Goal: Information Seeking & Learning: Learn about a topic

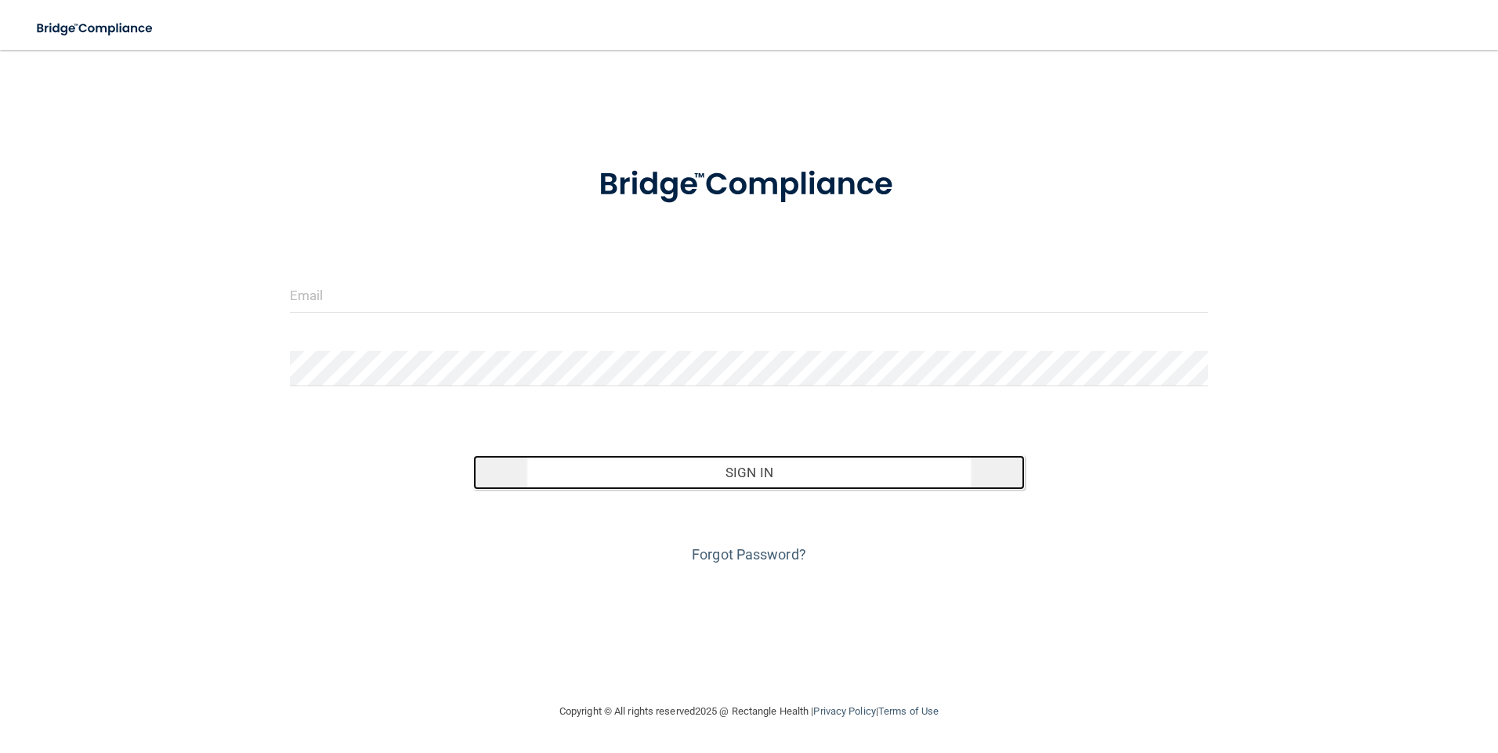
click at [719, 480] on button "Sign In" at bounding box center [749, 472] width 552 height 34
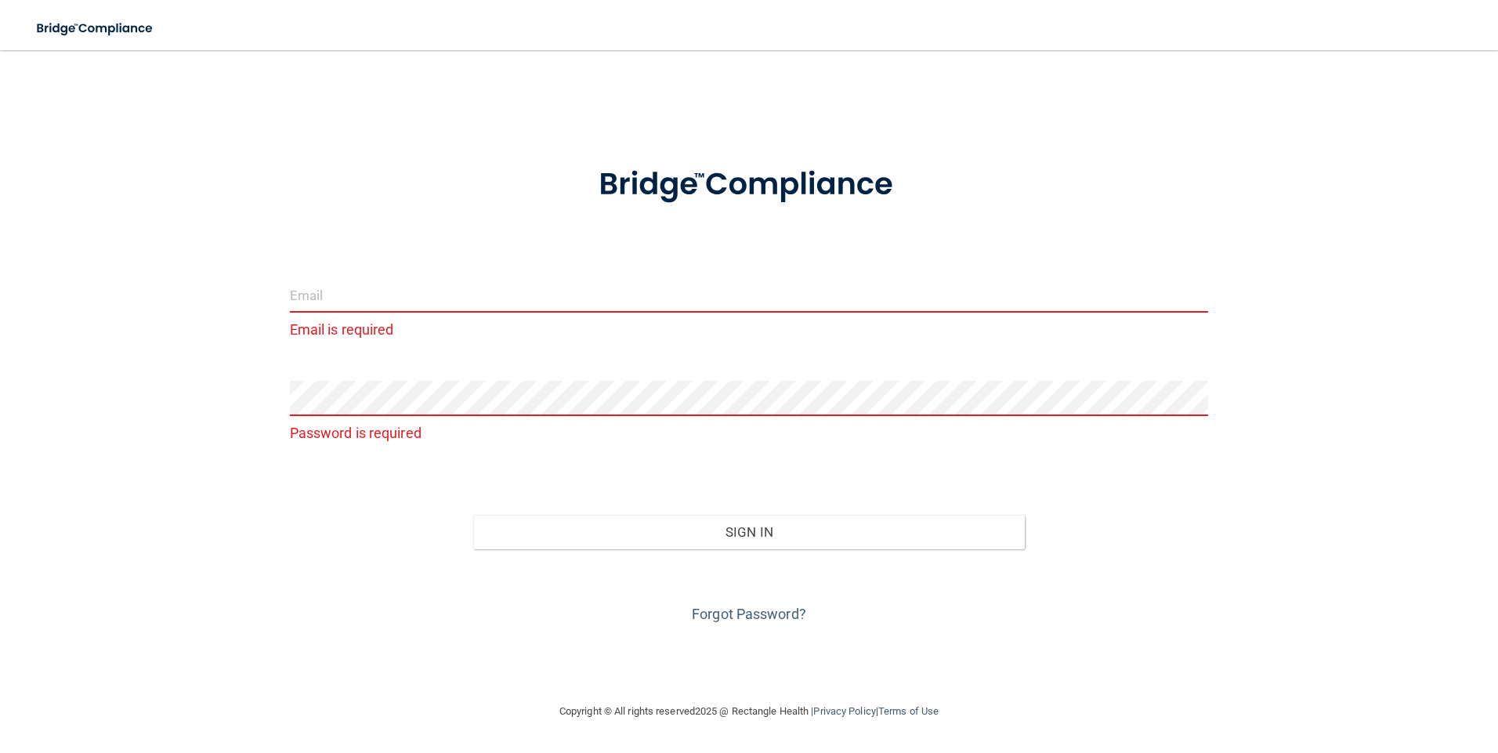
click at [447, 267] on form "Email is required Password is required Invalid email/password. You don't have p…" at bounding box center [749, 385] width 919 height 483
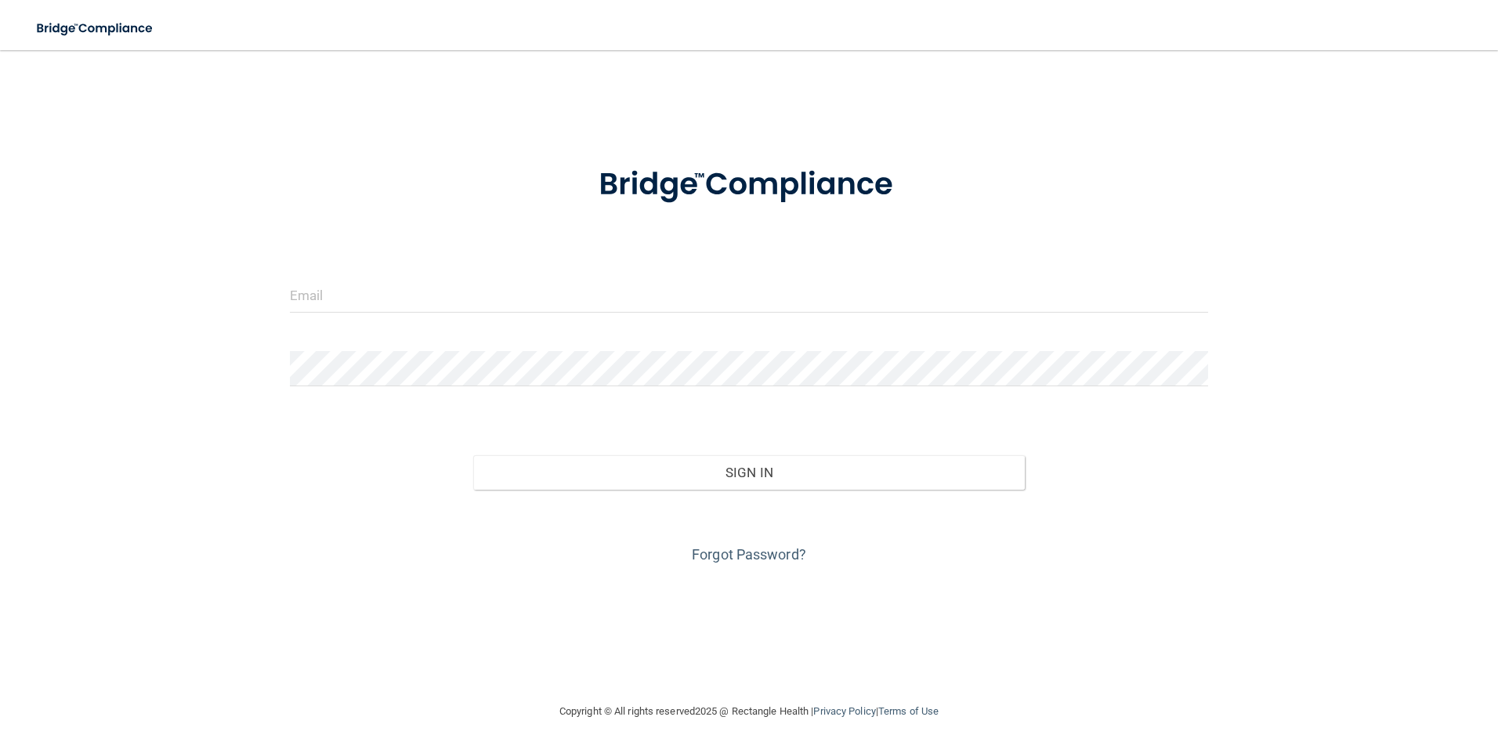
click at [593, 268] on form "Invalid email/password. You don't have permission to access that page. Sign In …" at bounding box center [749, 355] width 919 height 423
click at [552, 295] on input "email" at bounding box center [749, 294] width 919 height 35
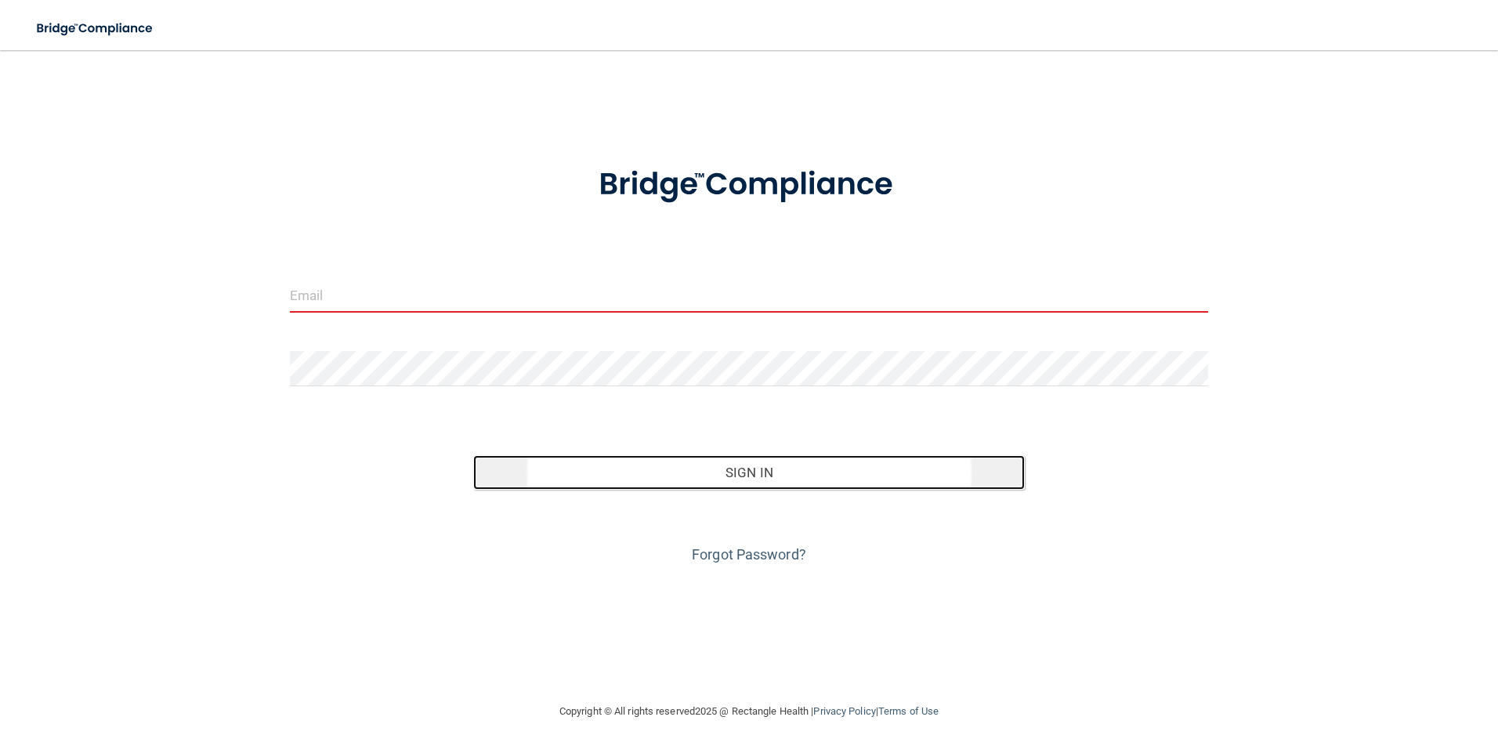
click at [731, 472] on button "Sign In" at bounding box center [749, 472] width 552 height 34
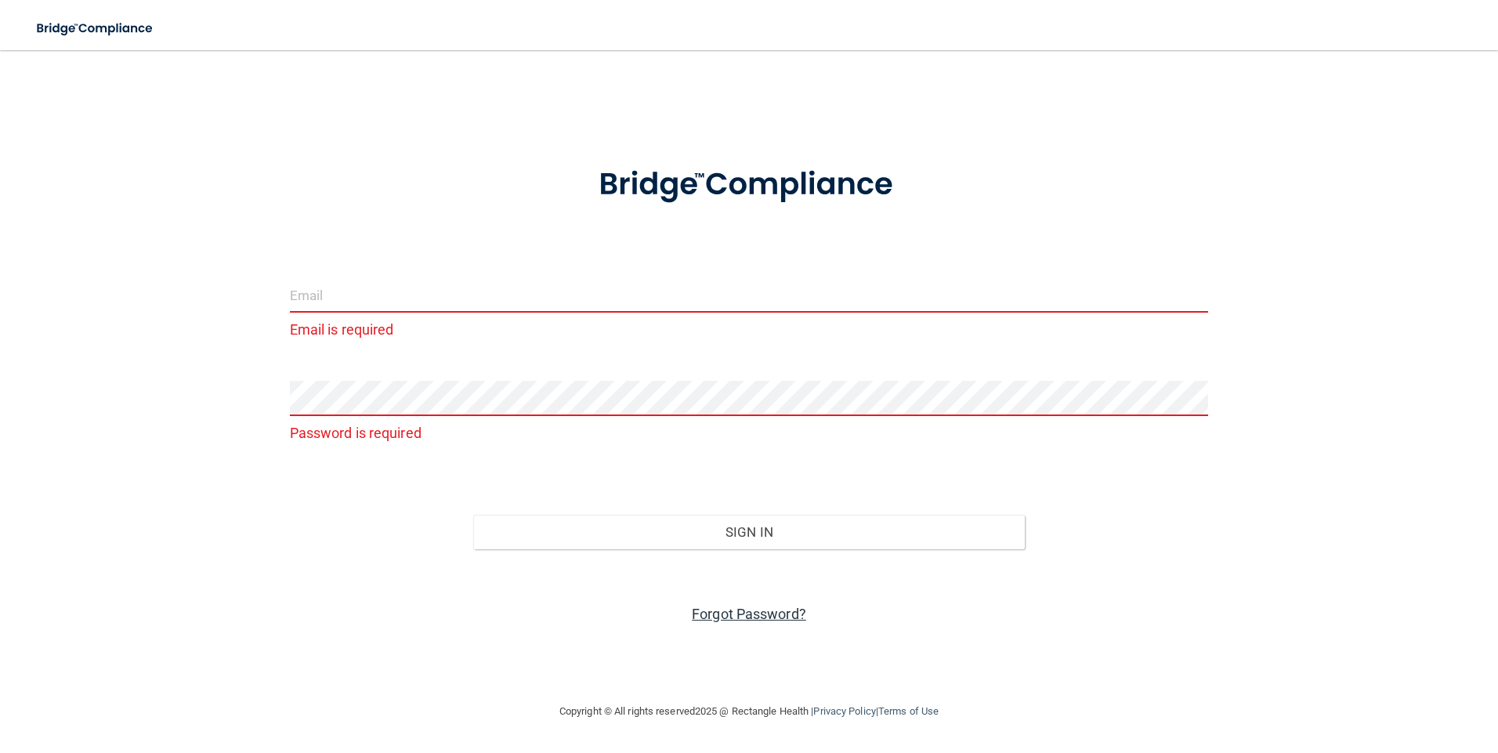
click at [709, 617] on link "Forgot Password?" at bounding box center [749, 614] width 114 height 16
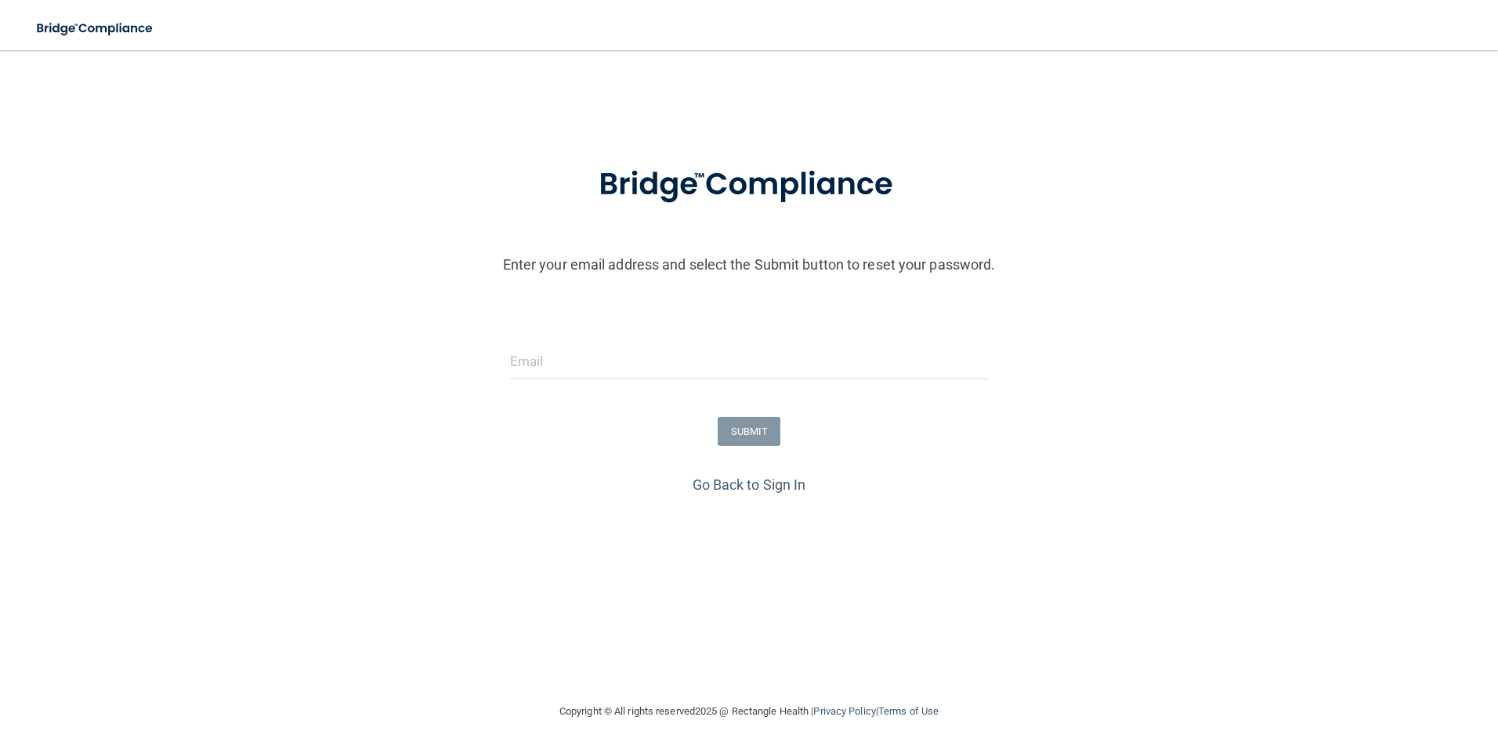
click at [728, 396] on form "Enter your email address and select the Submit button to reset your password. S…" at bounding box center [749, 307] width 1482 height 327
click at [736, 367] on input "email" at bounding box center [749, 361] width 479 height 35
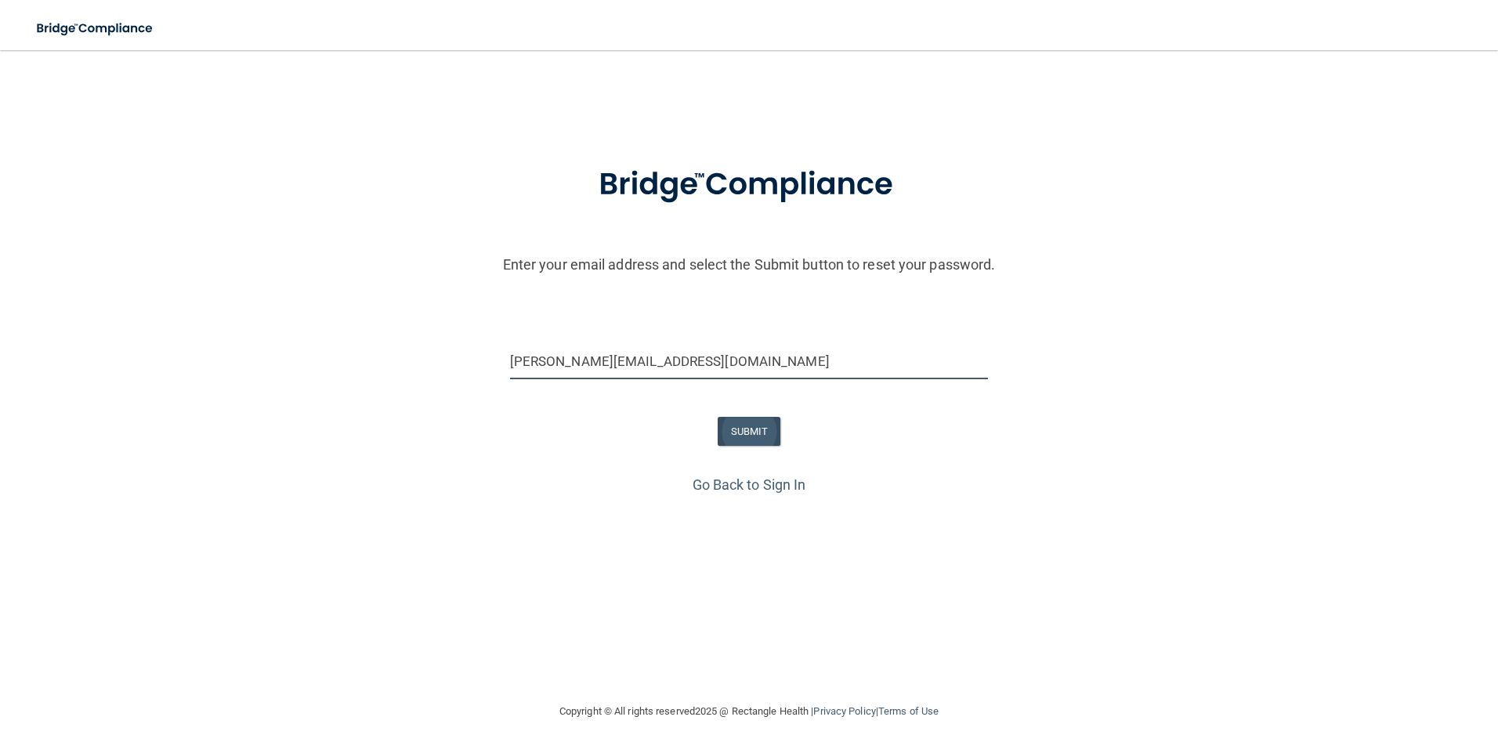
type input "Angelica@drsolow.com"
click at [765, 436] on button "SUBMIT" at bounding box center [749, 431] width 63 height 29
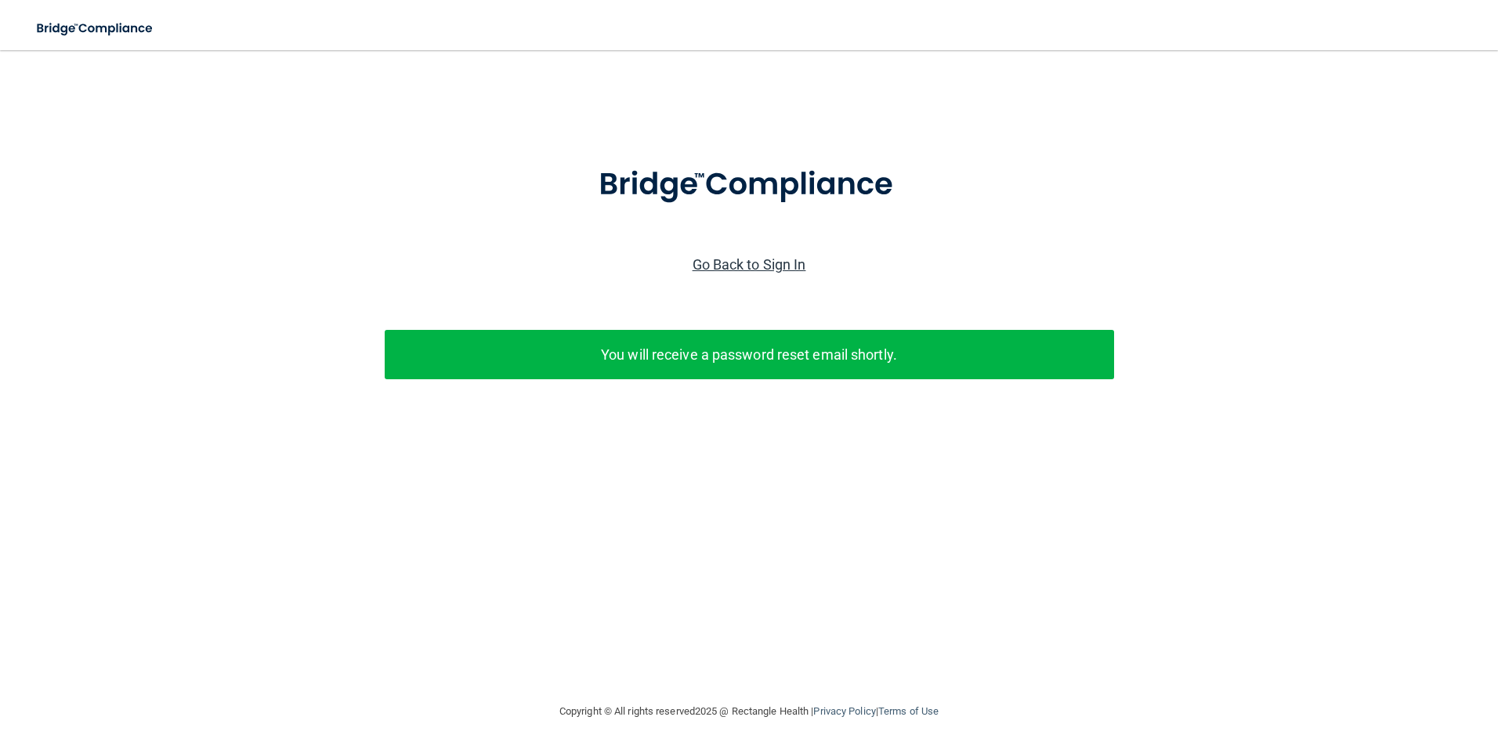
click at [795, 256] on link "Go Back to Sign In" at bounding box center [750, 264] width 114 height 16
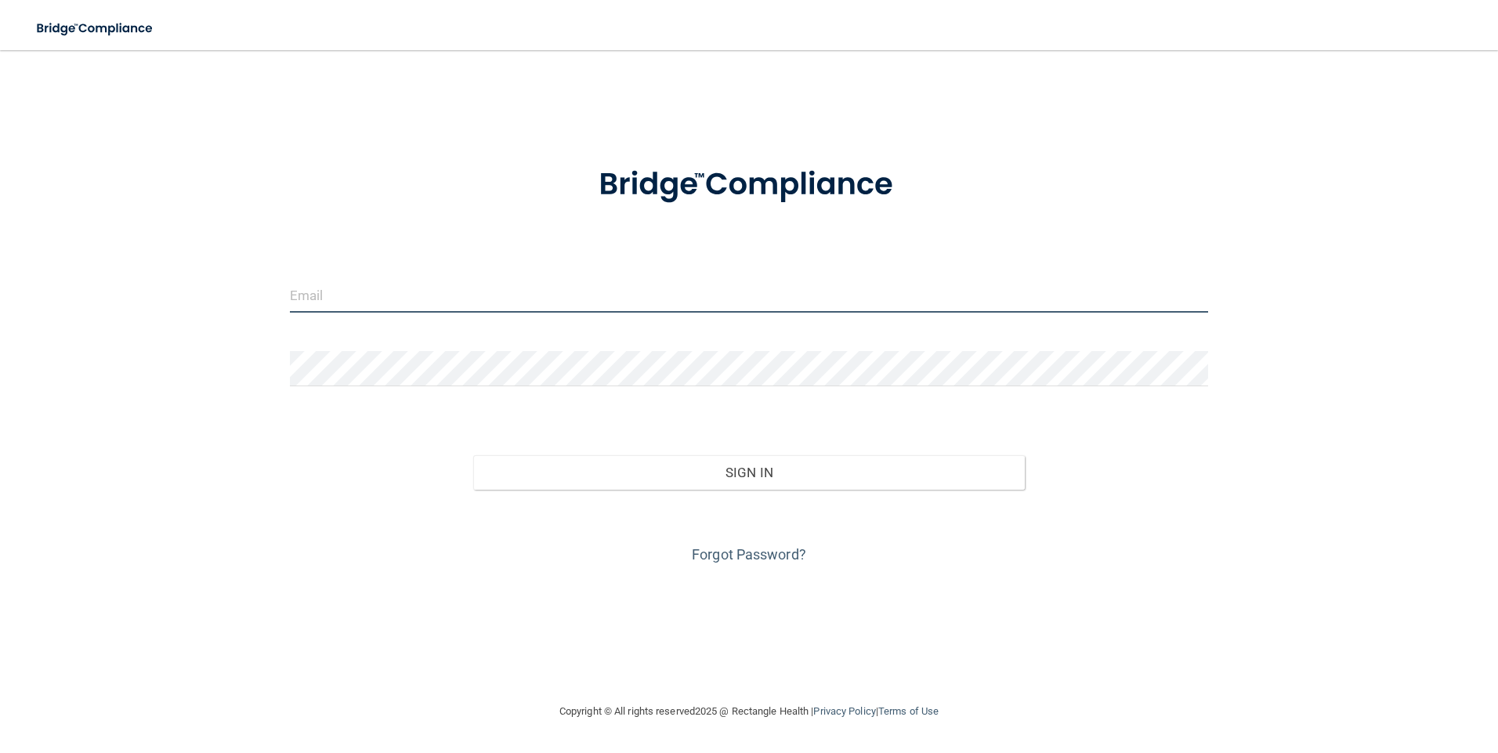
click at [500, 287] on input "email" at bounding box center [749, 294] width 919 height 35
click at [368, 345] on form "angelika@drsolow.com Invalid email/password. You don't have permission to acces…" at bounding box center [749, 355] width 919 height 423
click at [329, 294] on input "angelika@drsolow.com" at bounding box center [749, 294] width 919 height 35
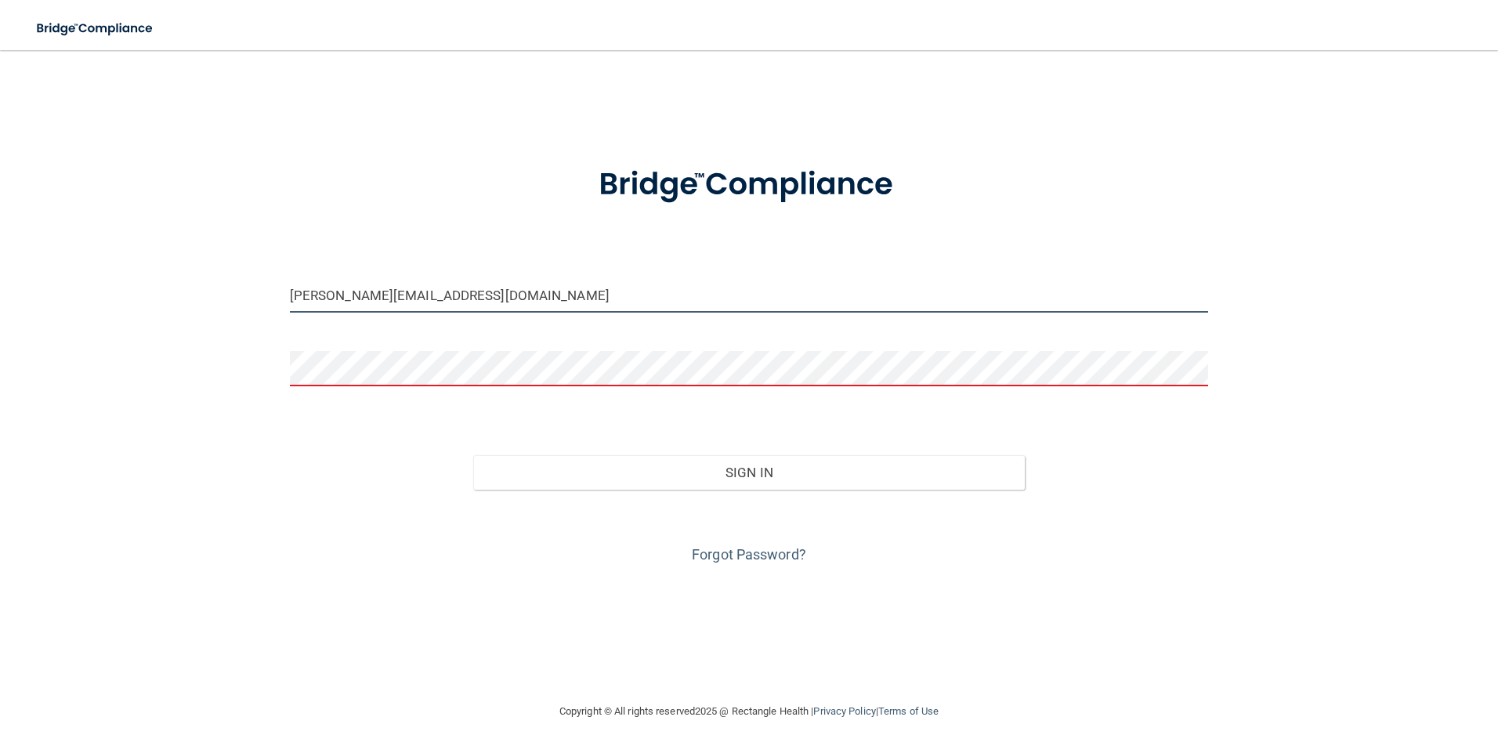
type input "[PERSON_NAME][EMAIL_ADDRESS][DOMAIN_NAME]"
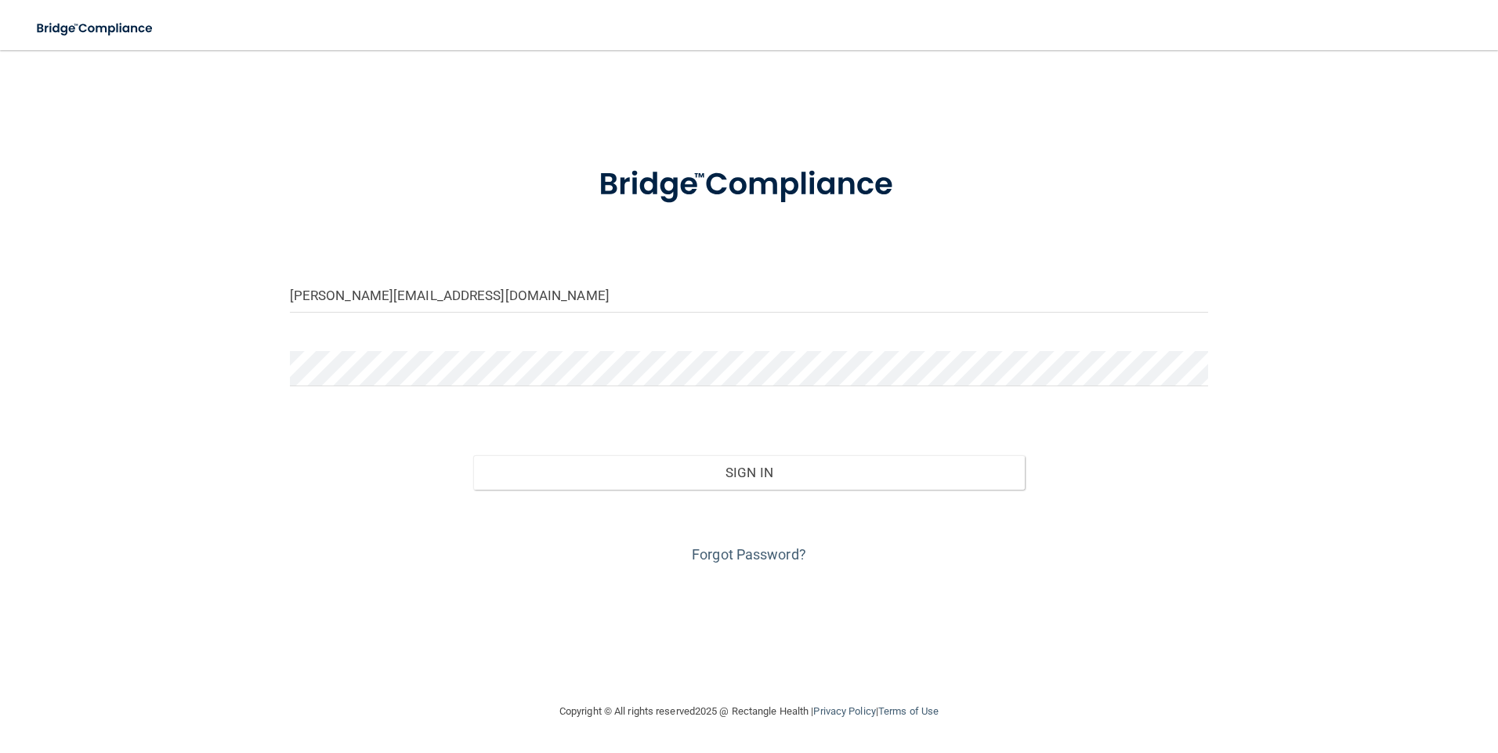
click at [765, 453] on div "Sign In" at bounding box center [749, 457] width 942 height 66
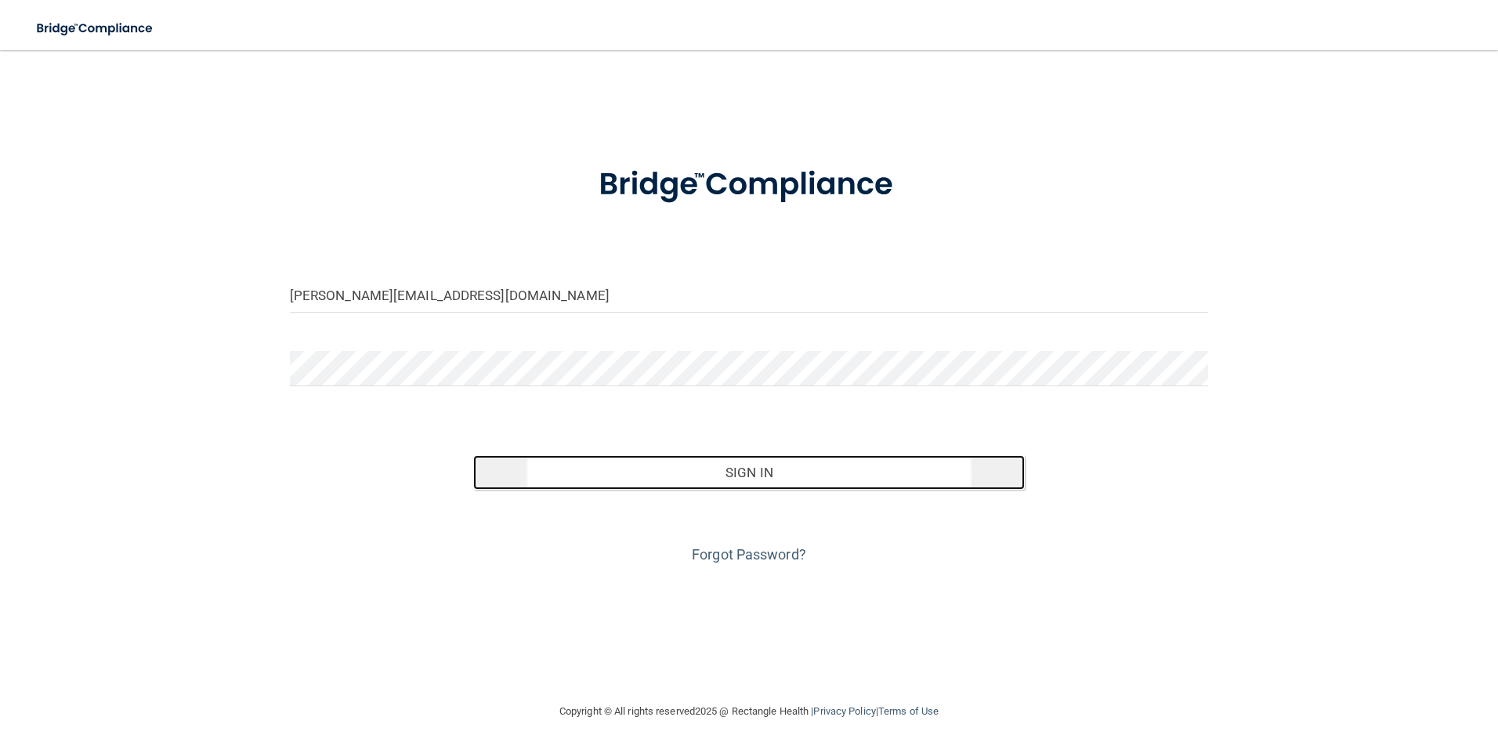
click at [761, 462] on button "Sign In" at bounding box center [749, 472] width 552 height 34
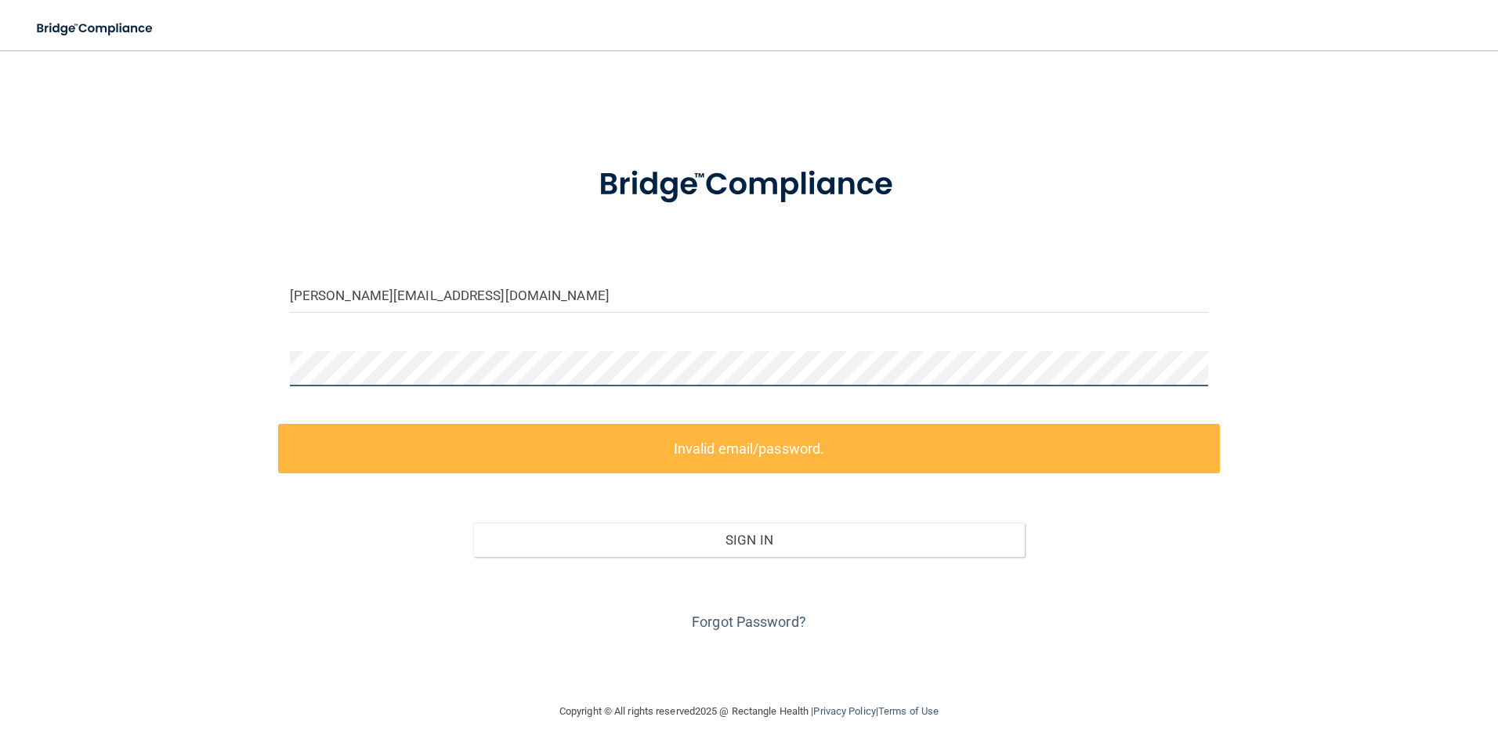
click at [6, 338] on main "angelica@drsolow.com Invalid email/password. You don't have permission to acces…" at bounding box center [749, 401] width 1498 height 703
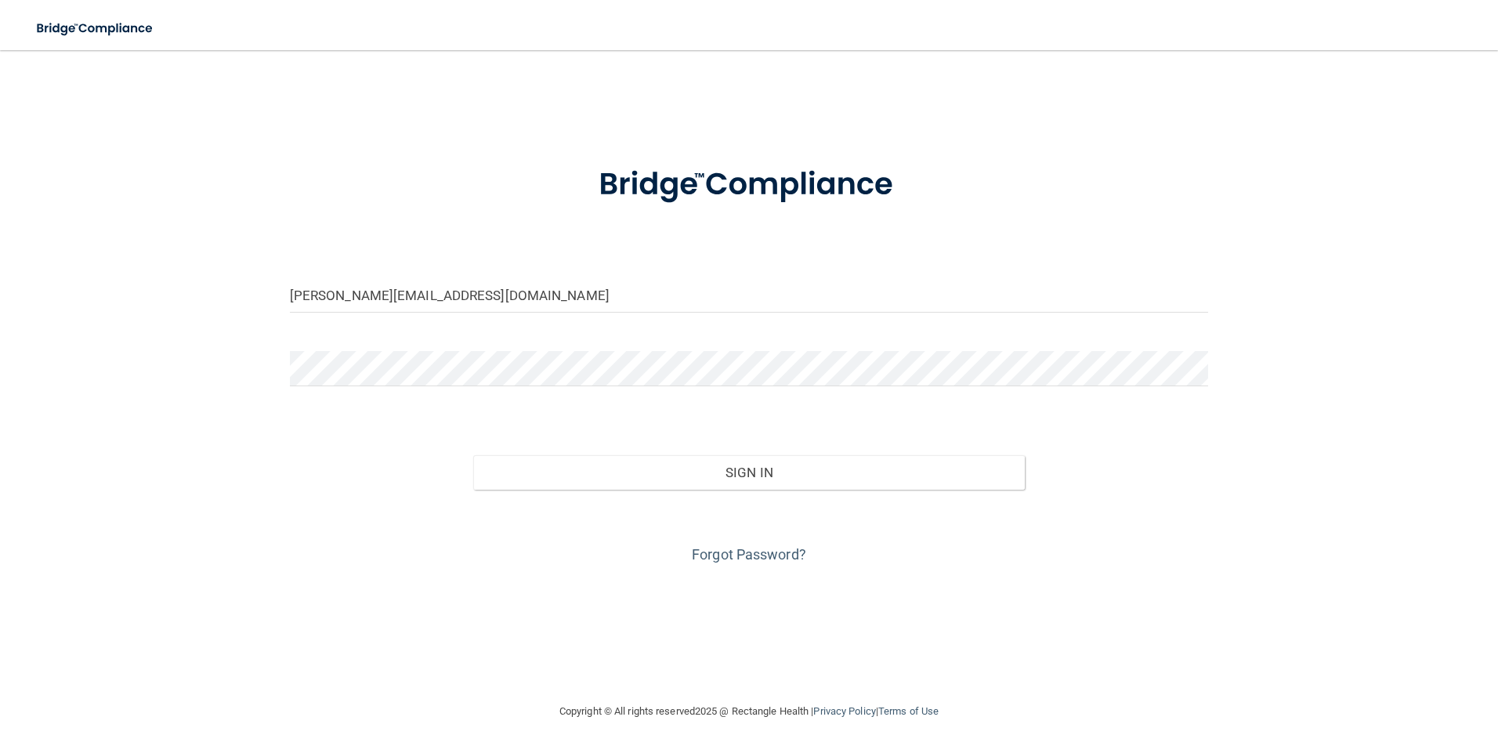
click at [709, 435] on div "Sign In" at bounding box center [749, 457] width 942 height 66
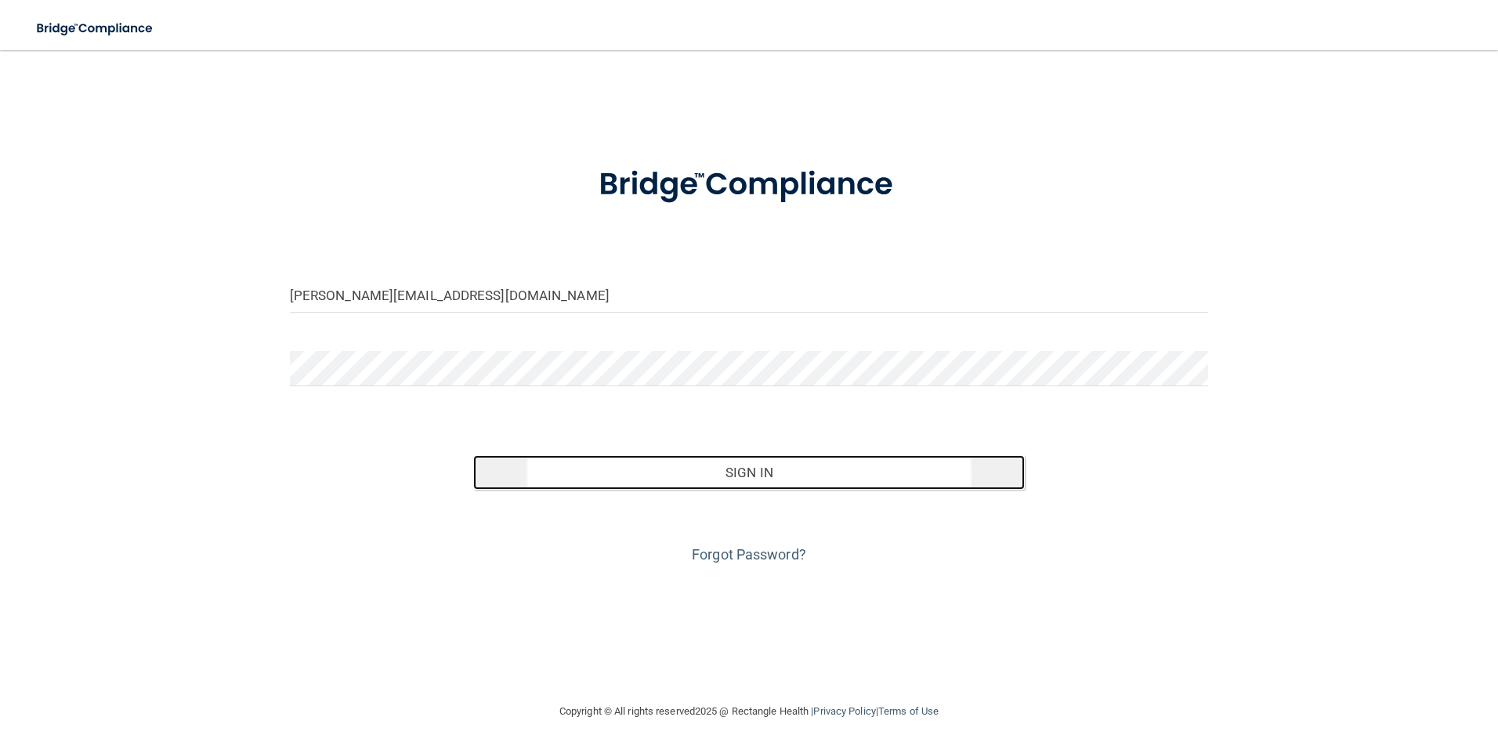
click at [708, 479] on button "Sign In" at bounding box center [749, 472] width 552 height 34
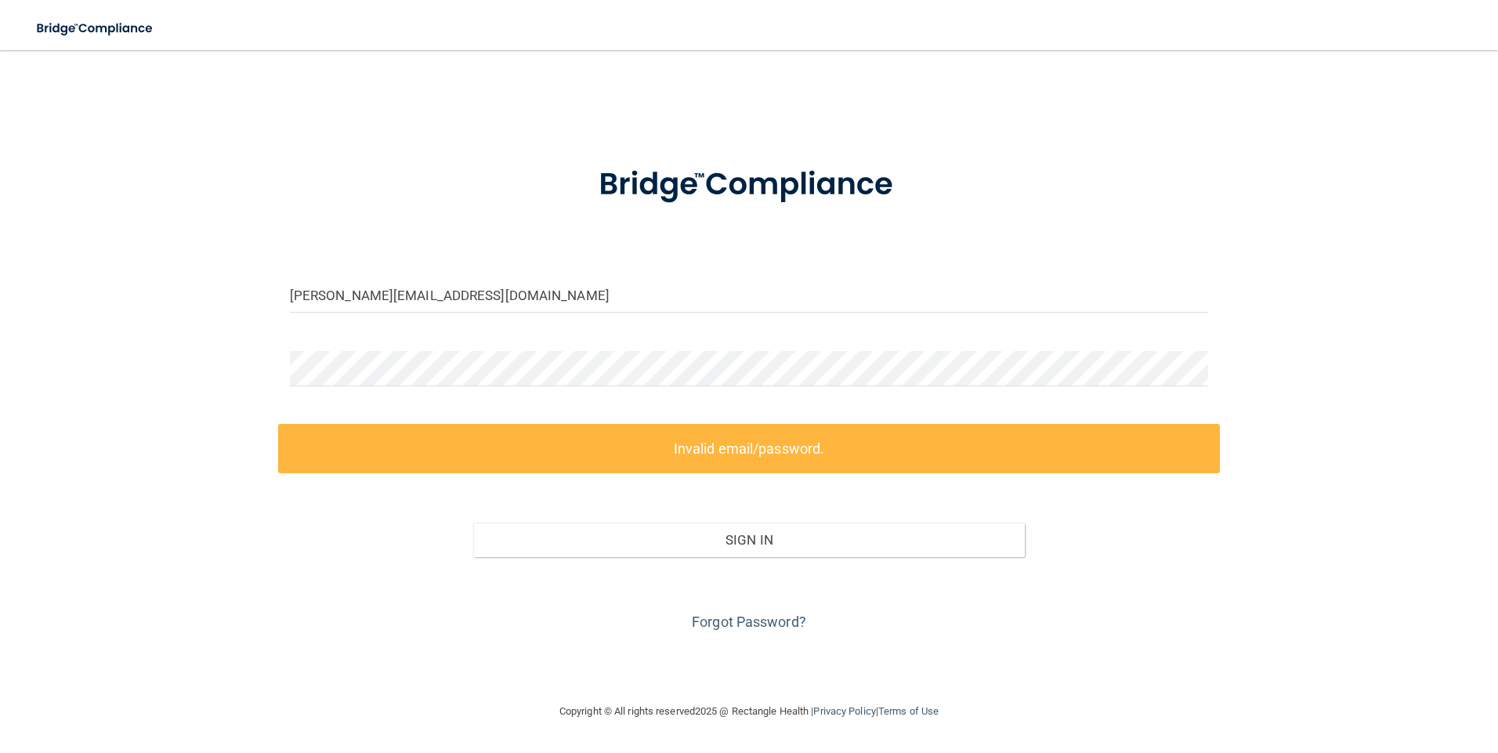
click at [592, 392] on div at bounding box center [749, 374] width 942 height 47
click at [0, 324] on html "Toggle navigation Manage My Enterprise Manage My Location angelica@drsolow.com …" at bounding box center [749, 376] width 1498 height 753
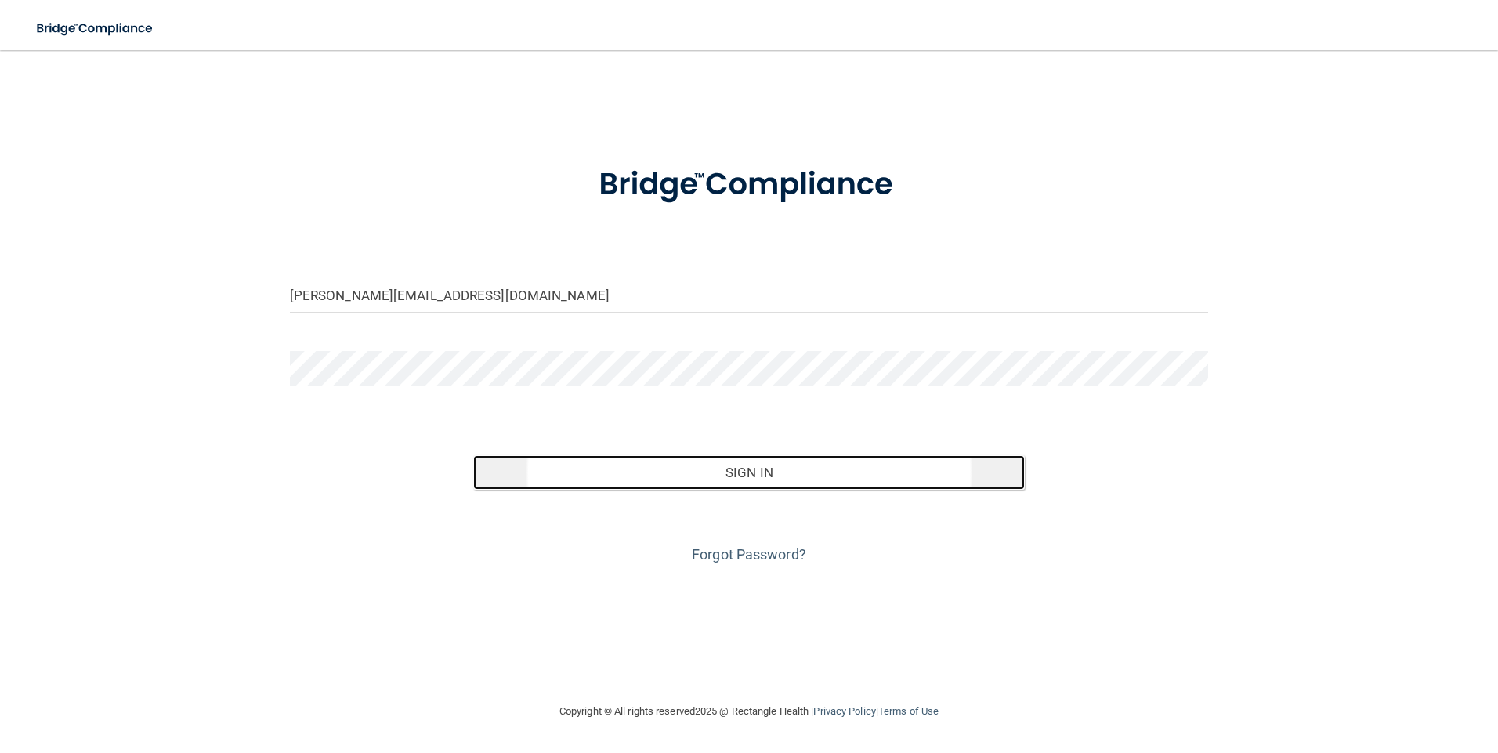
click at [703, 469] on button "Sign In" at bounding box center [749, 472] width 552 height 34
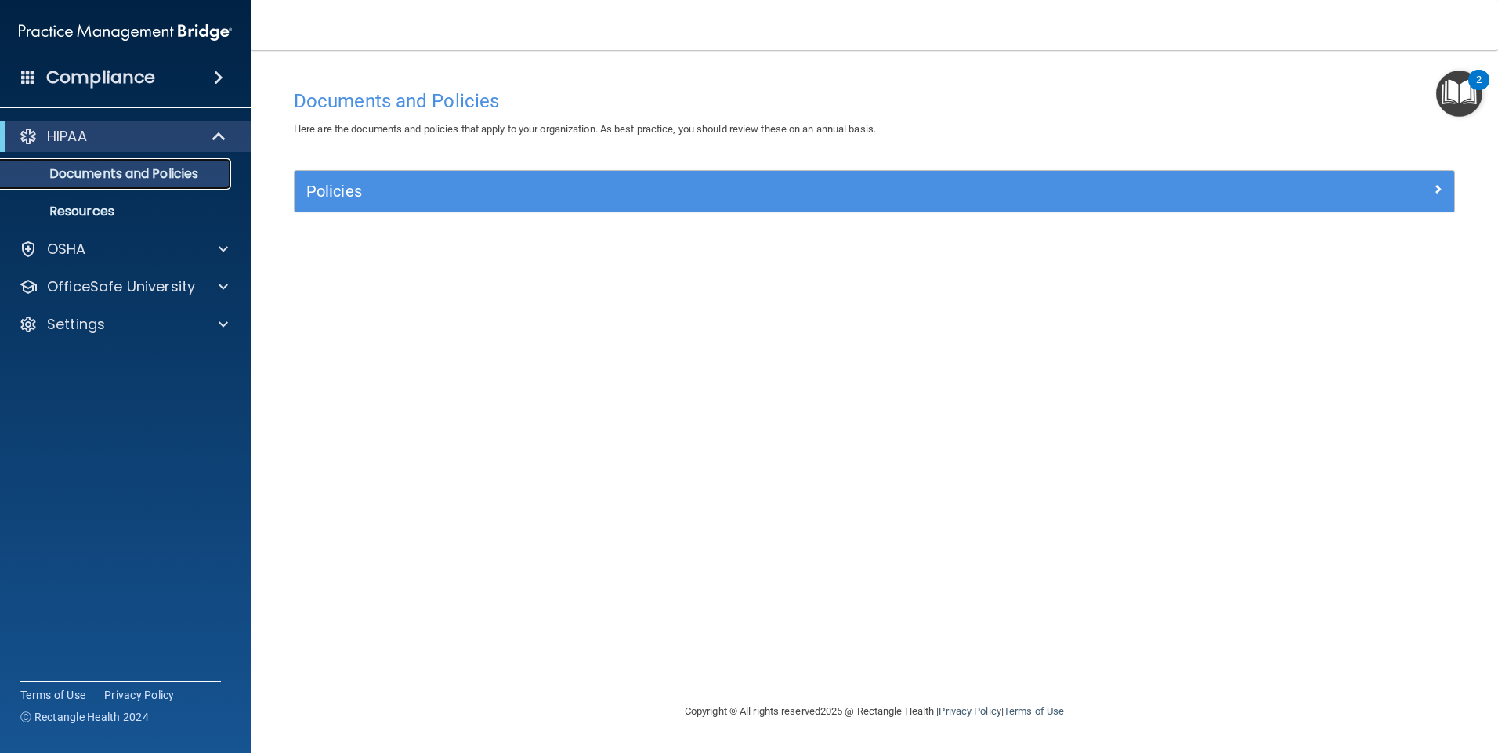
click at [176, 166] on p "Documents and Policies" at bounding box center [117, 174] width 214 height 16
click at [197, 172] on p "Documents and Policies" at bounding box center [117, 174] width 214 height 16
click at [132, 207] on p "Resources" at bounding box center [117, 212] width 214 height 16
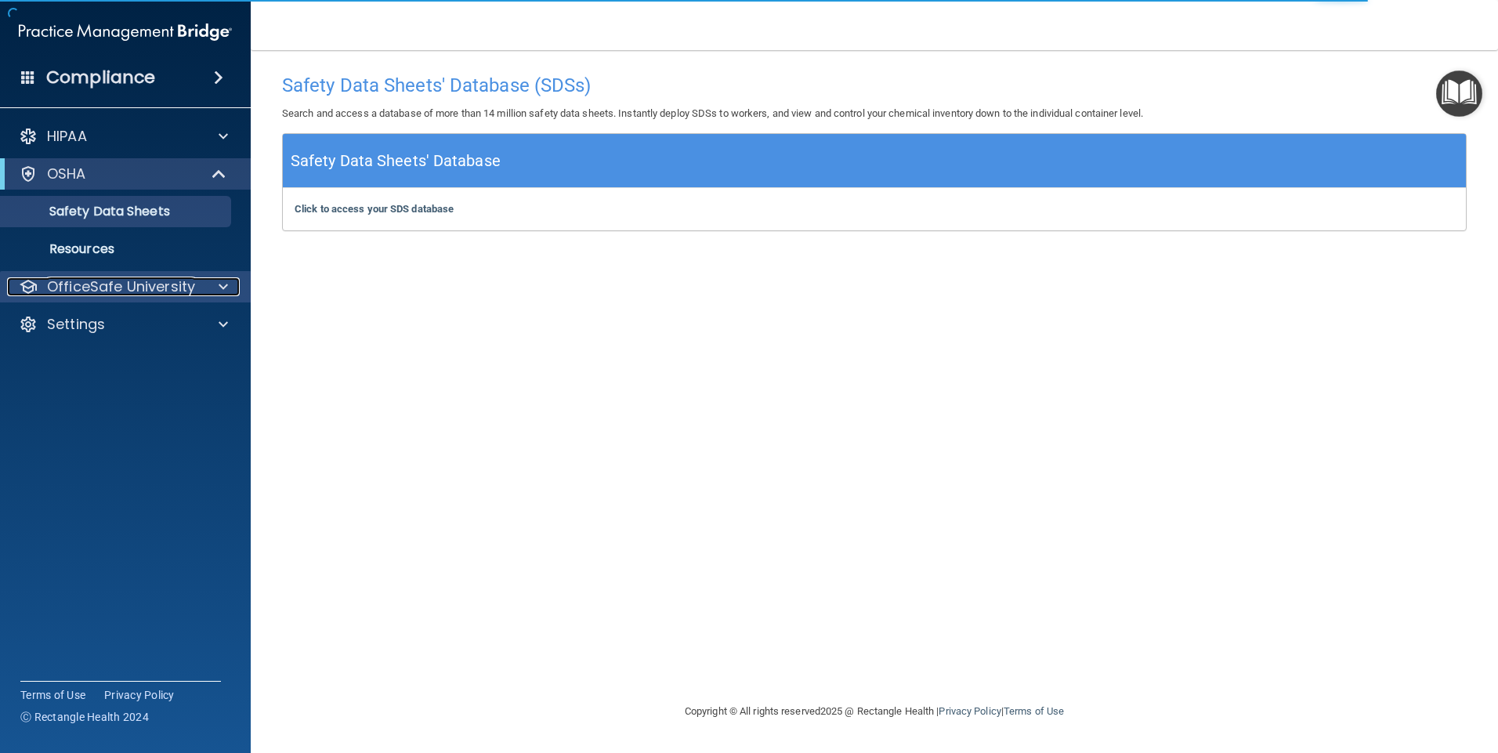
click at [128, 287] on p "OfficeSafe University" at bounding box center [121, 286] width 148 height 19
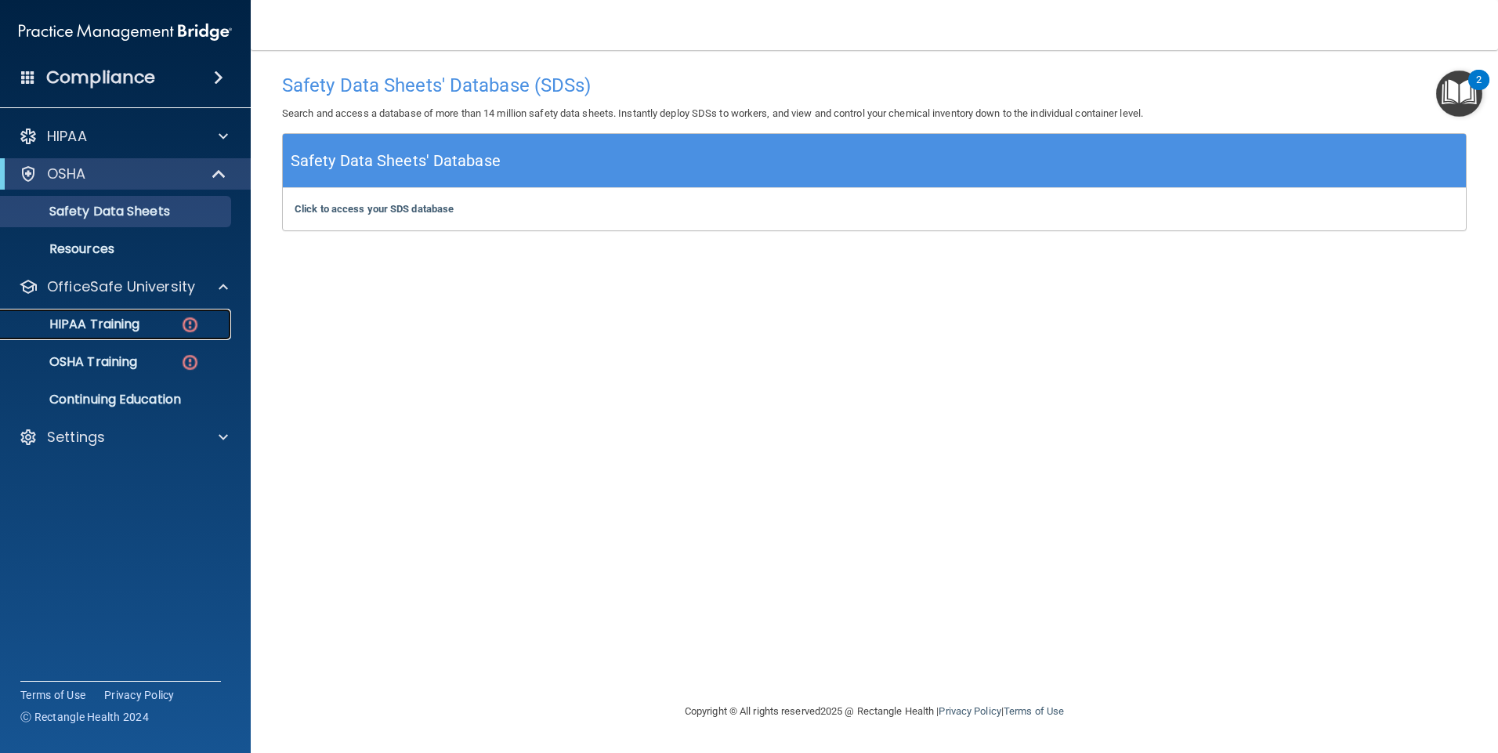
click at [125, 319] on p "HIPAA Training" at bounding box center [74, 325] width 129 height 16
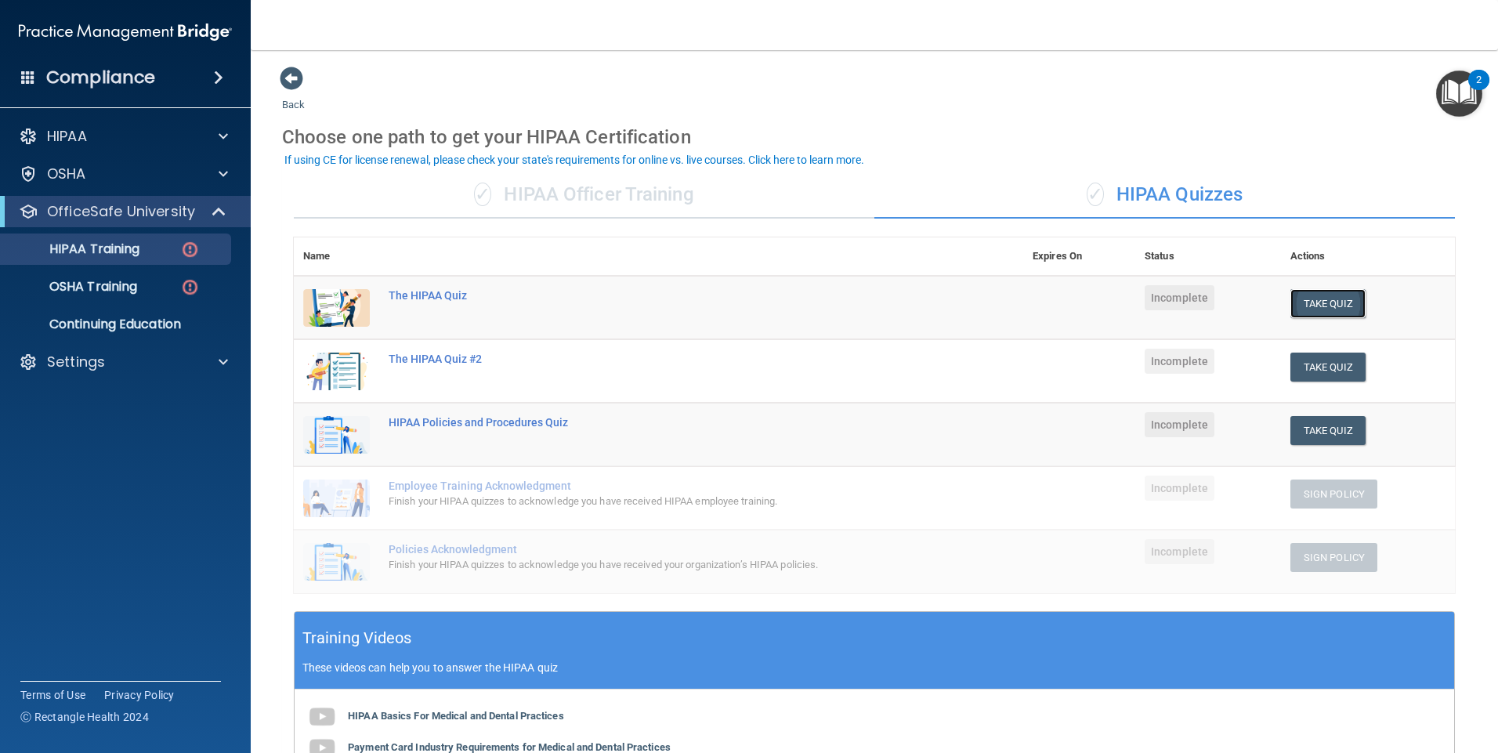
click at [1335, 309] on button "Take Quiz" at bounding box center [1327, 303] width 75 height 29
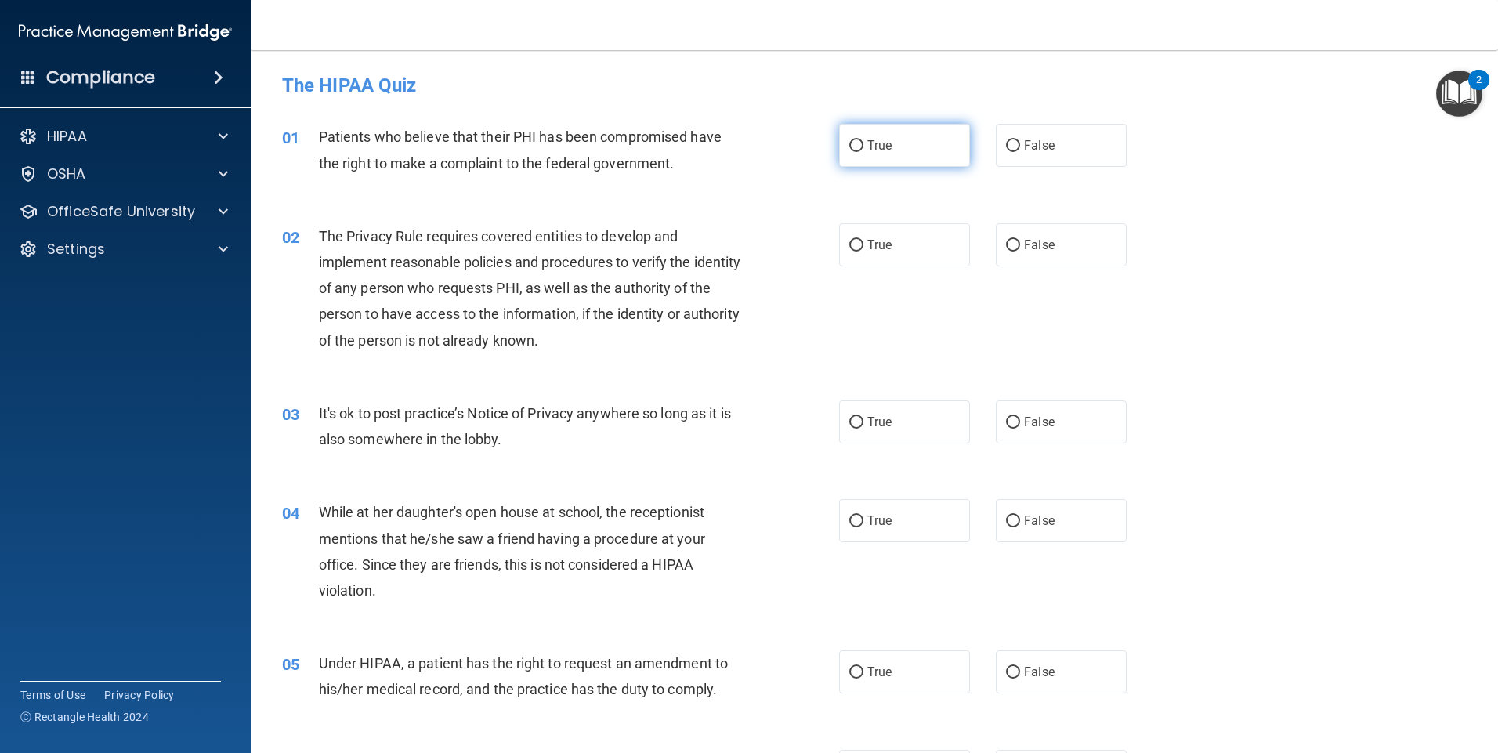
click at [851, 140] on input "True" at bounding box center [856, 146] width 14 height 12
radio input "true"
click at [852, 241] on input "True" at bounding box center [856, 246] width 14 height 12
radio input "true"
click at [1006, 245] on input "False" at bounding box center [1013, 246] width 14 height 12
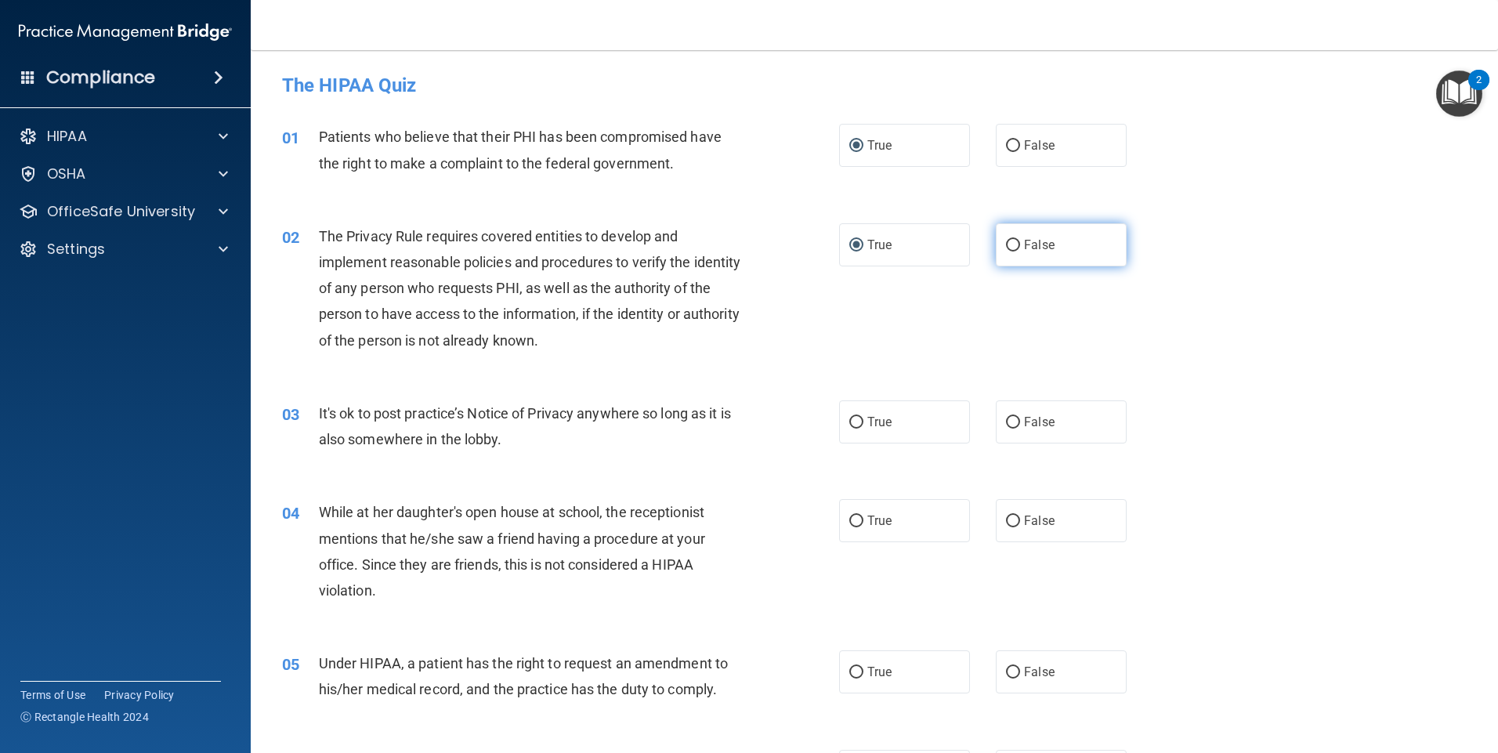
radio input "true"
radio input "false"
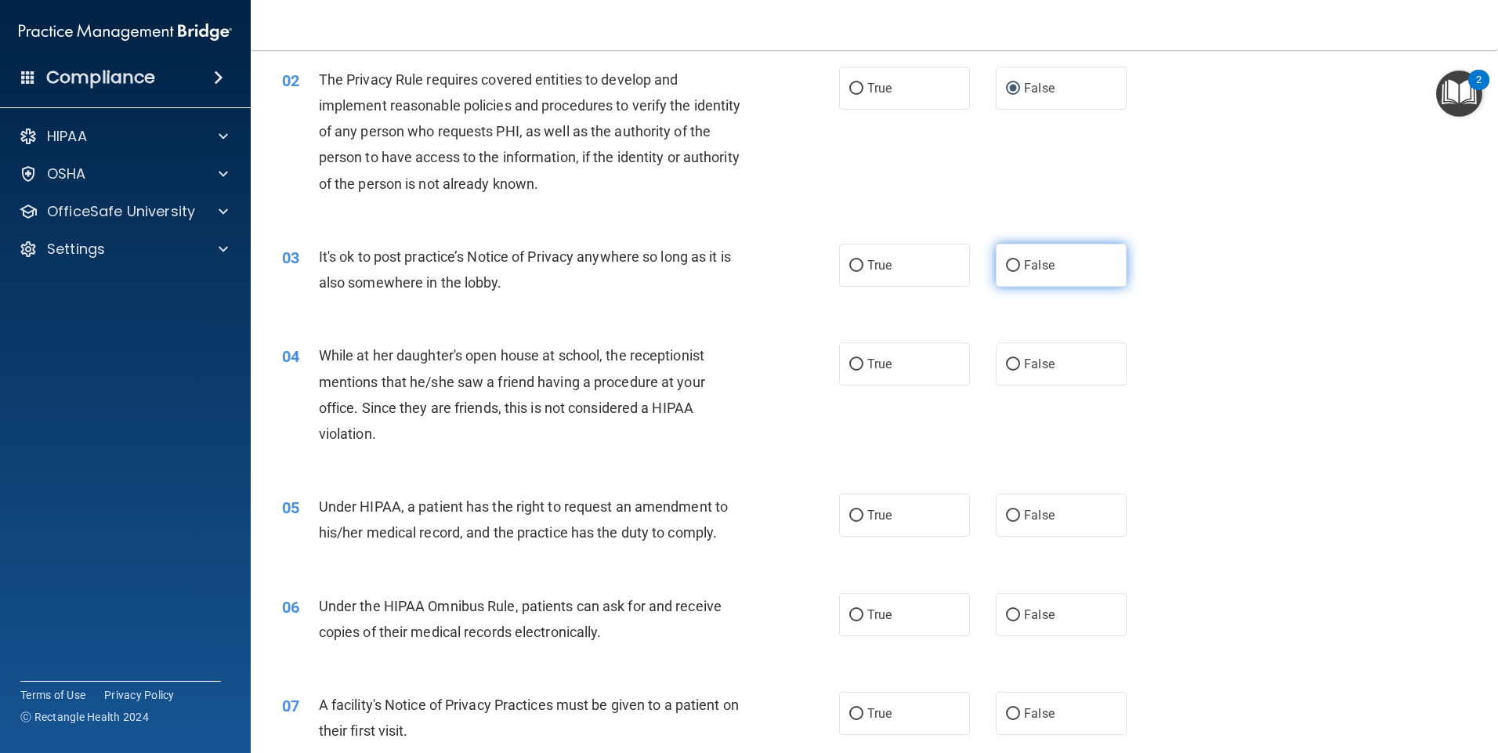
click at [1006, 266] on input "False" at bounding box center [1013, 266] width 14 height 12
radio input "true"
click at [1006, 365] on input "False" at bounding box center [1013, 365] width 14 height 12
radio input "true"
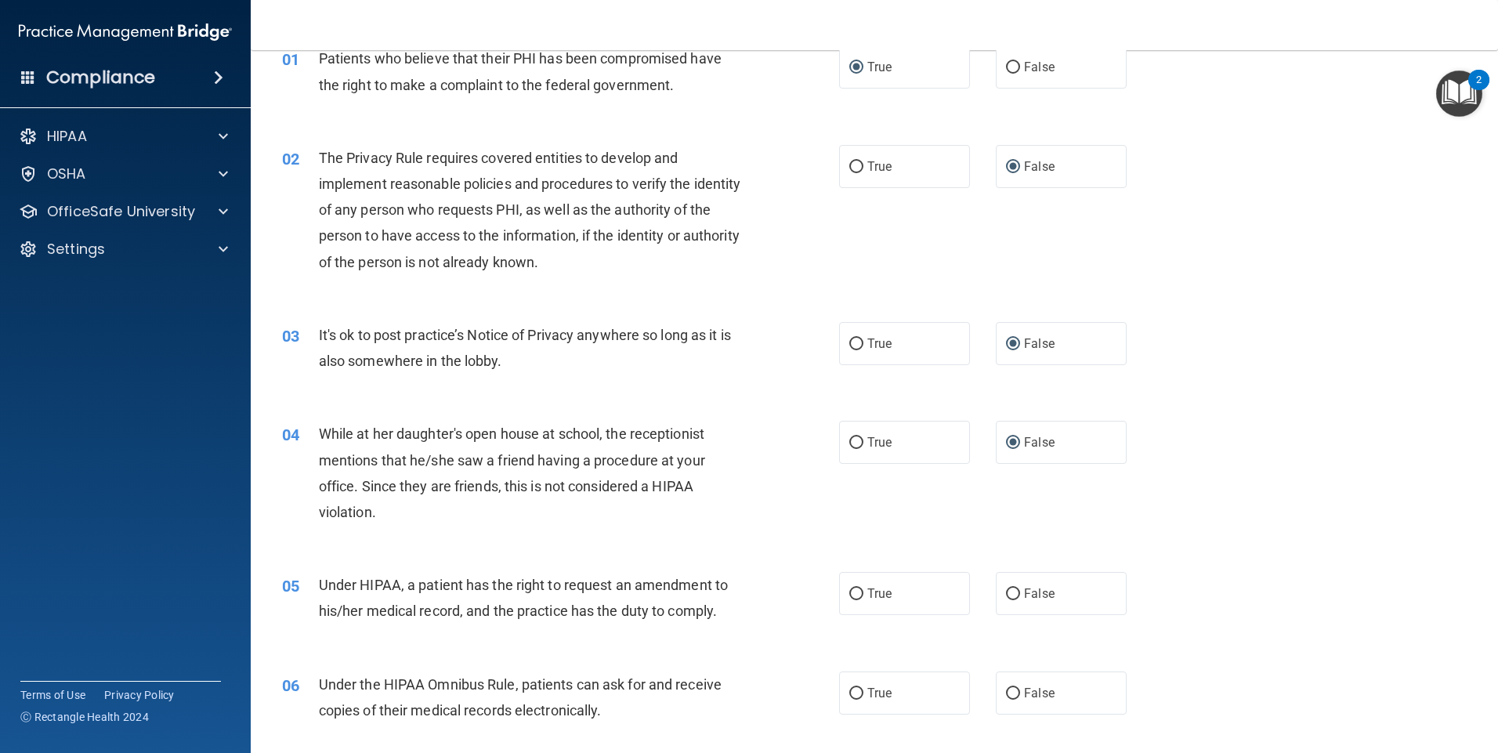
scroll to position [0, 0]
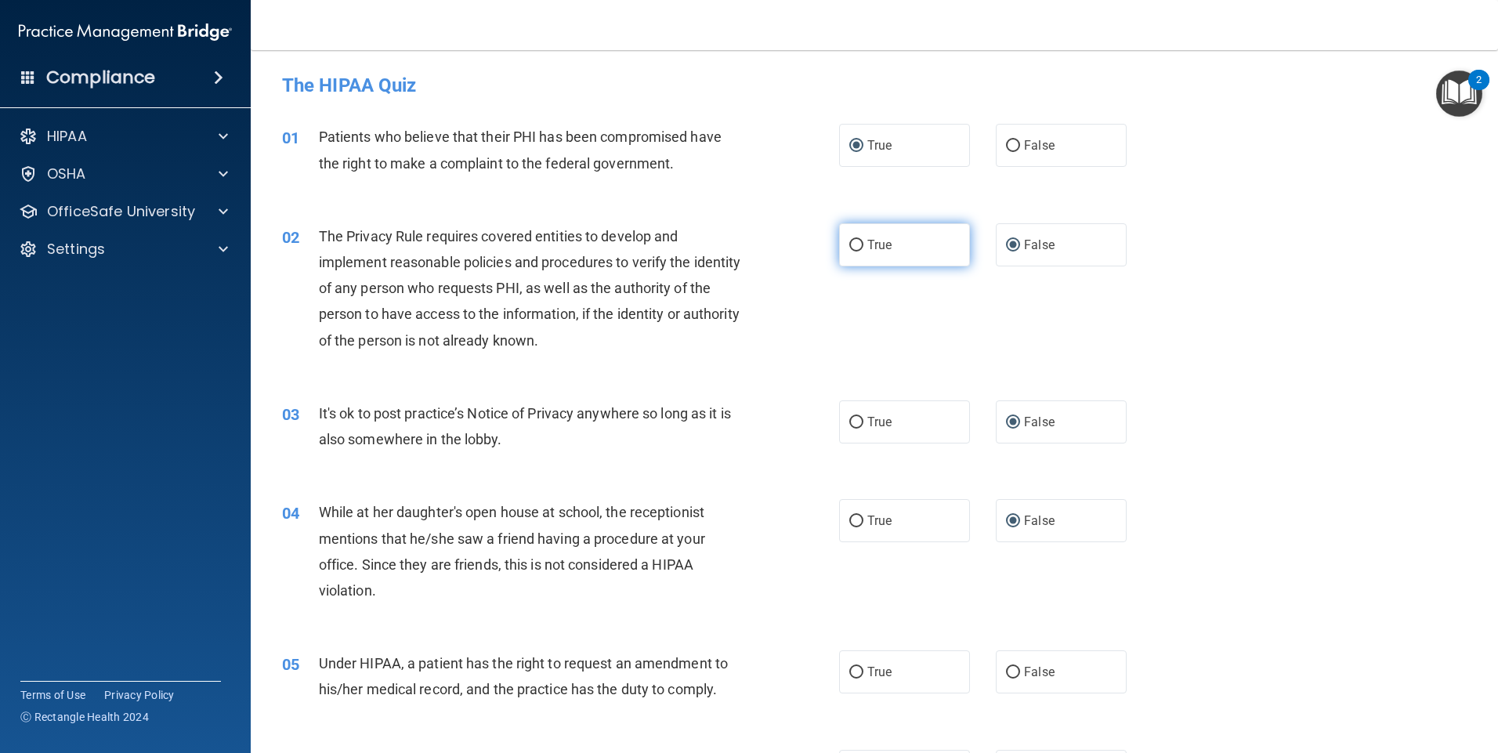
click at [845, 237] on label "True" at bounding box center [904, 244] width 131 height 43
click at [849, 240] on input "True" at bounding box center [856, 246] width 14 height 12
radio input "true"
radio input "false"
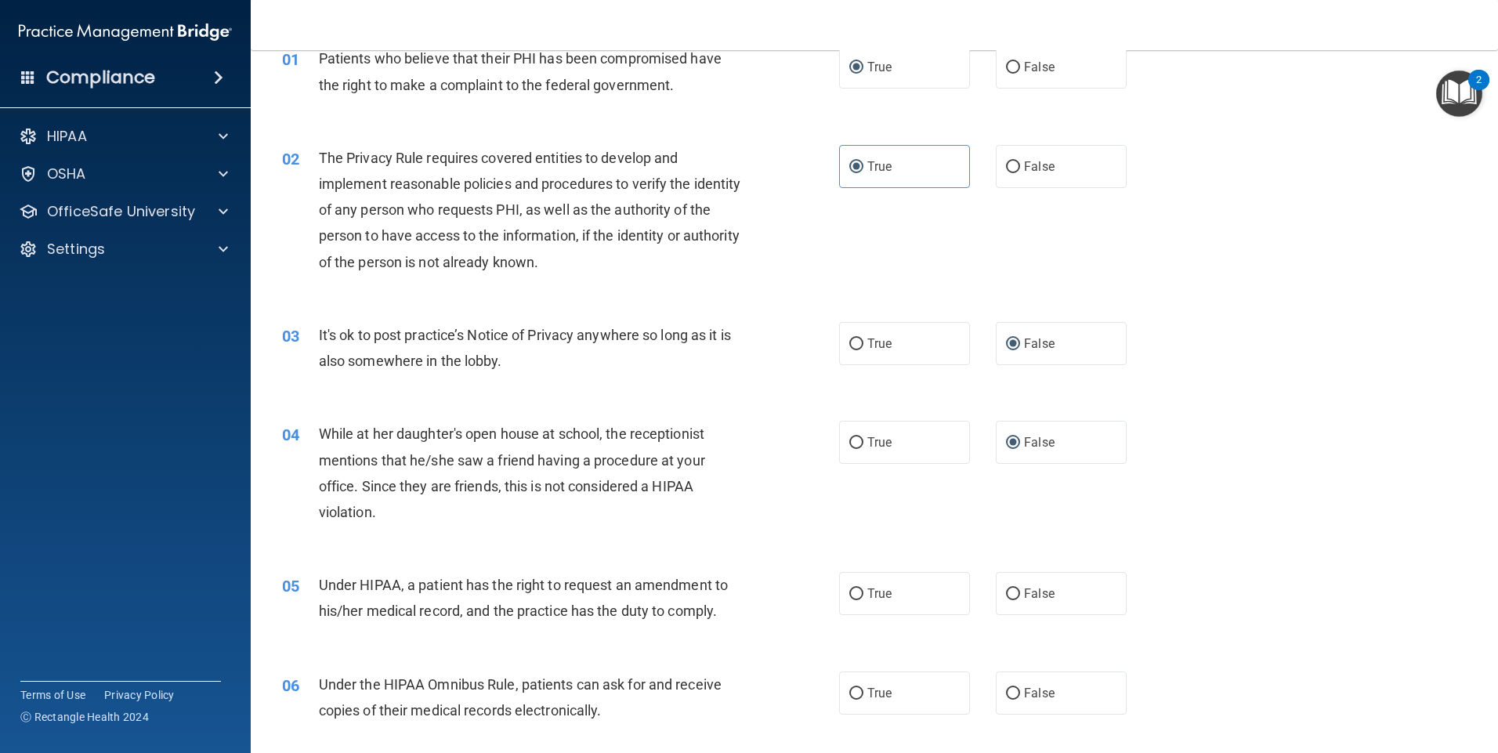
scroll to position [235, 0]
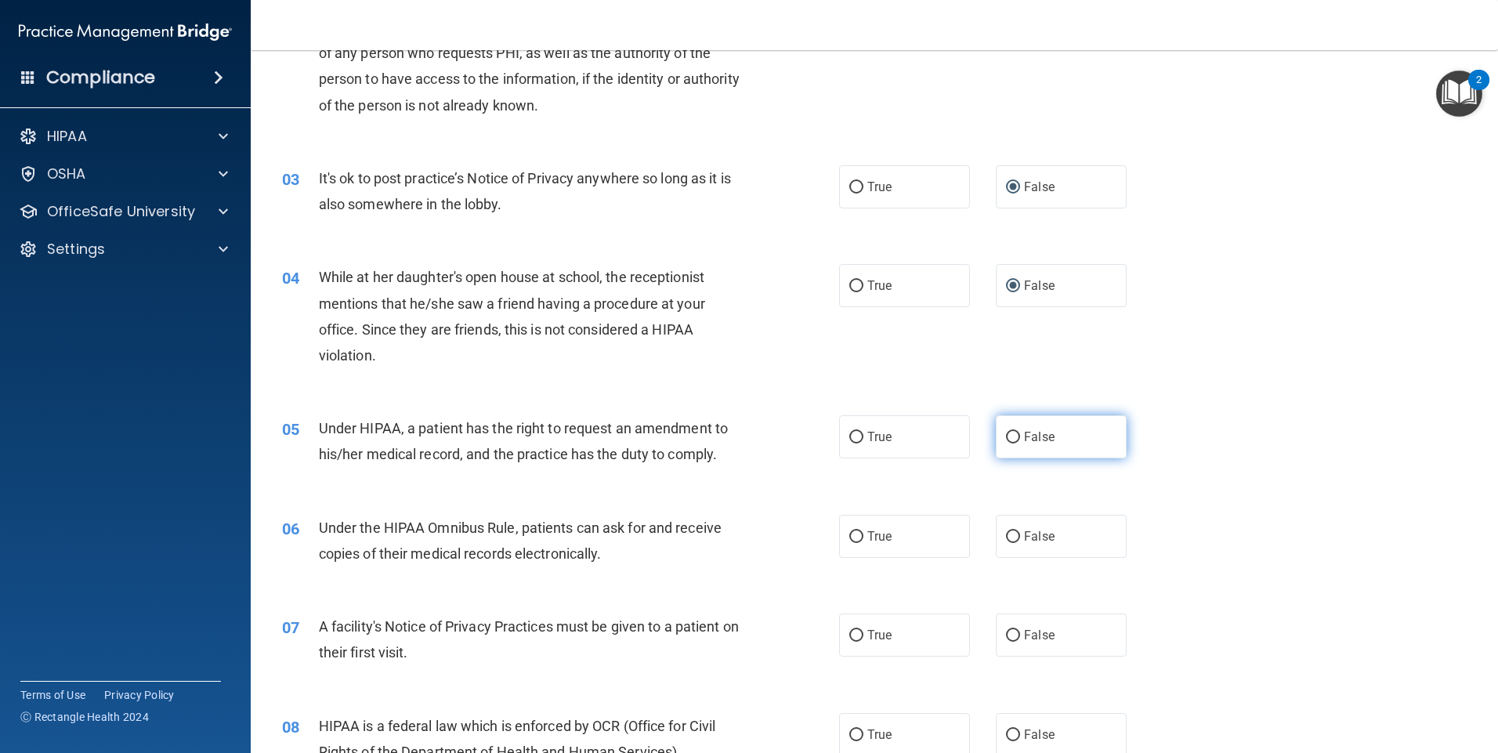
click at [1007, 436] on input "False" at bounding box center [1013, 438] width 14 height 12
radio input "true"
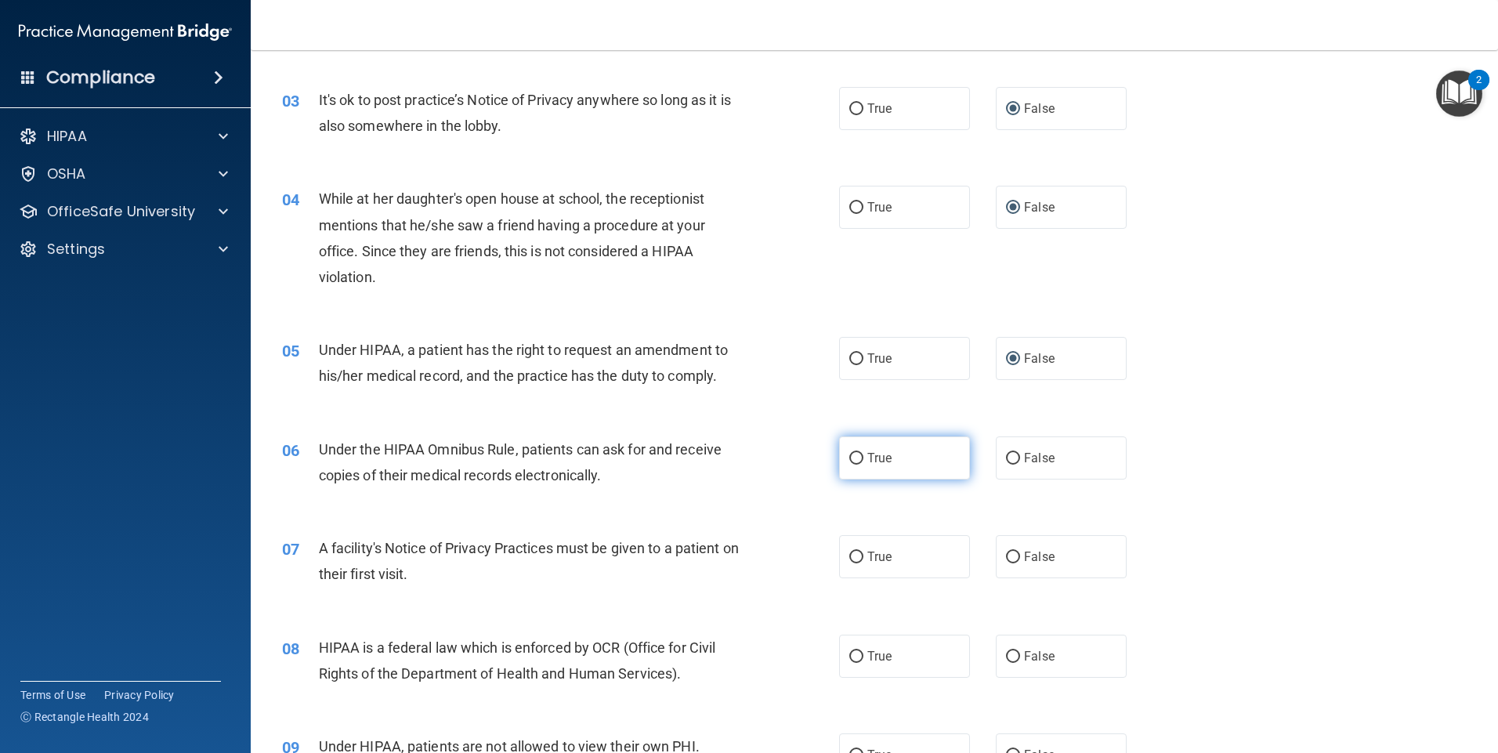
click at [854, 456] on input "True" at bounding box center [856, 459] width 14 height 12
radio input "true"
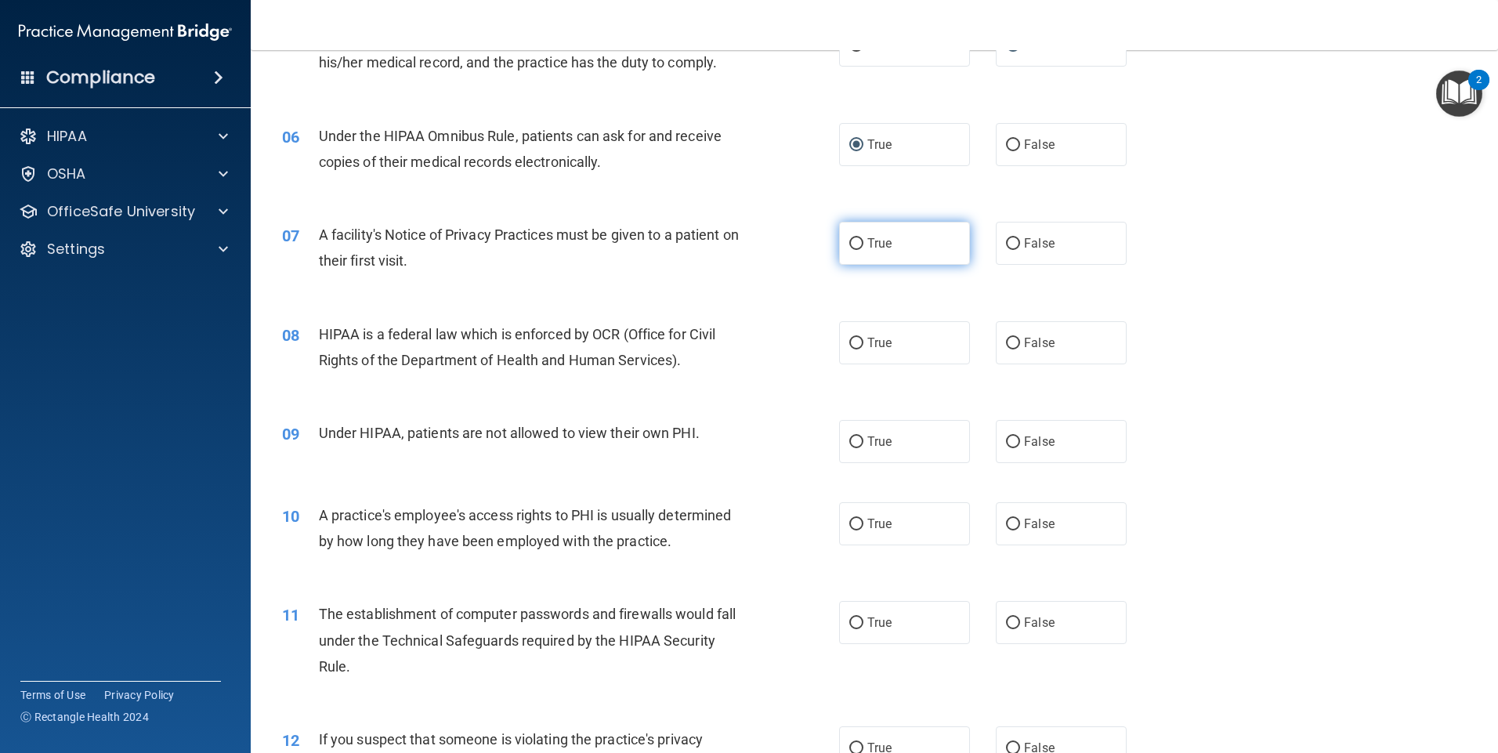
click at [852, 241] on input "True" at bounding box center [856, 244] width 14 height 12
radio input "true"
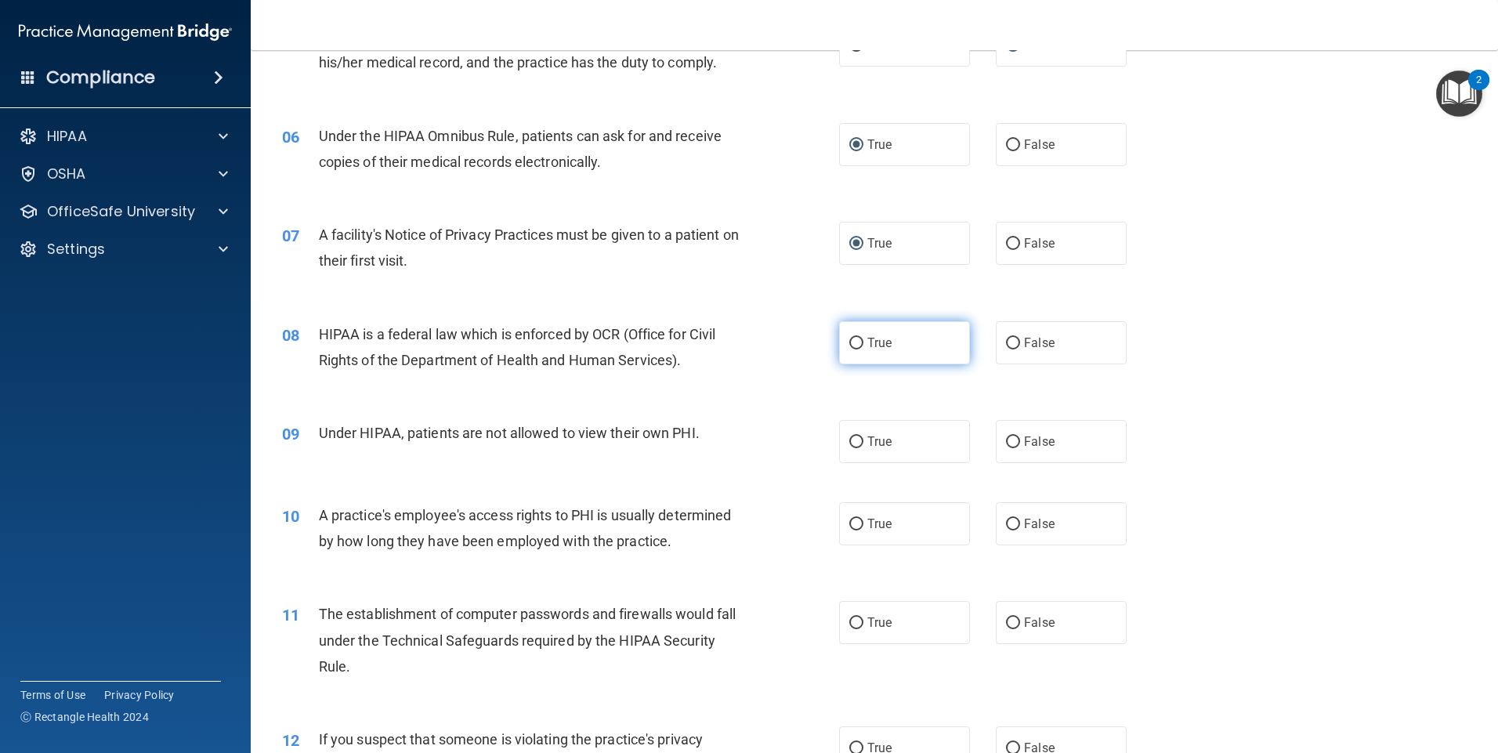
click at [849, 344] on input "True" at bounding box center [856, 344] width 14 height 12
radio input "true"
click at [1006, 442] on input "False" at bounding box center [1013, 442] width 14 height 12
radio input "true"
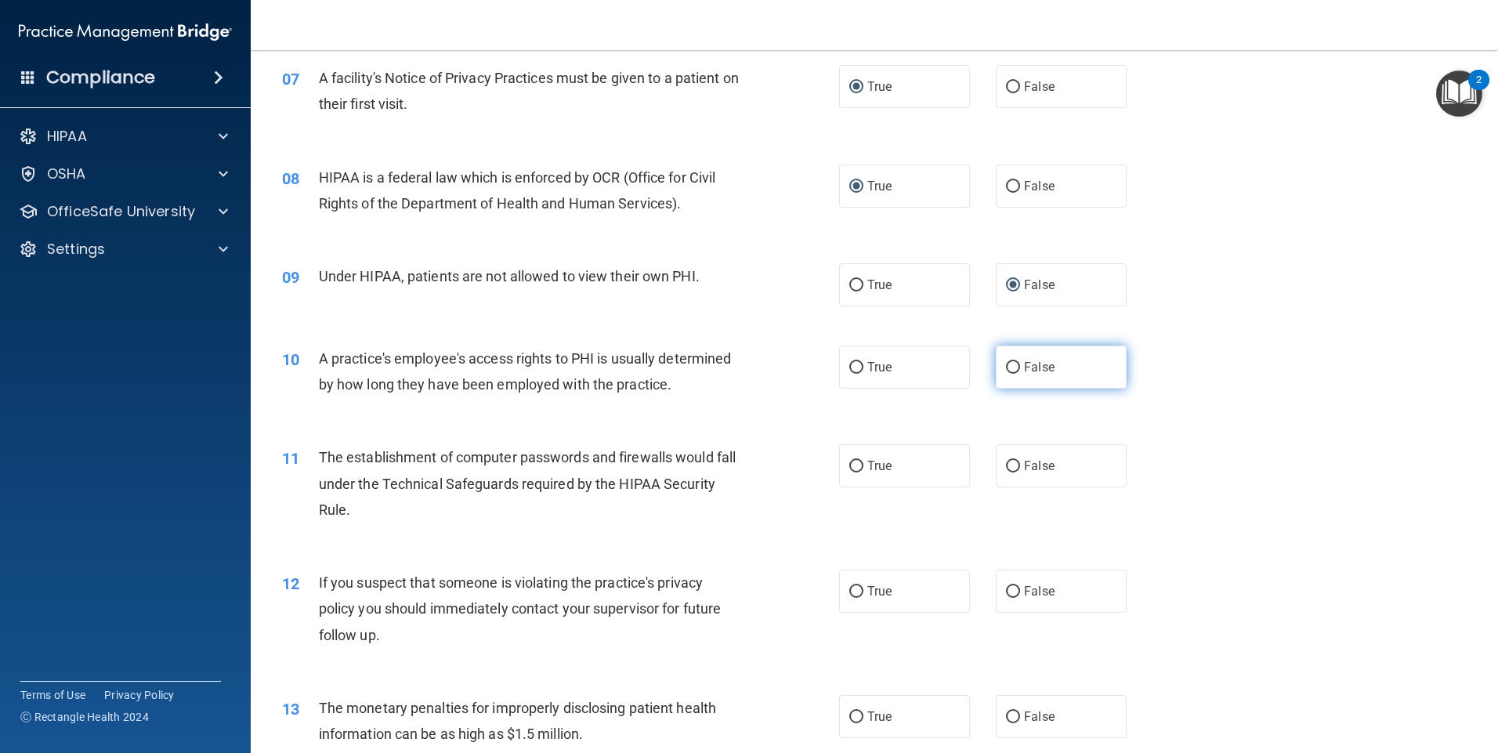
click at [1008, 358] on label "False" at bounding box center [1061, 366] width 131 height 43
click at [1008, 362] on input "False" at bounding box center [1013, 368] width 14 height 12
radio input "true"
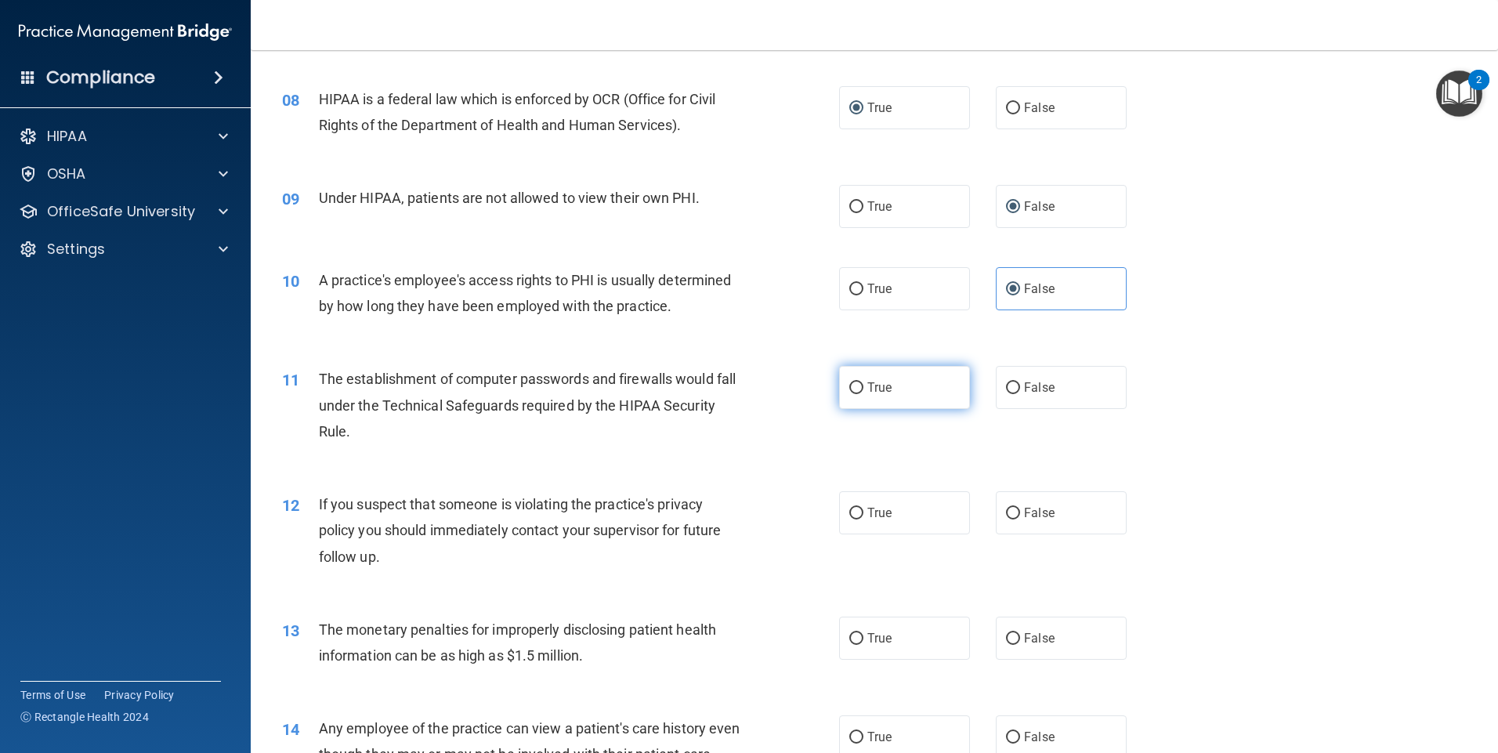
click at [855, 386] on input "True" at bounding box center [856, 388] width 14 height 12
radio input "true"
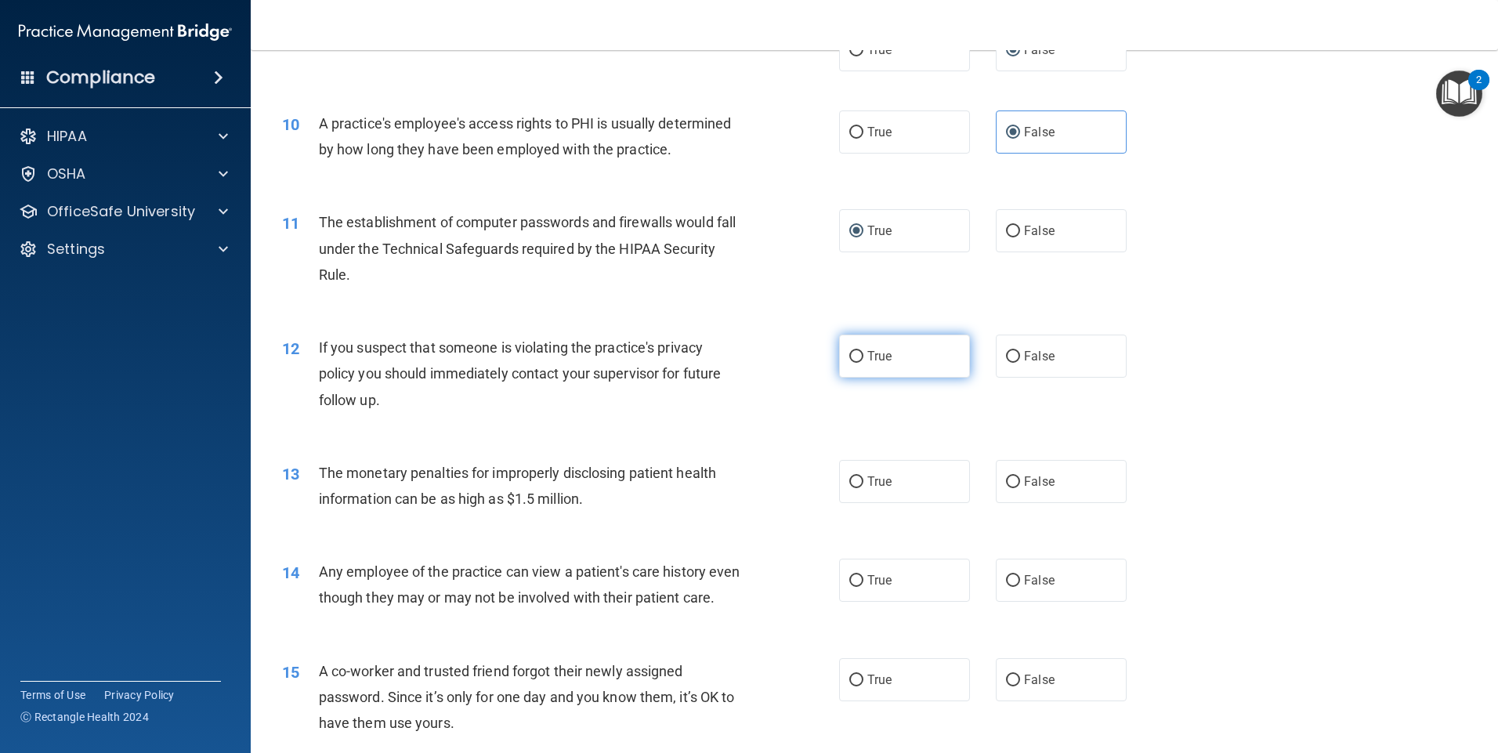
click at [849, 353] on input "True" at bounding box center [856, 357] width 14 height 12
radio input "true"
click at [849, 480] on input "True" at bounding box center [856, 482] width 14 height 12
radio input "true"
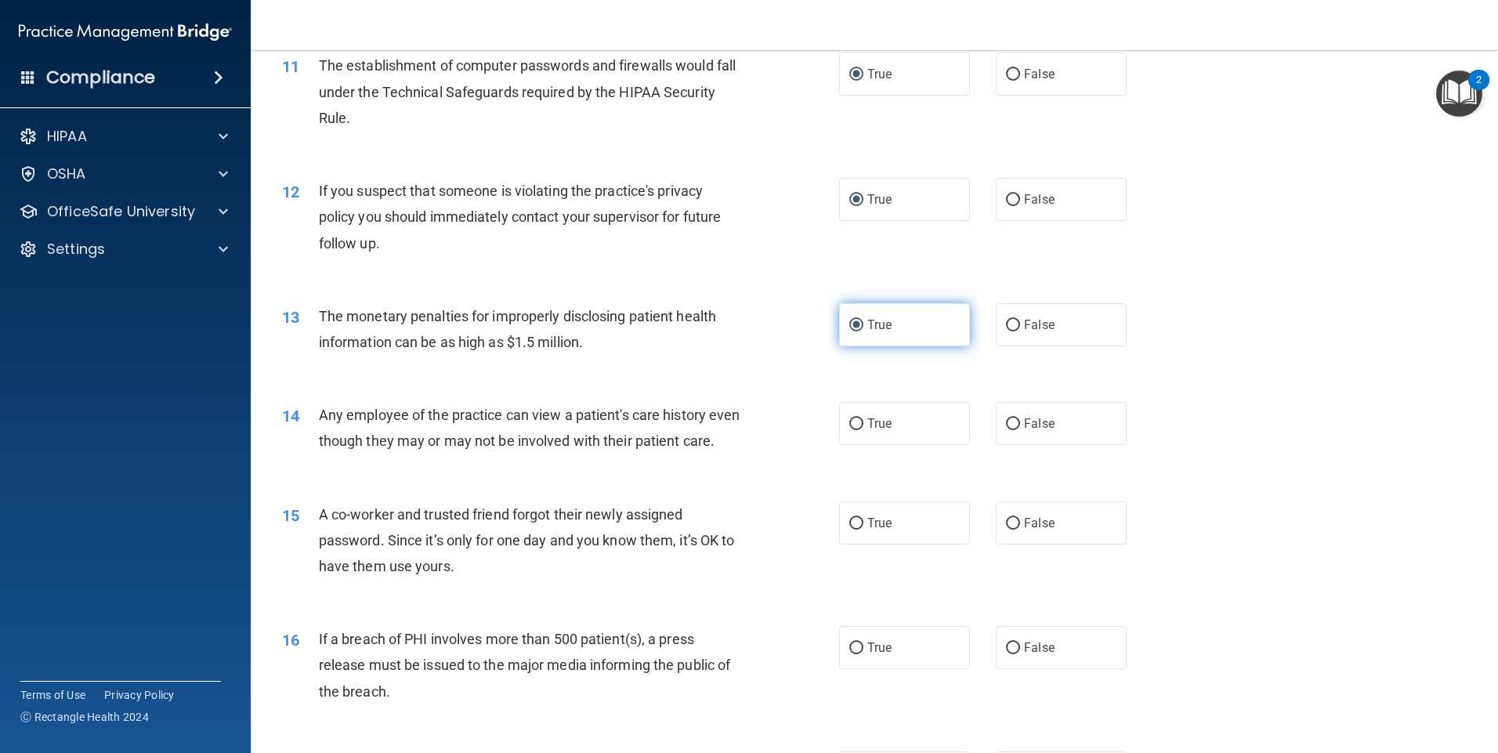
scroll to position [1253, 0]
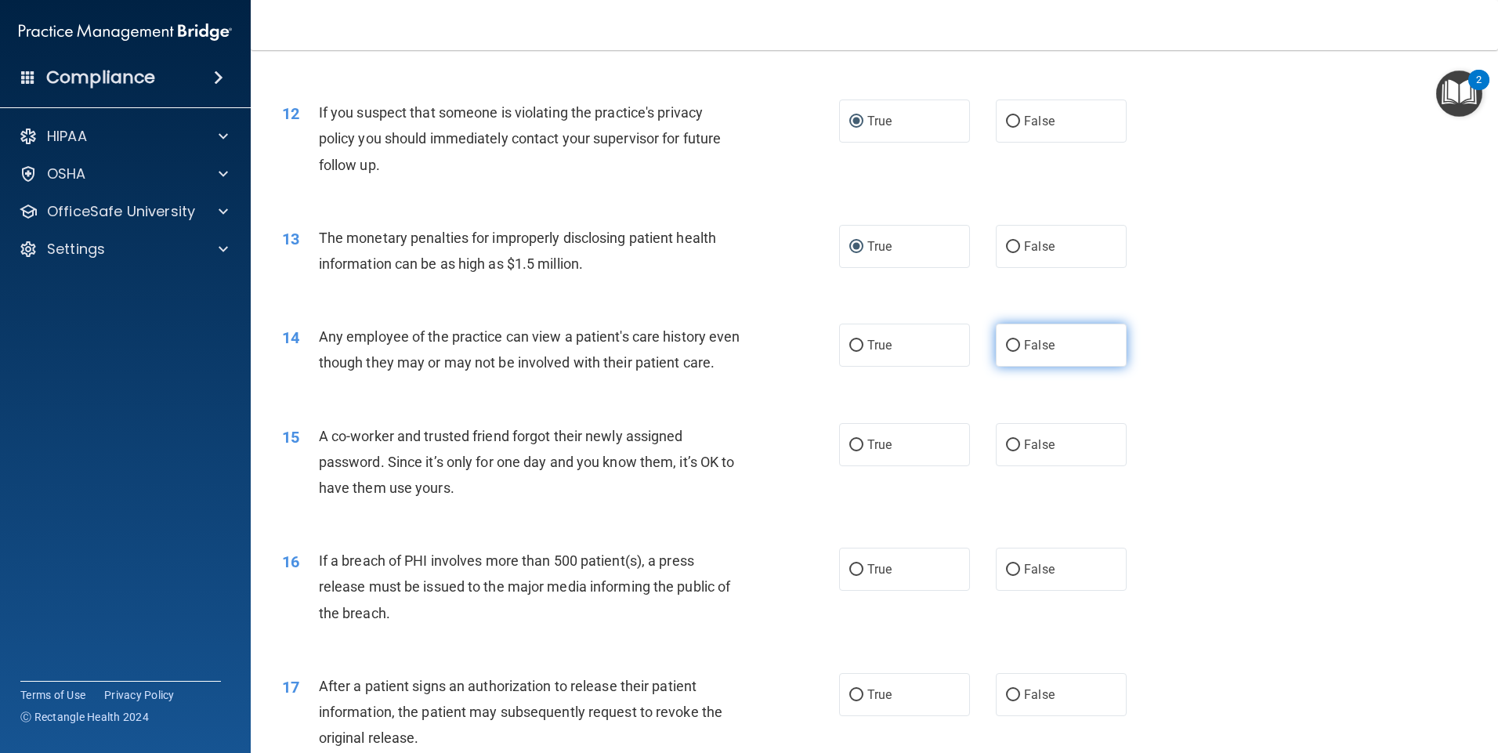
click at [1007, 341] on input "False" at bounding box center [1013, 346] width 14 height 12
radio input "true"
click at [1006, 451] on input "False" at bounding box center [1013, 446] width 14 height 12
radio input "true"
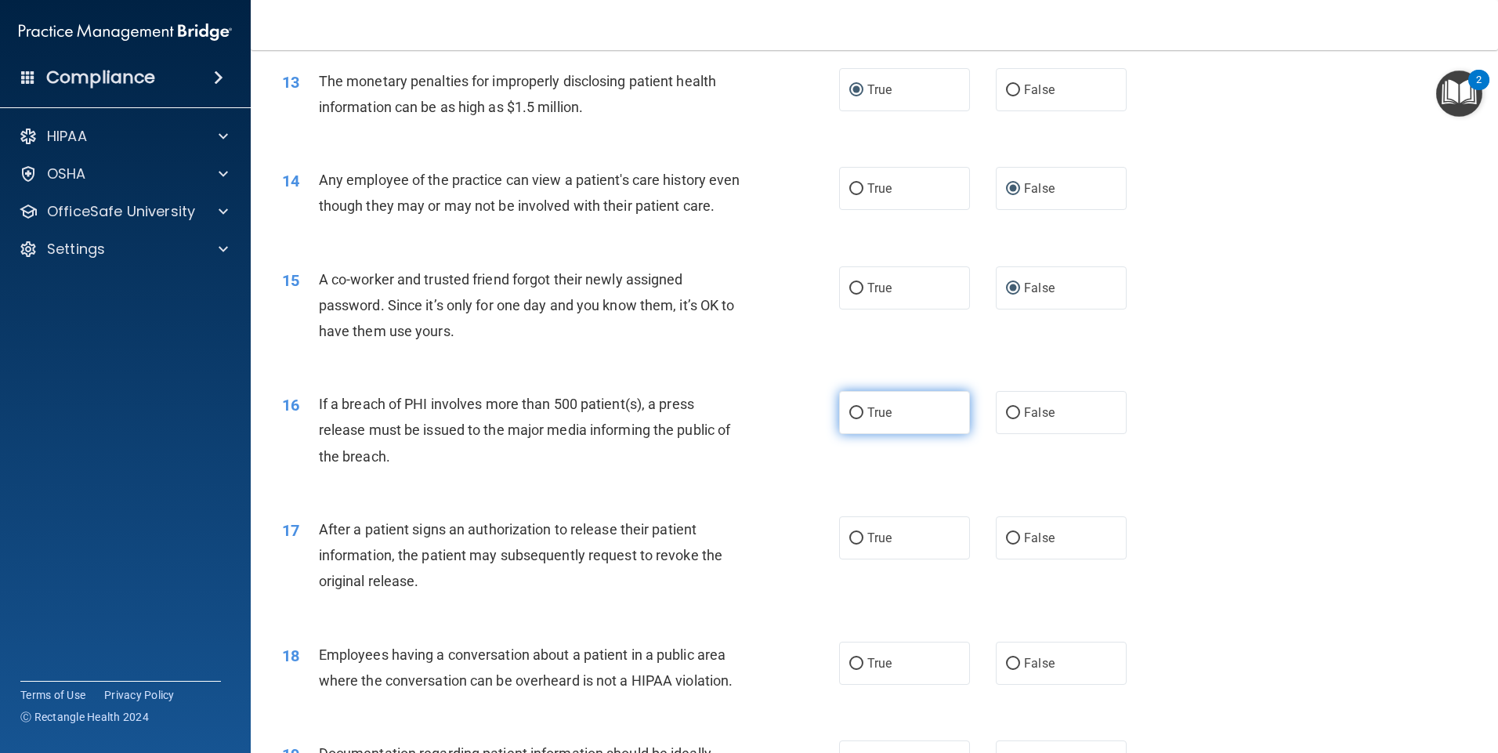
click at [849, 419] on input "True" at bounding box center [856, 413] width 14 height 12
radio input "true"
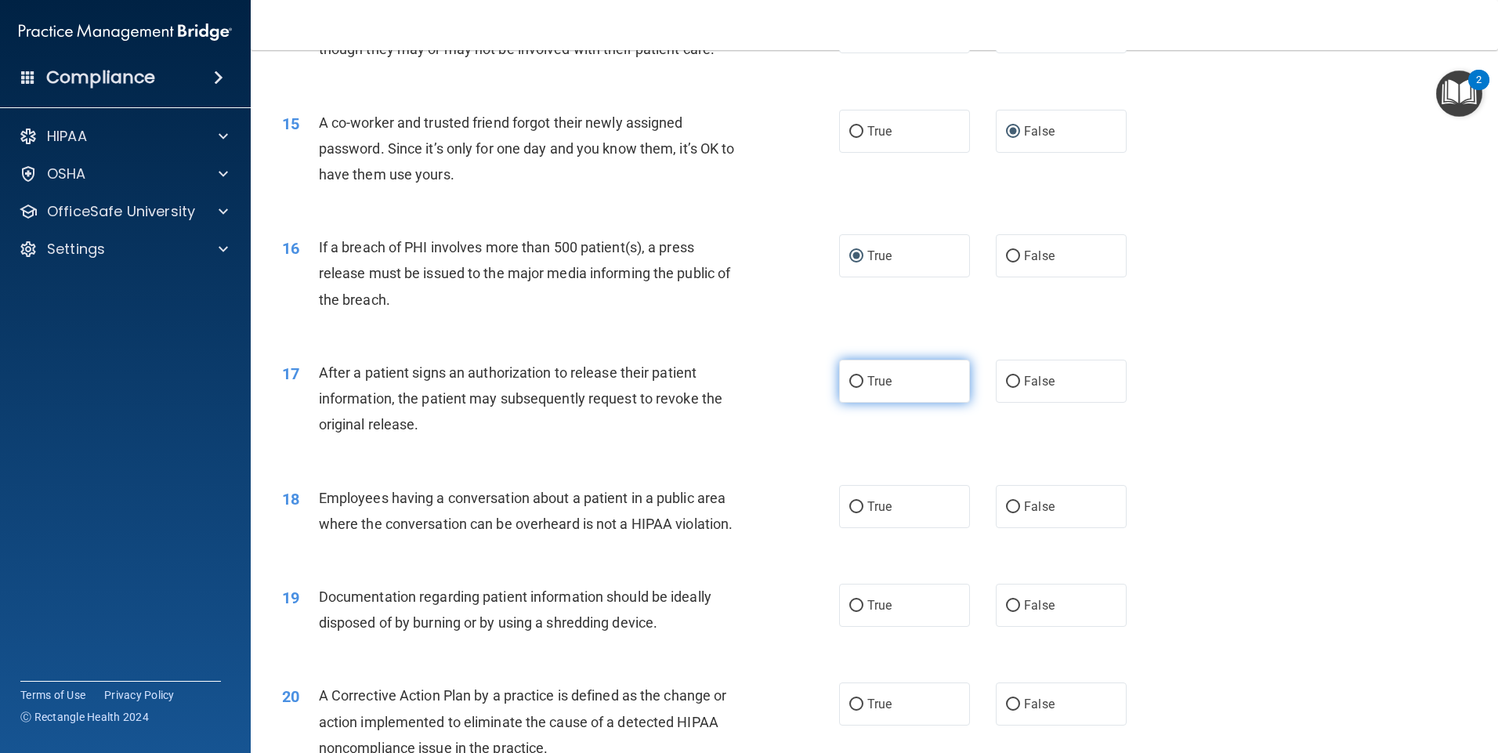
click at [854, 388] on input "True" at bounding box center [856, 382] width 14 height 12
radio input "true"
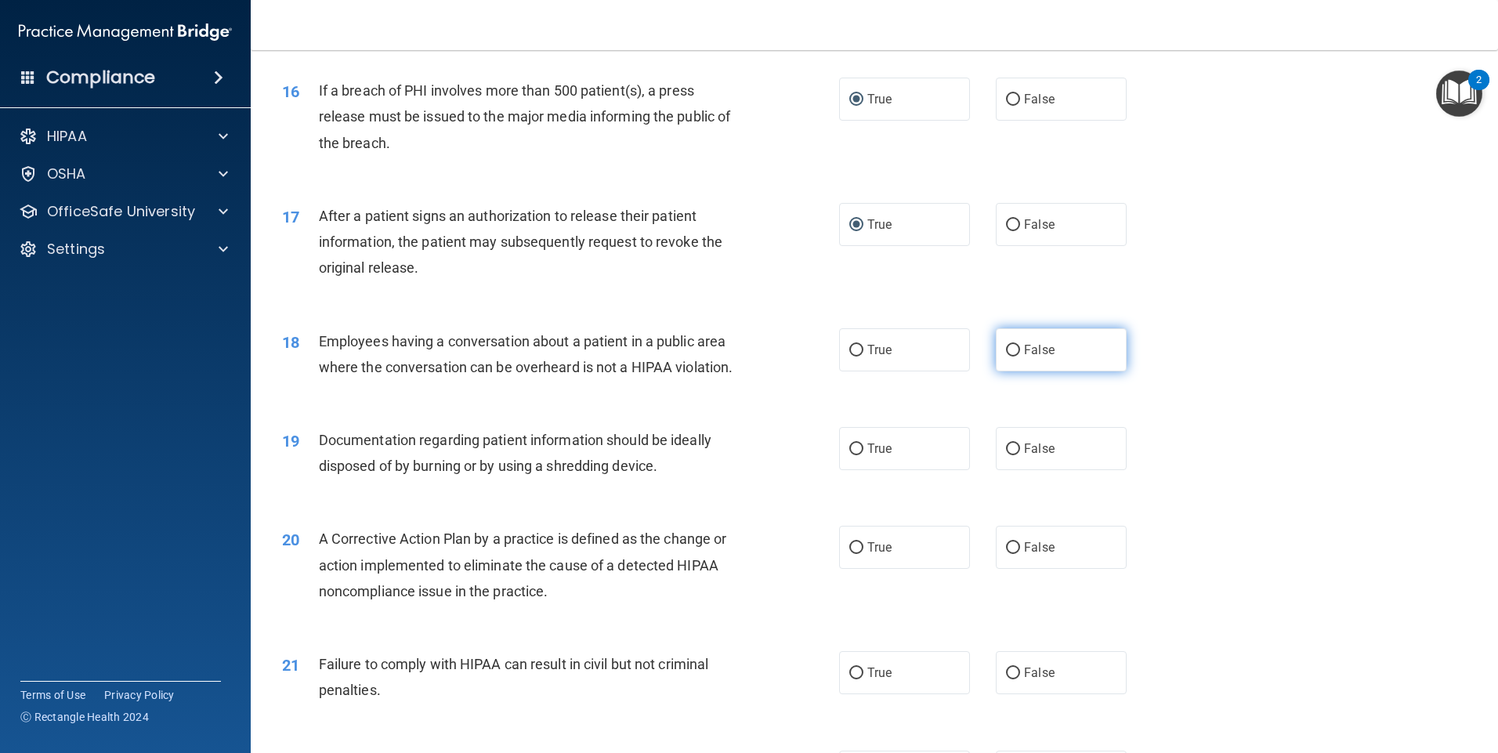
click at [1006, 356] on input "False" at bounding box center [1013, 351] width 14 height 12
radio input "true"
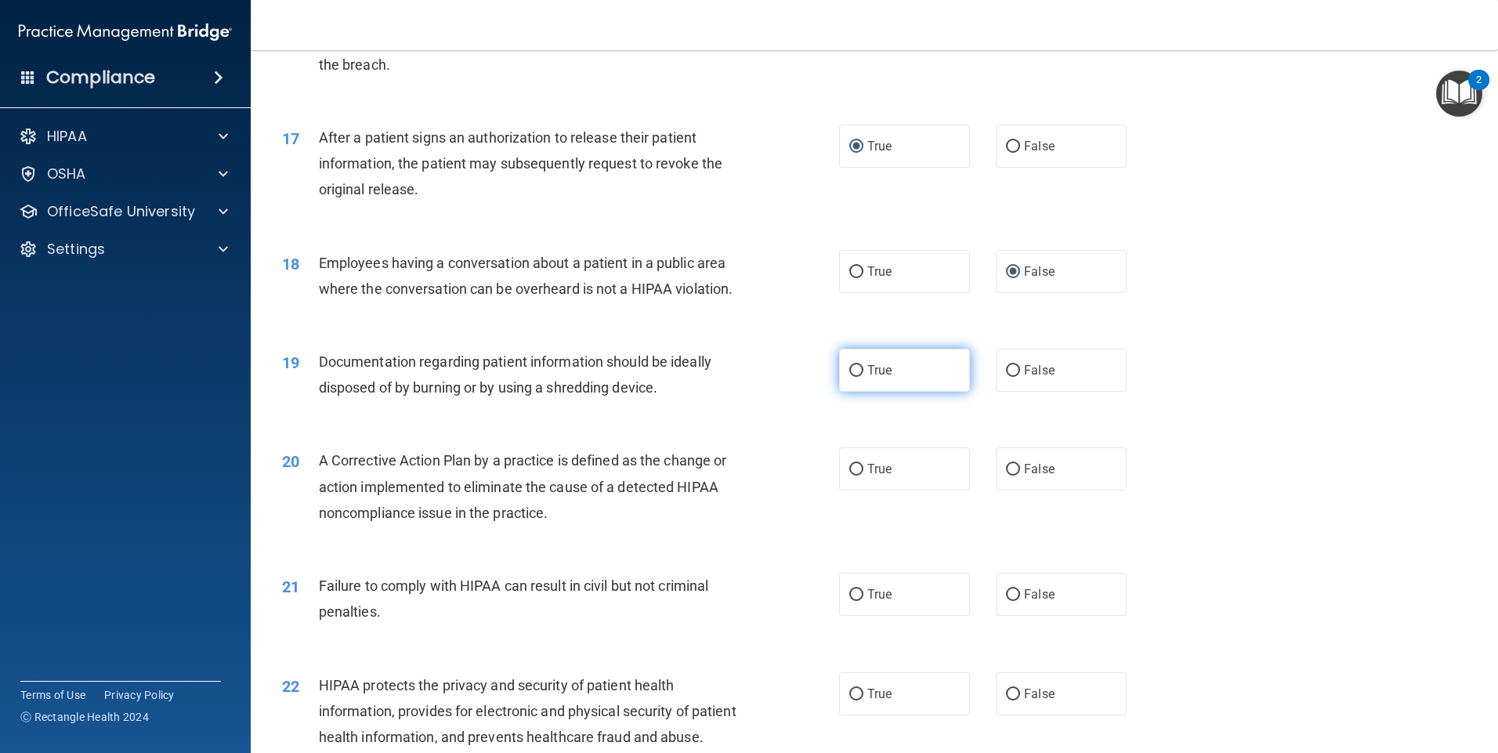
click at [849, 377] on input "True" at bounding box center [856, 371] width 14 height 12
radio input "true"
click at [850, 476] on input "True" at bounding box center [856, 470] width 14 height 12
radio input "true"
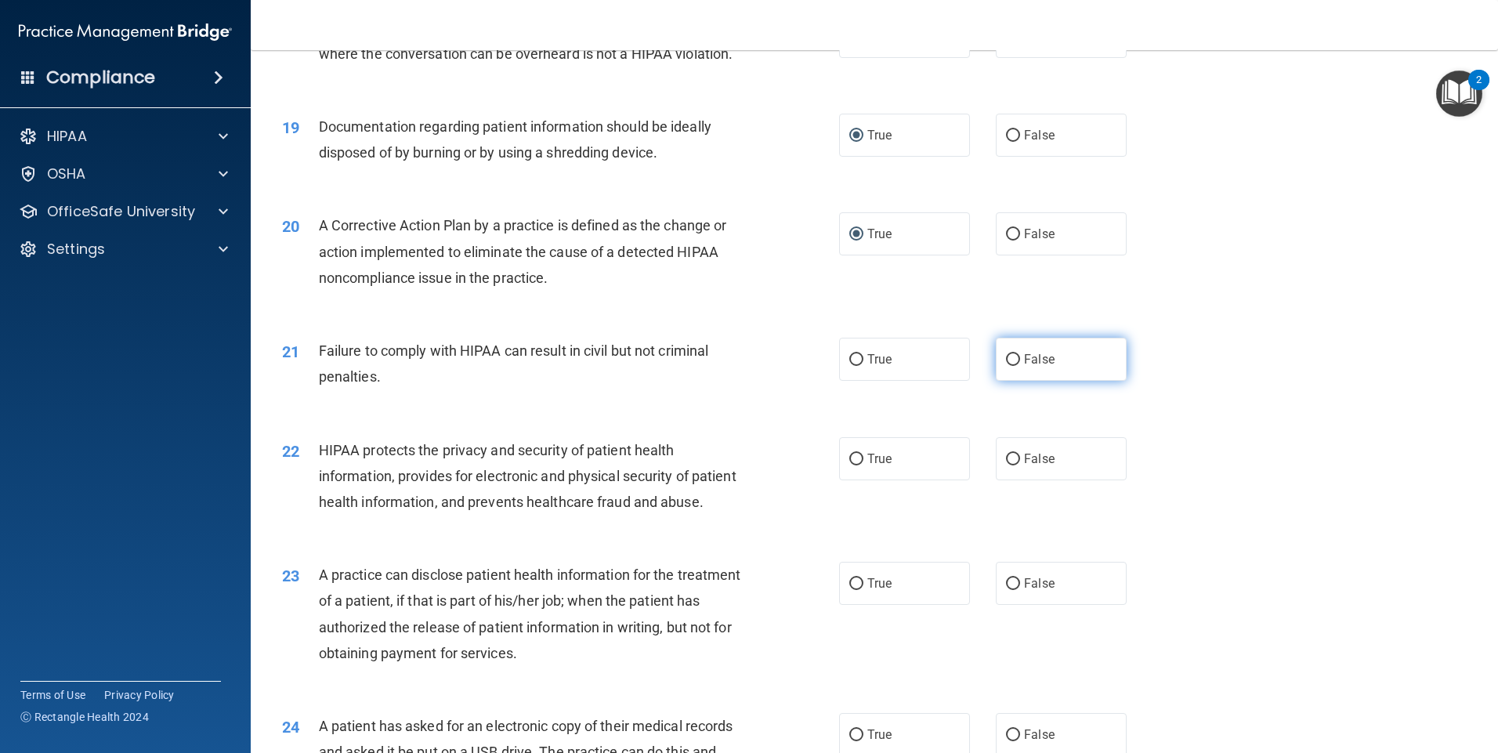
click at [1008, 366] on input "False" at bounding box center [1013, 360] width 14 height 12
radio input "true"
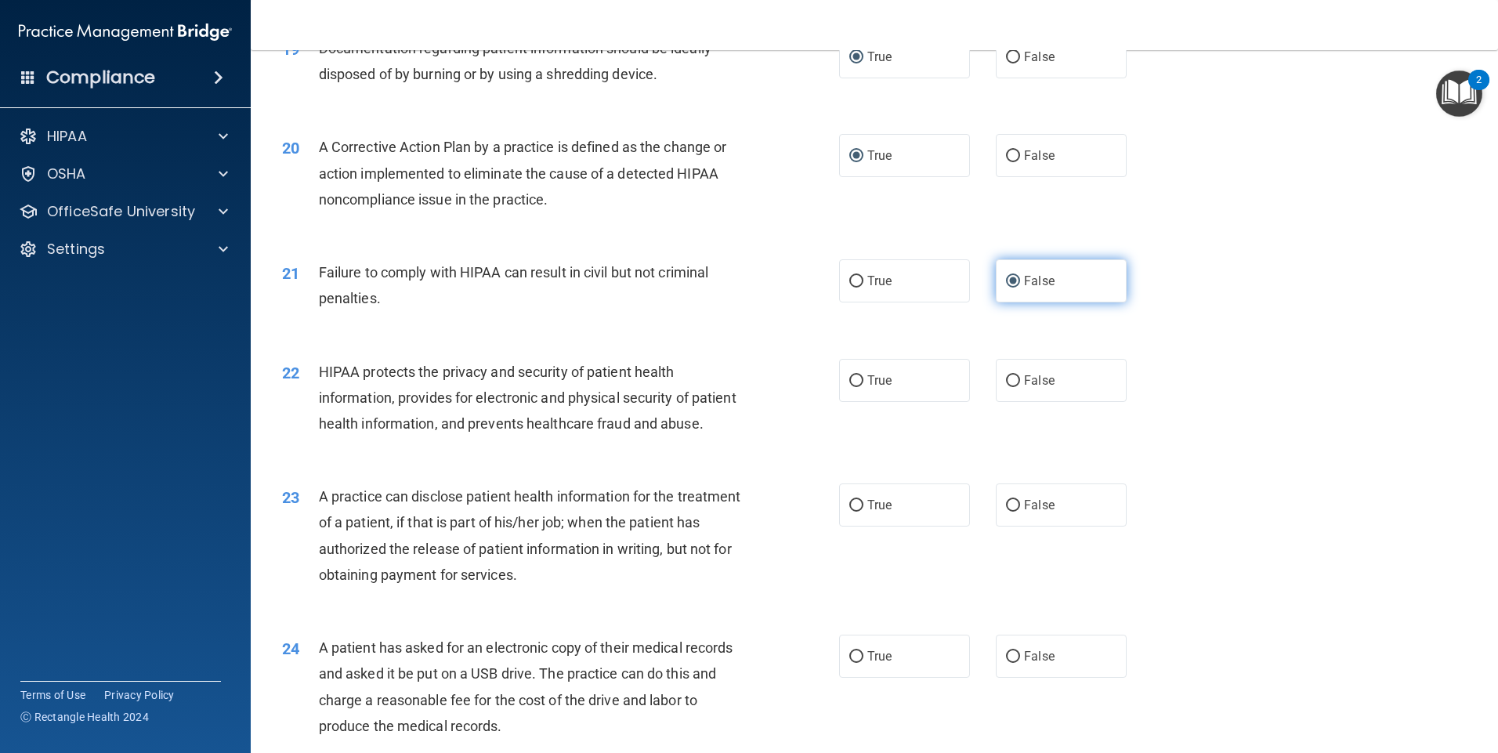
scroll to position [2194, 0]
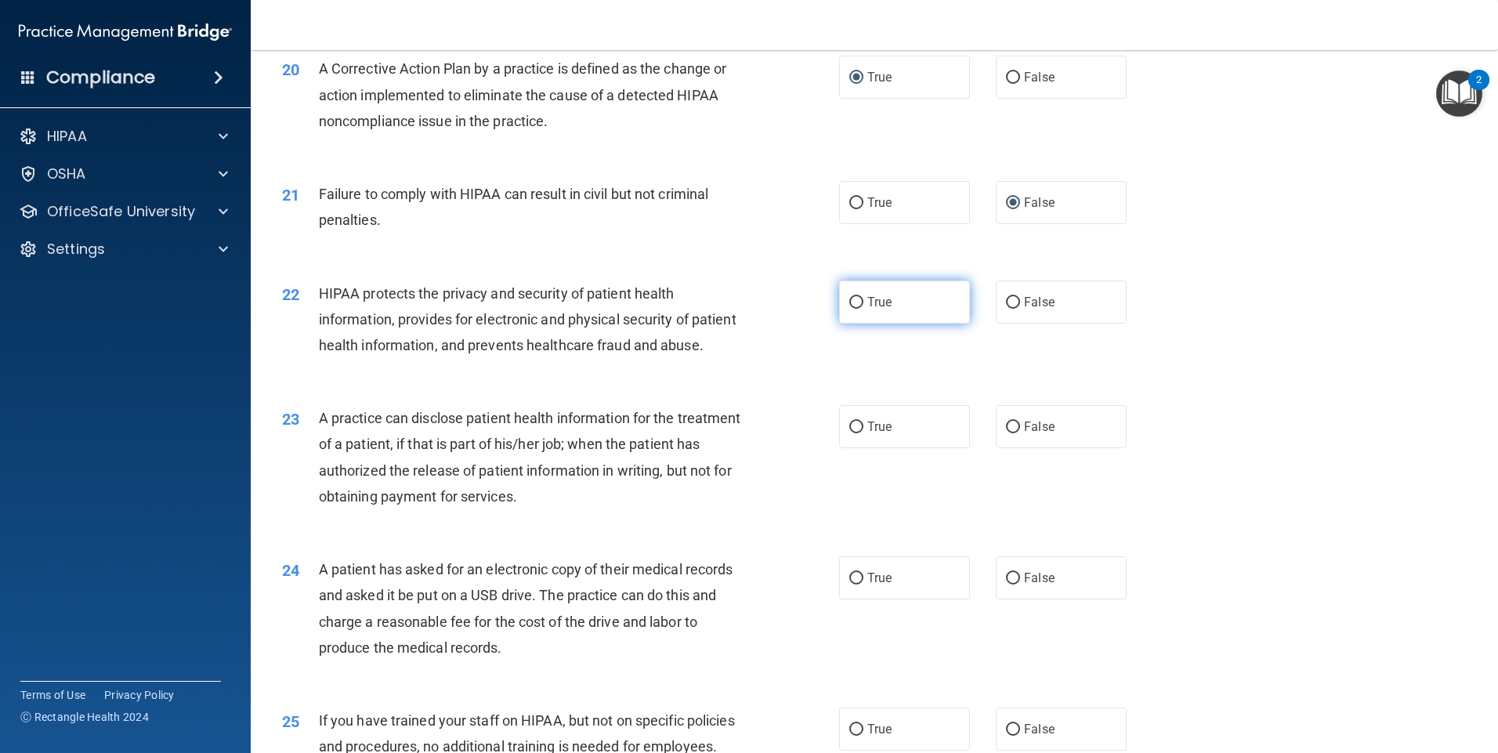
click at [849, 309] on input "True" at bounding box center [856, 303] width 14 height 12
radio input "true"
click at [1006, 433] on input "False" at bounding box center [1013, 427] width 14 height 12
radio input "true"
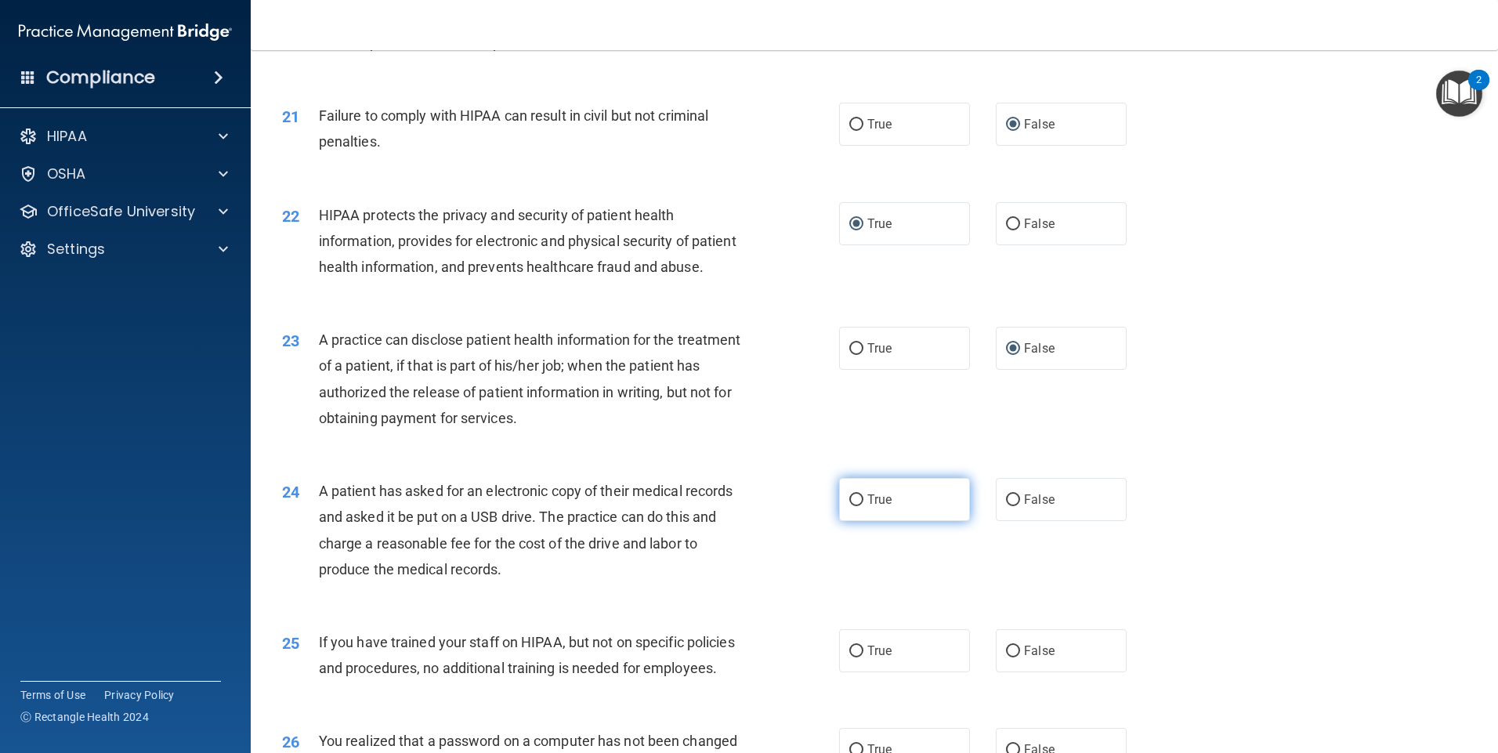
click at [849, 506] on input "True" at bounding box center [856, 500] width 14 height 12
radio input "true"
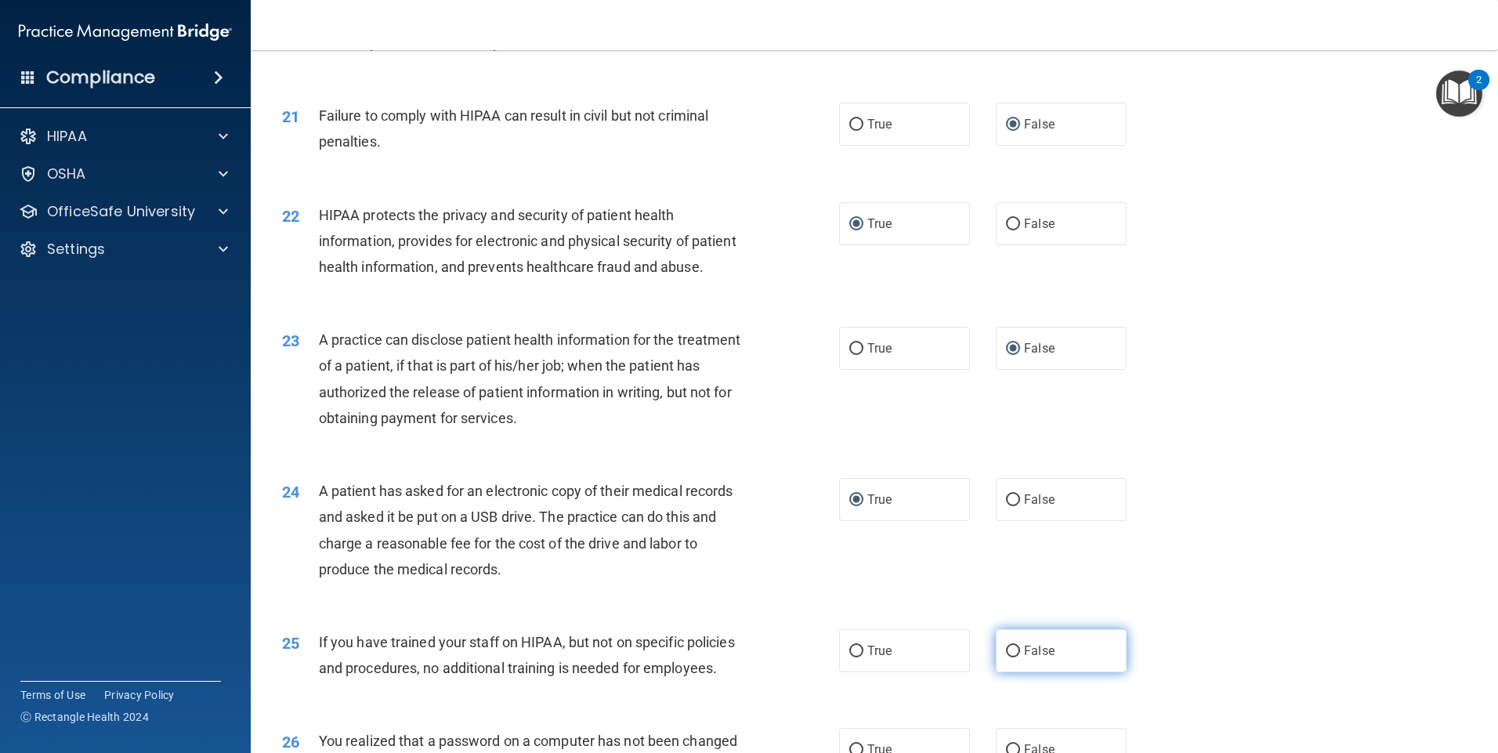
click at [1006, 657] on input "False" at bounding box center [1013, 652] width 14 height 12
radio input "true"
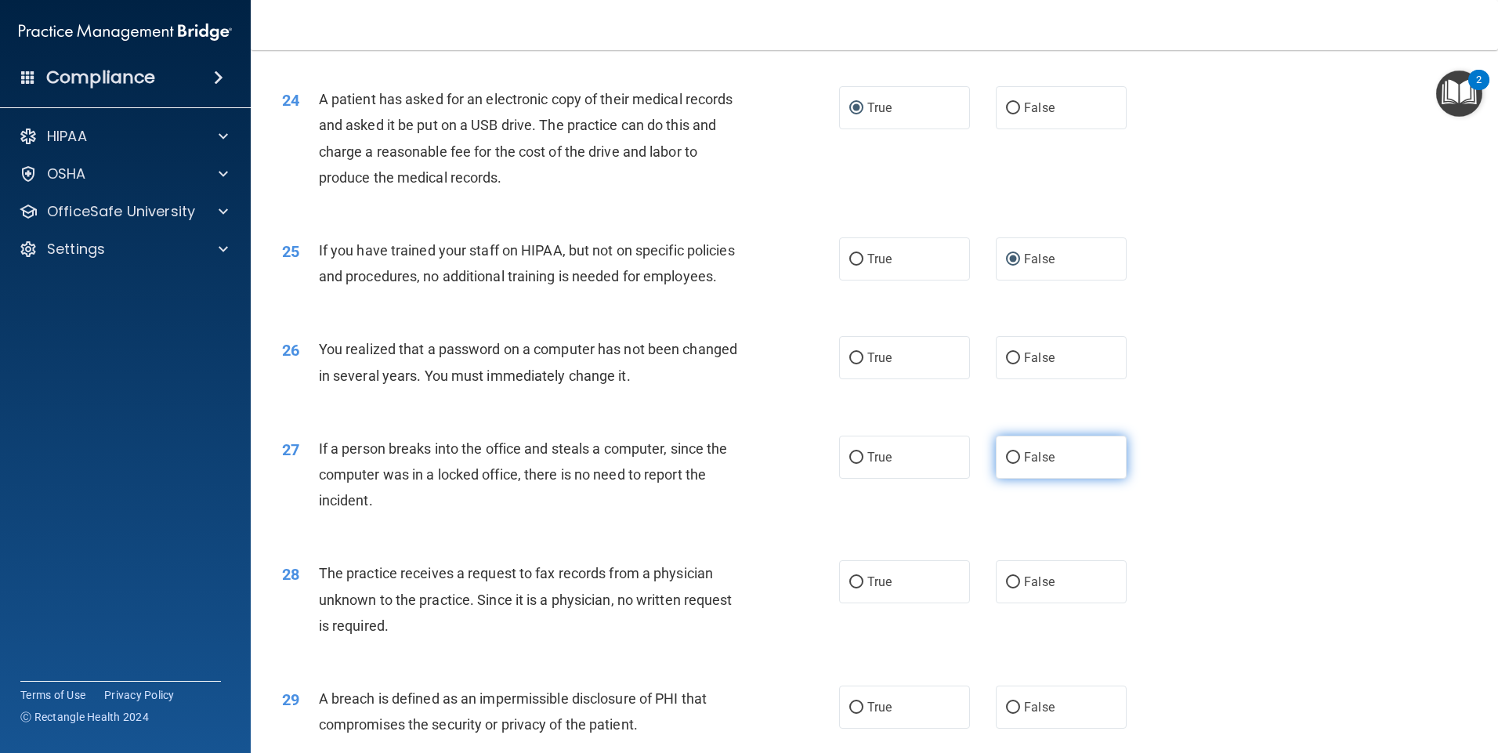
scroll to position [2742, 0]
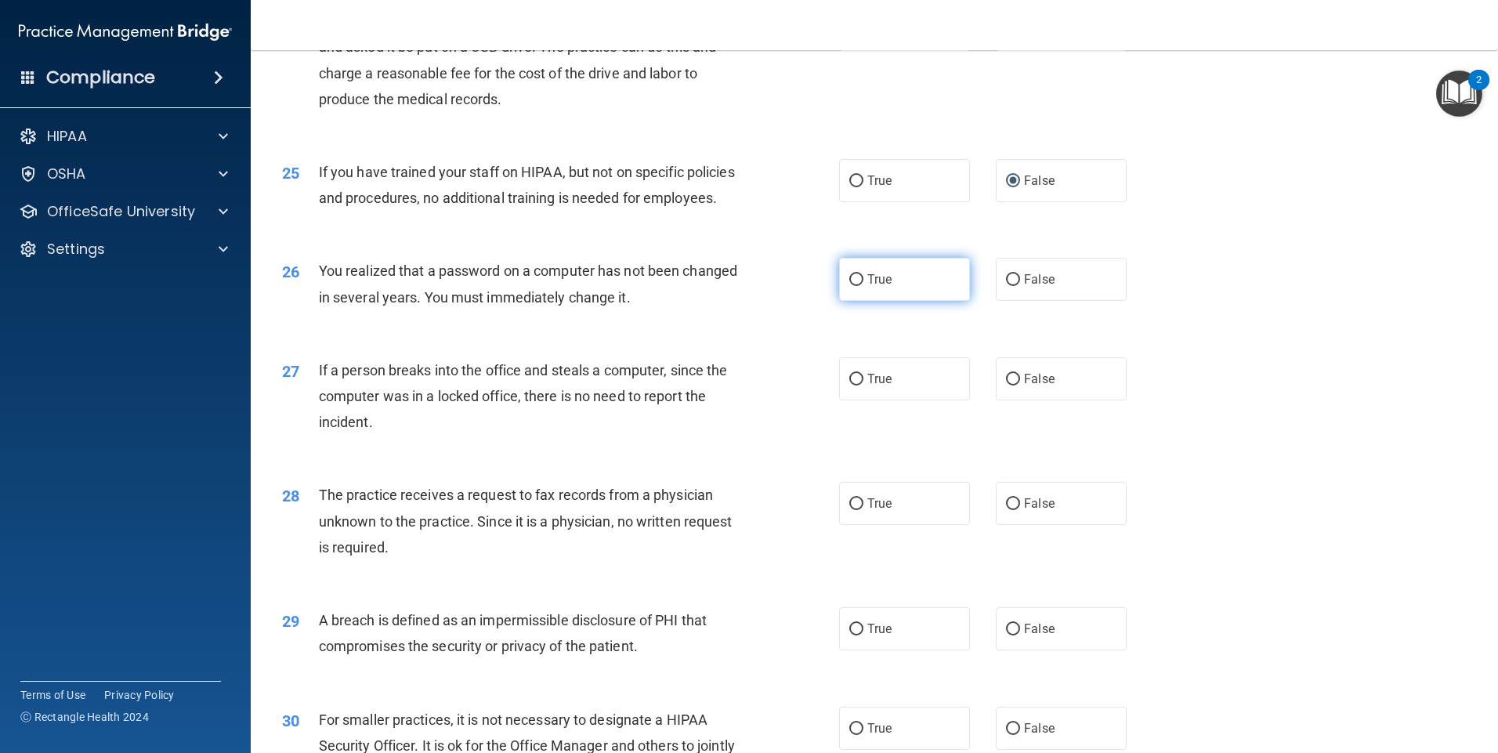
click at [850, 286] on input "True" at bounding box center [856, 280] width 14 height 12
radio input "true"
click at [1006, 385] on input "False" at bounding box center [1013, 380] width 14 height 12
radio input "true"
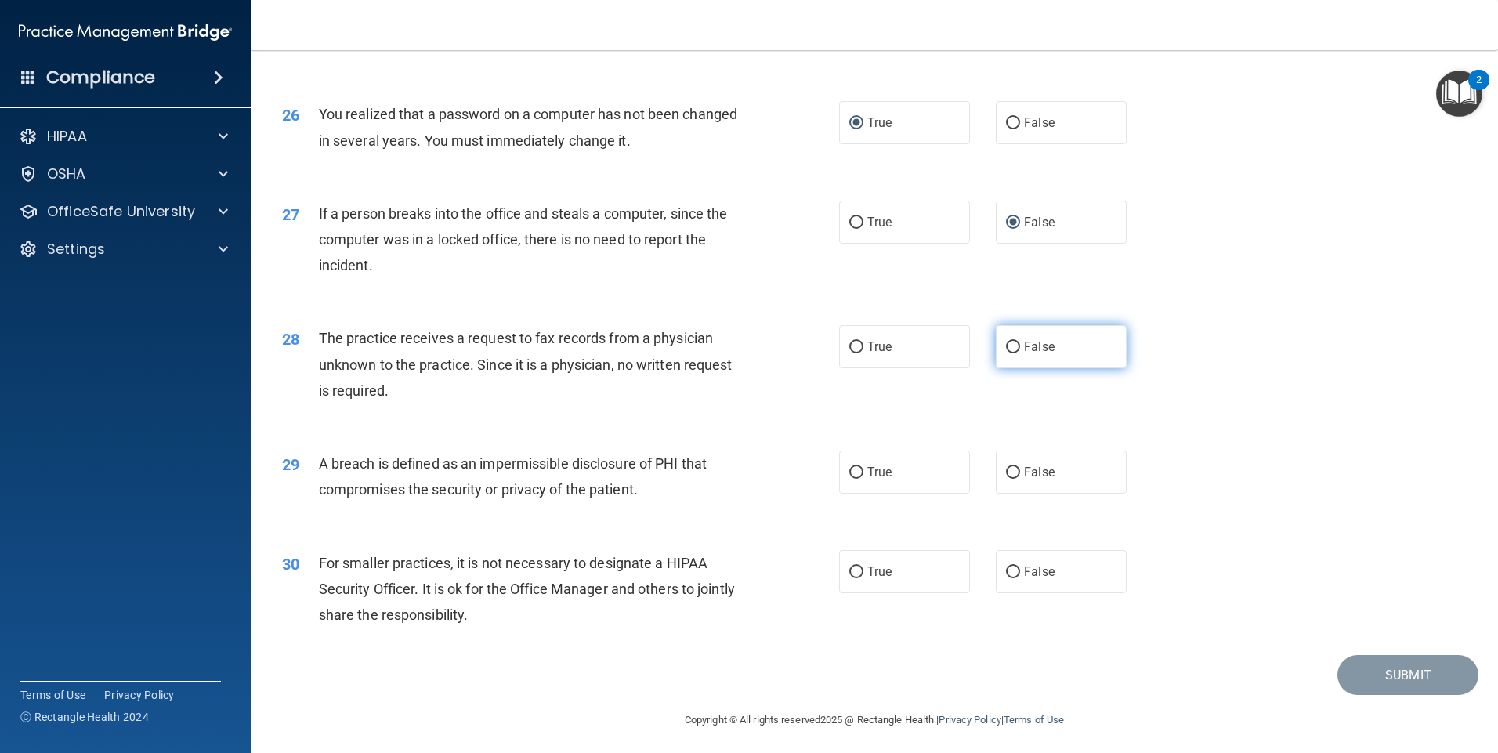
click at [1006, 353] on input "False" at bounding box center [1013, 348] width 14 height 12
radio input "true"
click at [849, 479] on input "True" at bounding box center [856, 473] width 14 height 12
radio input "true"
click at [1007, 578] on input "False" at bounding box center [1013, 572] width 14 height 12
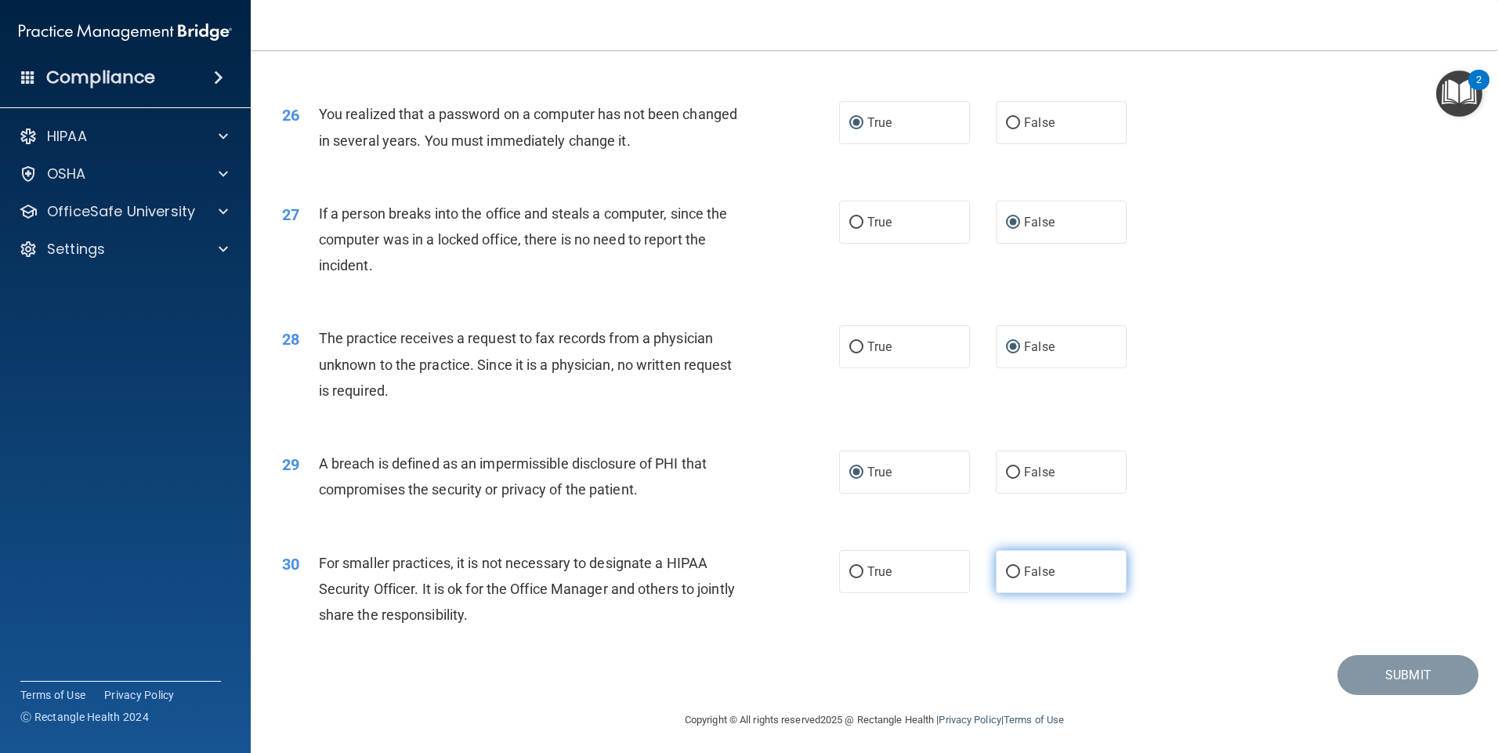
radio input "true"
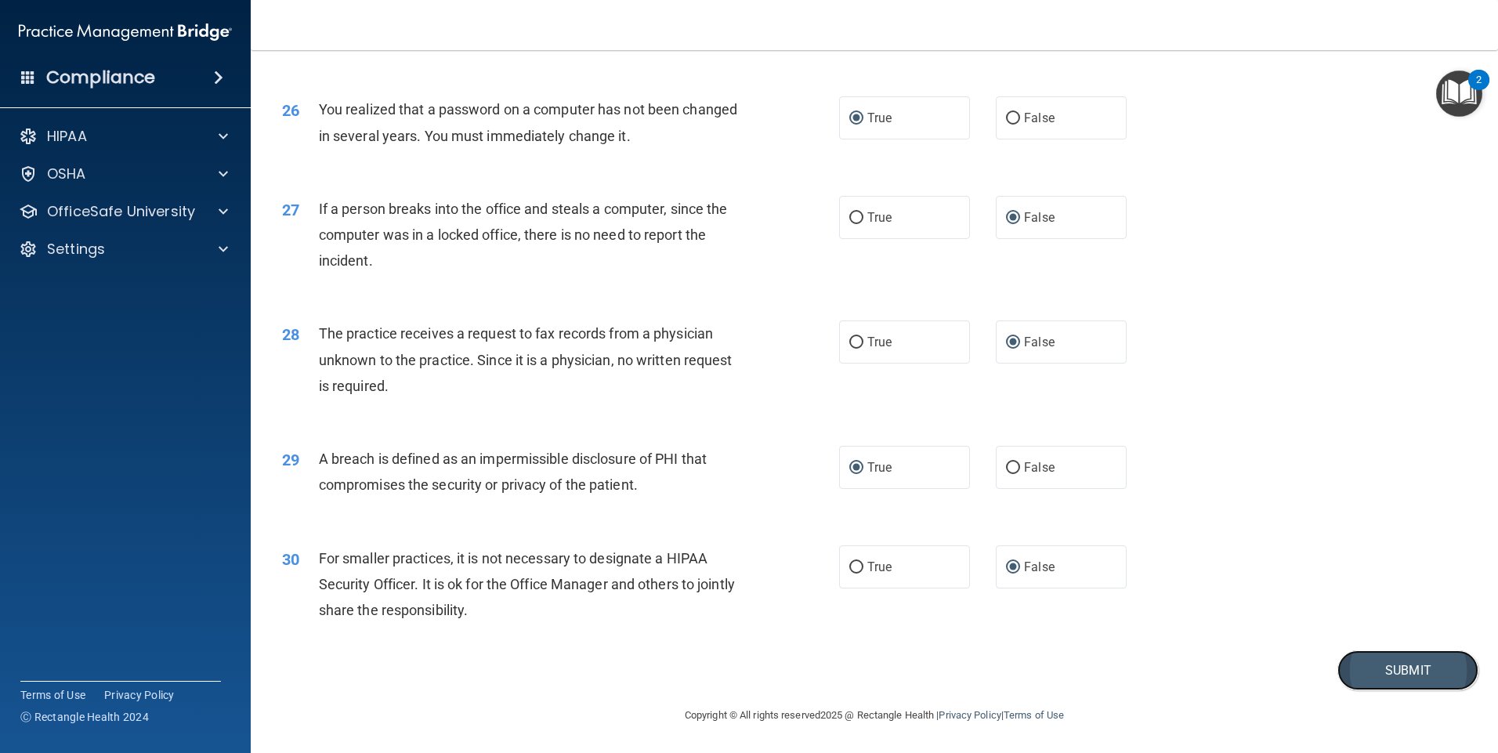
click at [1384, 673] on button "Submit" at bounding box center [1407, 670] width 141 height 40
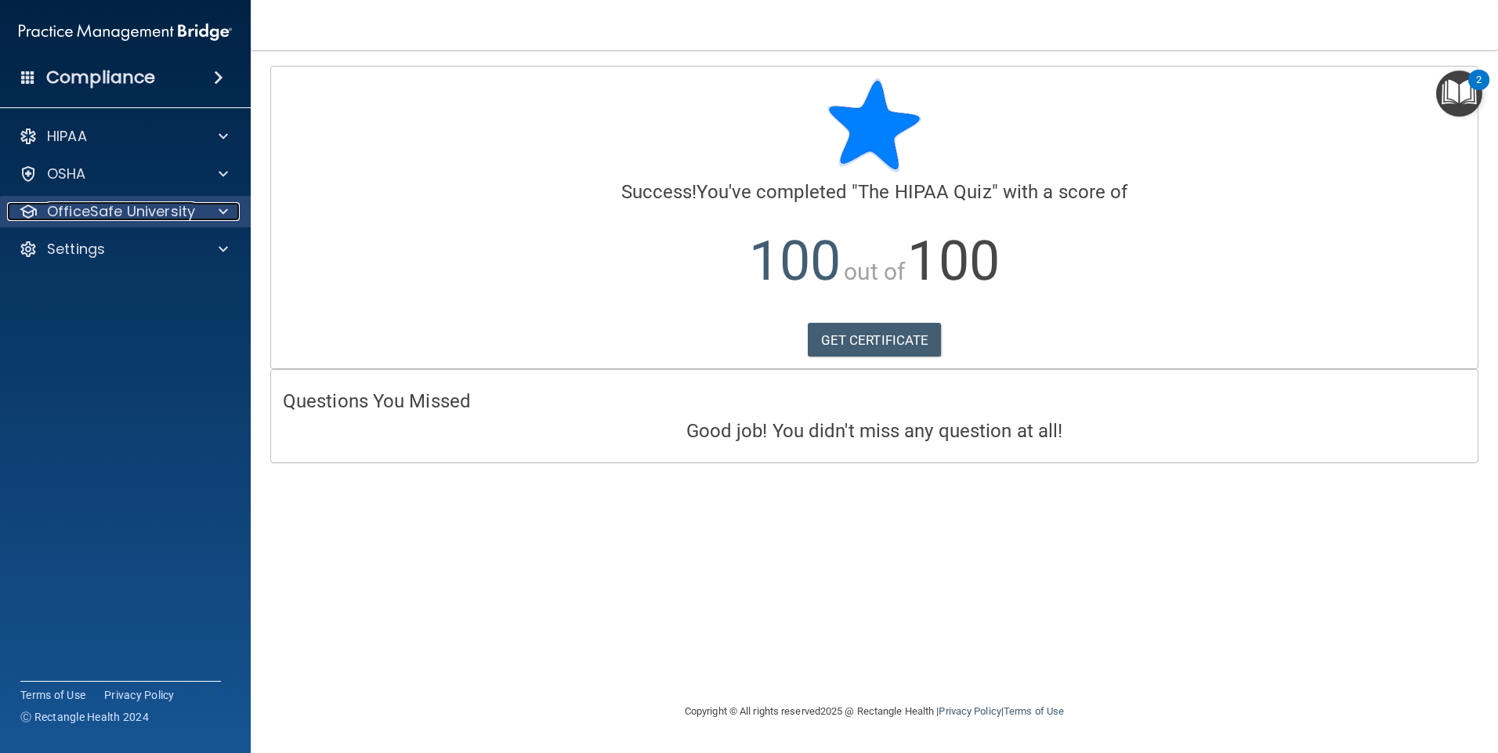
click at [215, 212] on div at bounding box center [220, 211] width 39 height 19
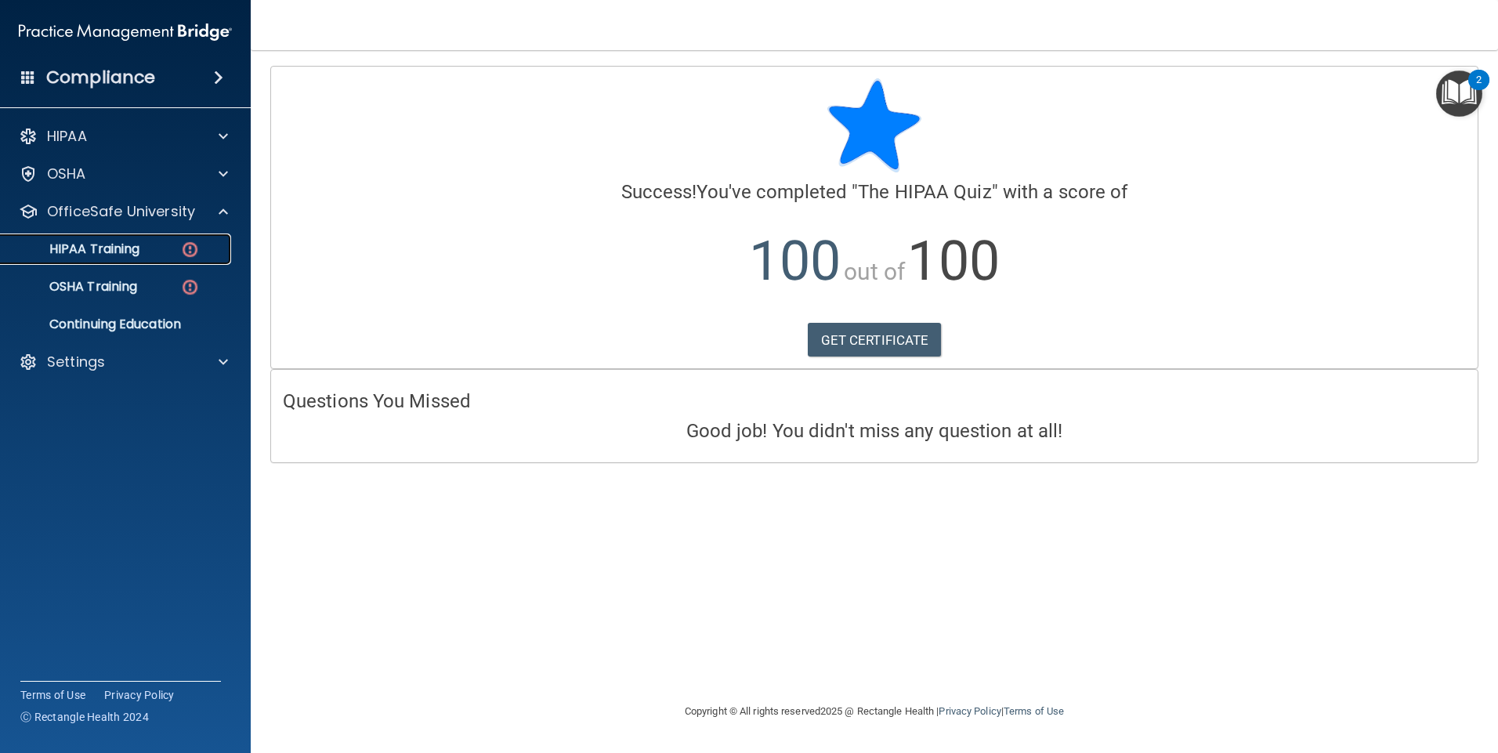
click at [157, 245] on div "HIPAA Training" at bounding box center [117, 249] width 214 height 16
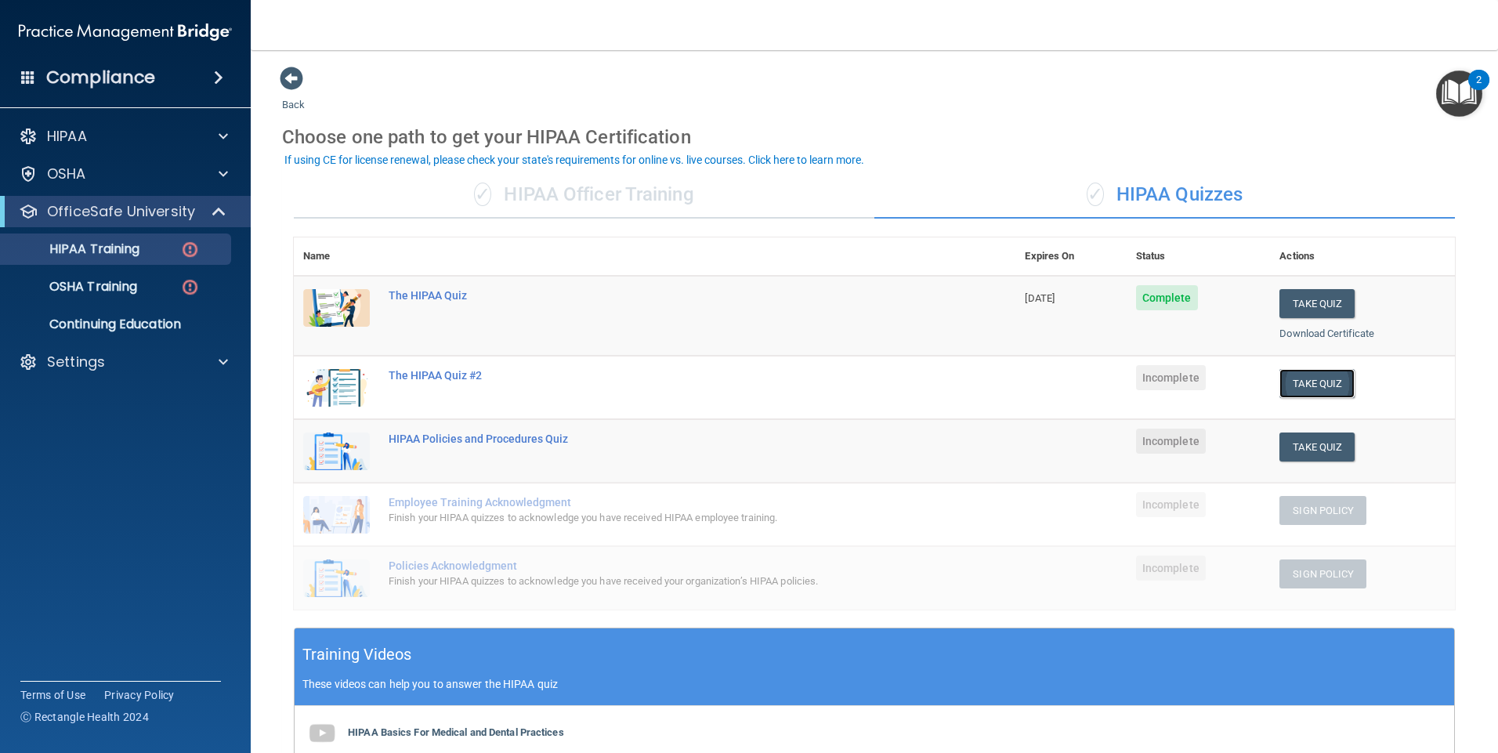
click at [1300, 381] on button "Take Quiz" at bounding box center [1316, 383] width 75 height 29
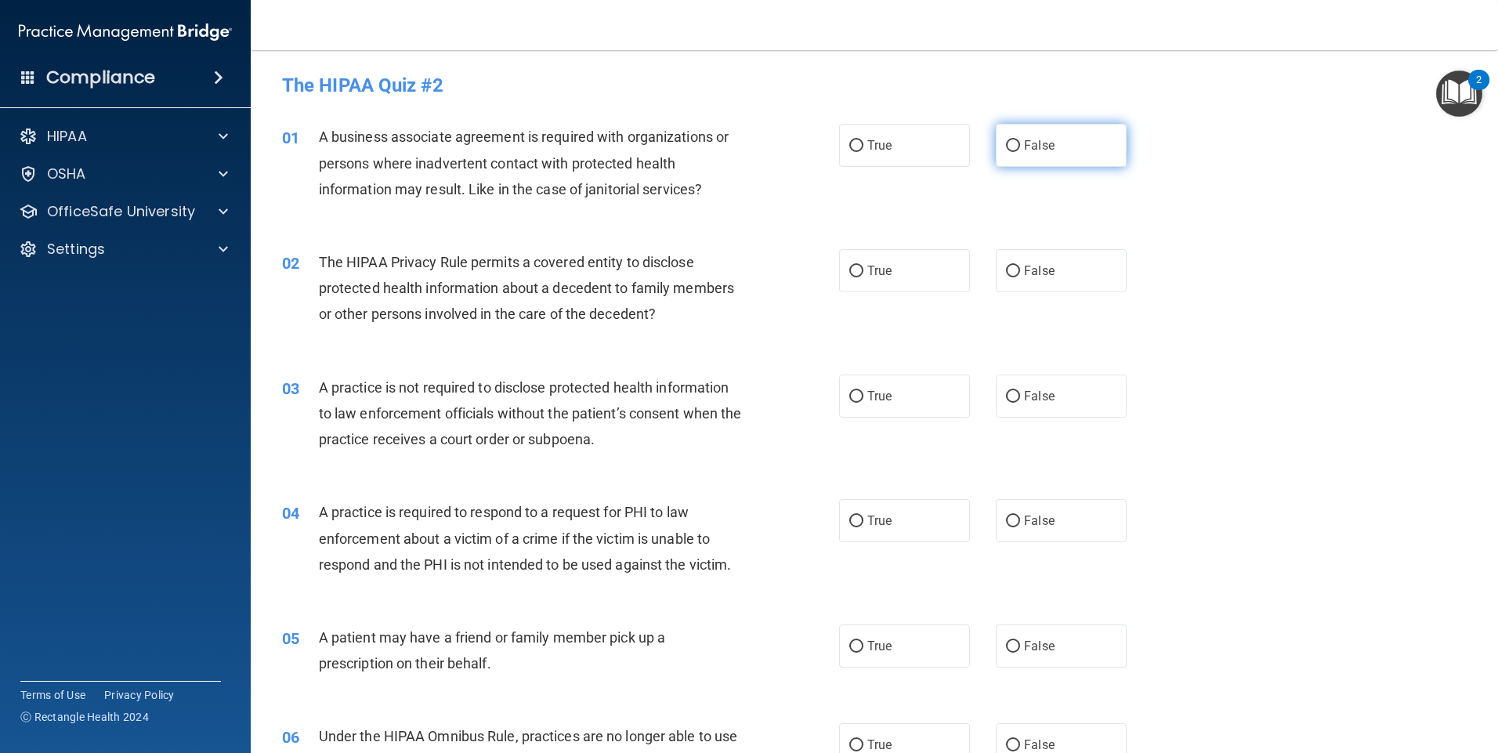
click at [1006, 143] on input "False" at bounding box center [1013, 146] width 14 height 12
radio input "true"
click at [851, 269] on input "True" at bounding box center [856, 272] width 14 height 12
radio input "true"
click at [1006, 400] on input "False" at bounding box center [1013, 397] width 14 height 12
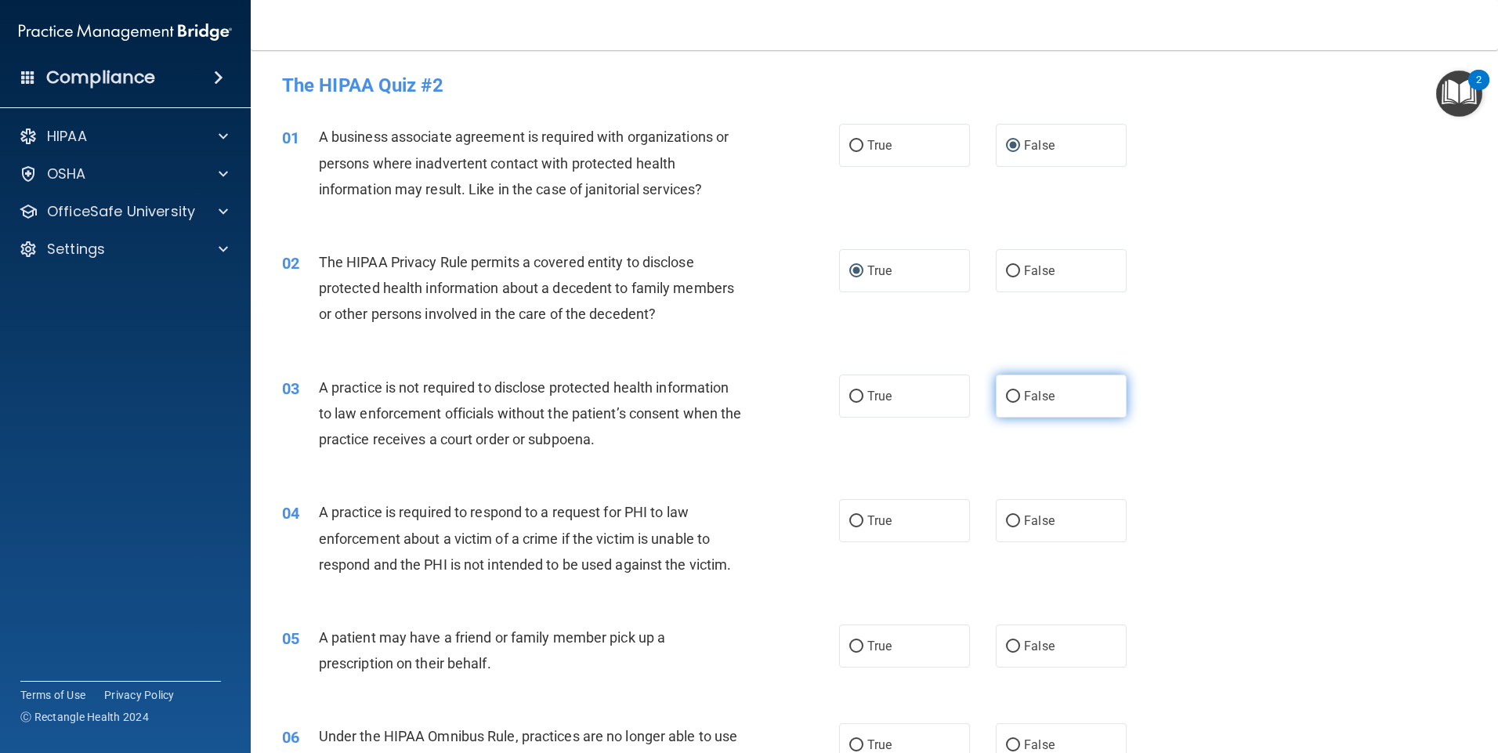
radio input "true"
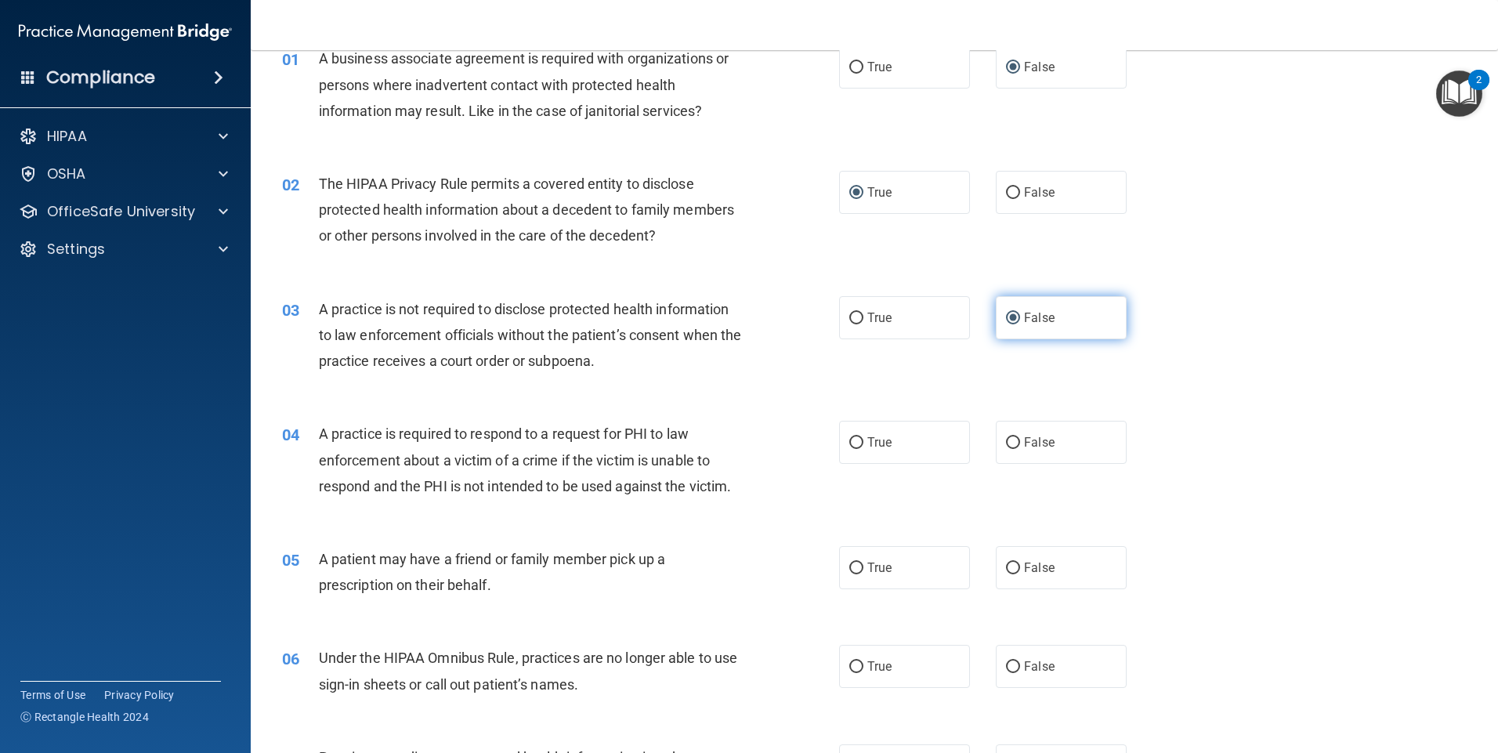
scroll to position [157, 0]
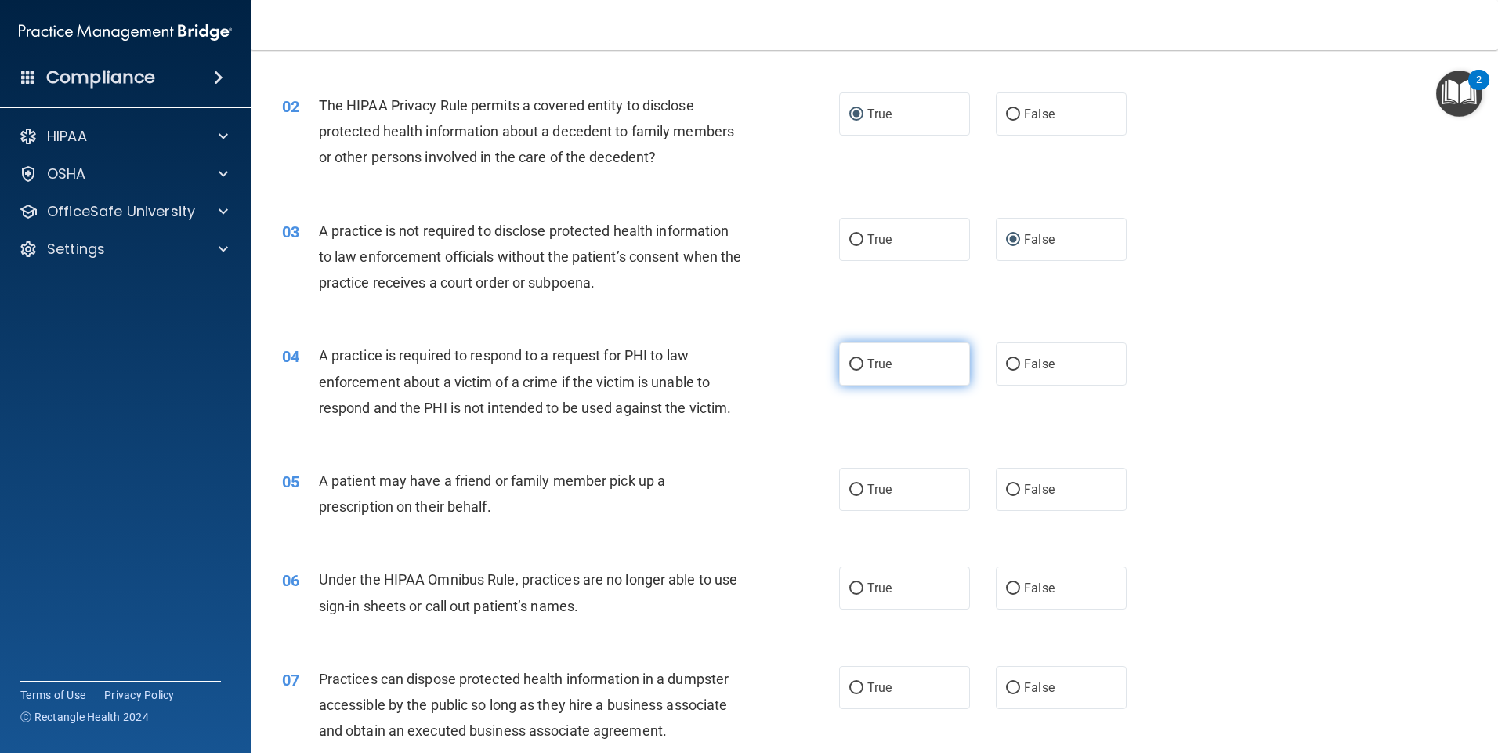
click at [848, 356] on label "True" at bounding box center [904, 363] width 131 height 43
click at [849, 359] on input "True" at bounding box center [856, 365] width 14 height 12
radio input "true"
click at [852, 492] on input "True" at bounding box center [856, 490] width 14 height 12
radio input "true"
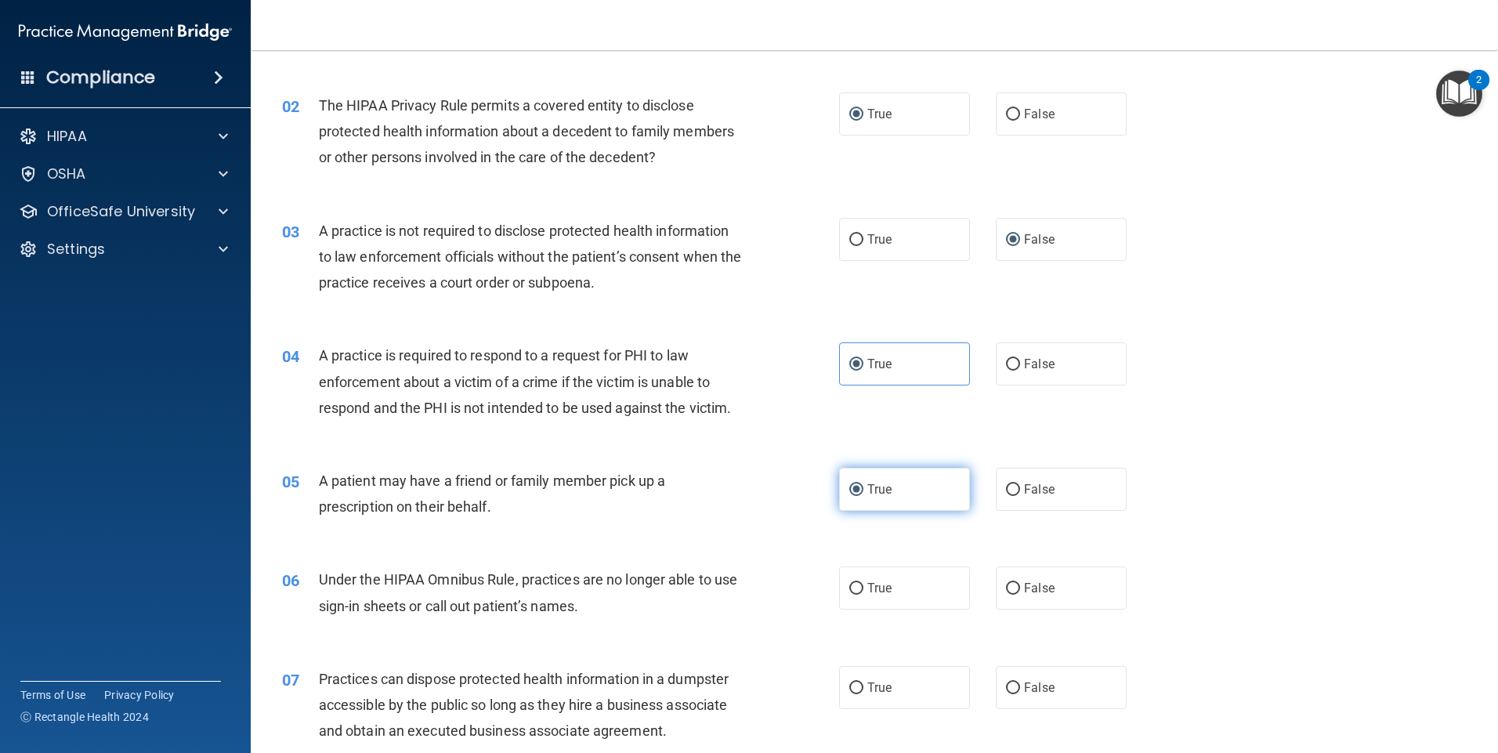
scroll to position [313, 0]
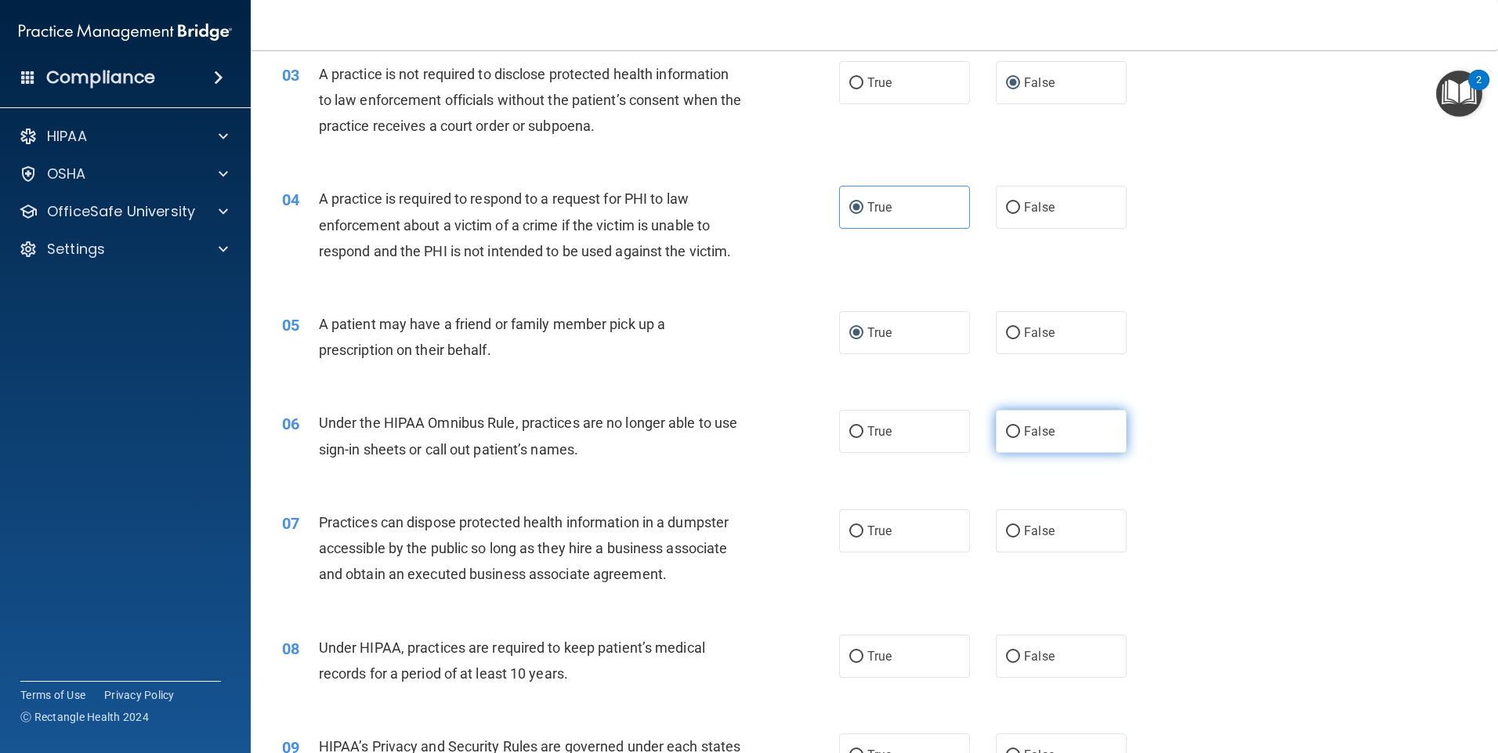
click at [1011, 430] on input "False" at bounding box center [1013, 432] width 14 height 12
radio input "true"
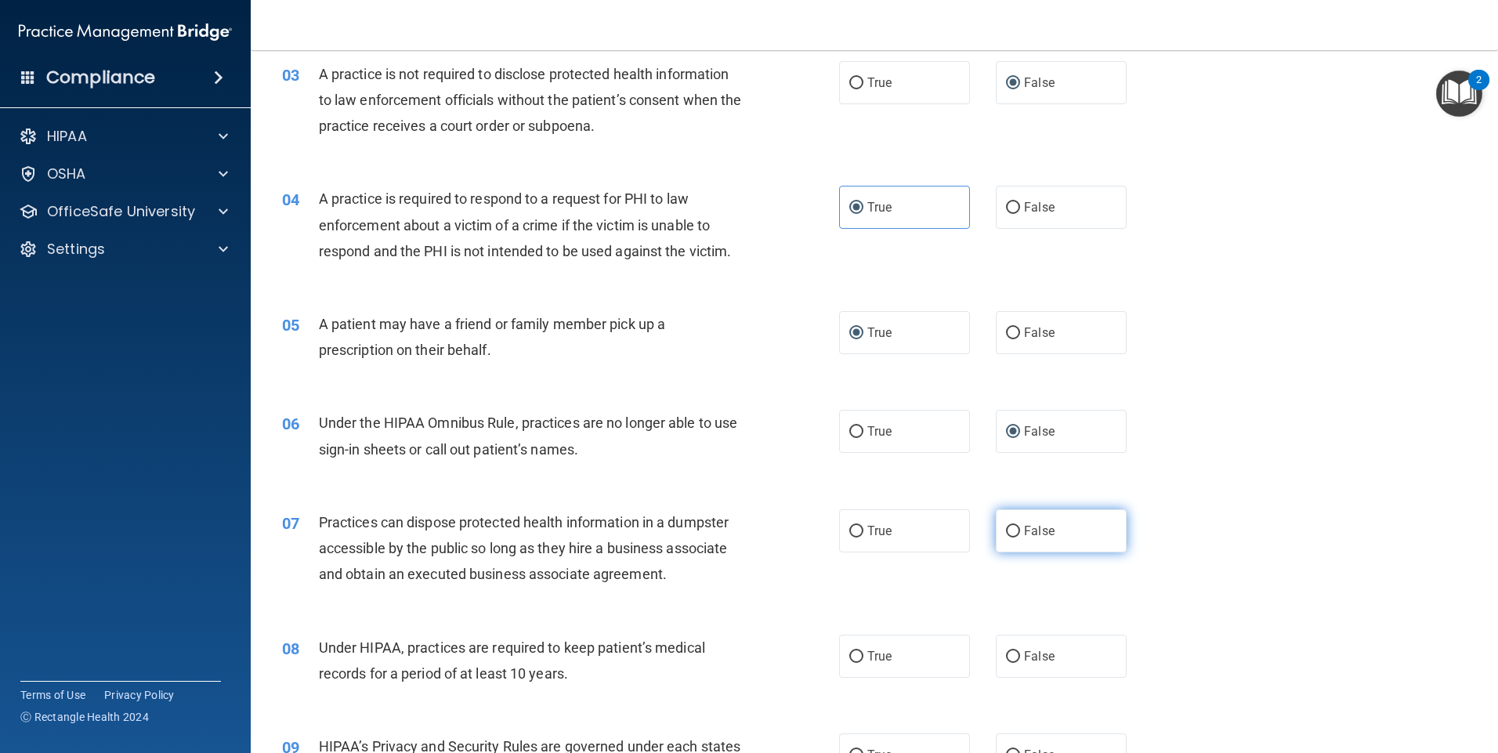
scroll to position [470, 0]
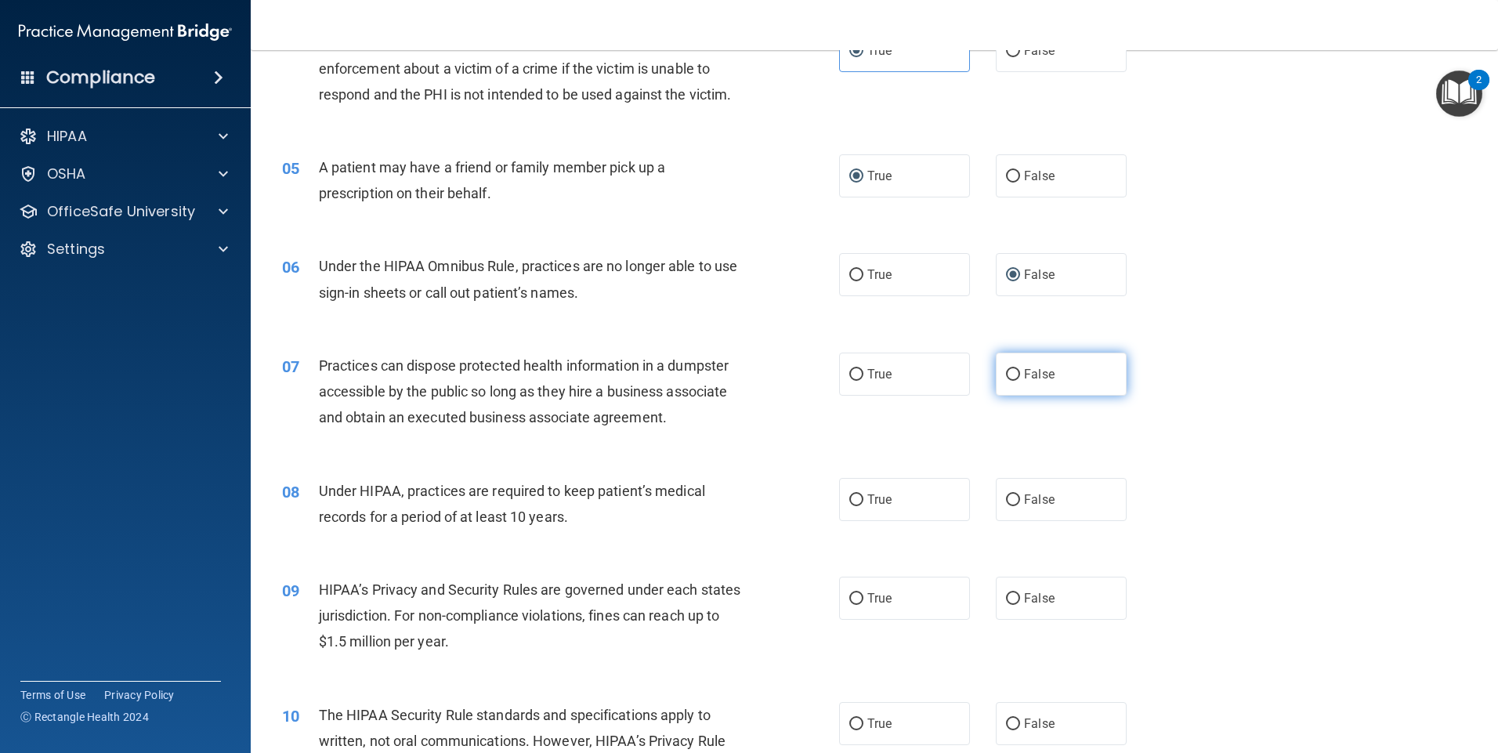
click at [1006, 369] on input "False" at bounding box center [1013, 375] width 14 height 12
radio input "true"
click at [1009, 497] on input "False" at bounding box center [1013, 500] width 14 height 12
radio input "true"
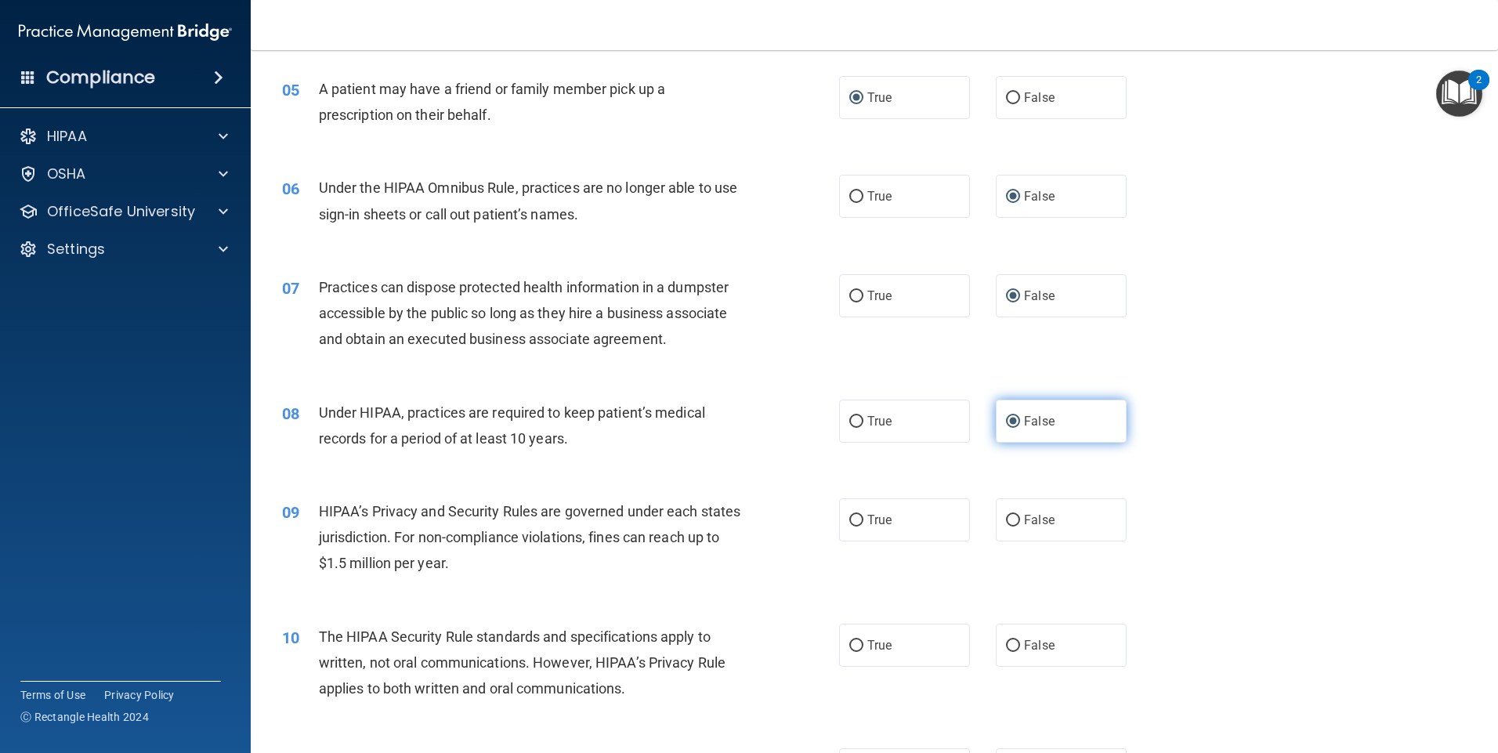
scroll to position [627, 0]
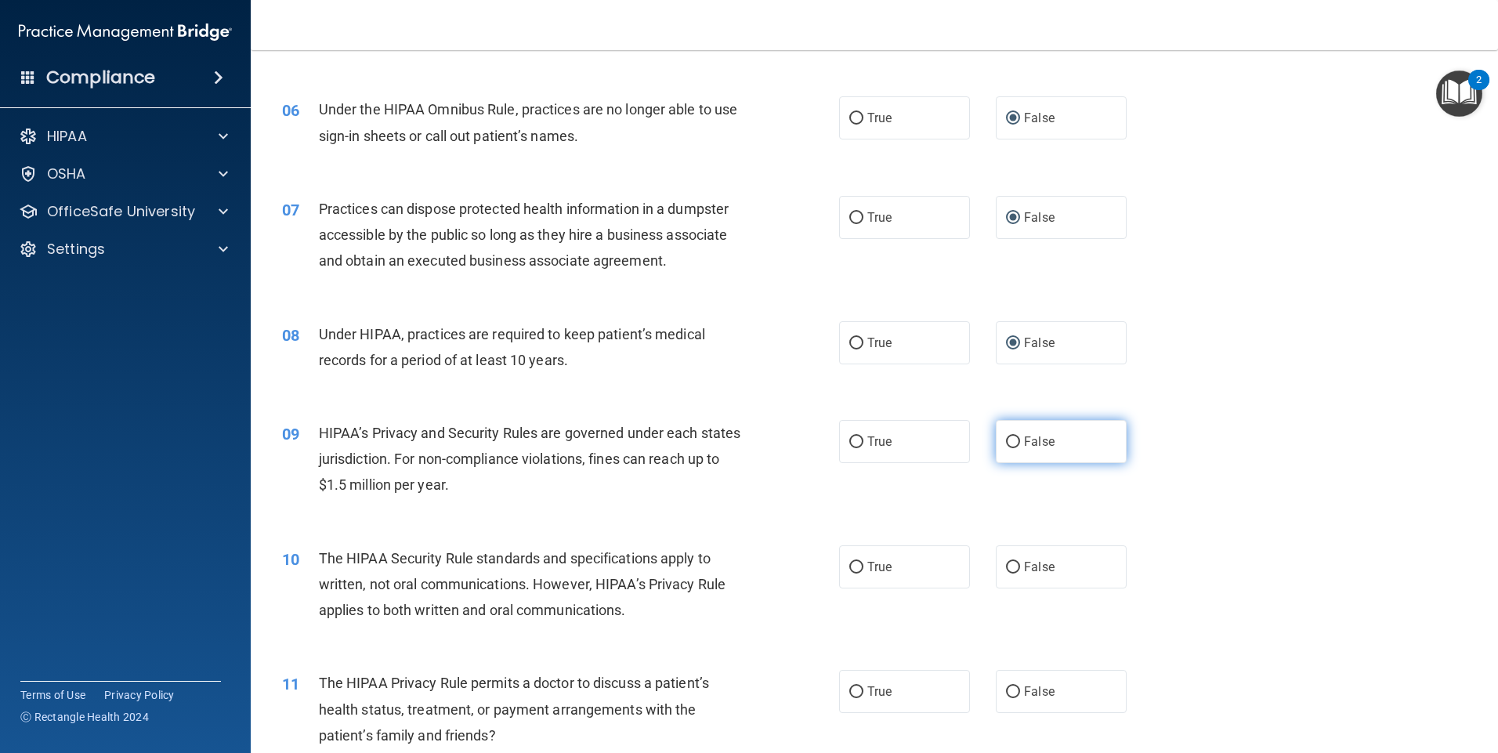
click at [1008, 445] on input "False" at bounding box center [1013, 442] width 14 height 12
radio input "true"
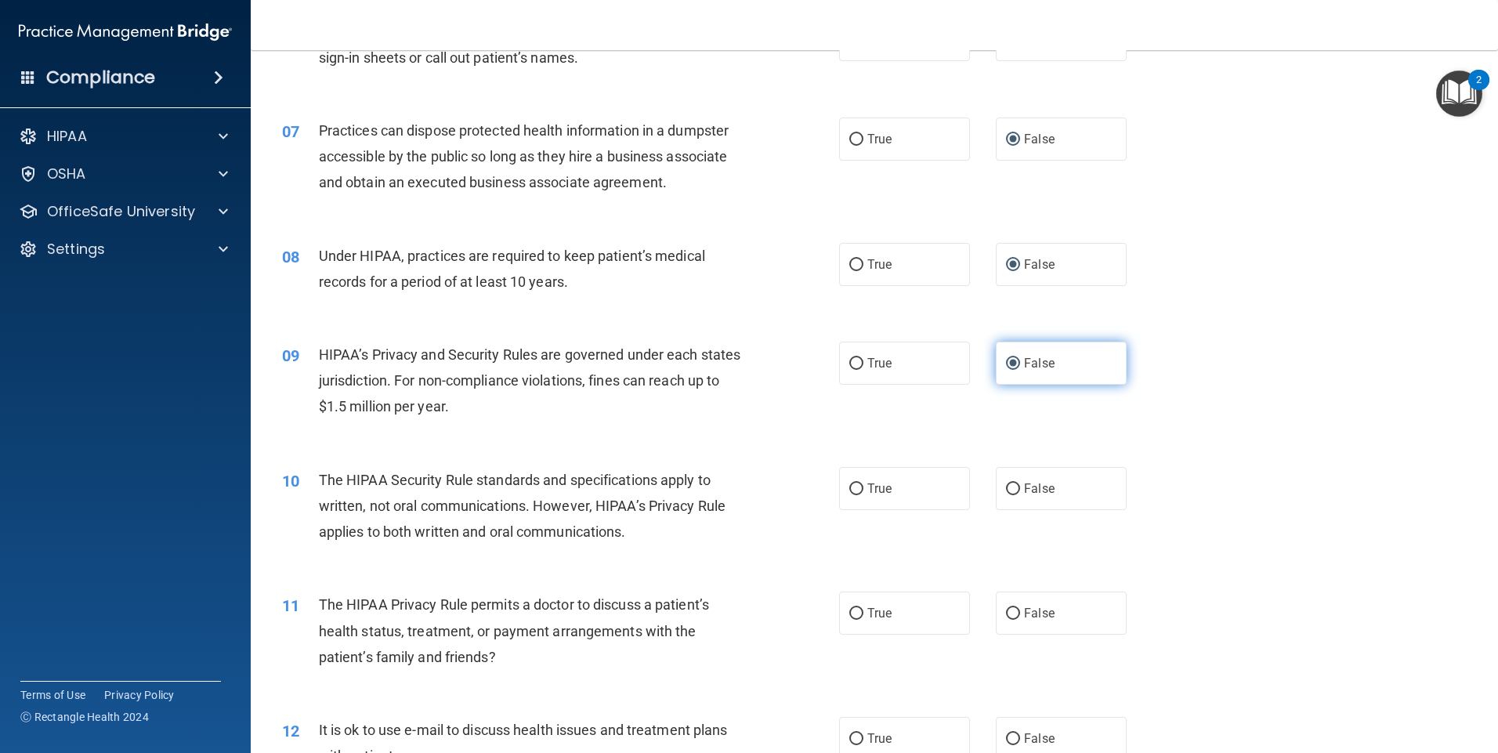
scroll to position [783, 0]
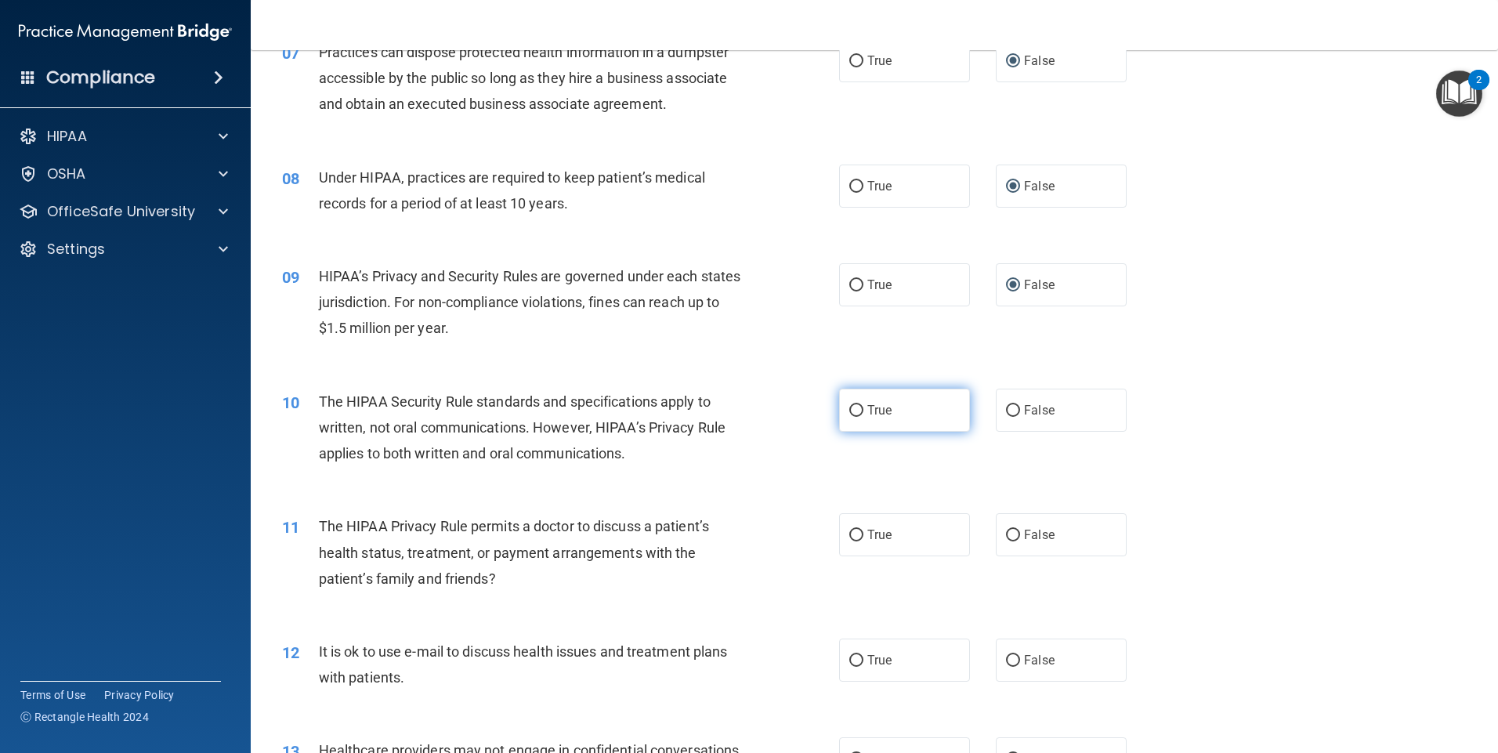
click at [852, 407] on input "True" at bounding box center [856, 411] width 14 height 12
radio input "true"
click at [852, 534] on input "True" at bounding box center [856, 536] width 14 height 12
radio input "true"
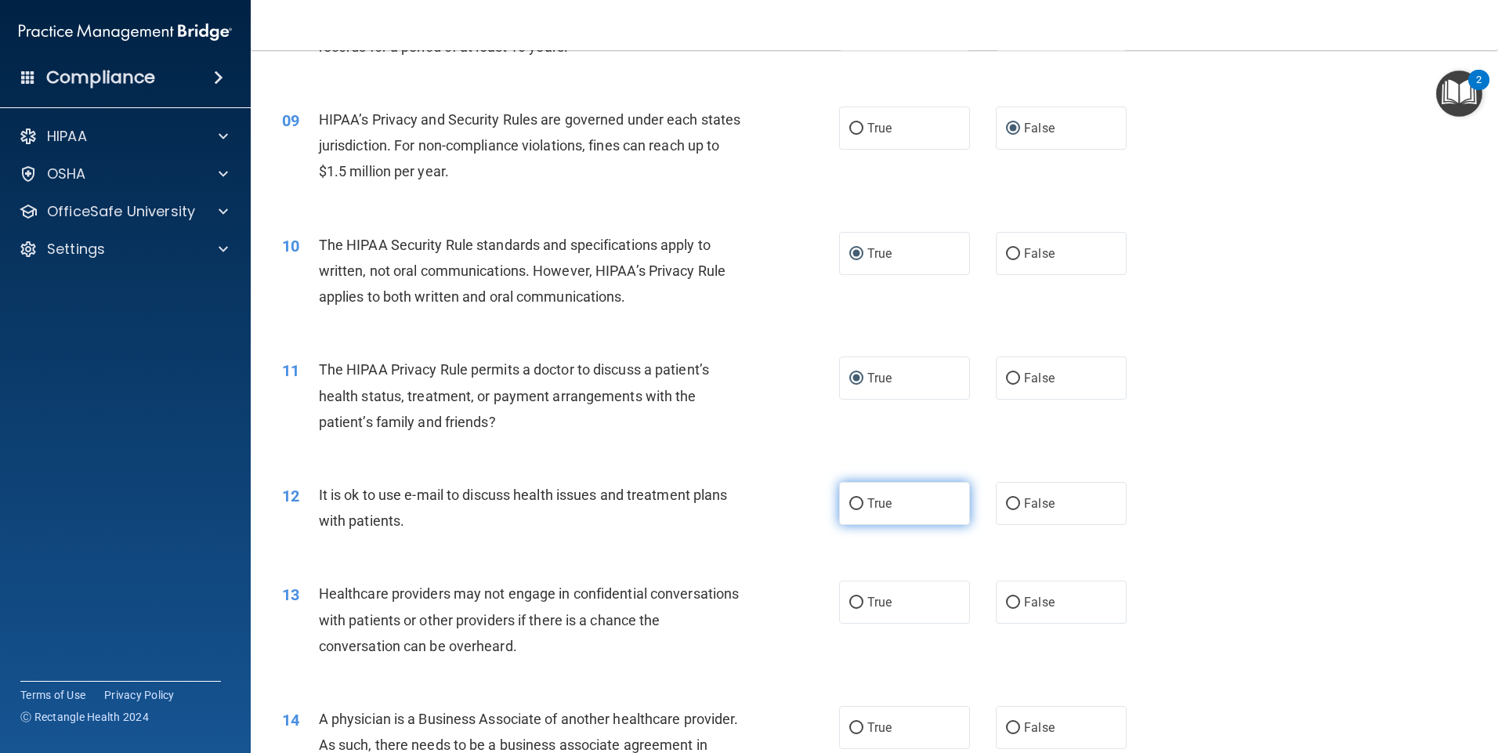
click at [850, 502] on input "True" at bounding box center [856, 504] width 14 height 12
radio input "true"
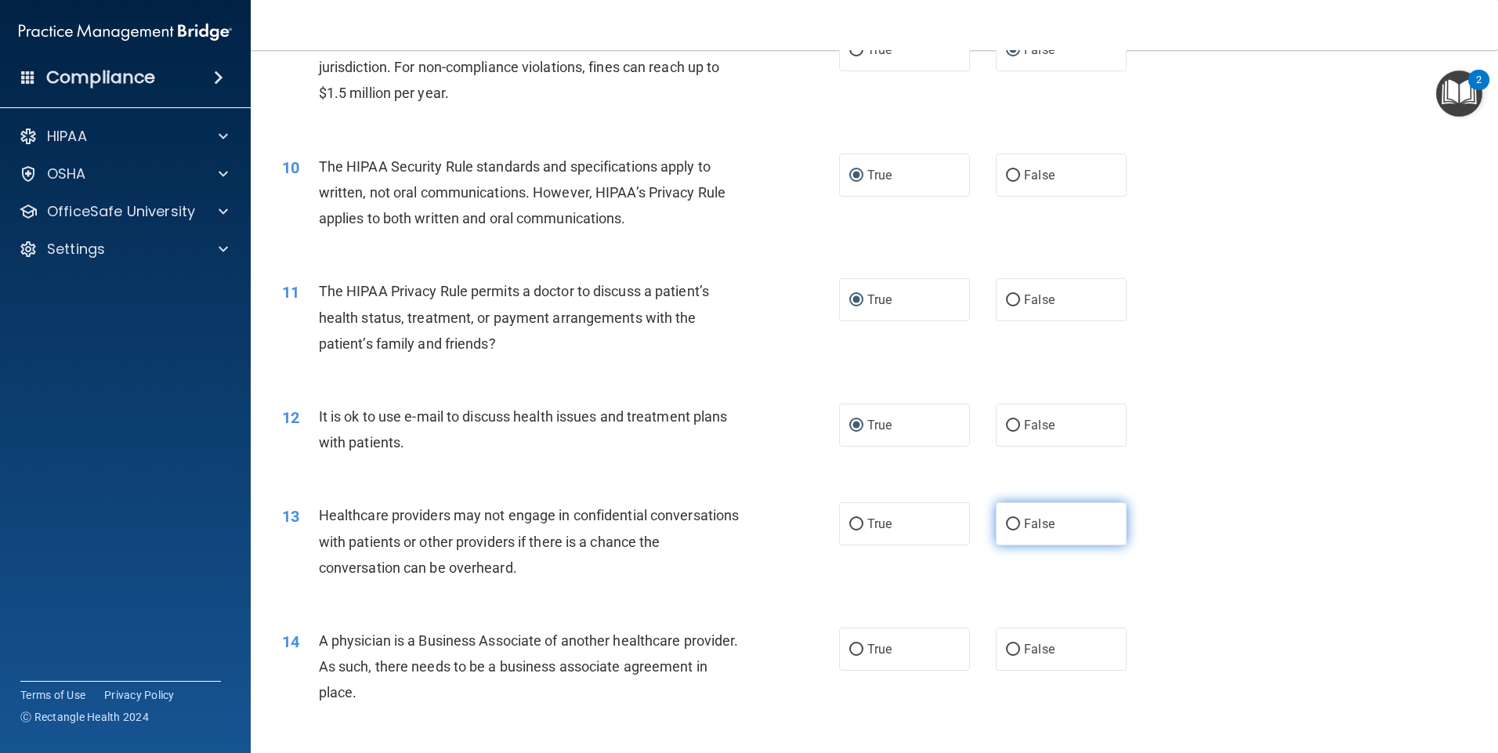
scroll to position [1097, 0]
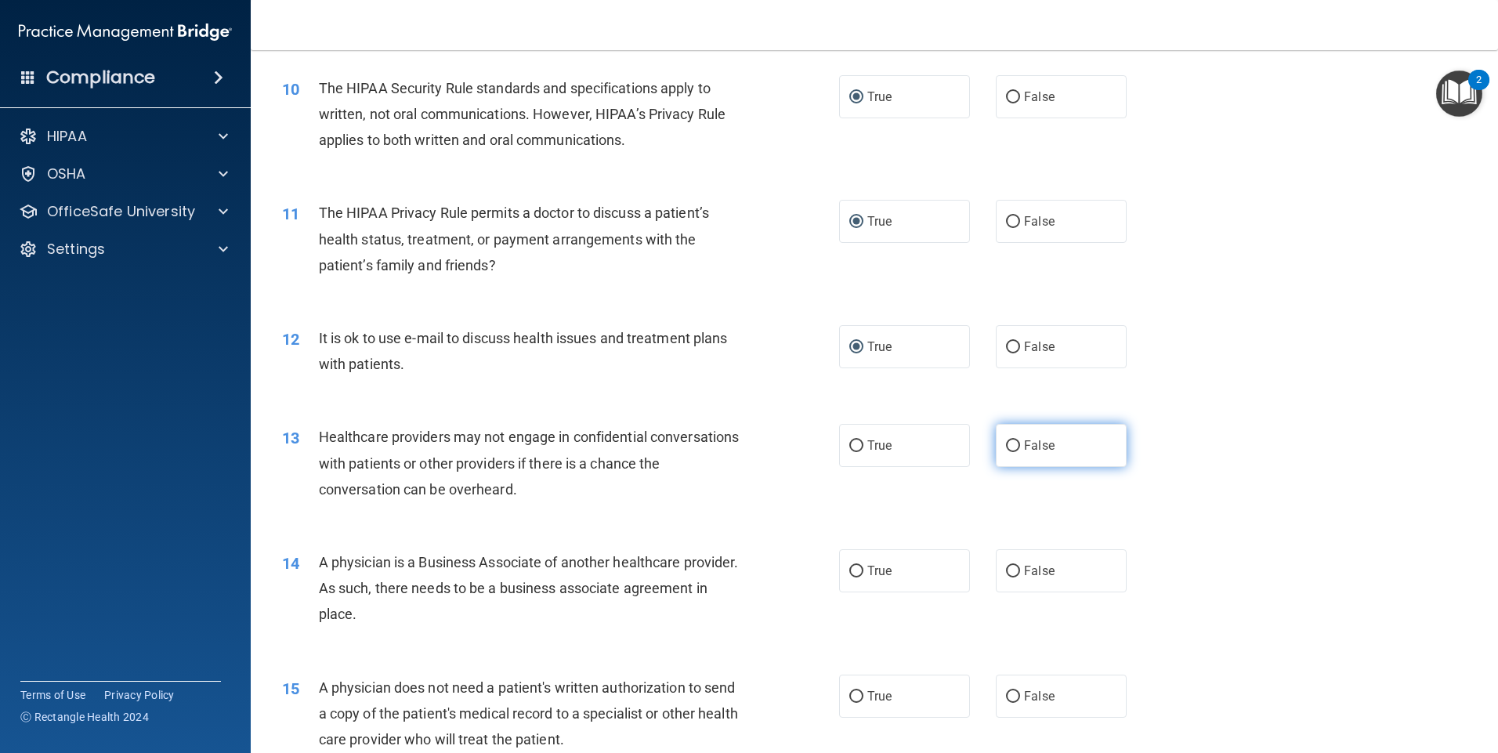
click at [1006, 444] on input "False" at bounding box center [1013, 446] width 14 height 12
radio input "true"
click at [1006, 569] on input "False" at bounding box center [1013, 572] width 14 height 12
radio input "true"
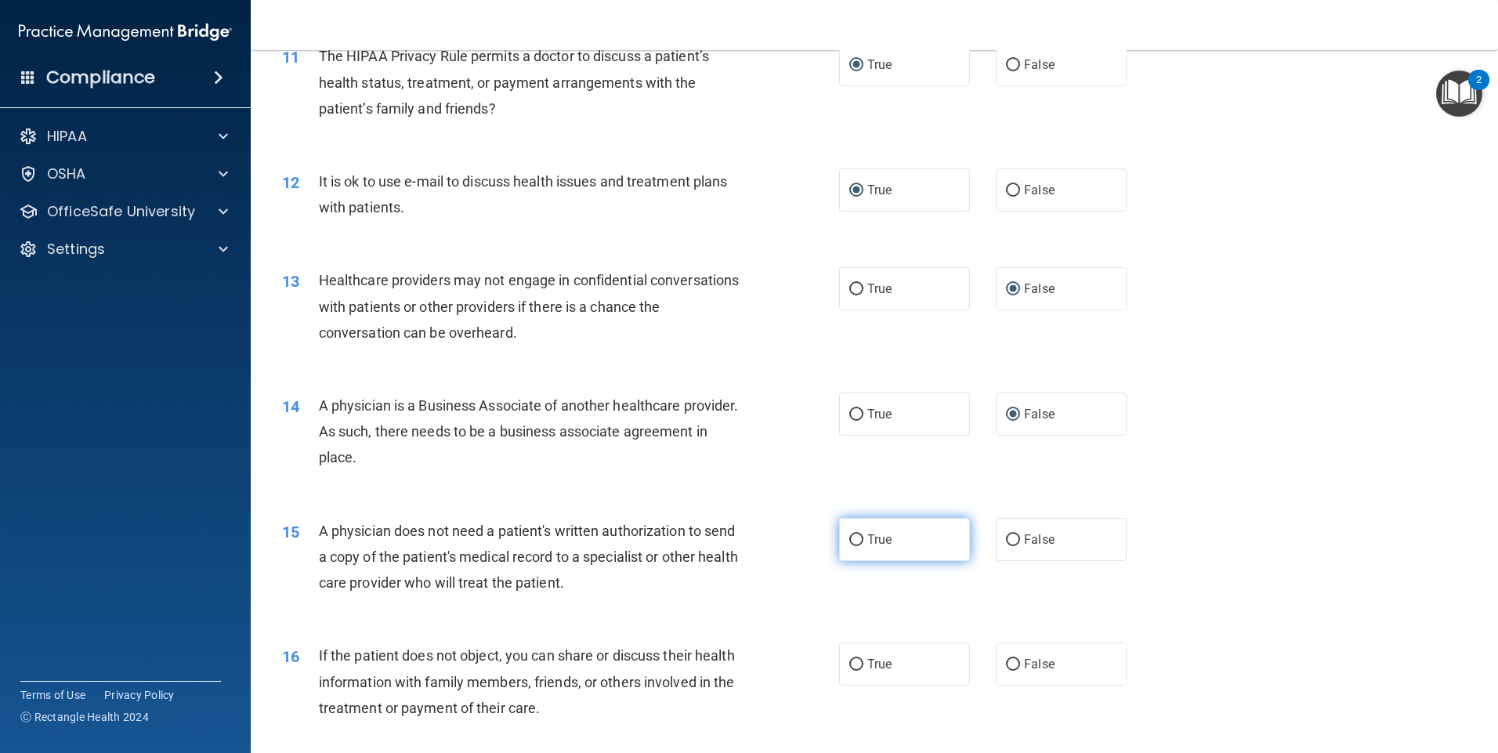
click at [849, 540] on input "True" at bounding box center [856, 540] width 14 height 12
radio input "true"
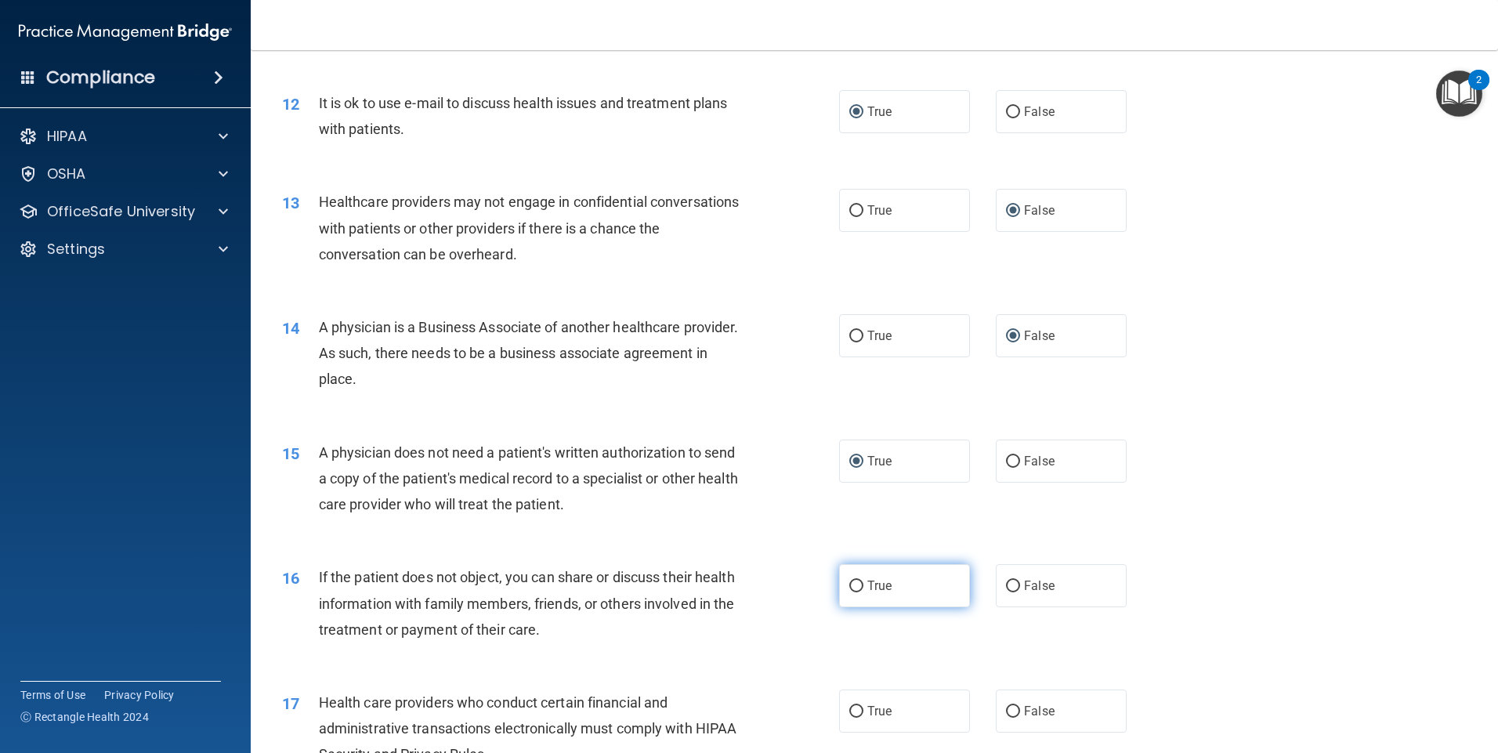
click at [850, 589] on input "True" at bounding box center [856, 587] width 14 height 12
radio input "true"
click at [852, 709] on input "True" at bounding box center [856, 712] width 14 height 12
radio input "true"
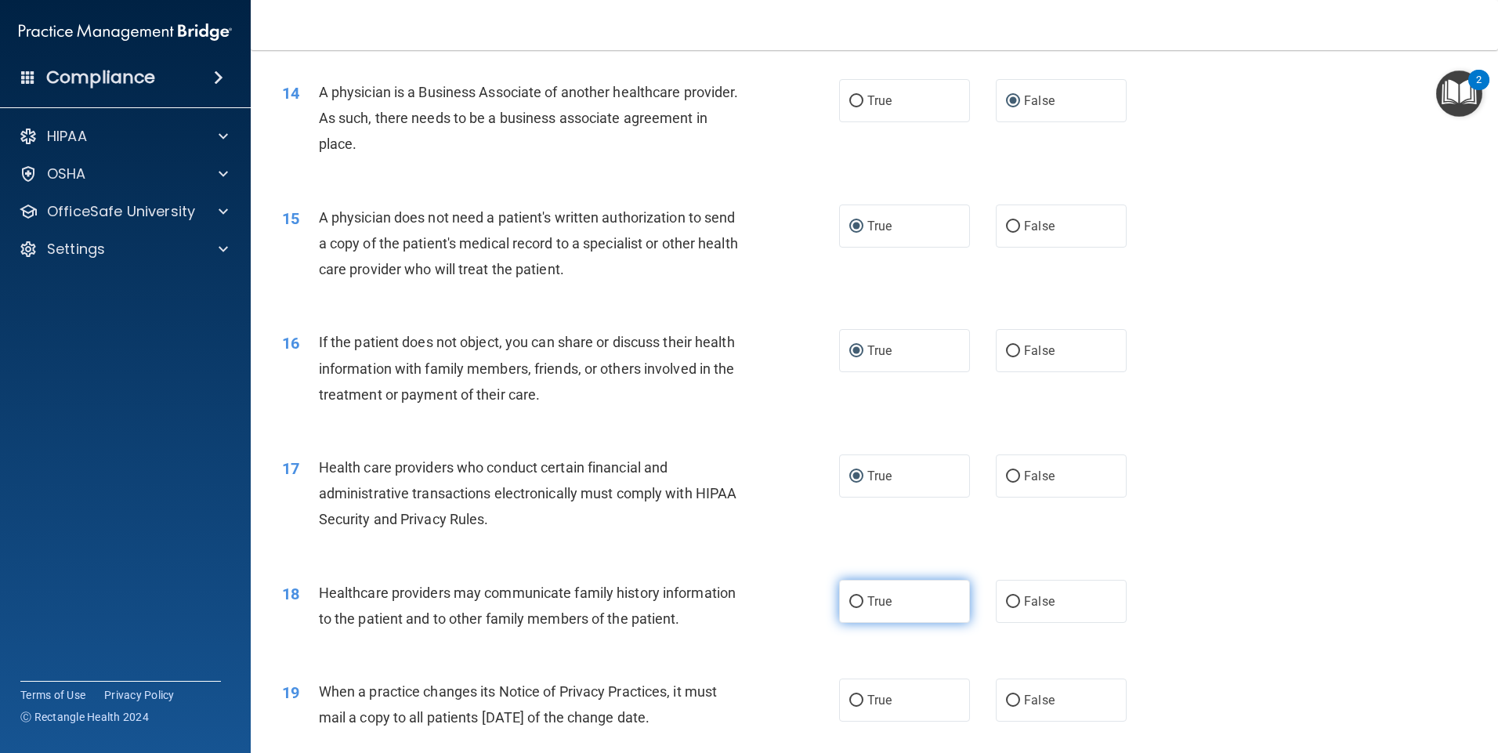
scroll to position [1724, 0]
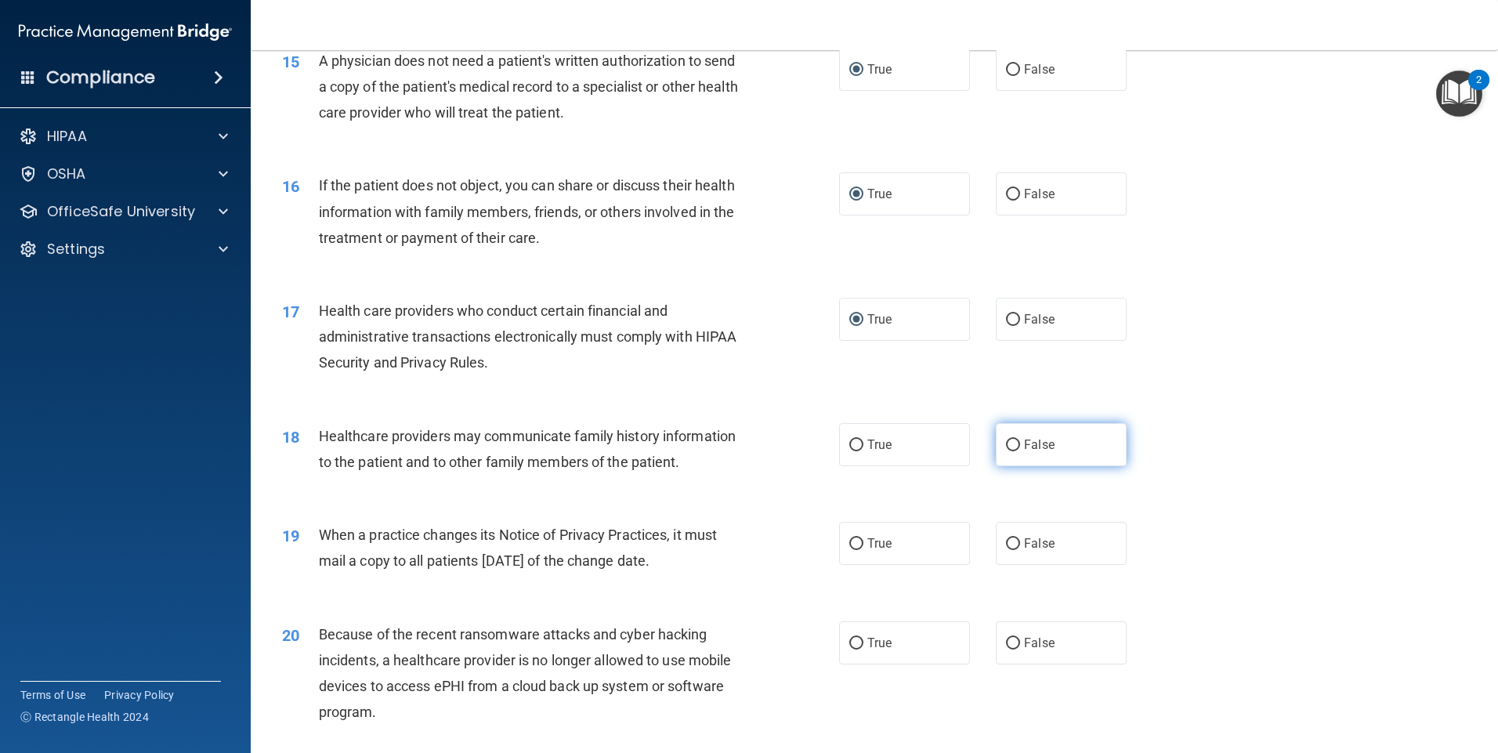
click at [1009, 443] on input "False" at bounding box center [1013, 446] width 14 height 12
radio input "true"
click at [1006, 539] on input "False" at bounding box center [1013, 544] width 14 height 12
radio input "true"
click at [1006, 640] on input "False" at bounding box center [1013, 644] width 14 height 12
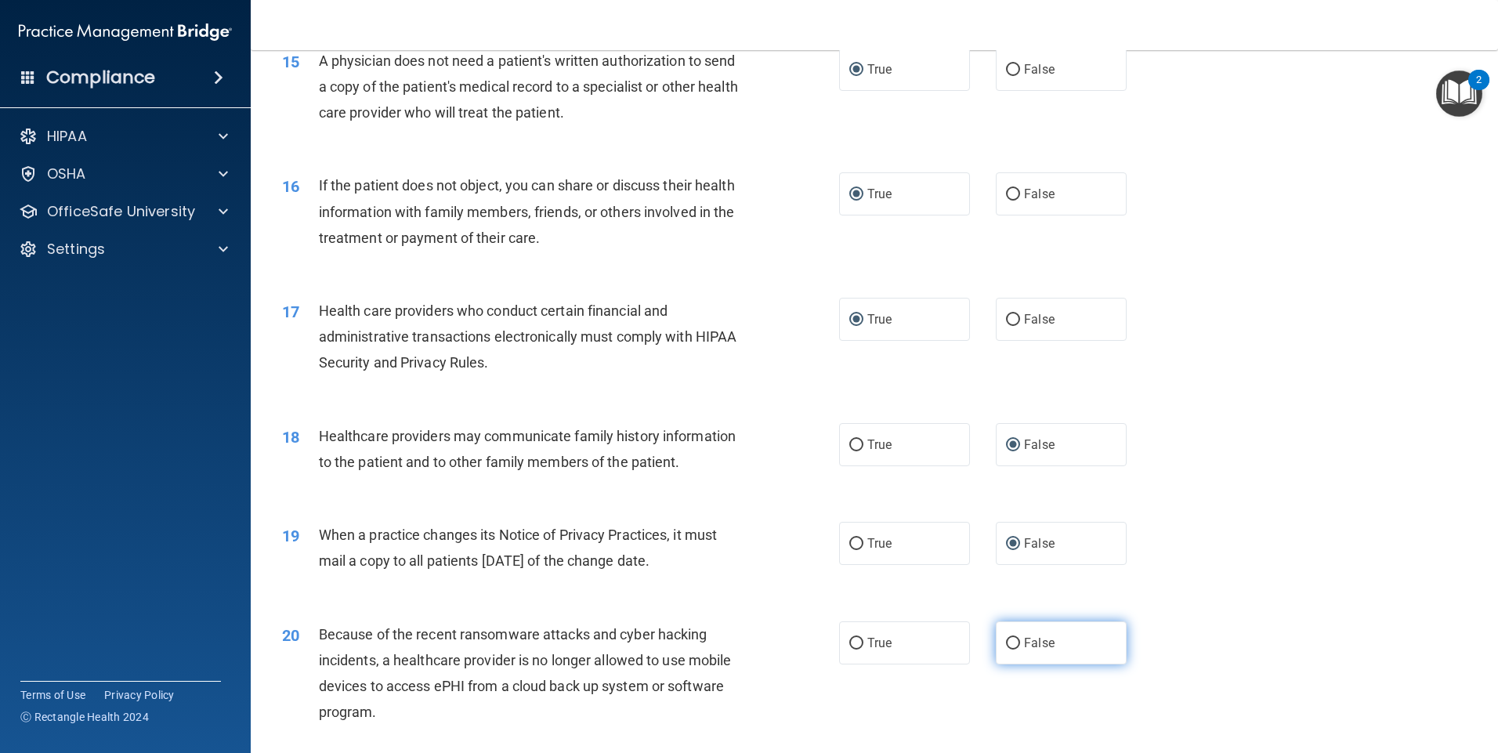
radio input "true"
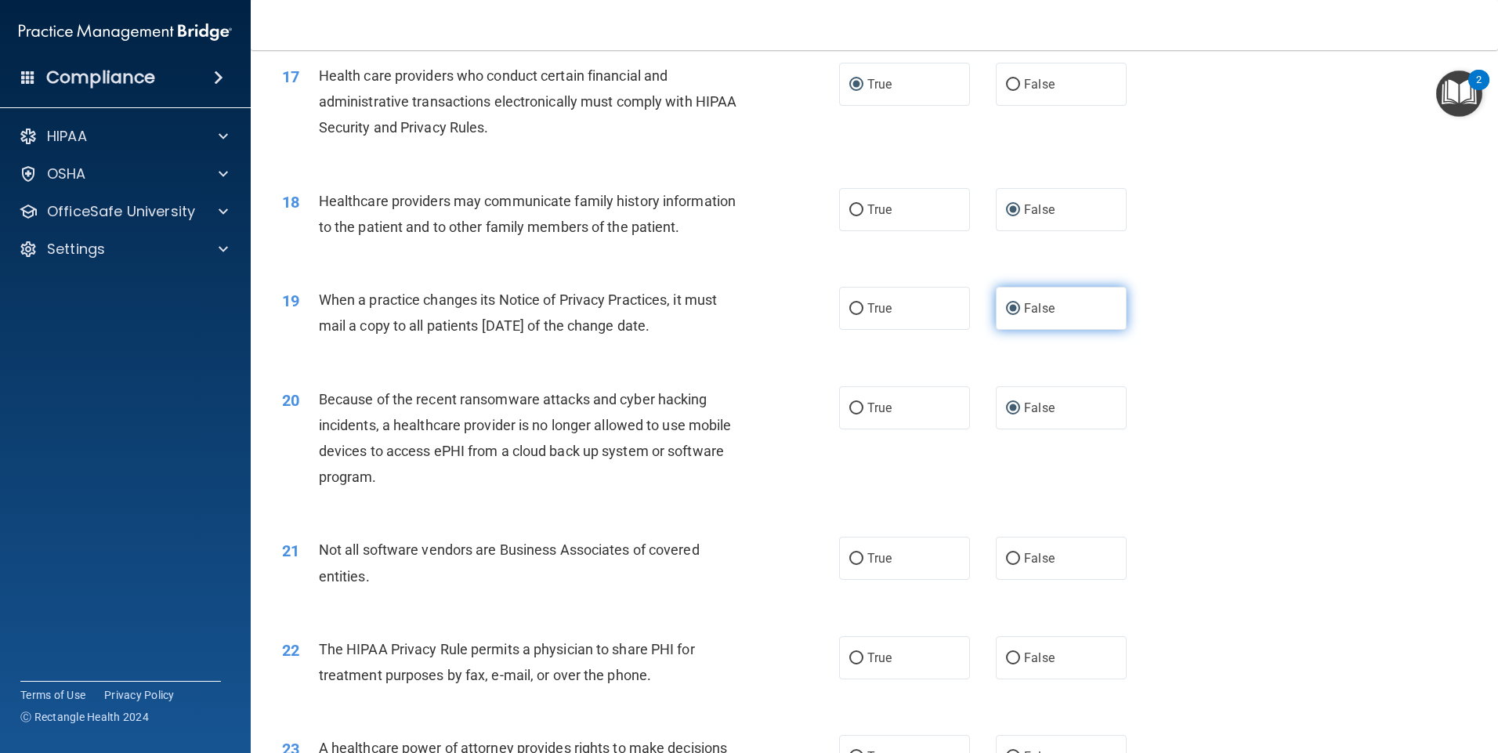
scroll to position [2037, 0]
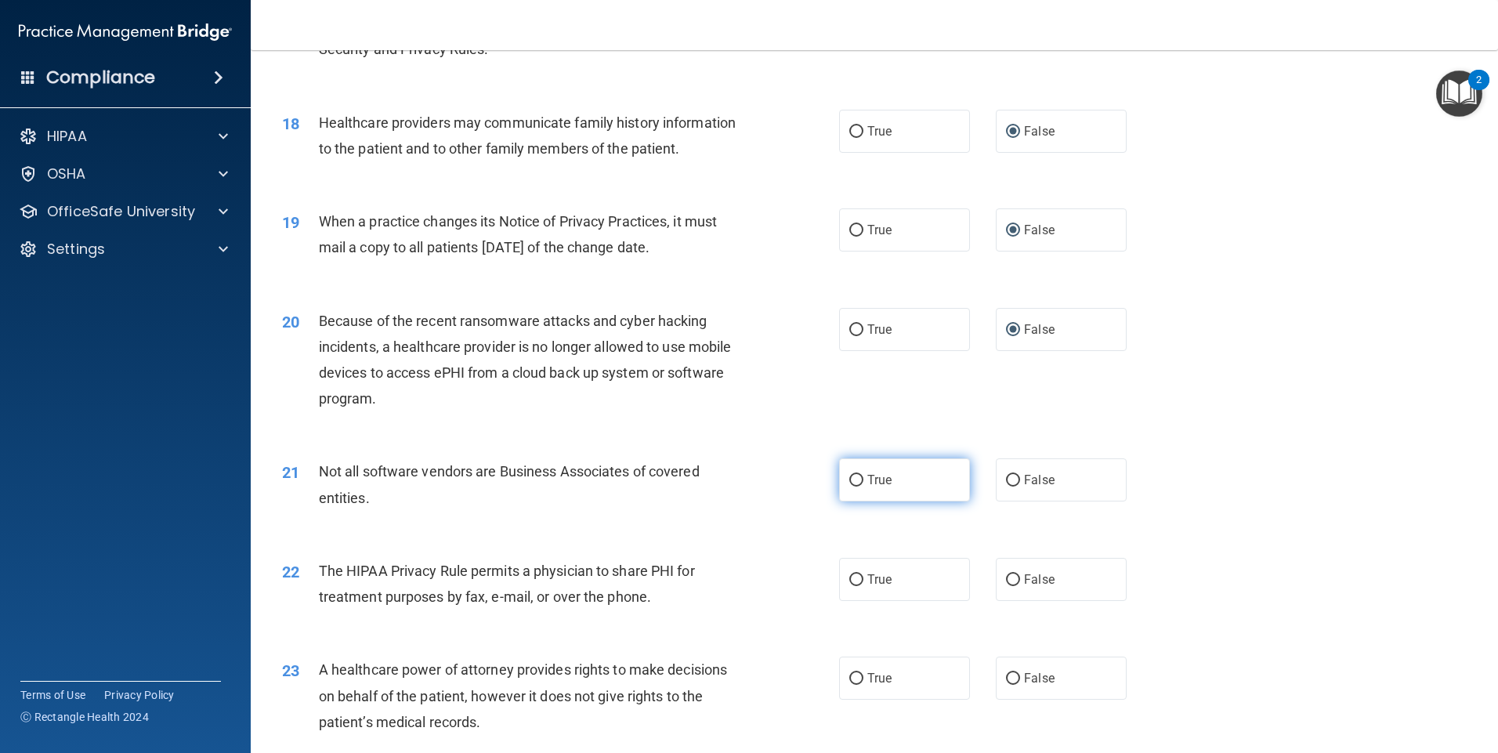
click at [849, 475] on input "True" at bounding box center [856, 481] width 14 height 12
radio input "true"
click at [852, 576] on input "True" at bounding box center [856, 580] width 14 height 12
radio input "true"
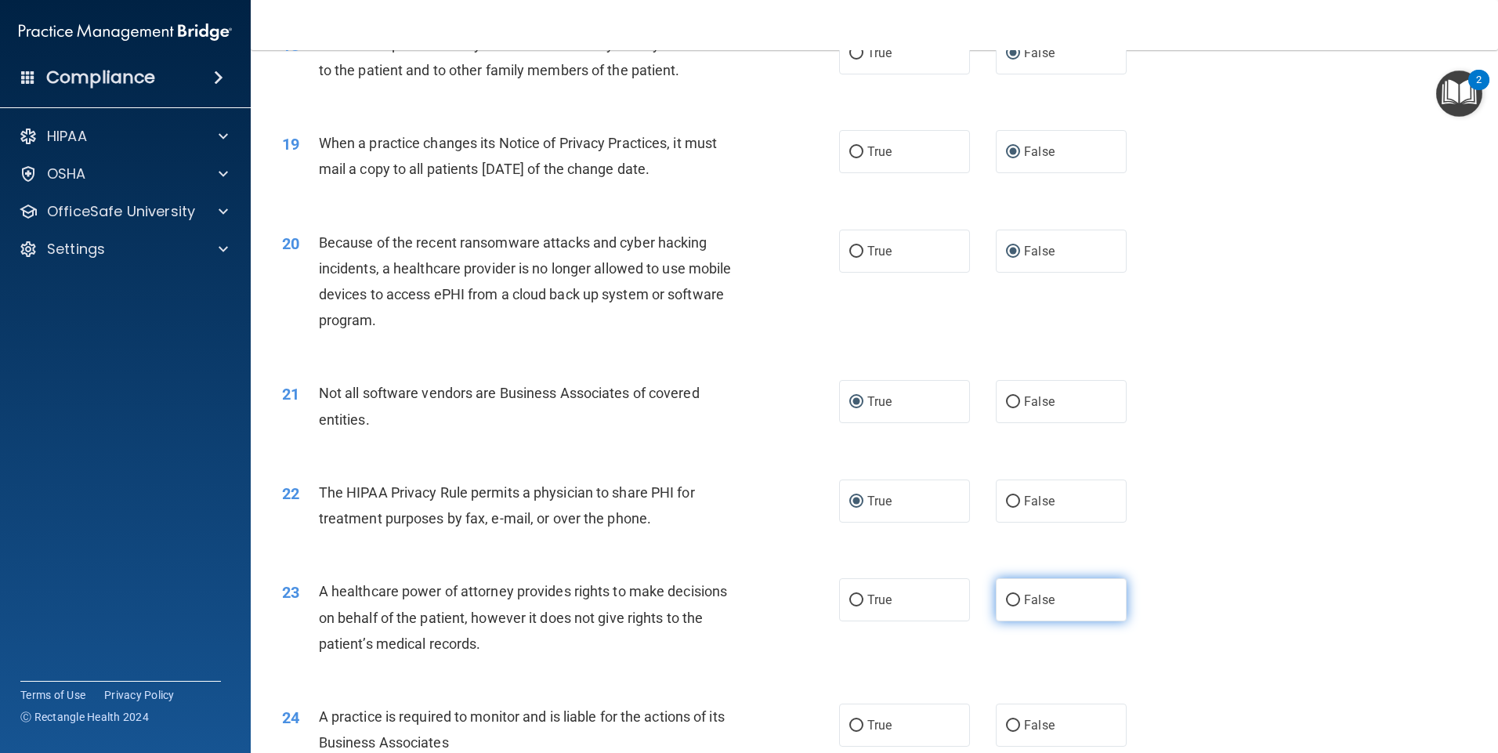
click at [1006, 597] on input "False" at bounding box center [1013, 601] width 14 height 12
radio input "true"
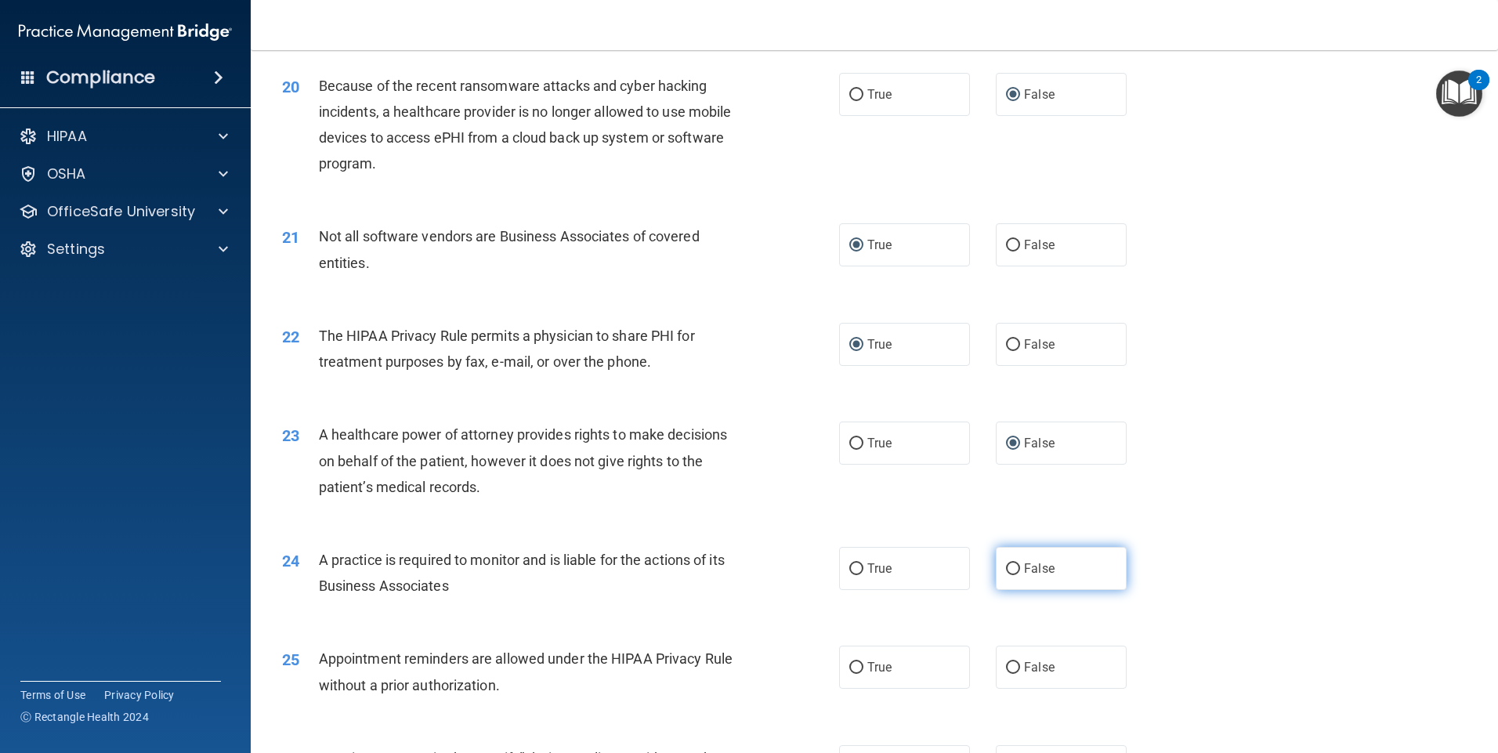
click at [1007, 570] on input "False" at bounding box center [1013, 569] width 14 height 12
radio input "true"
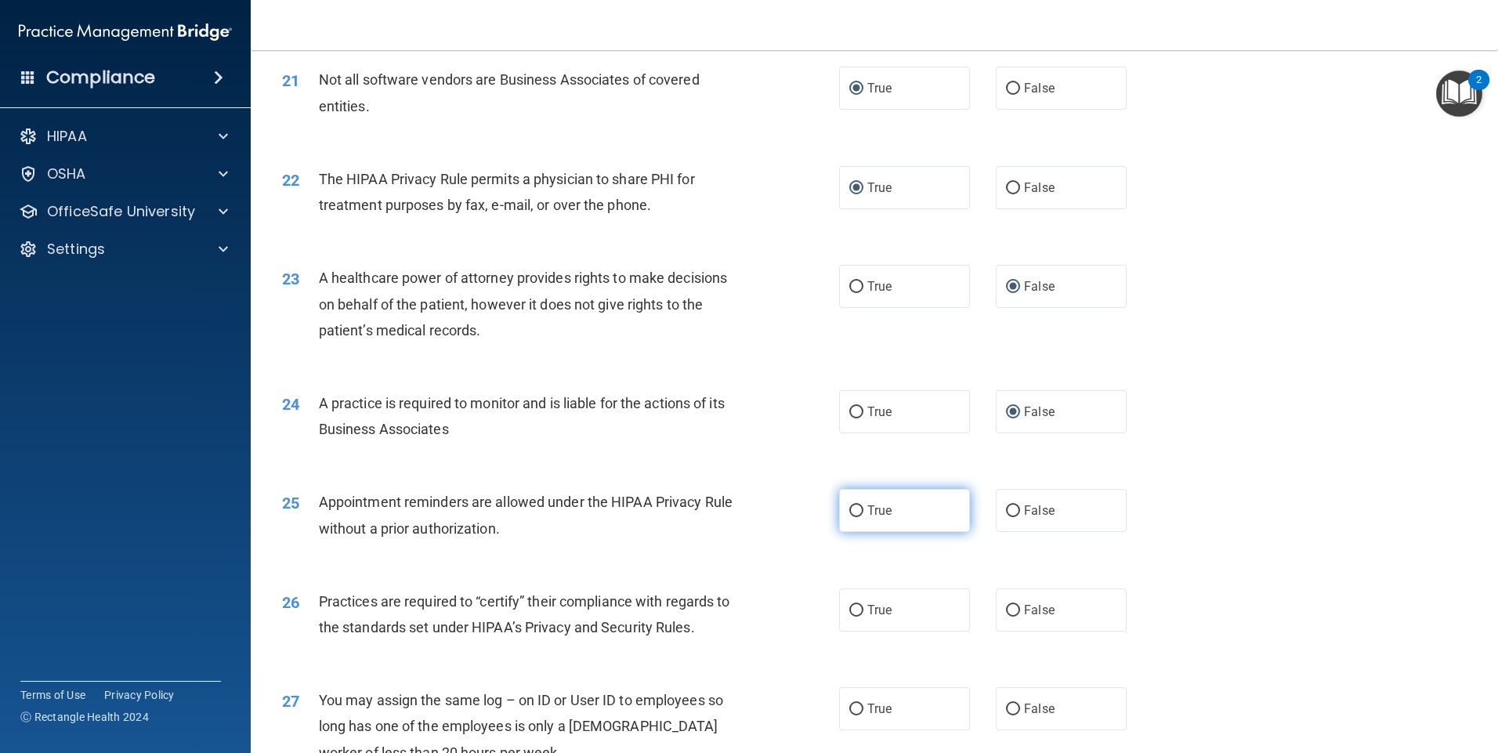
click at [852, 512] on input "True" at bounding box center [856, 511] width 14 height 12
radio input "true"
click at [1007, 606] on input "False" at bounding box center [1013, 611] width 14 height 12
radio input "true"
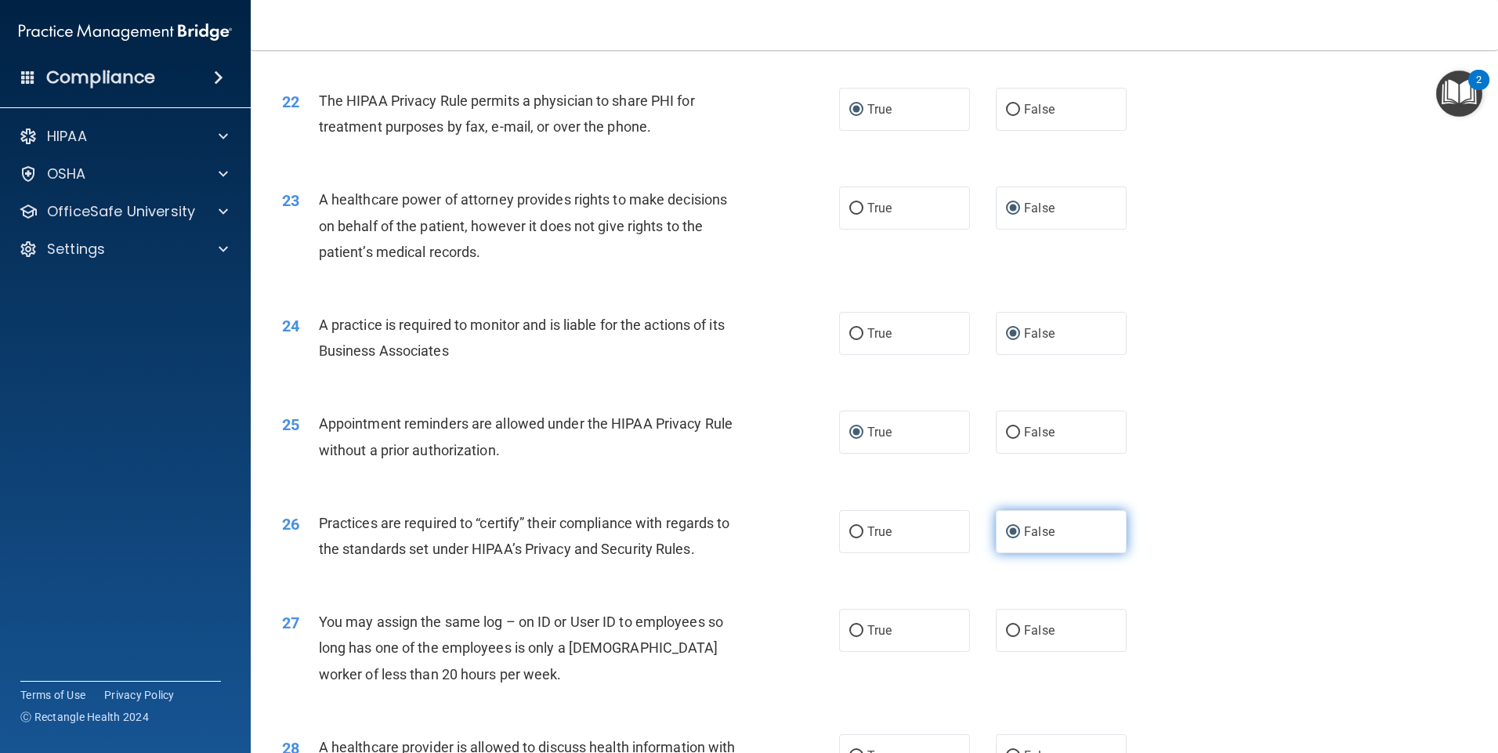
scroll to position [2585, 0]
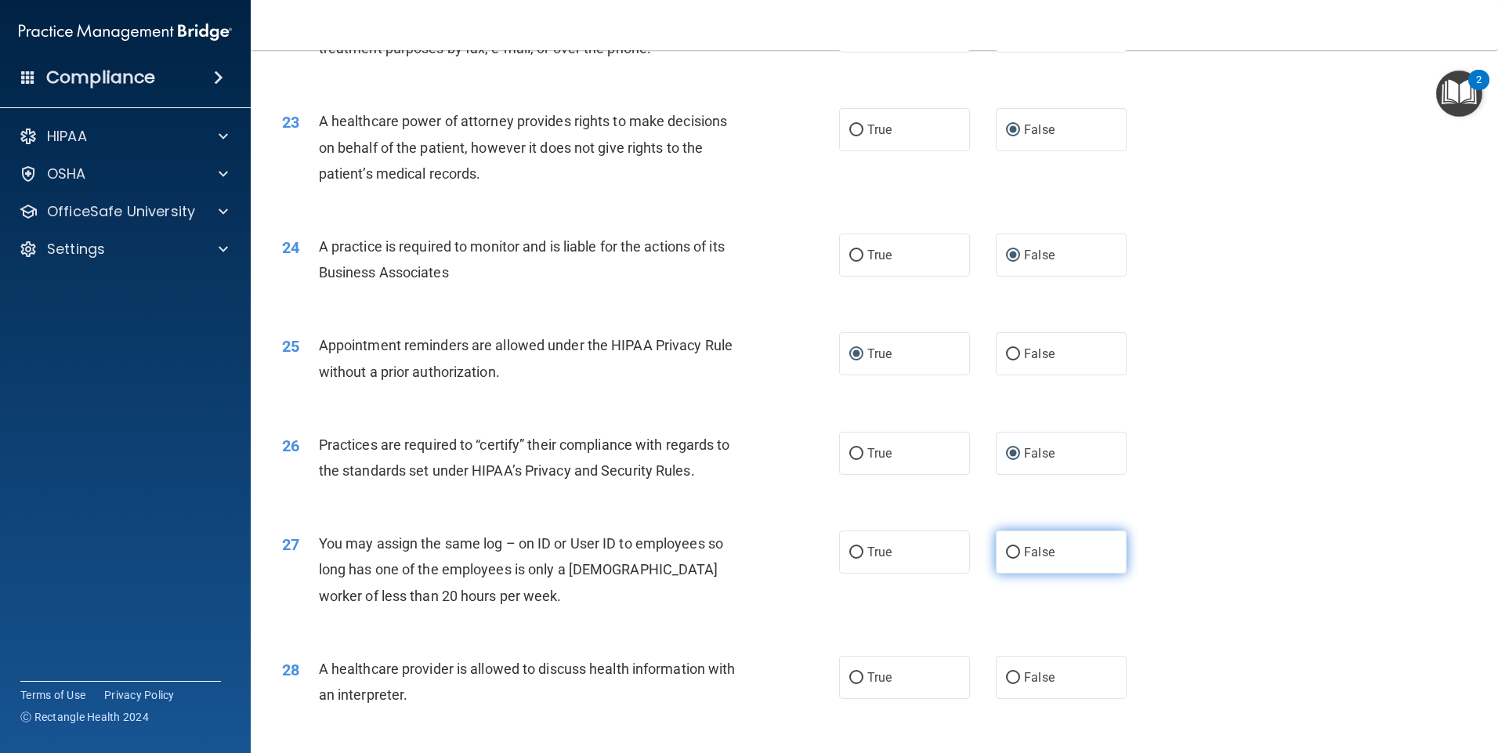
click at [1007, 550] on input "False" at bounding box center [1013, 553] width 14 height 12
radio input "true"
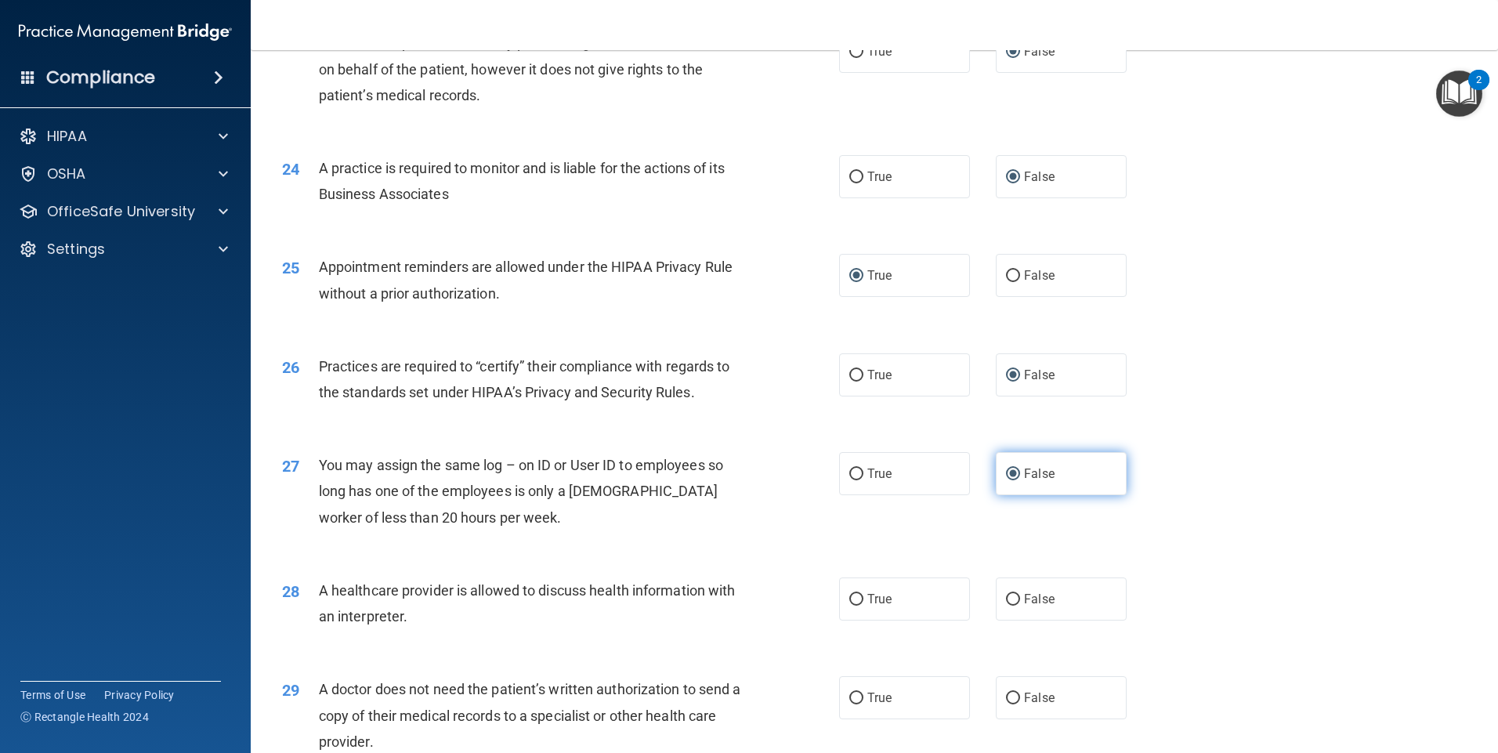
scroll to position [2742, 0]
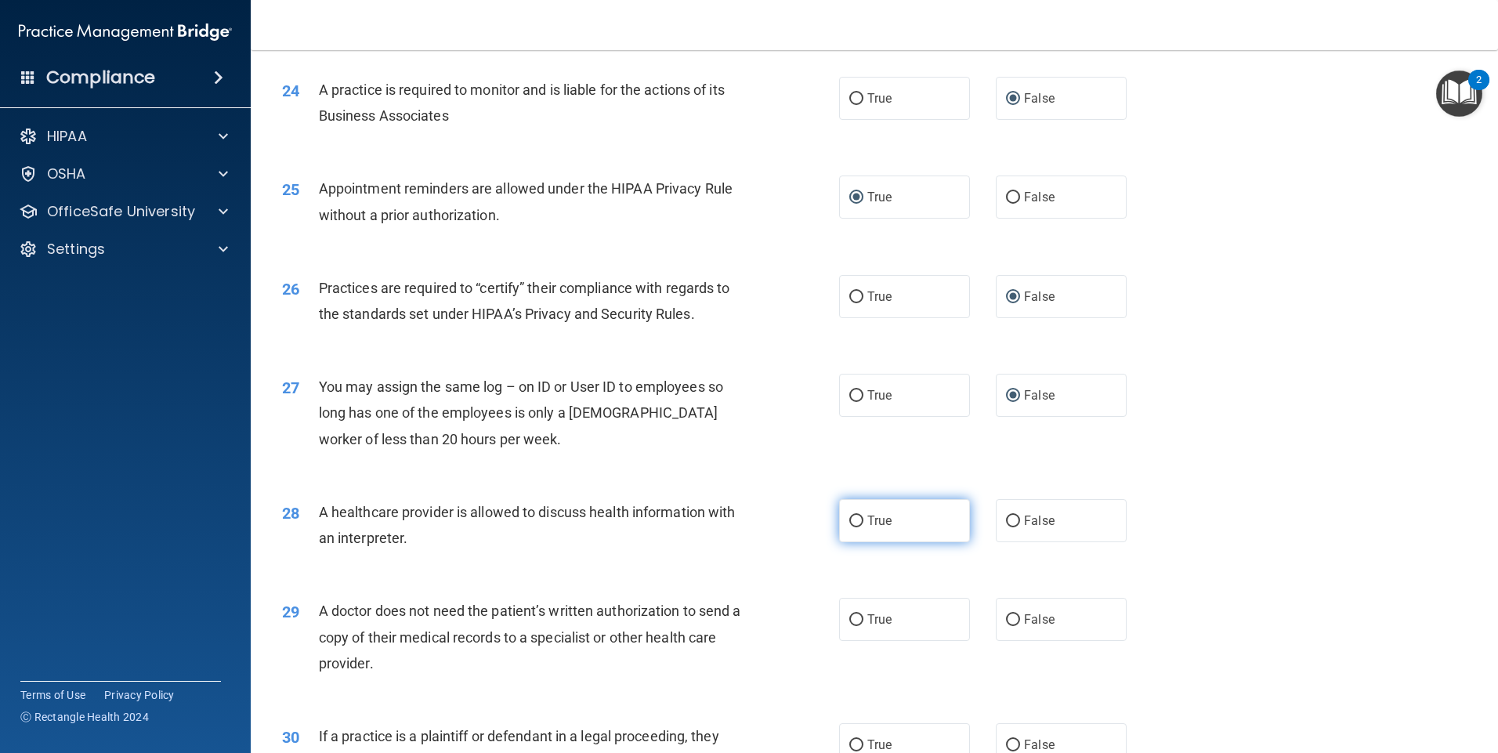
click at [849, 517] on input "True" at bounding box center [856, 521] width 14 height 12
radio input "true"
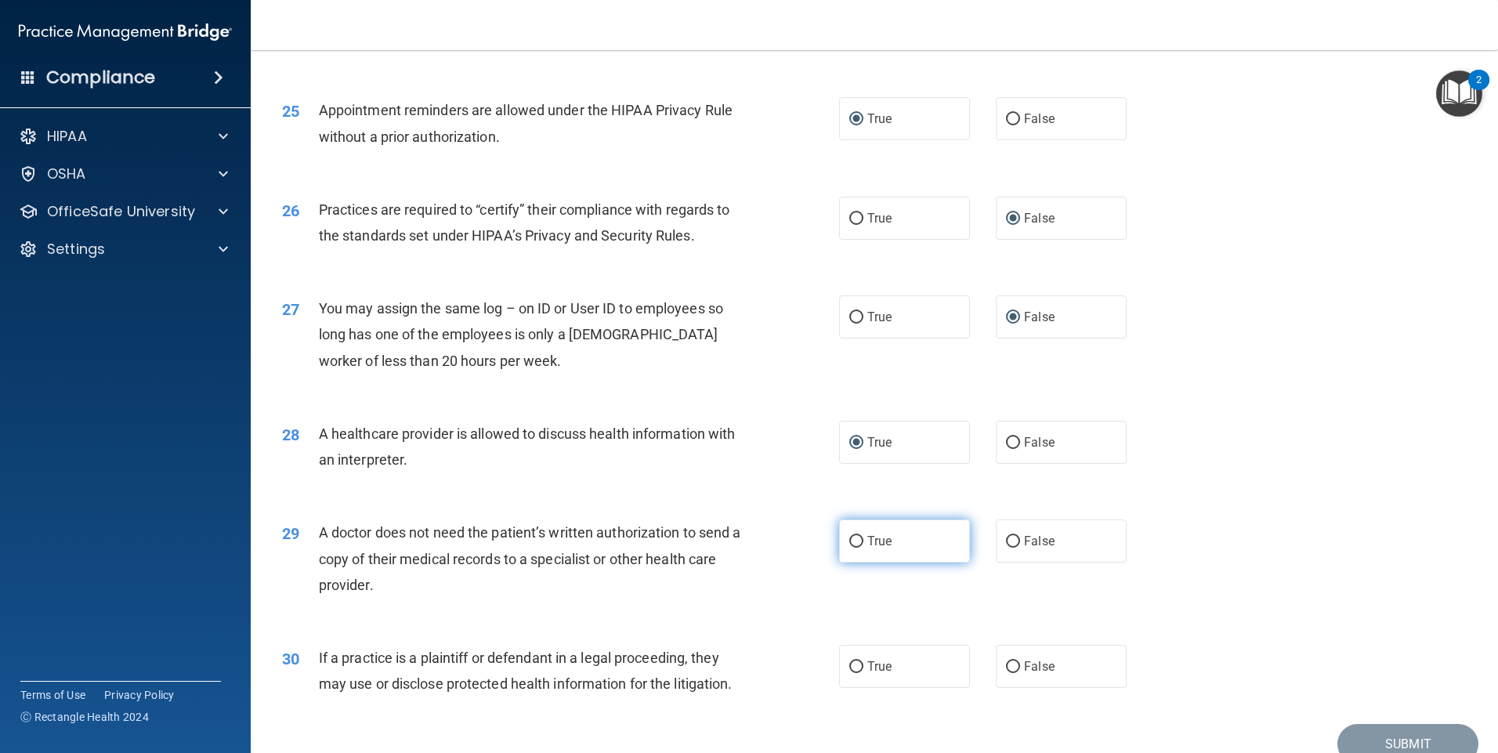
click at [854, 544] on input "True" at bounding box center [856, 542] width 14 height 12
radio input "true"
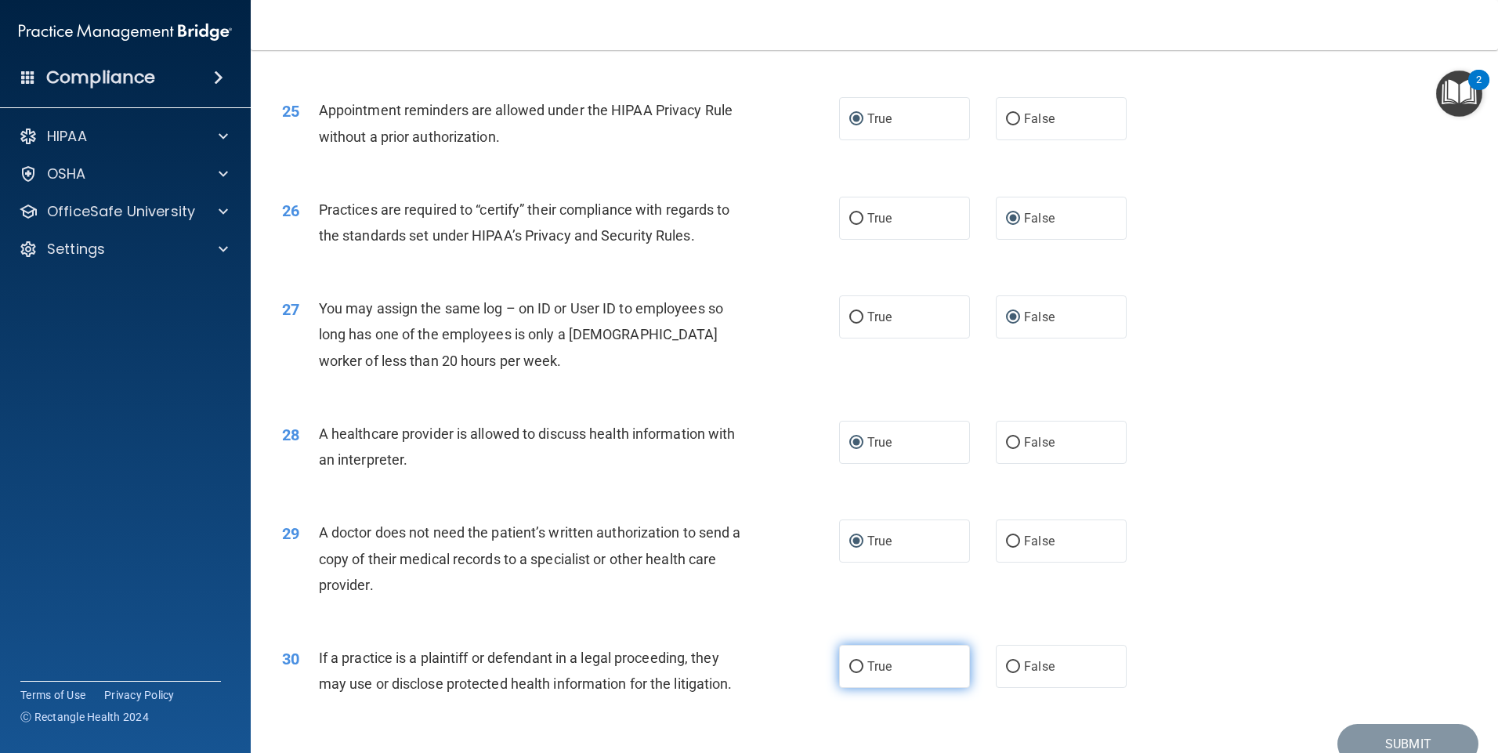
click at [849, 667] on input "True" at bounding box center [856, 667] width 14 height 12
radio input "true"
click at [1363, 740] on button "Submit" at bounding box center [1407, 744] width 141 height 40
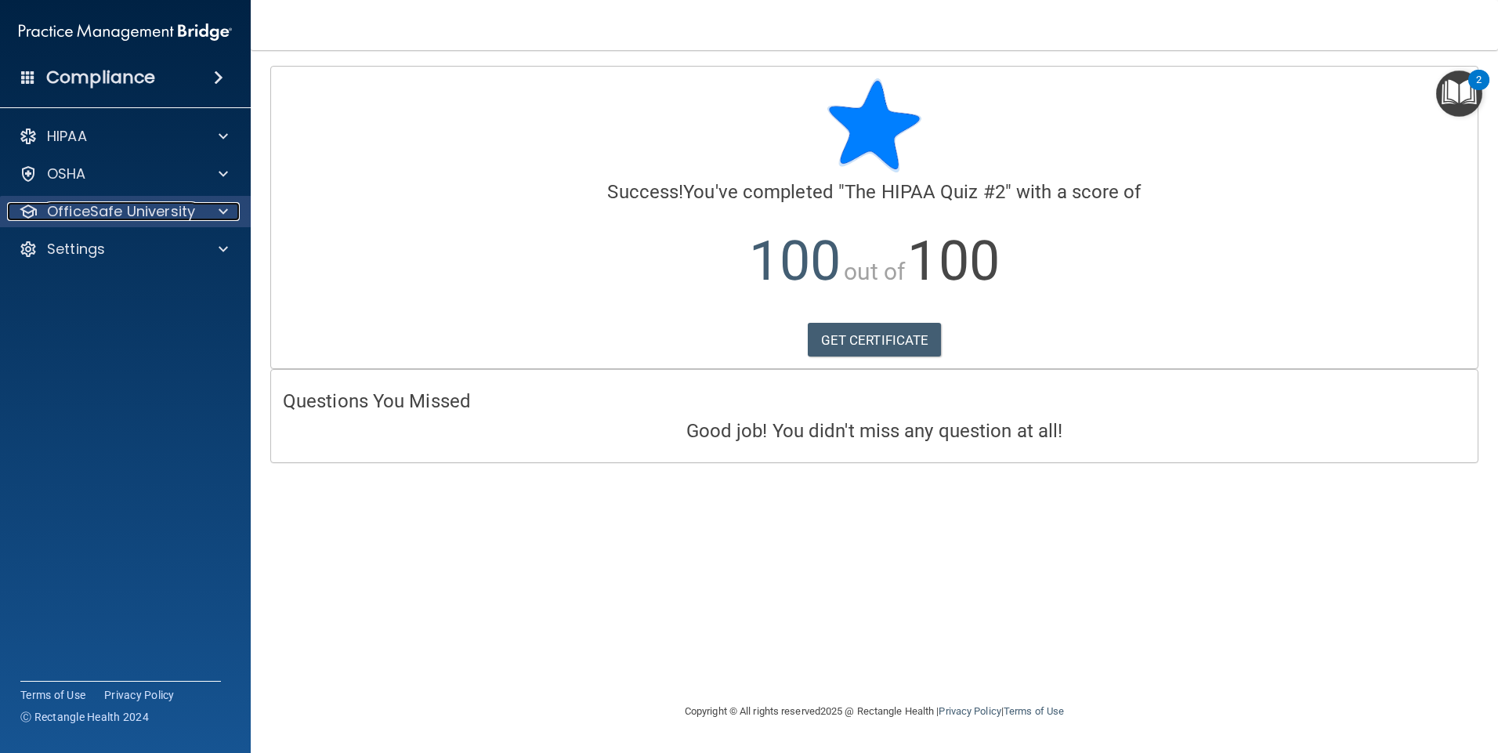
click at [169, 207] on p "OfficeSafe University" at bounding box center [121, 211] width 148 height 19
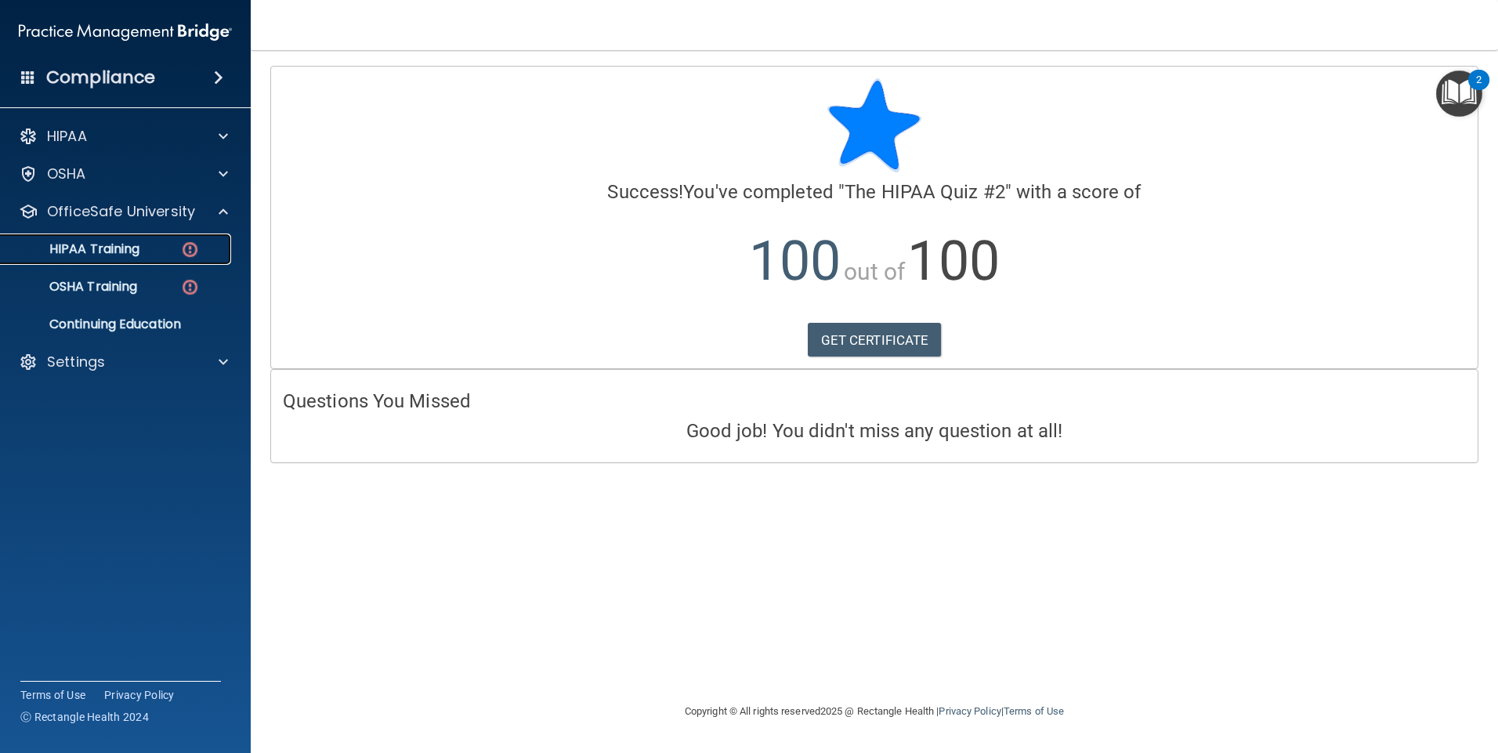
click at [148, 244] on div "HIPAA Training" at bounding box center [117, 249] width 214 height 16
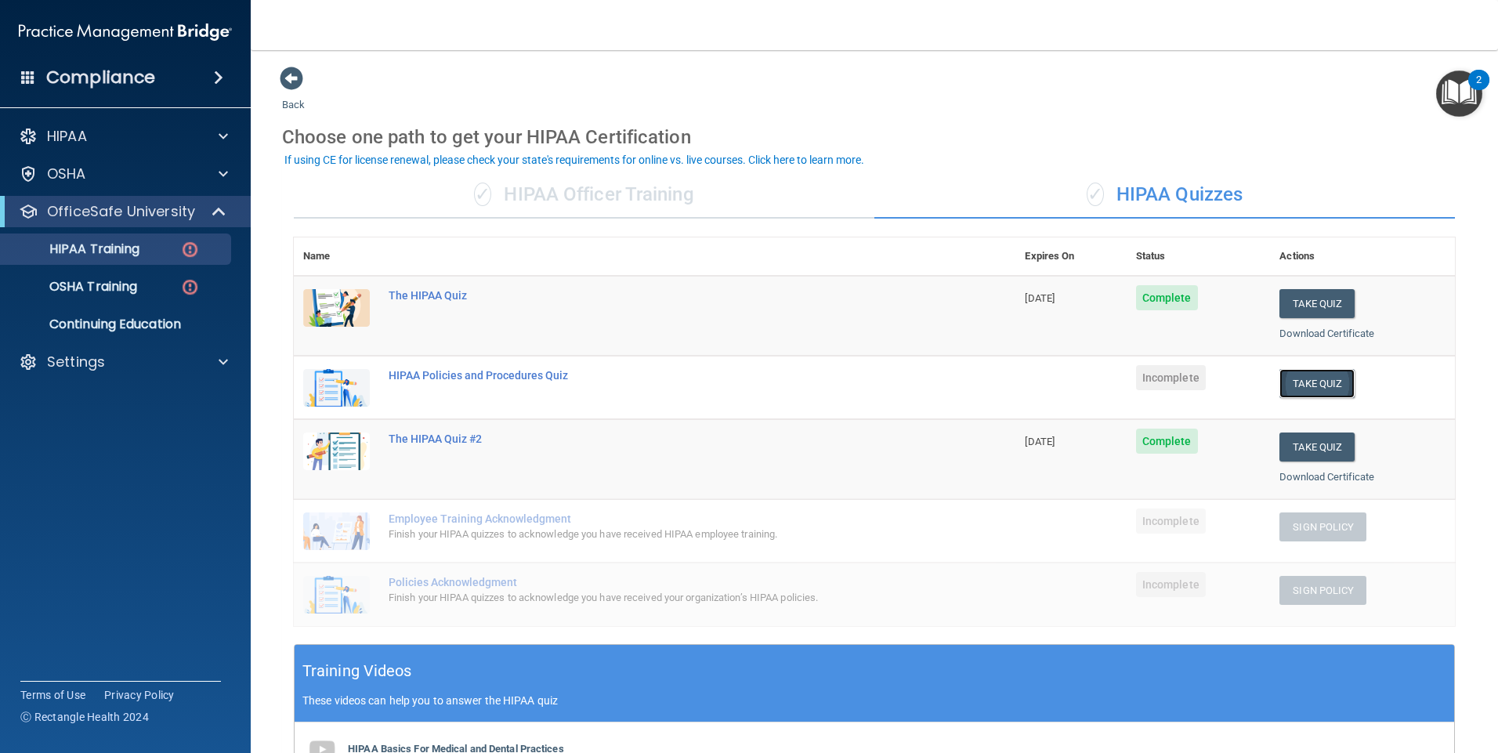
click at [1303, 377] on button "Take Quiz" at bounding box center [1316, 383] width 75 height 29
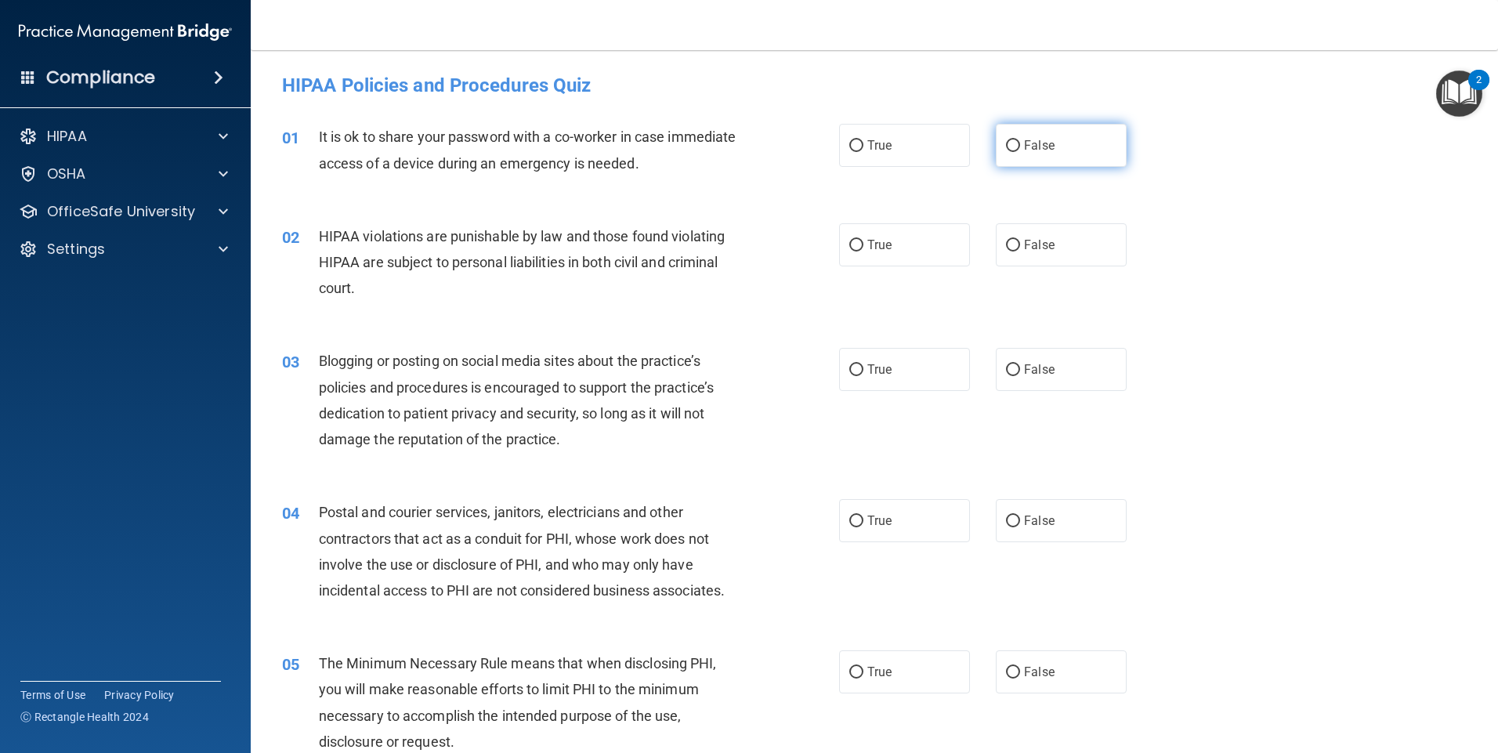
click at [1006, 141] on input "False" at bounding box center [1013, 146] width 14 height 12
radio input "true"
click at [849, 241] on input "True" at bounding box center [856, 246] width 14 height 12
radio input "true"
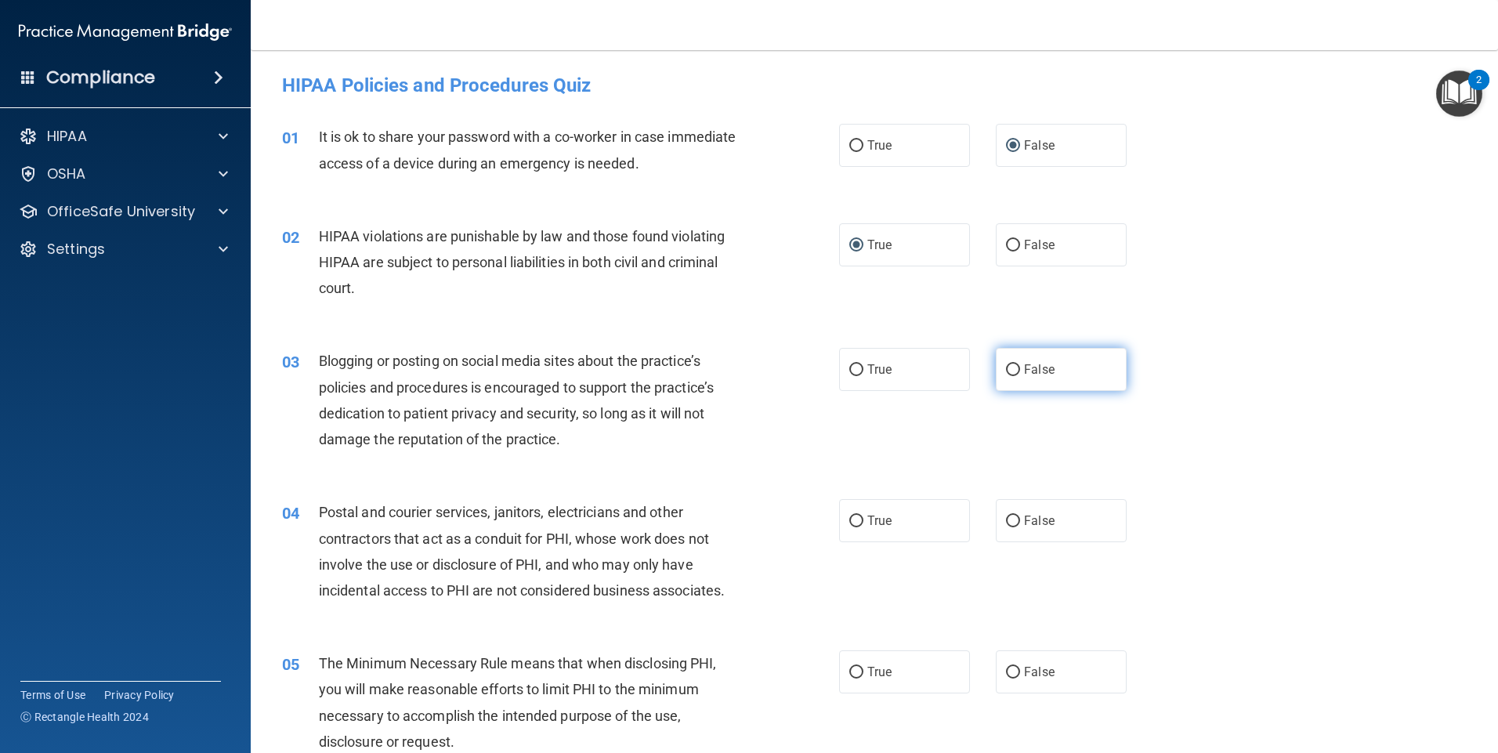
click at [1006, 368] on input "False" at bounding box center [1013, 370] width 14 height 12
radio input "true"
click at [851, 519] on input "True" at bounding box center [856, 521] width 14 height 12
radio input "true"
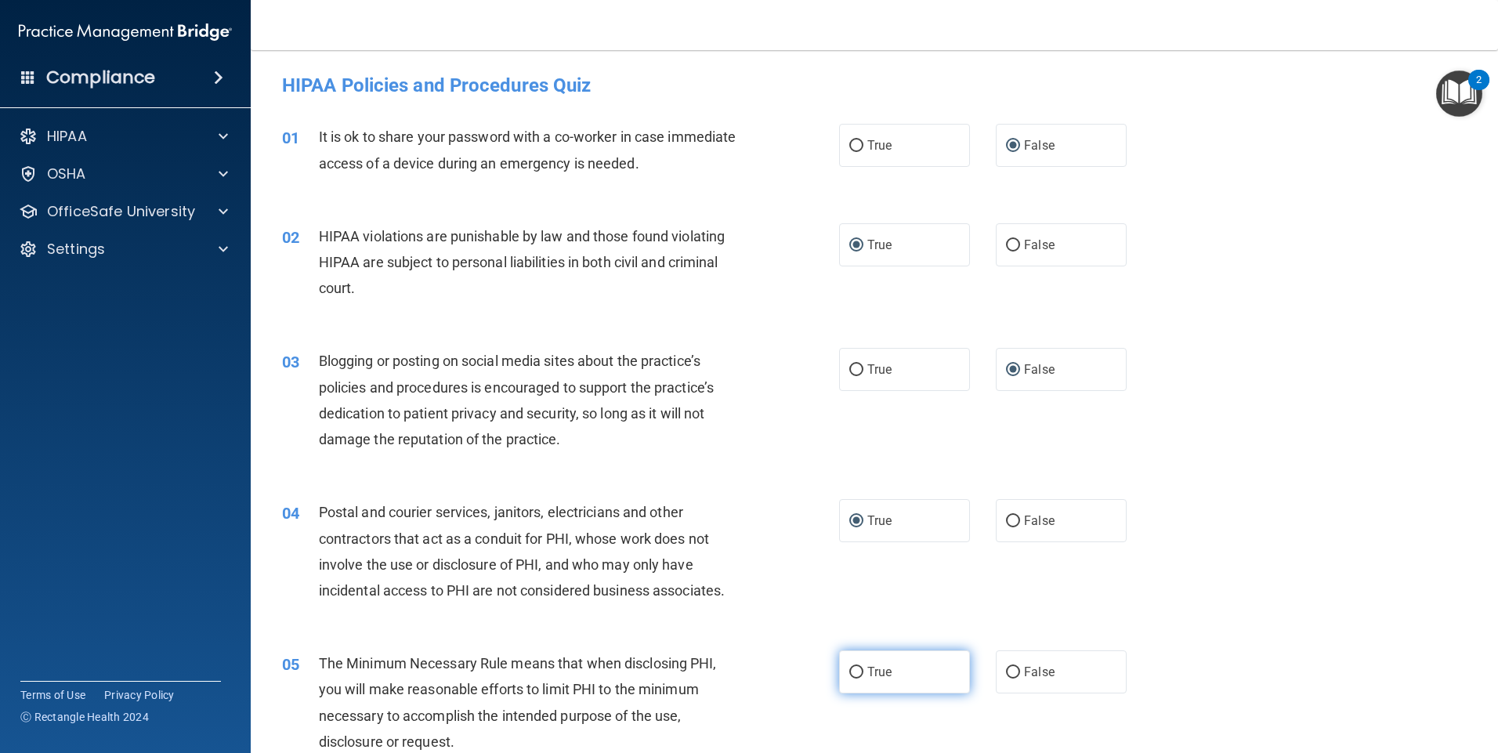
click at [851, 669] on input "True" at bounding box center [856, 673] width 14 height 12
radio input "true"
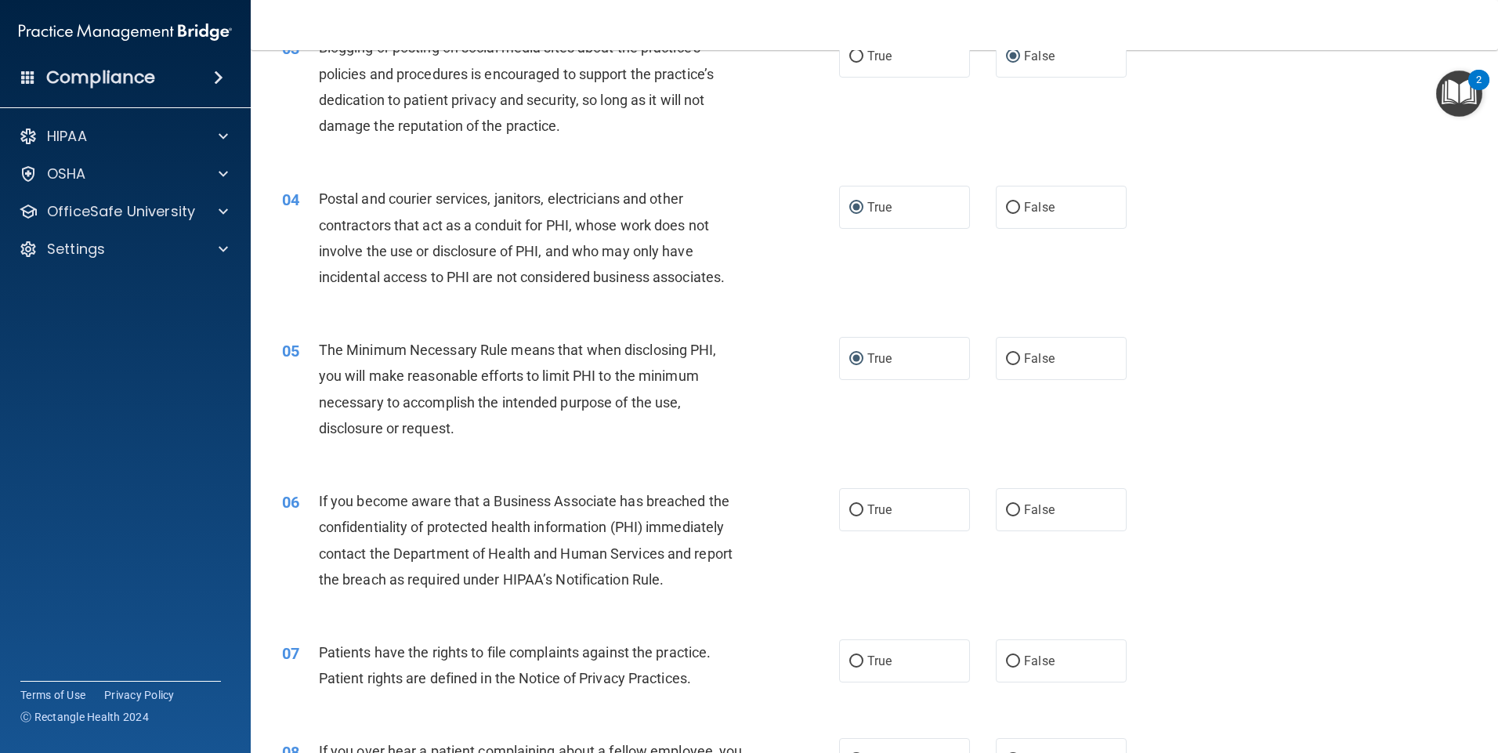
scroll to position [470, 0]
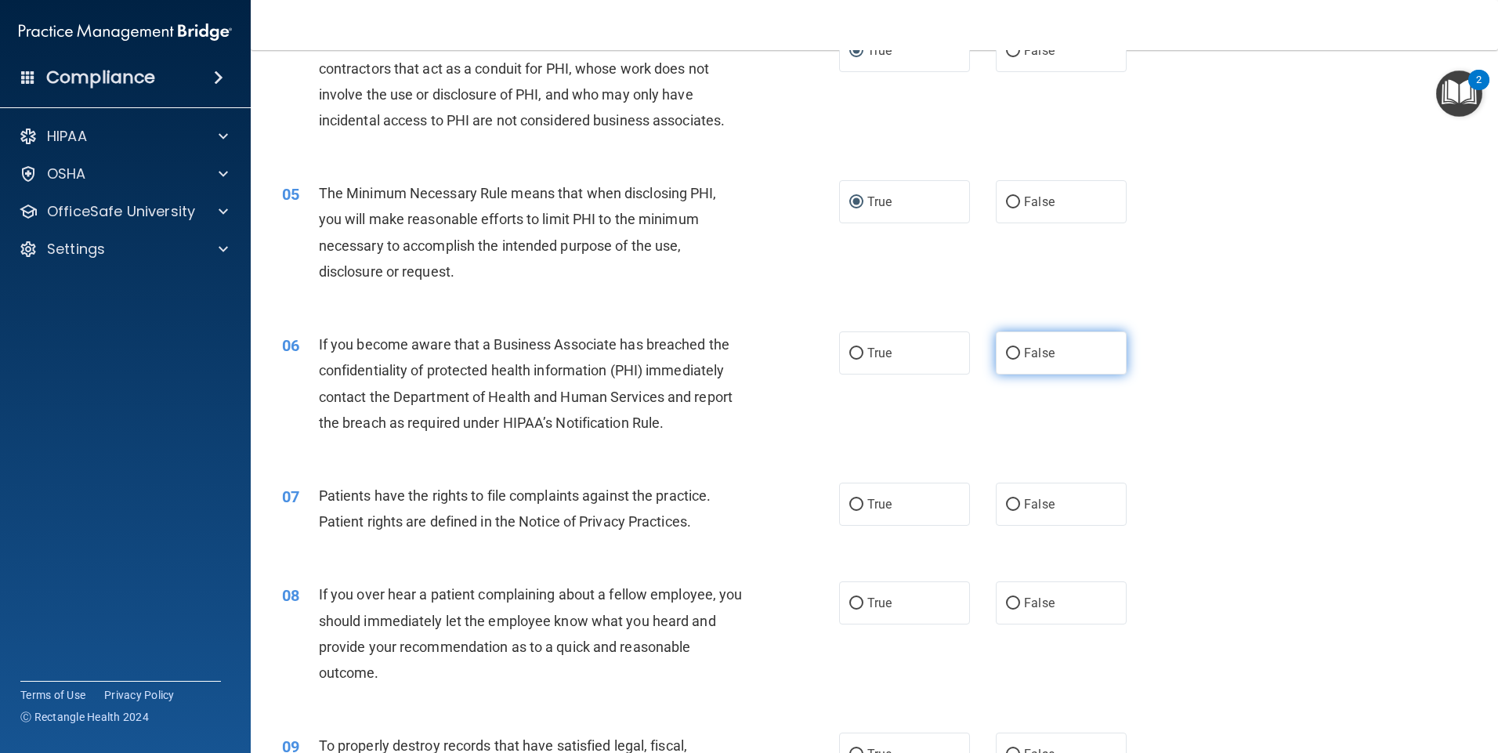
click at [1007, 351] on input "False" at bounding box center [1013, 354] width 14 height 12
radio input "true"
click at [855, 508] on input "True" at bounding box center [856, 505] width 14 height 12
radio input "true"
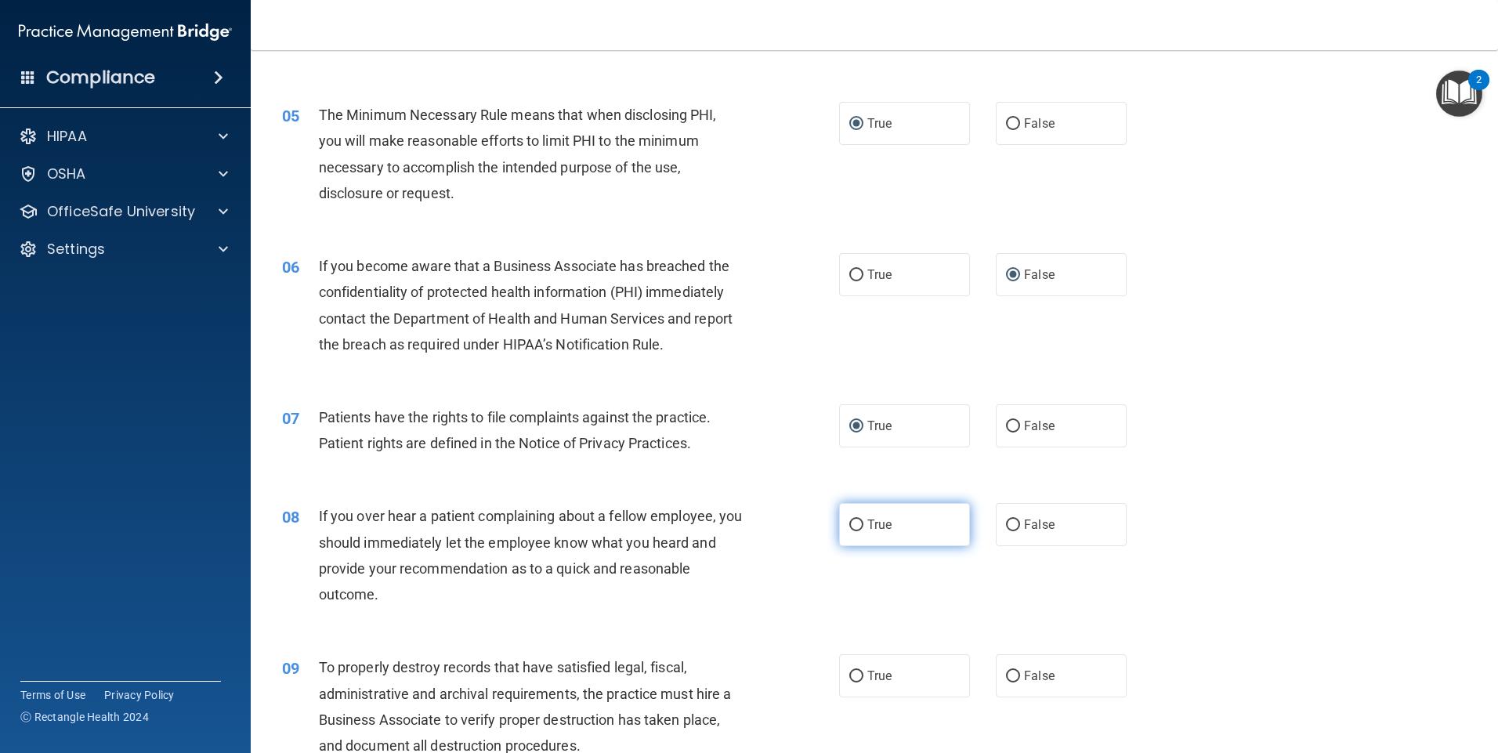
scroll to position [627, 0]
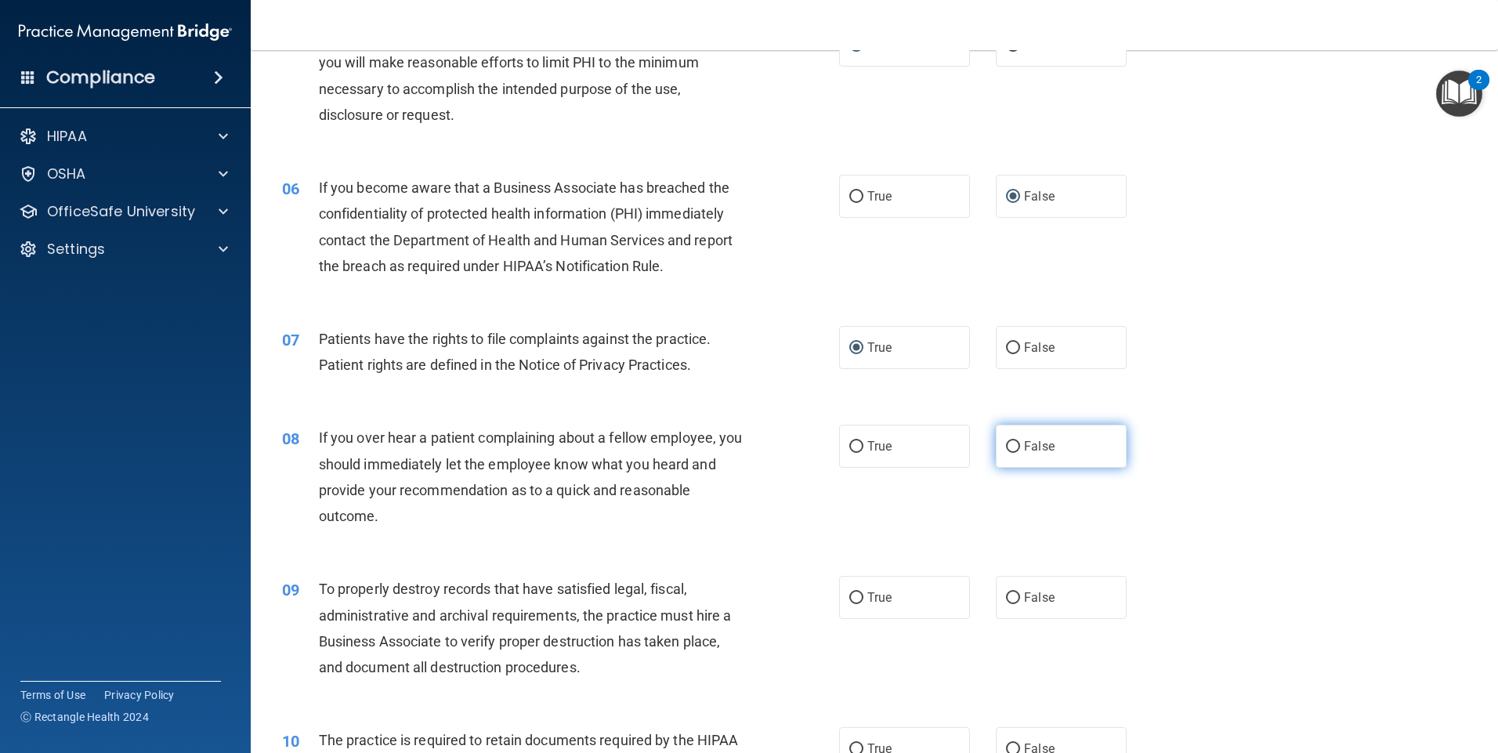
click at [1006, 445] on input "False" at bounding box center [1013, 447] width 14 height 12
radio input "true"
click at [1006, 599] on input "False" at bounding box center [1013, 598] width 14 height 12
radio input "true"
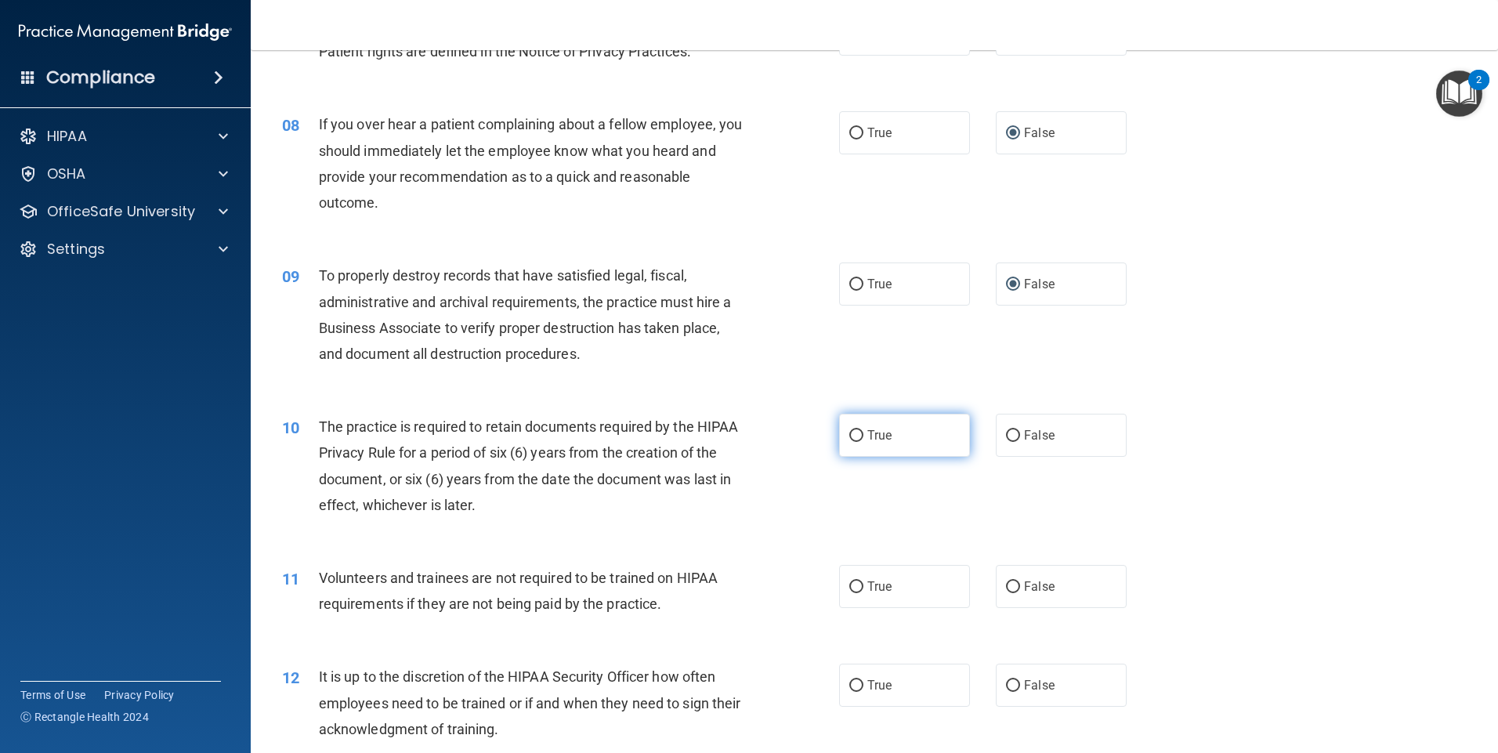
click at [852, 436] on input "True" at bounding box center [856, 436] width 14 height 12
radio input "true"
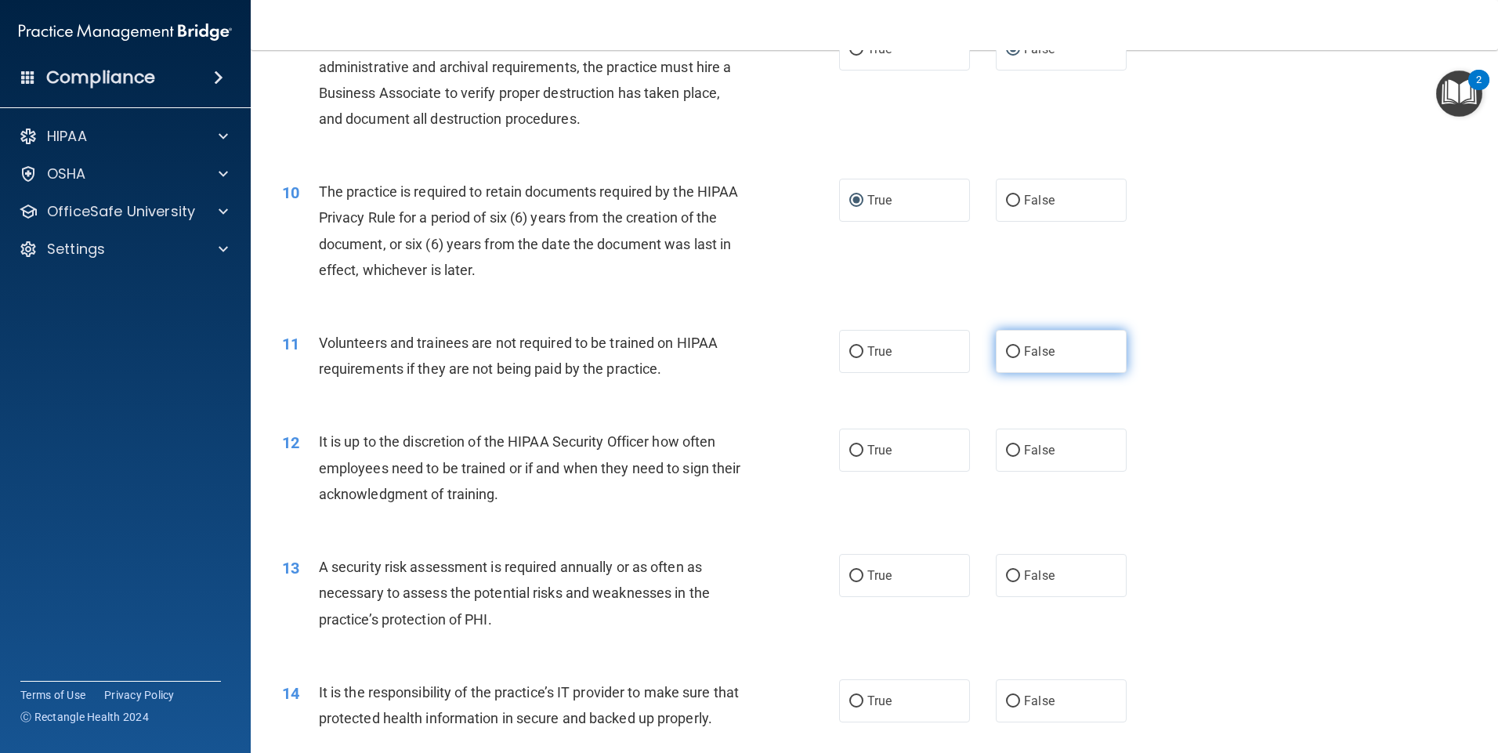
click at [1010, 349] on input "False" at bounding box center [1013, 352] width 14 height 12
radio input "true"
click at [1006, 447] on input "False" at bounding box center [1013, 451] width 14 height 12
radio input "true"
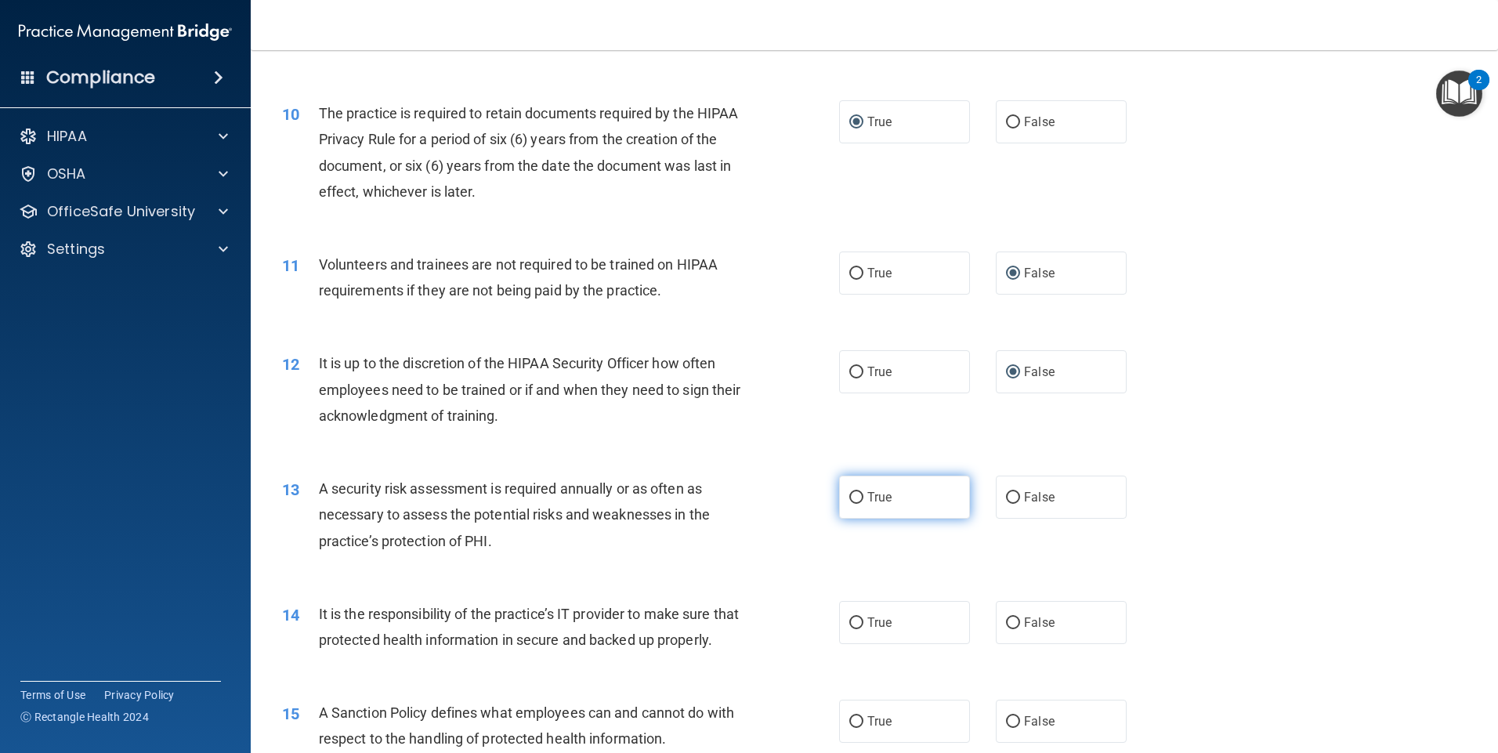
click at [852, 492] on input "True" at bounding box center [856, 498] width 14 height 12
radio input "true"
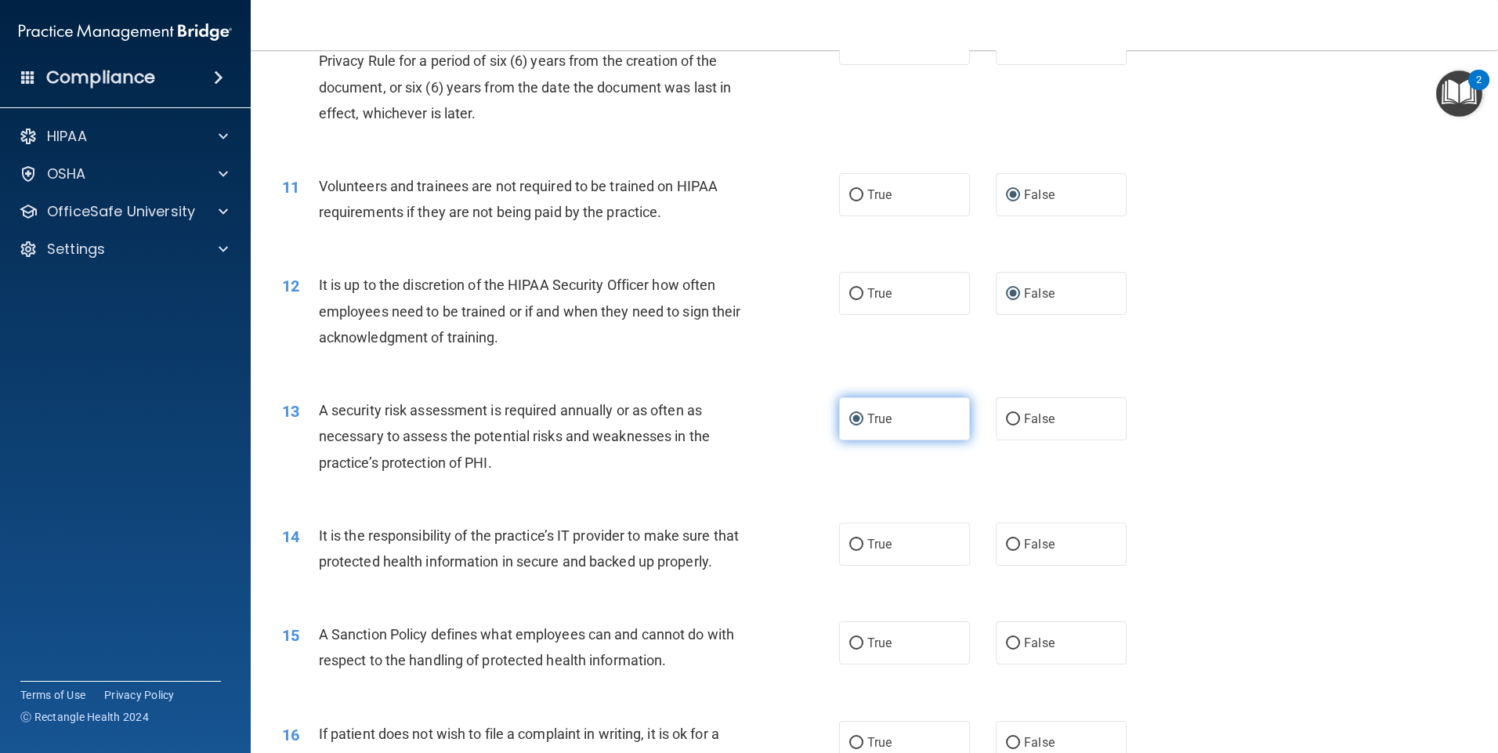
scroll to position [1410, 0]
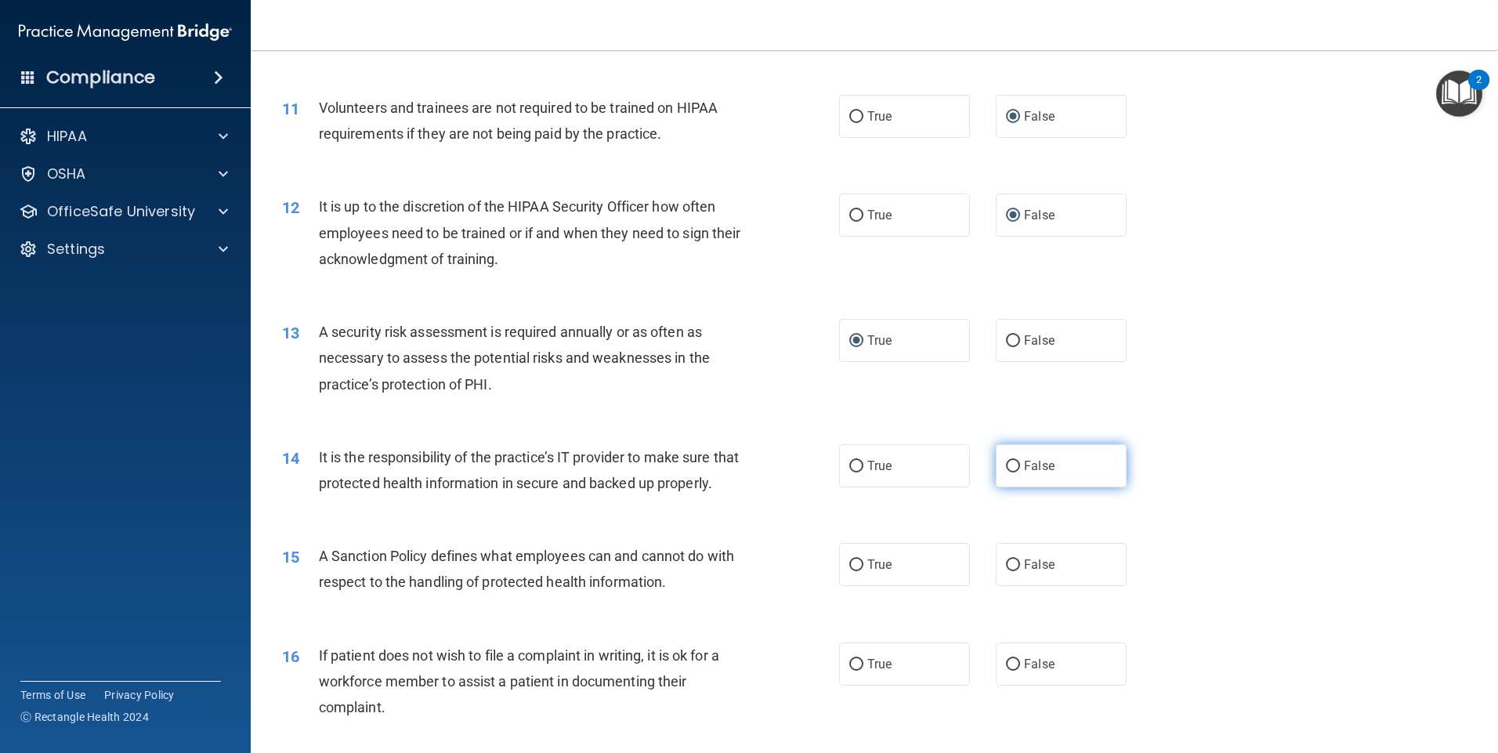
click at [1007, 468] on input "False" at bounding box center [1013, 467] width 14 height 12
radio input "true"
click at [1006, 571] on input "False" at bounding box center [1013, 565] width 14 height 12
radio input "true"
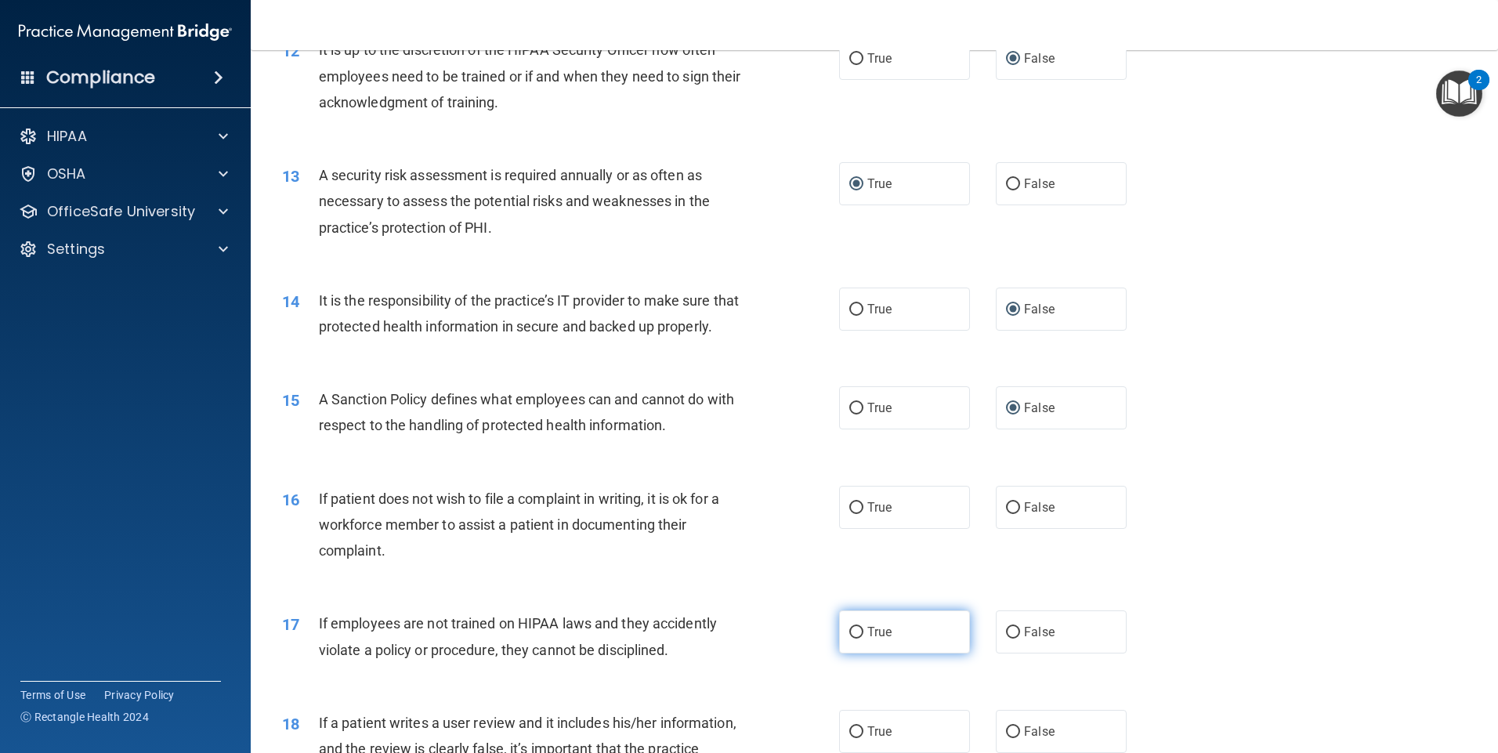
scroll to position [1645, 0]
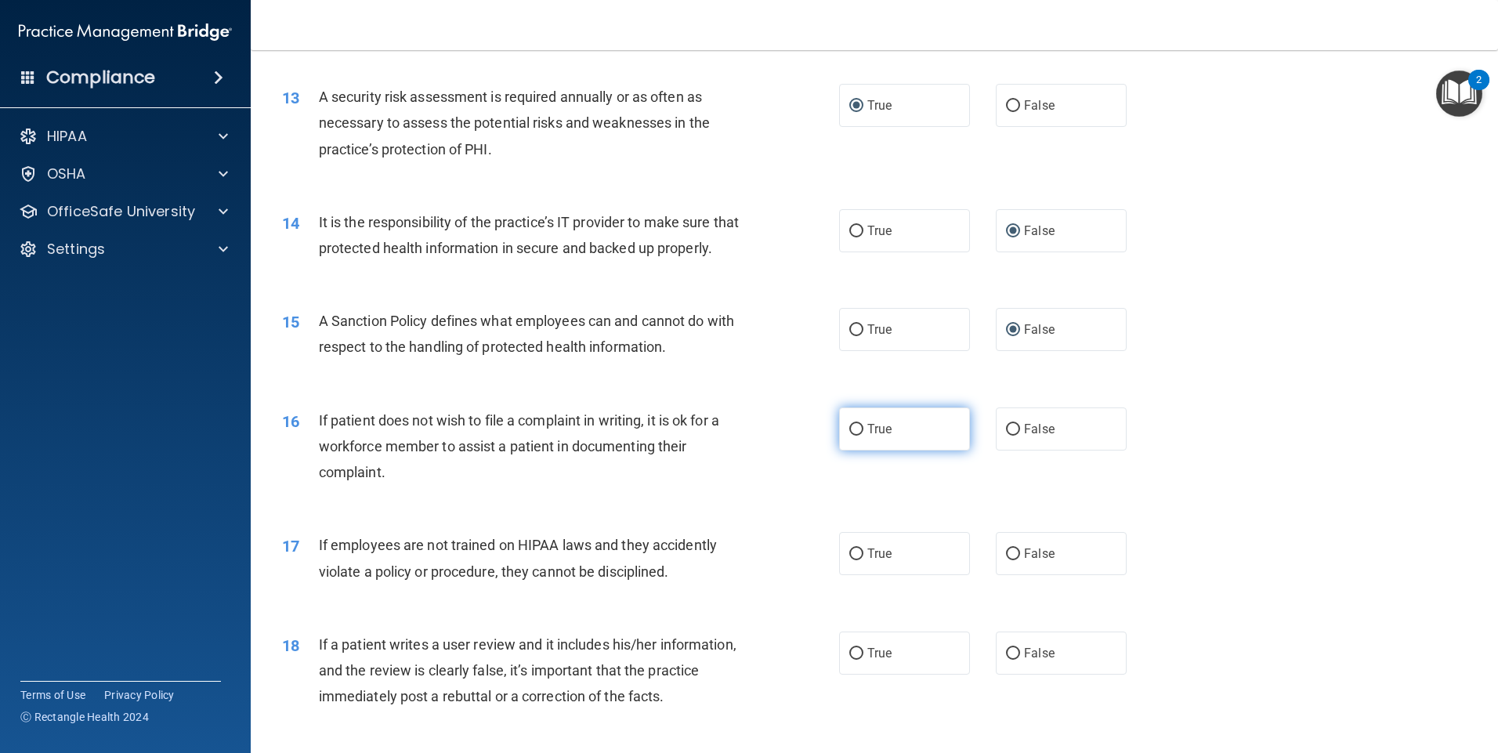
click at [849, 436] on input "True" at bounding box center [856, 430] width 14 height 12
radio input "true"
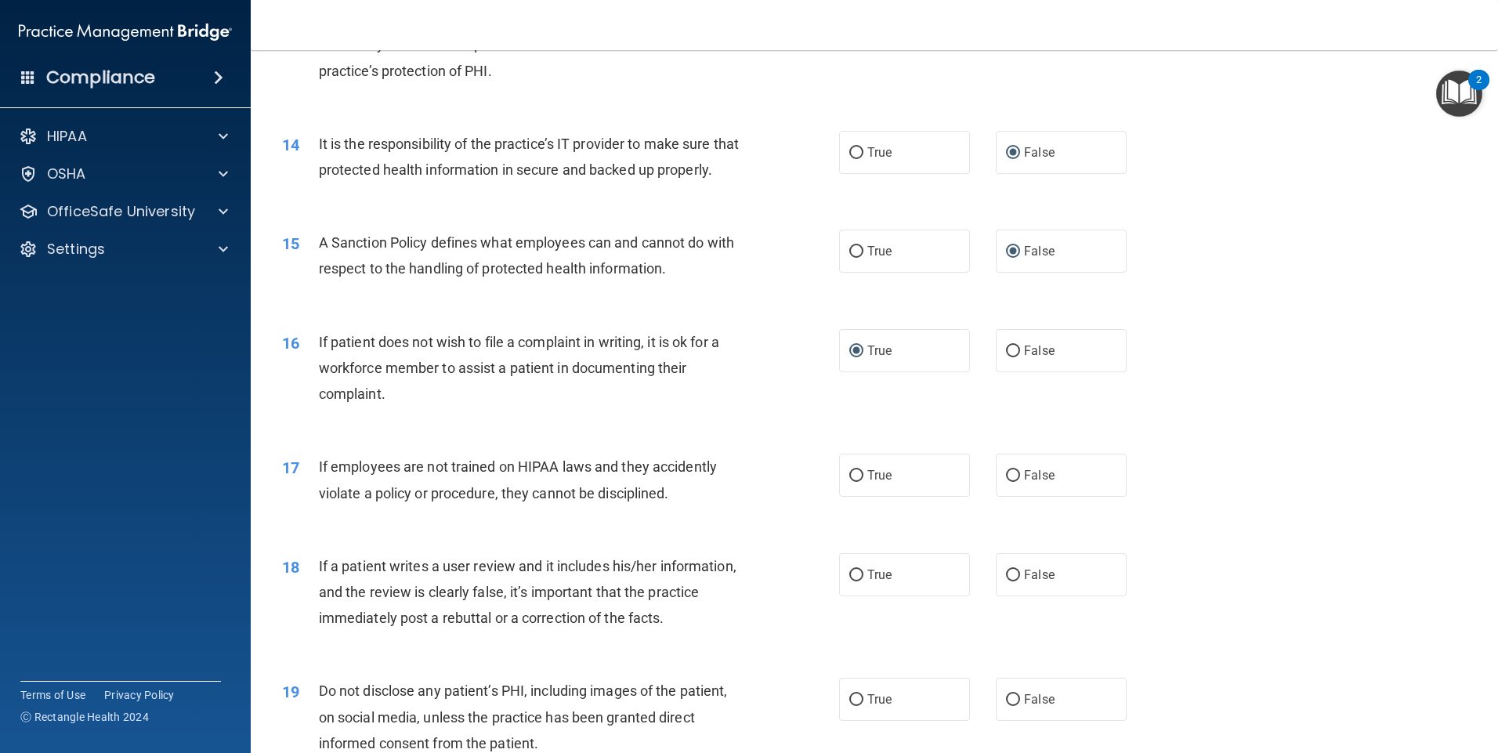
scroll to position [1802, 0]
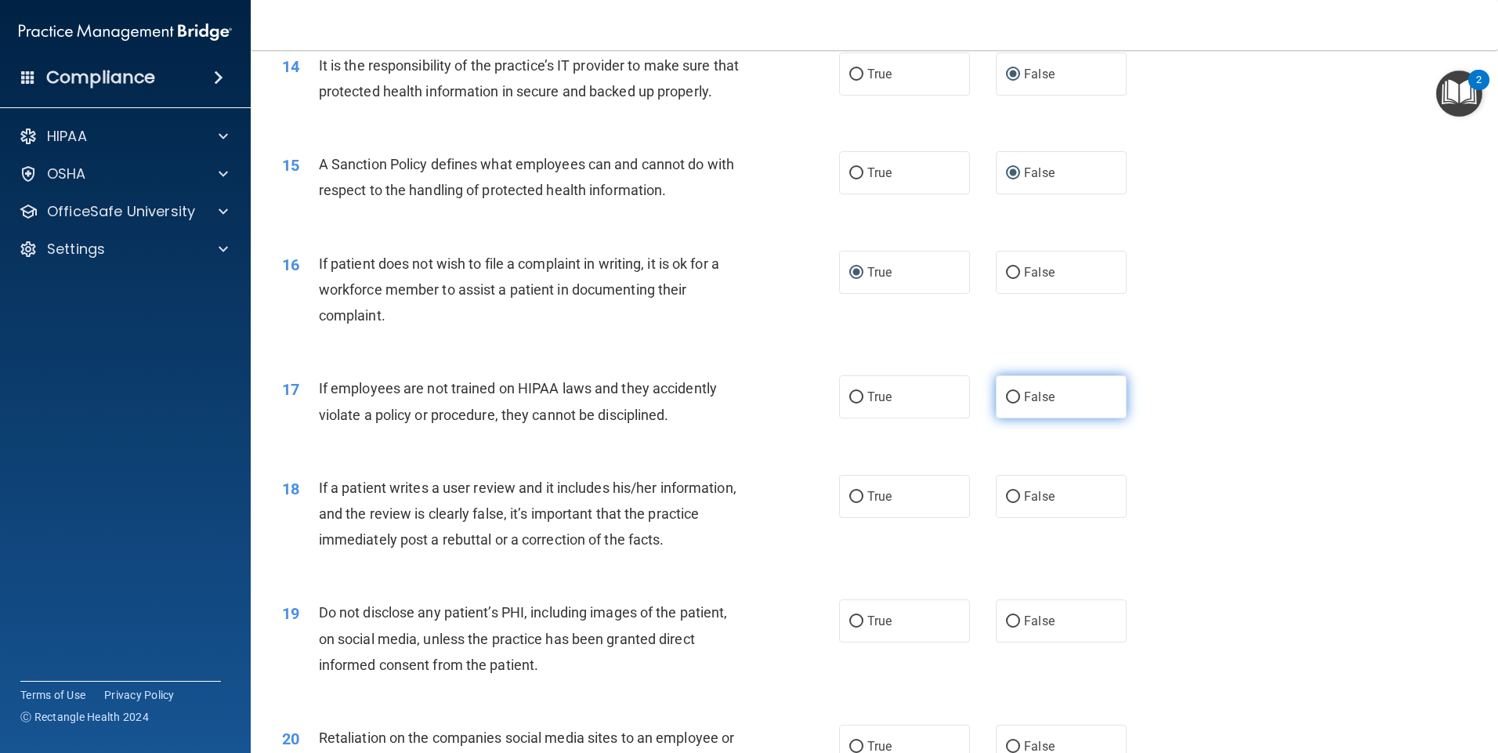
click at [1009, 403] on input "False" at bounding box center [1013, 398] width 14 height 12
radio input "true"
click at [1006, 503] on input "False" at bounding box center [1013, 497] width 14 height 12
radio input "true"
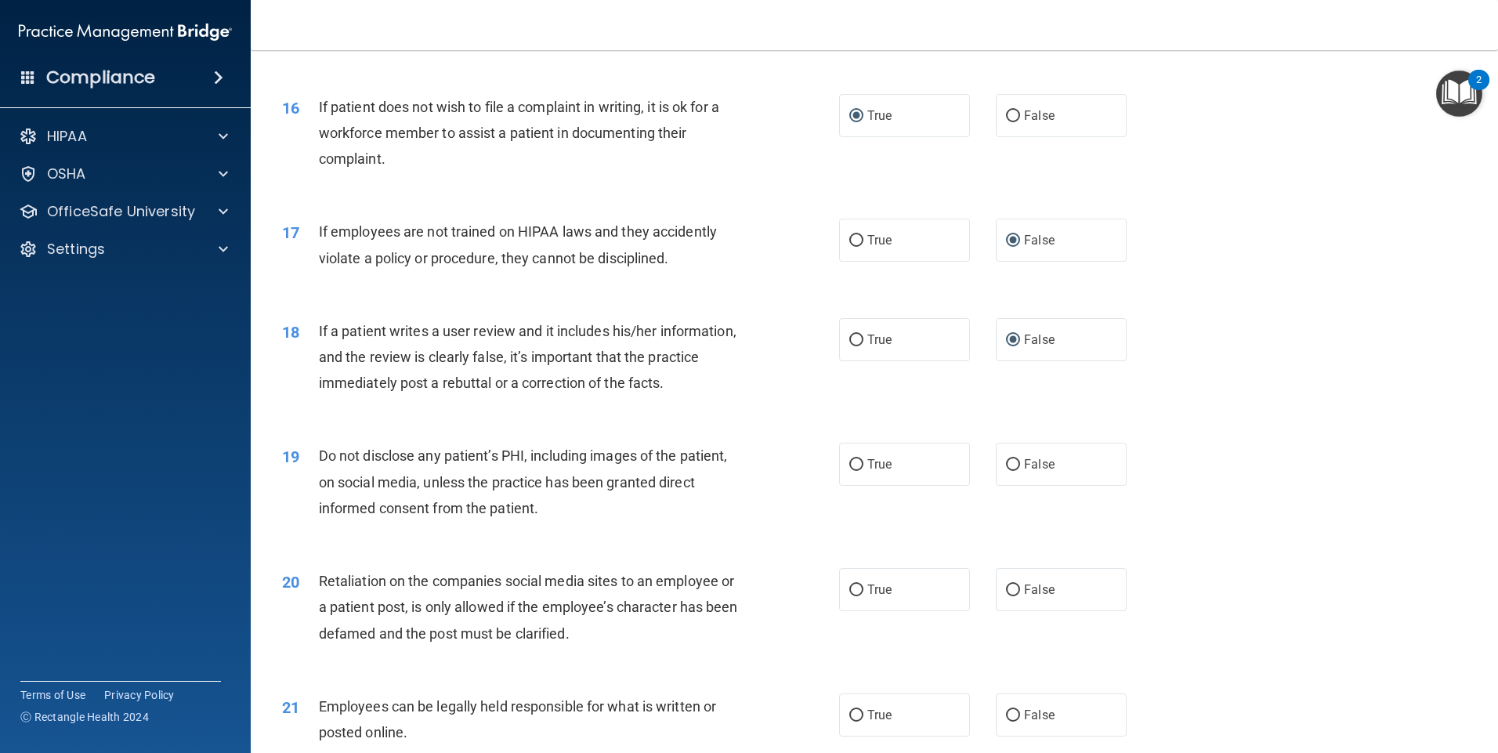
scroll to position [2037, 0]
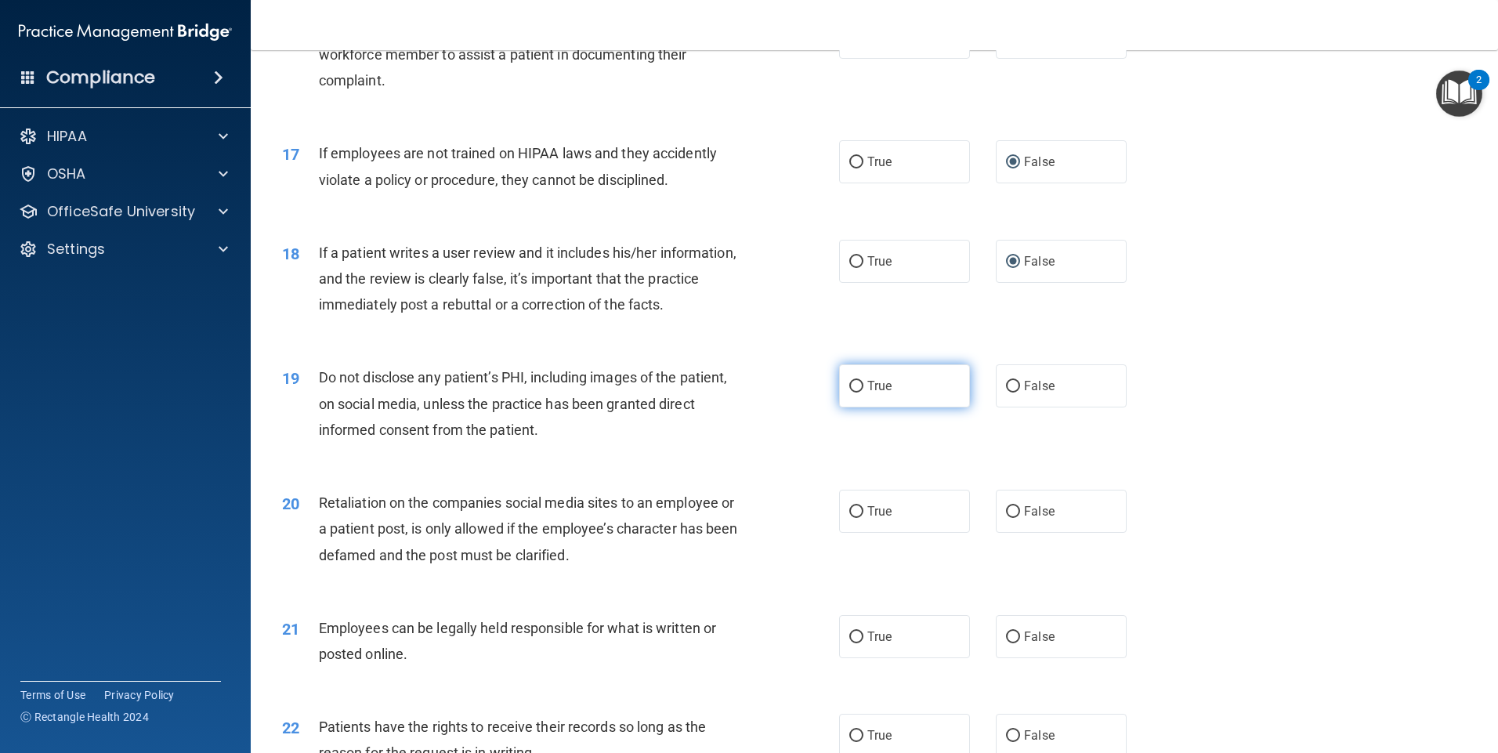
click at [849, 392] on input "True" at bounding box center [856, 387] width 14 height 12
radio input "true"
click at [1006, 518] on input "False" at bounding box center [1013, 512] width 14 height 12
radio input "true"
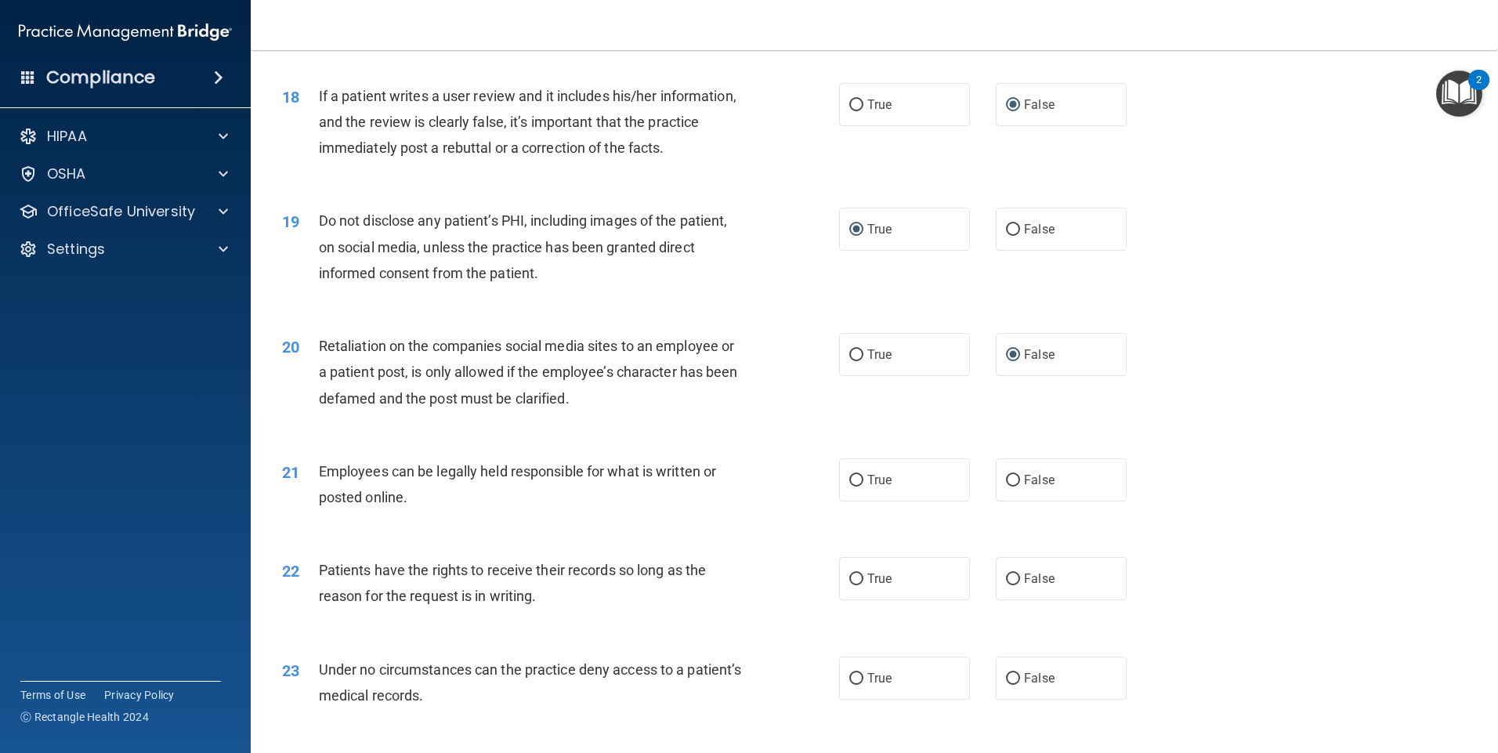
scroll to position [2272, 0]
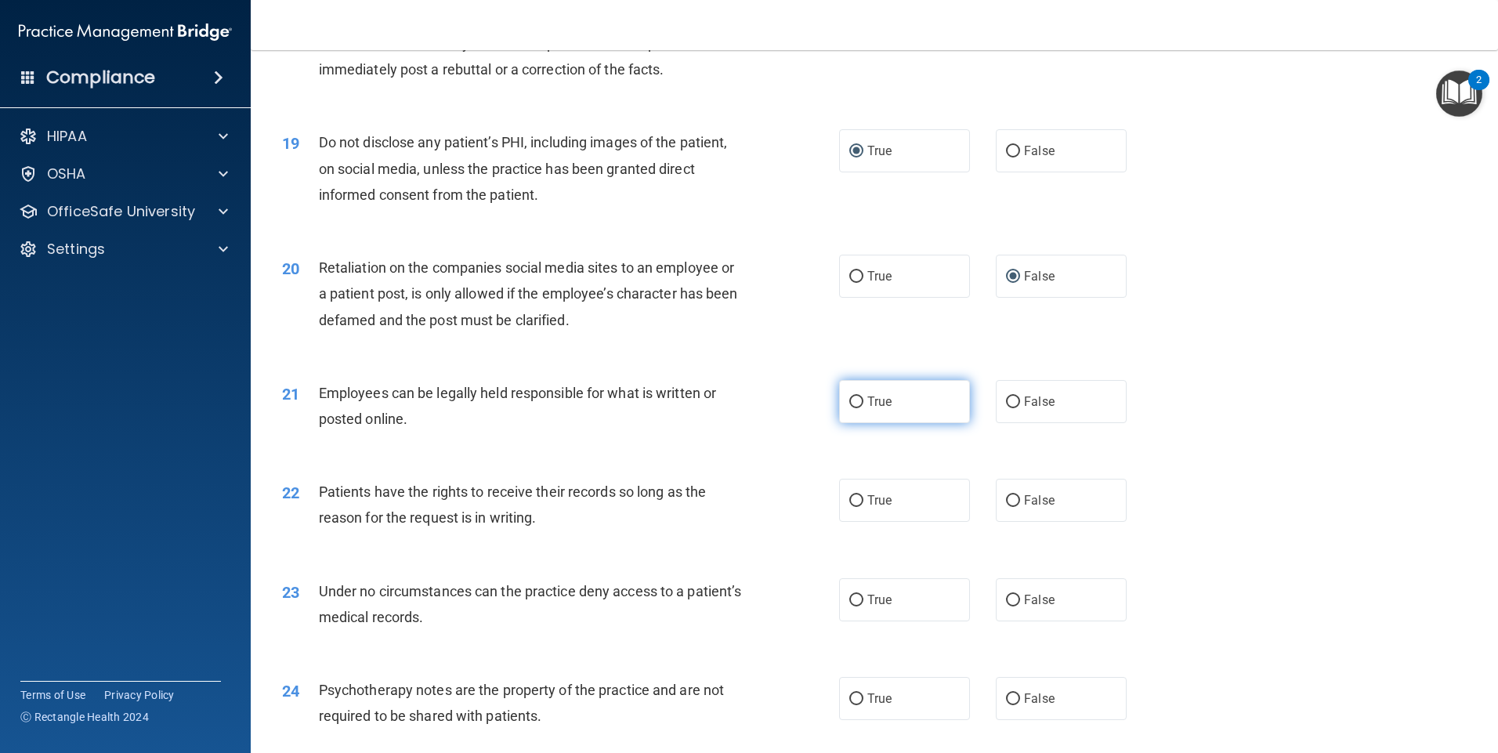
click at [852, 408] on input "True" at bounding box center [856, 402] width 14 height 12
radio input "true"
click at [1006, 507] on input "False" at bounding box center [1013, 501] width 14 height 12
radio input "true"
click at [1007, 606] on input "False" at bounding box center [1013, 601] width 14 height 12
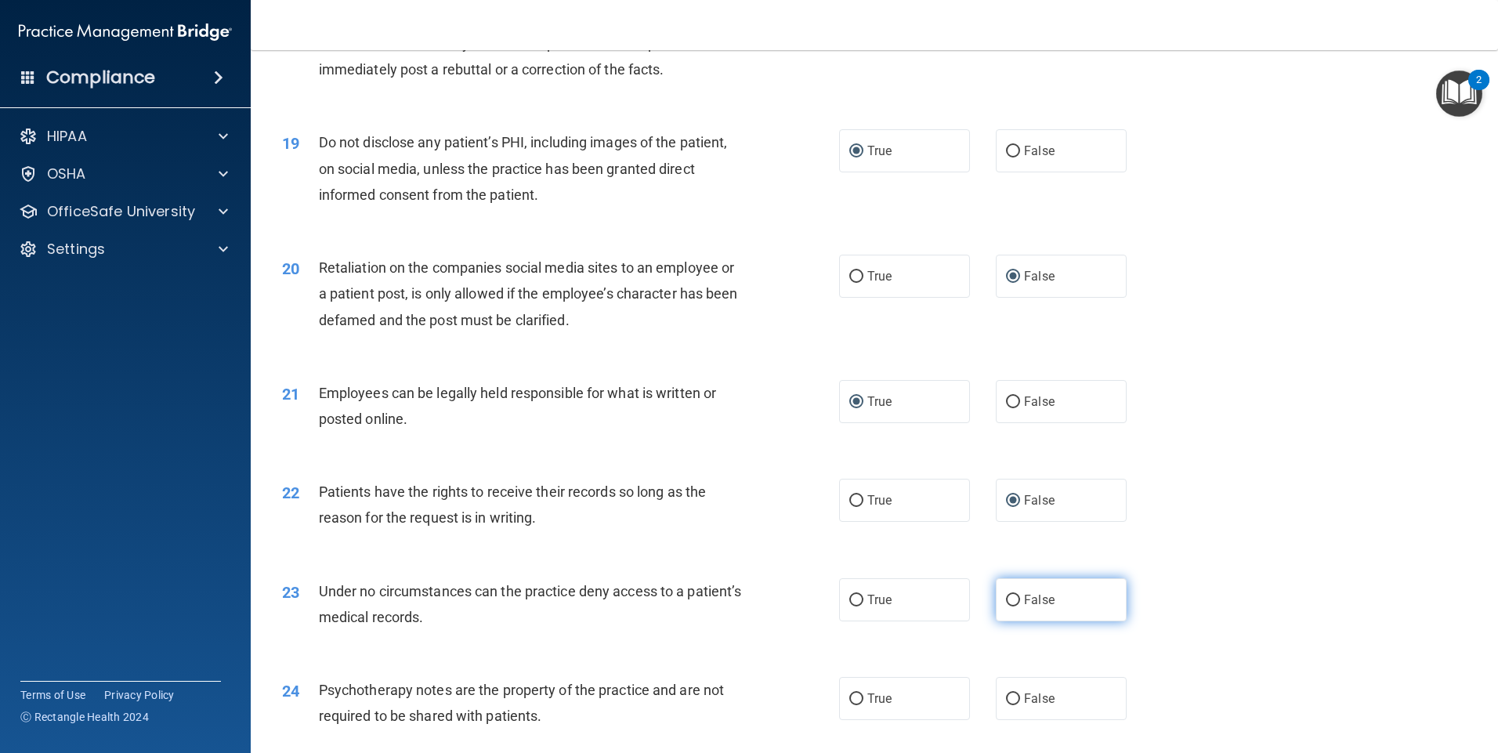
radio input "true"
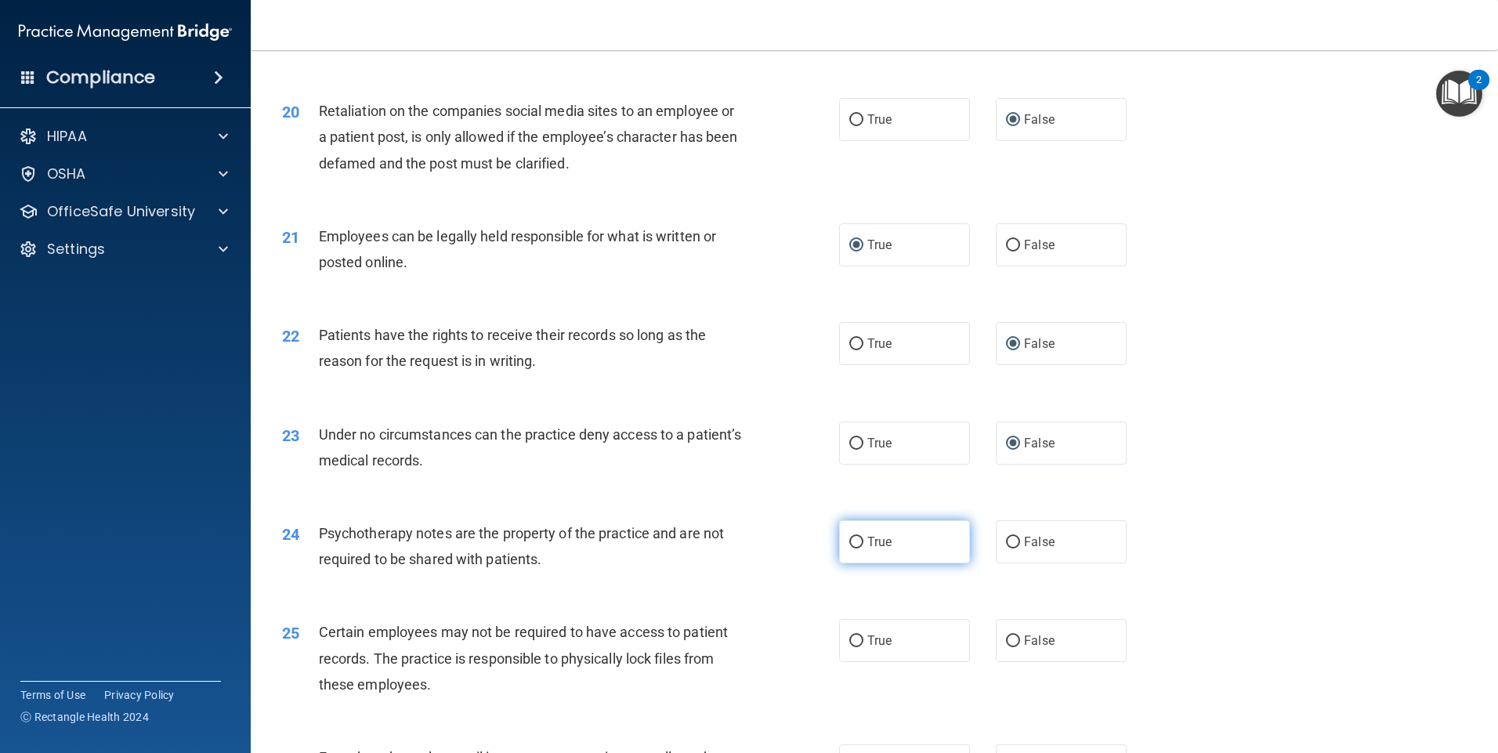
click at [852, 548] on input "True" at bounding box center [856, 543] width 14 height 12
radio input "true"
click at [849, 647] on input "True" at bounding box center [856, 641] width 14 height 12
radio input "true"
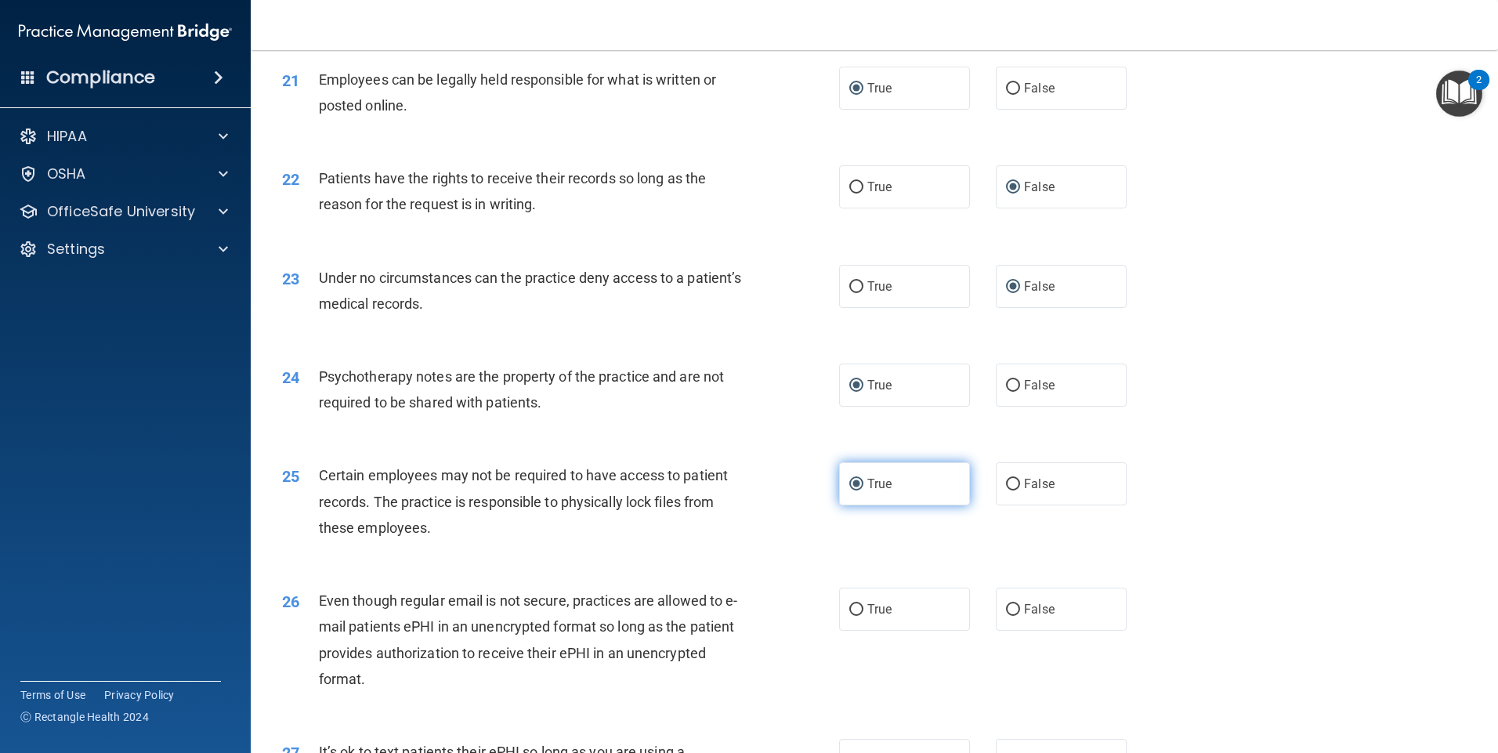
scroll to position [2664, 0]
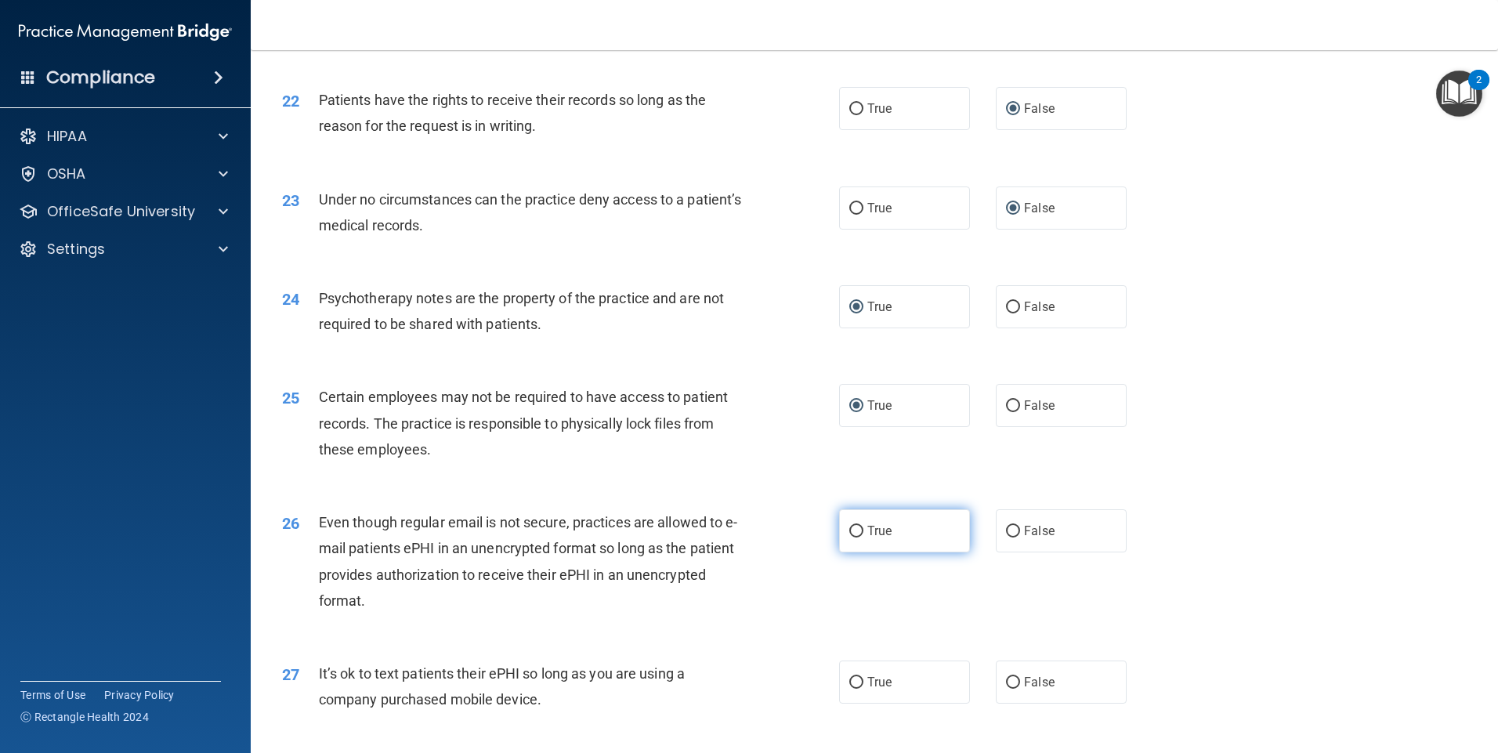
click at [851, 537] on input "True" at bounding box center [856, 532] width 14 height 12
radio input "true"
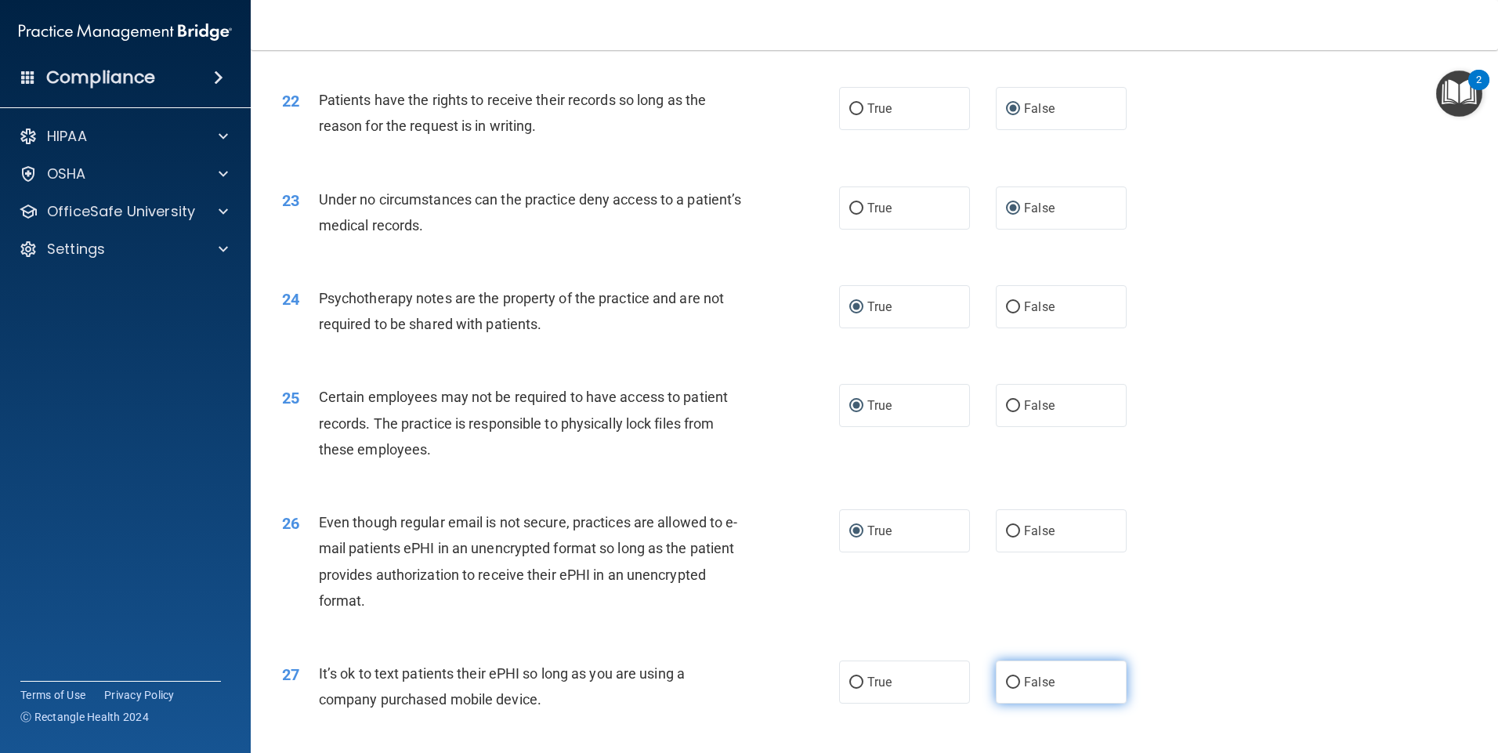
click at [1006, 689] on input "False" at bounding box center [1013, 683] width 14 height 12
radio input "true"
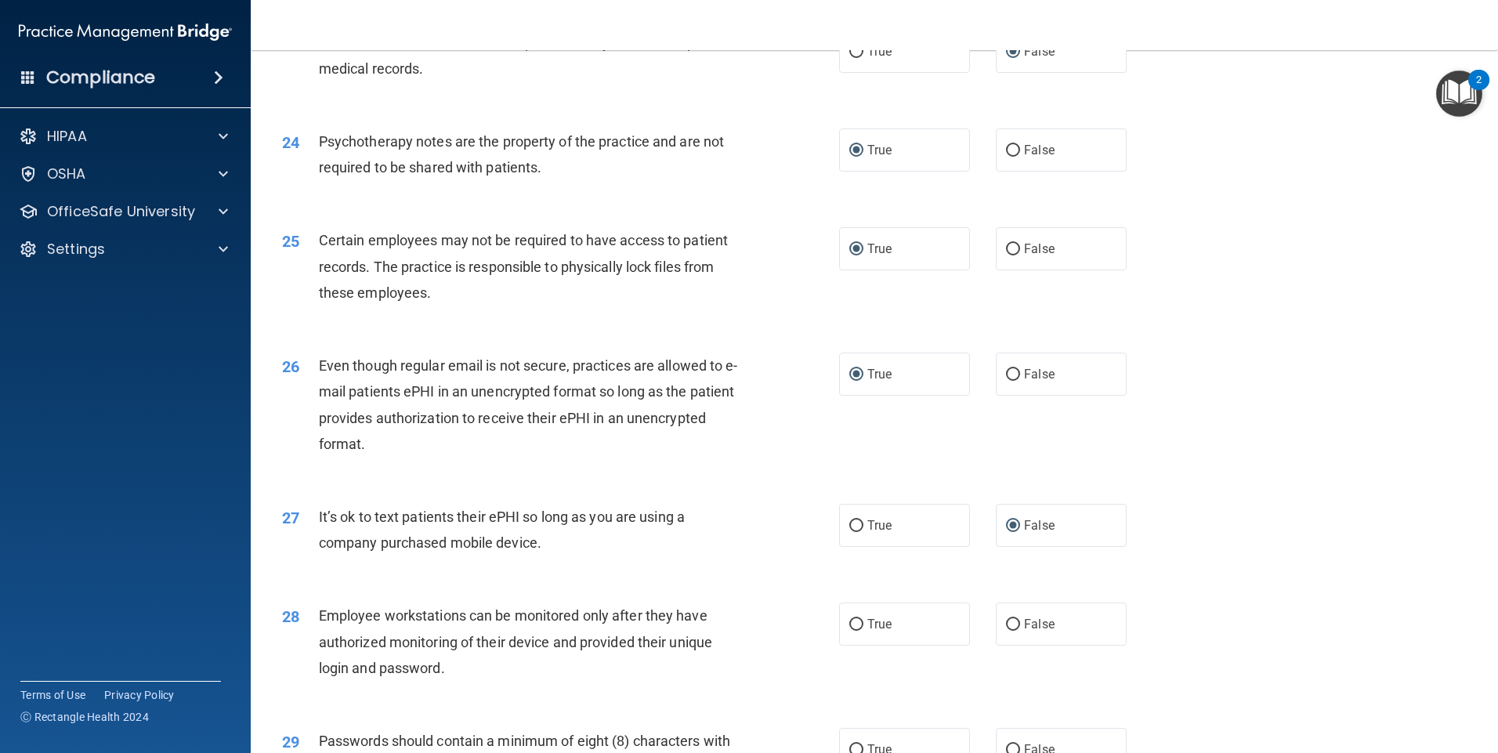
scroll to position [2899, 0]
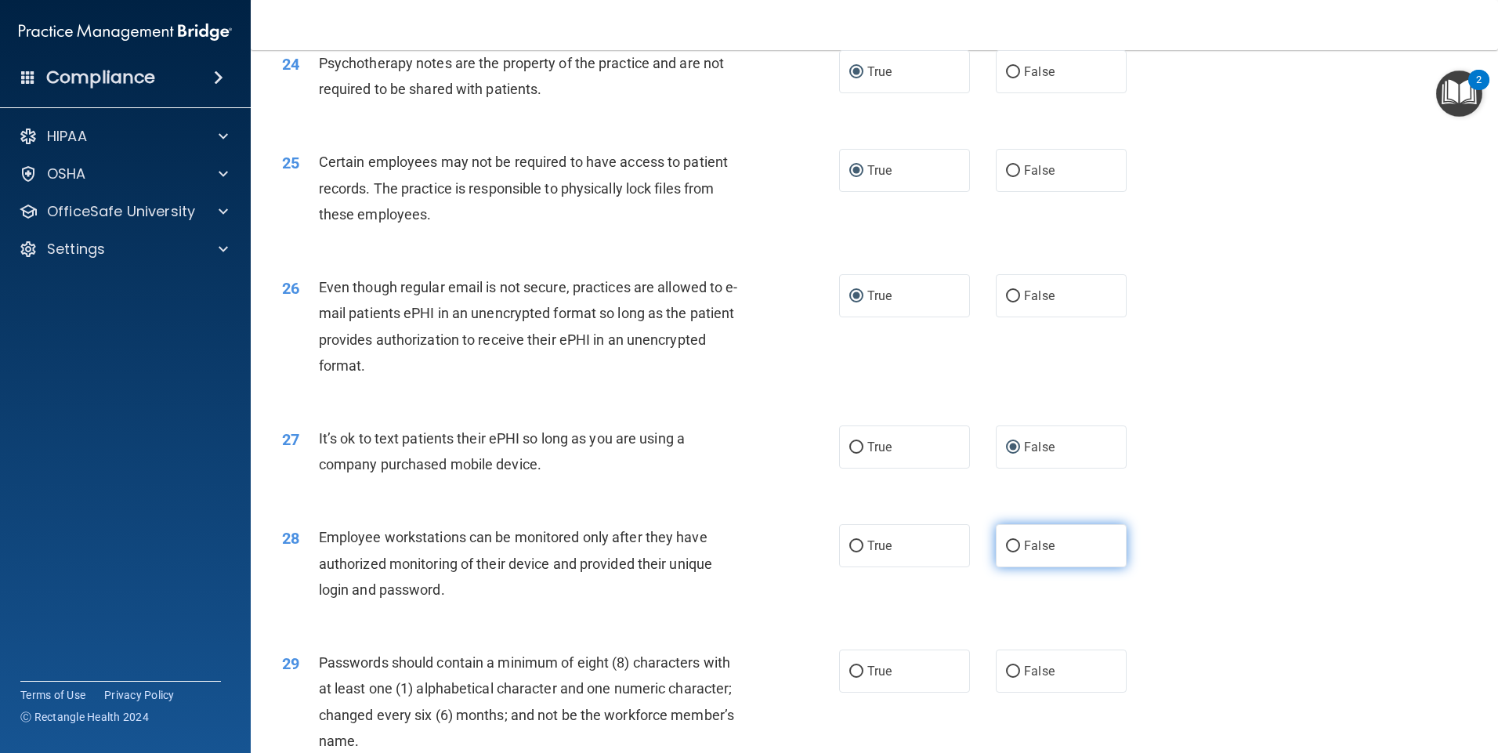
click at [1006, 552] on input "False" at bounding box center [1013, 547] width 14 height 12
radio input "true"
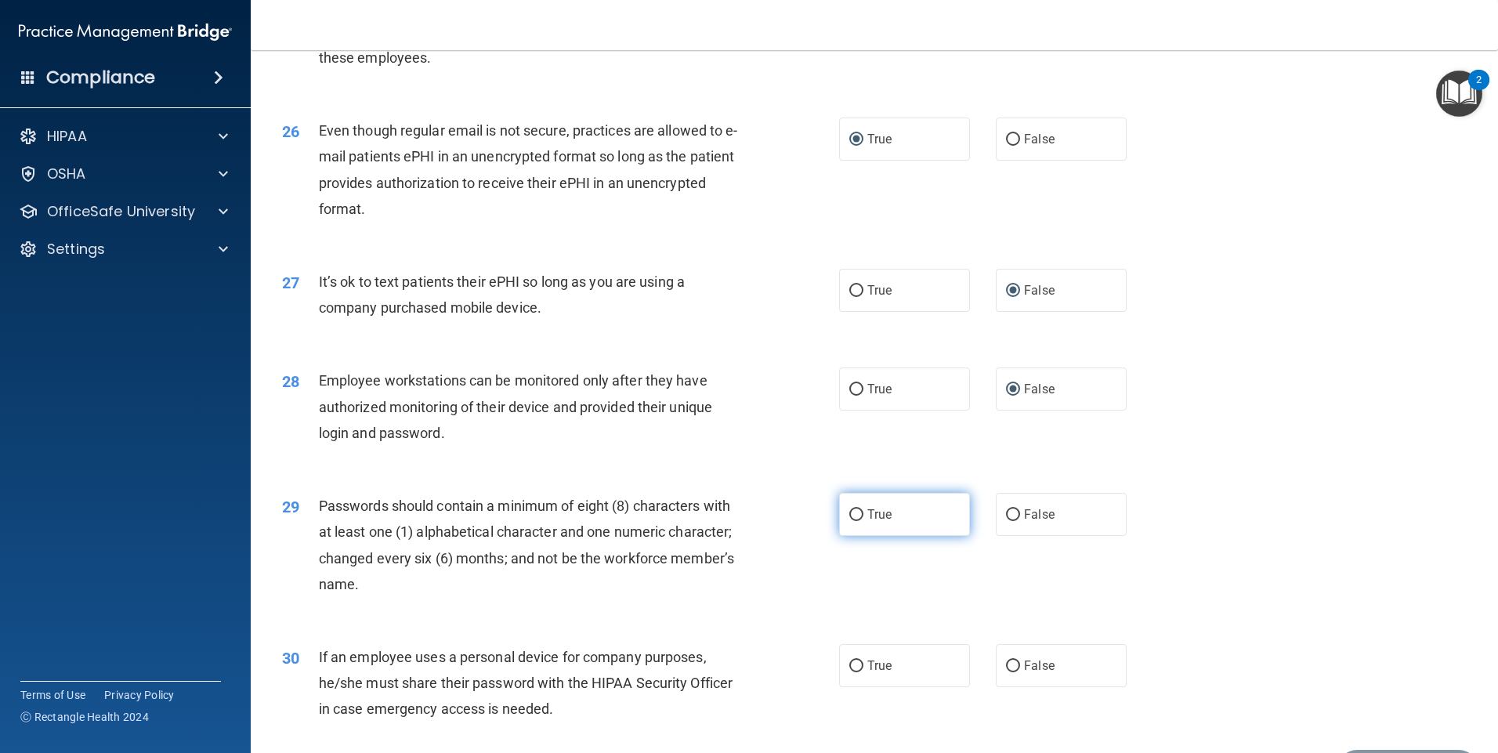
click at [849, 521] on input "True" at bounding box center [856, 515] width 14 height 12
radio input "true"
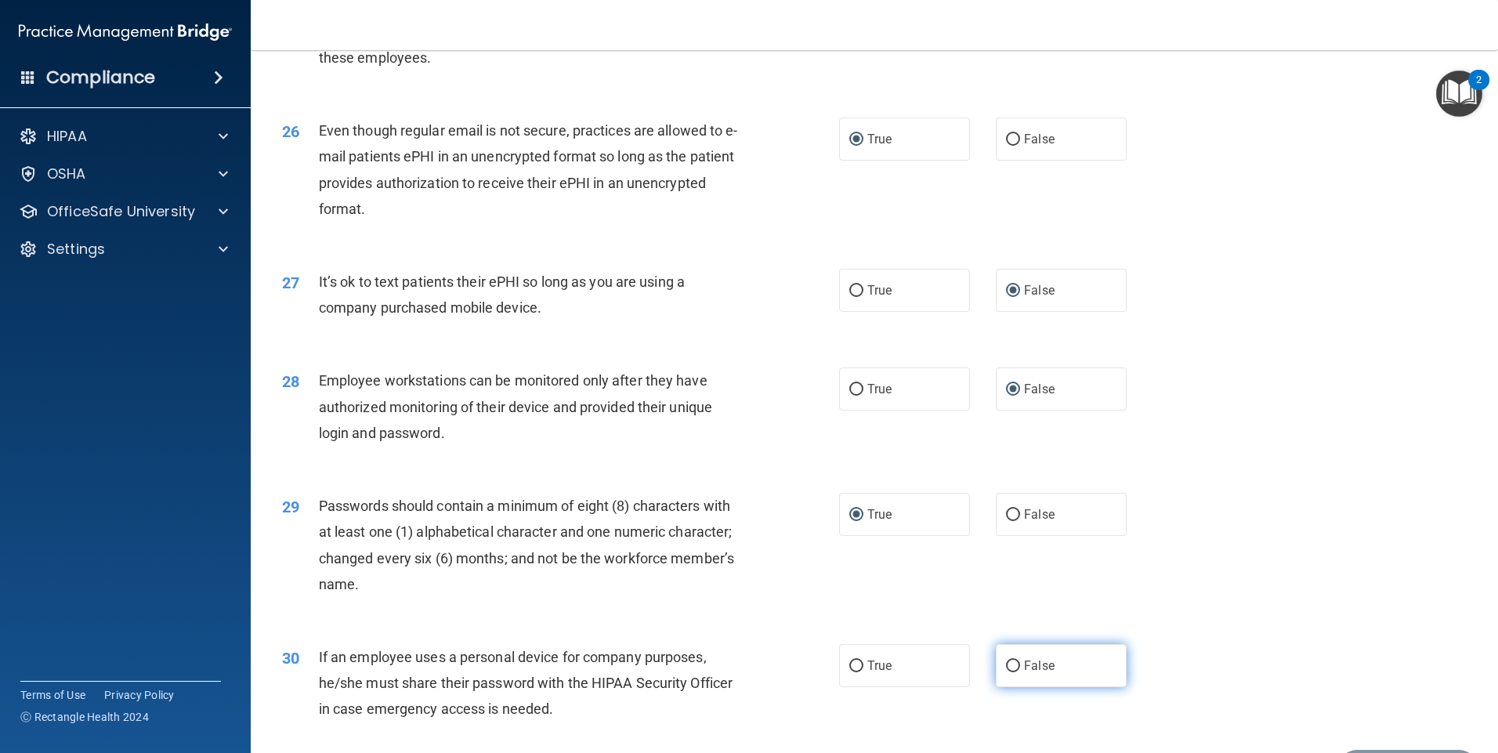
click at [1006, 672] on input "False" at bounding box center [1013, 666] width 14 height 12
radio input "true"
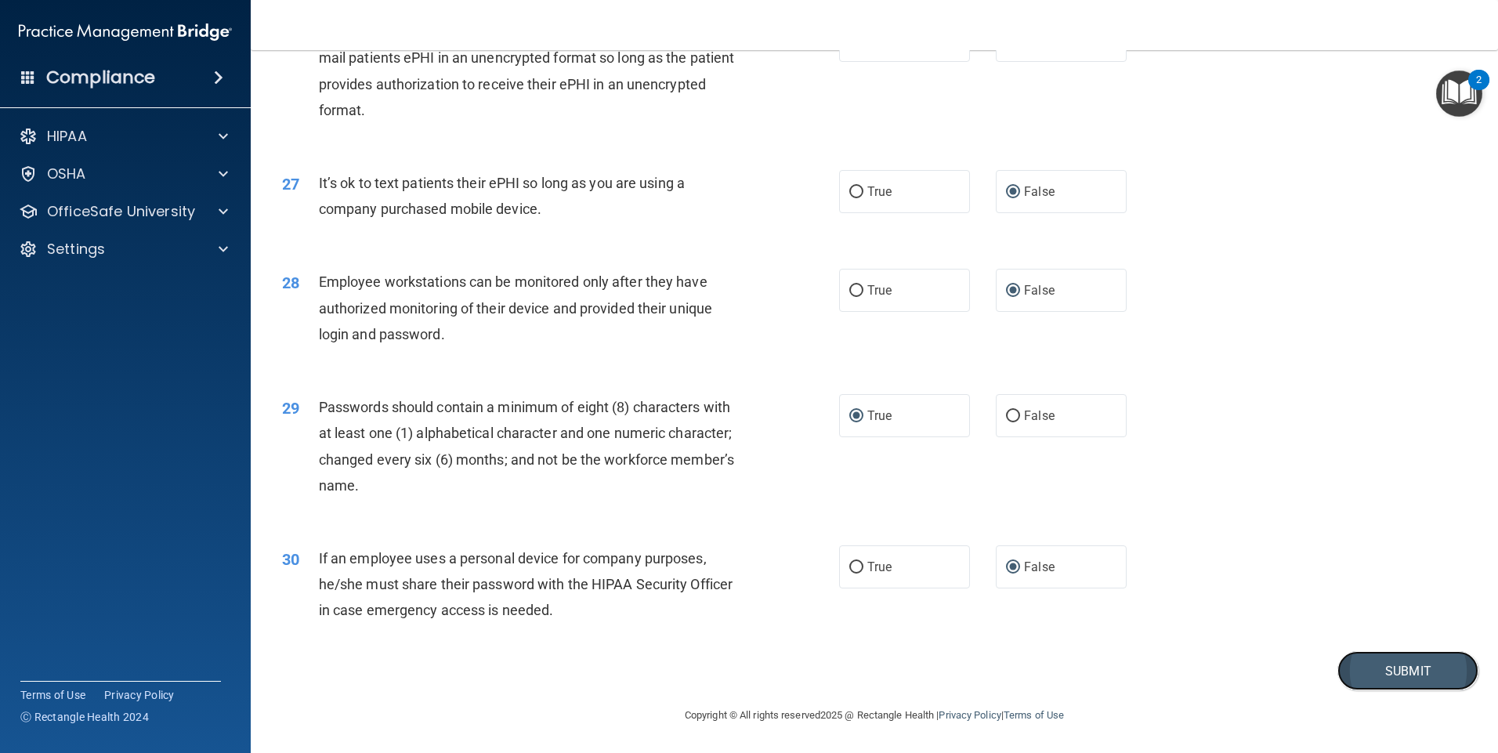
click at [1374, 667] on button "Submit" at bounding box center [1407, 671] width 141 height 40
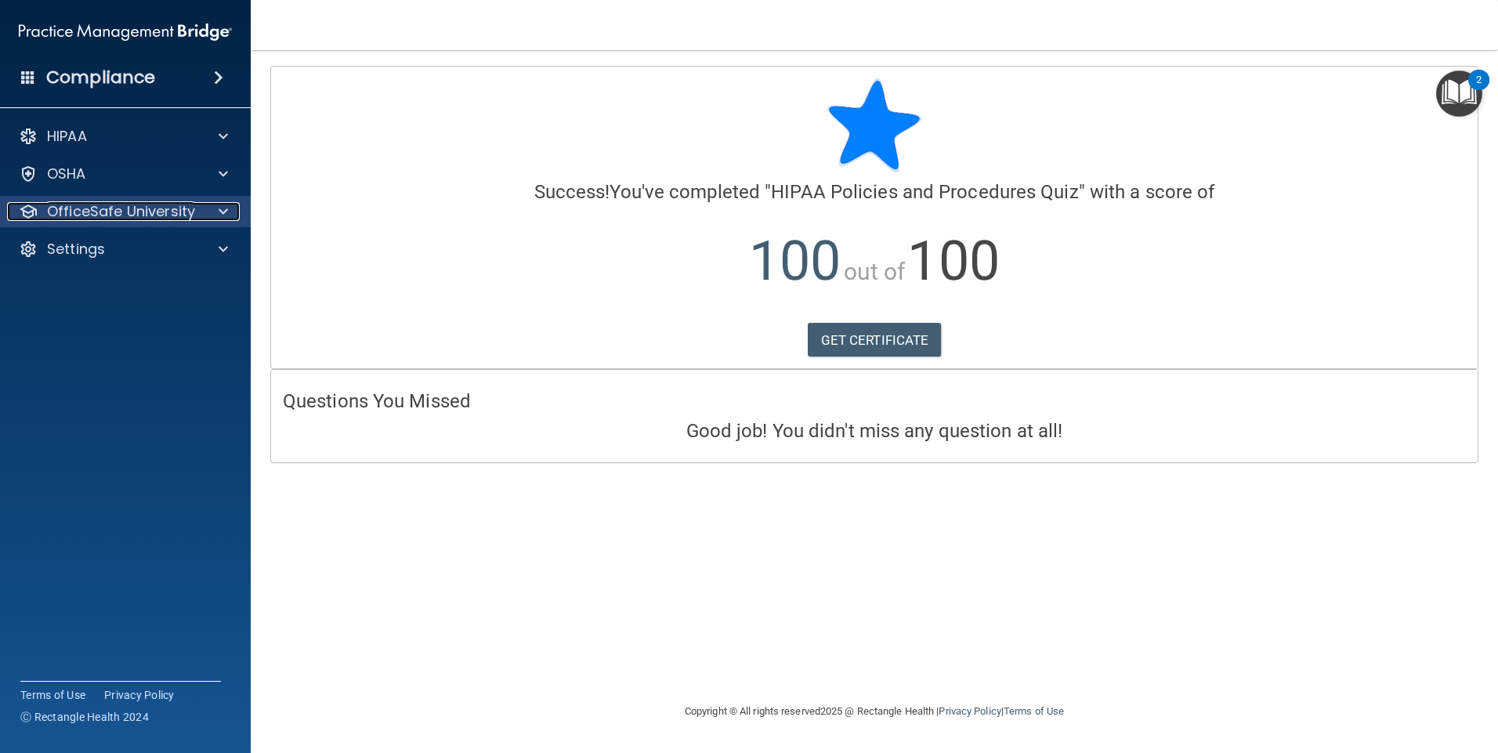
click at [222, 219] on span at bounding box center [223, 211] width 9 height 19
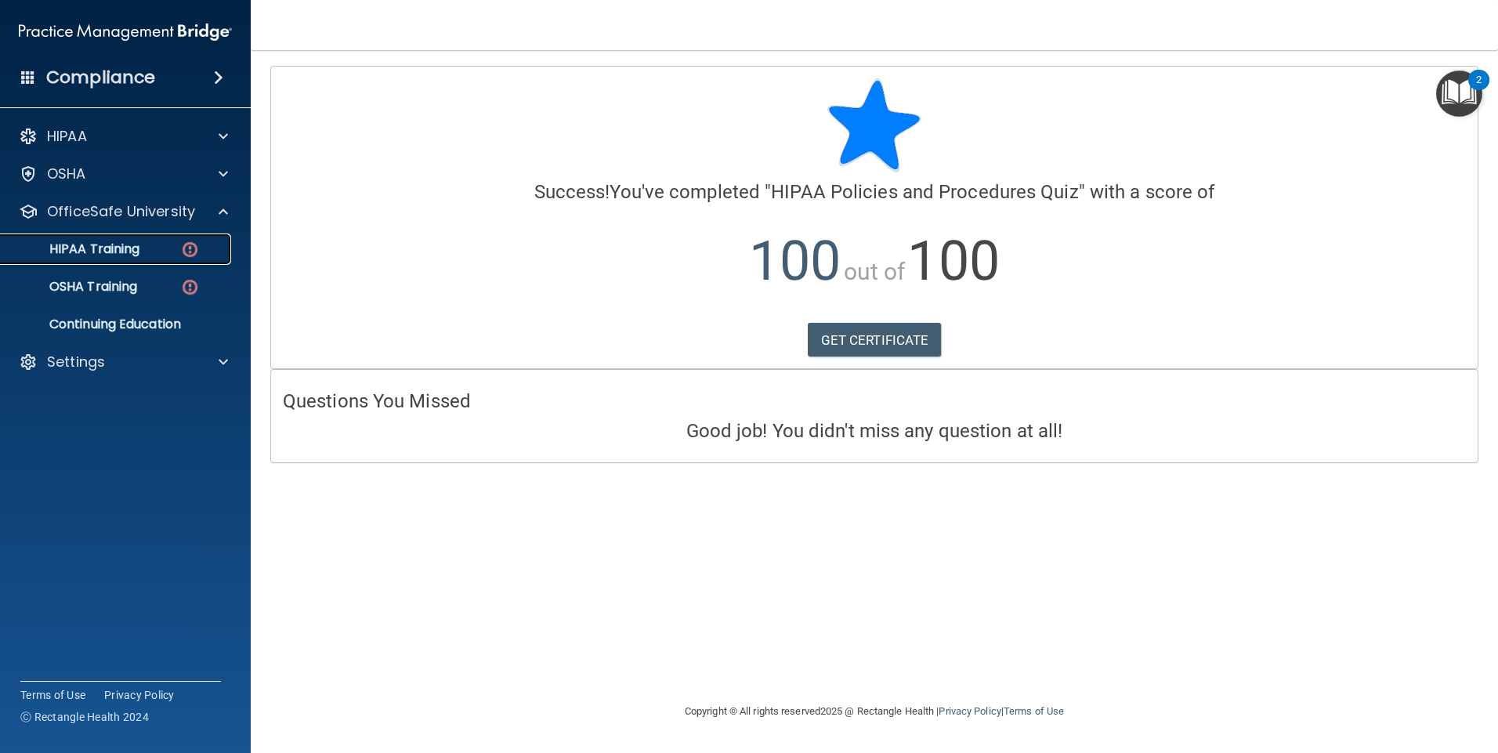
click at [187, 245] on img at bounding box center [190, 250] width 20 height 20
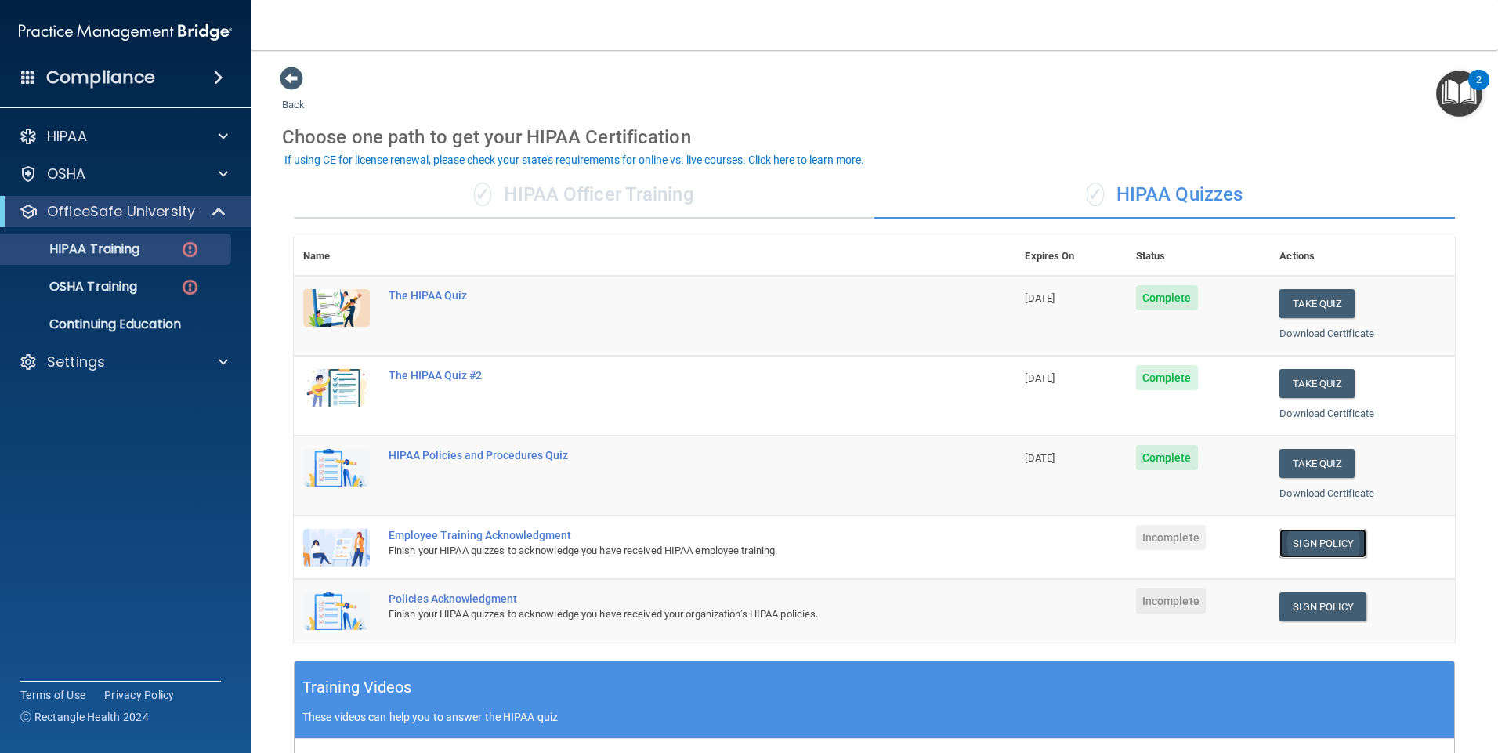
click at [1308, 544] on link "Sign Policy" at bounding box center [1322, 543] width 87 height 29
click at [1319, 547] on link "Sign Policy" at bounding box center [1322, 543] width 87 height 29
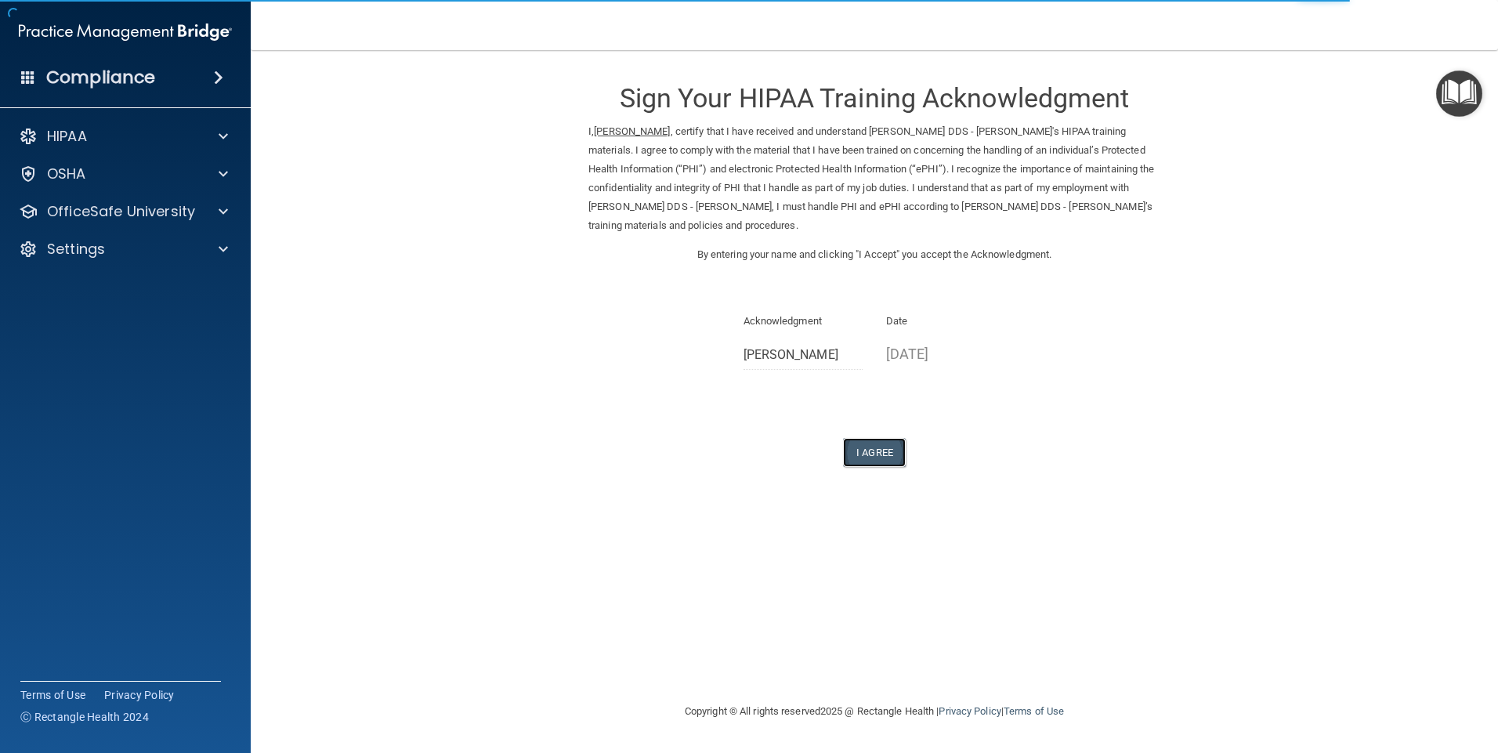
click at [873, 455] on button "I Agree" at bounding box center [874, 452] width 63 height 29
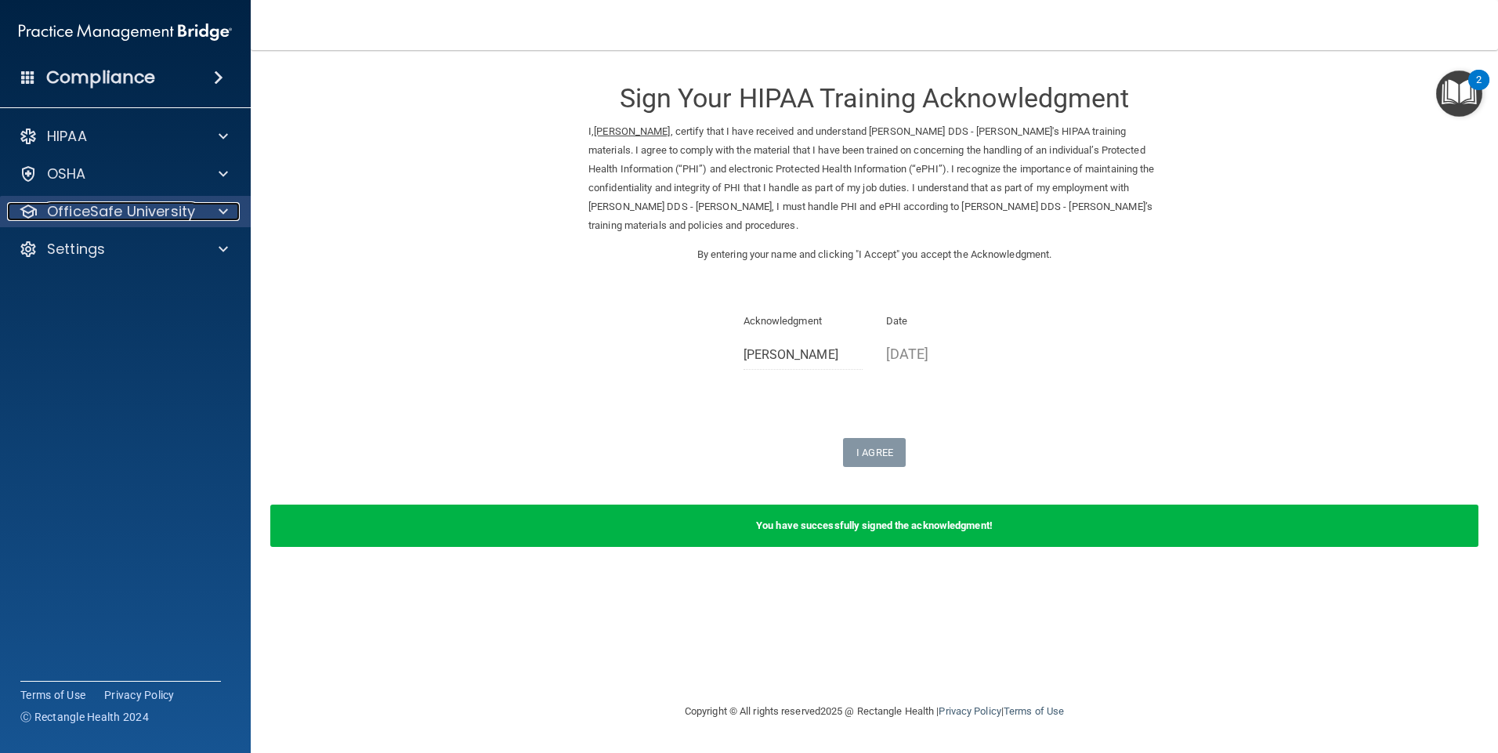
click at [197, 207] on div "OfficeSafe University" at bounding box center [104, 211] width 194 height 19
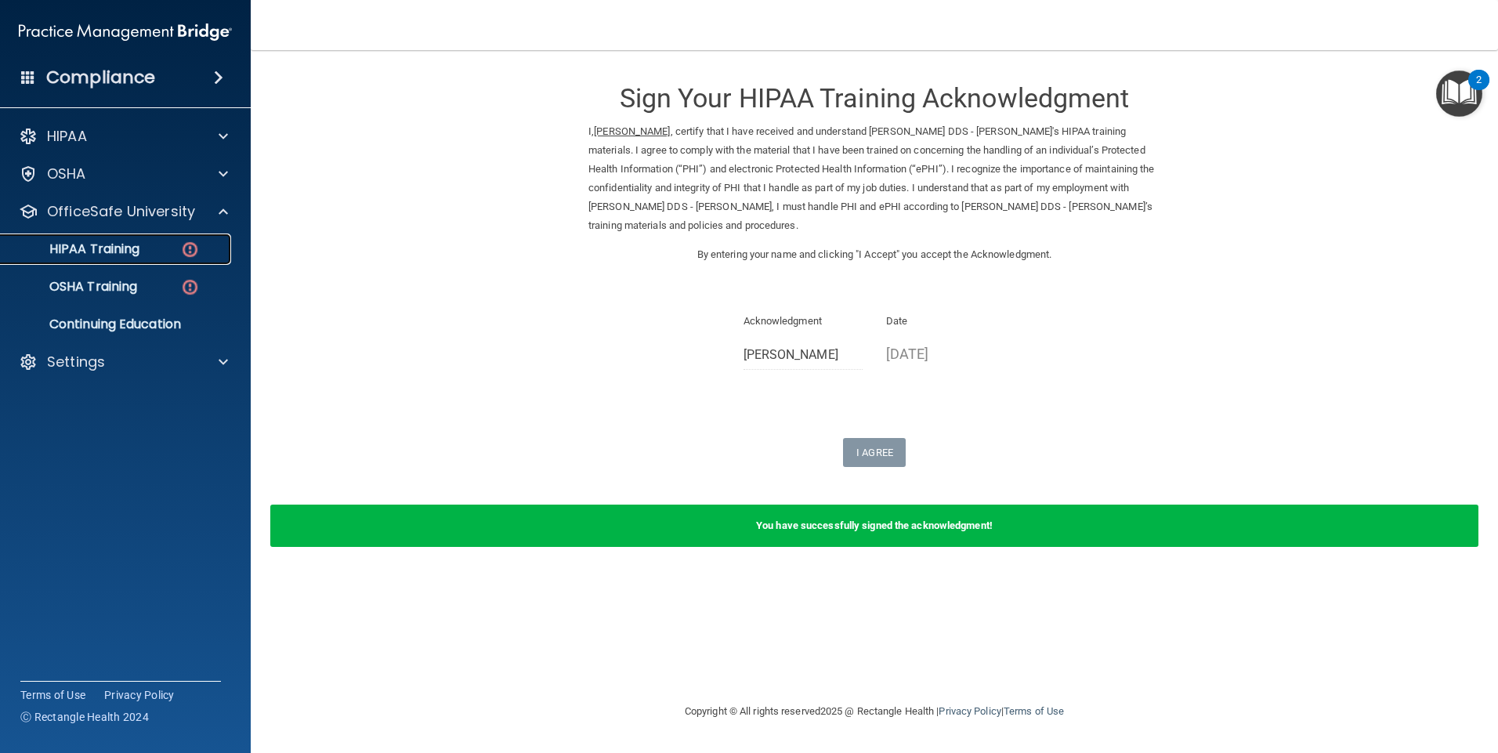
click at [189, 250] on img at bounding box center [190, 250] width 20 height 20
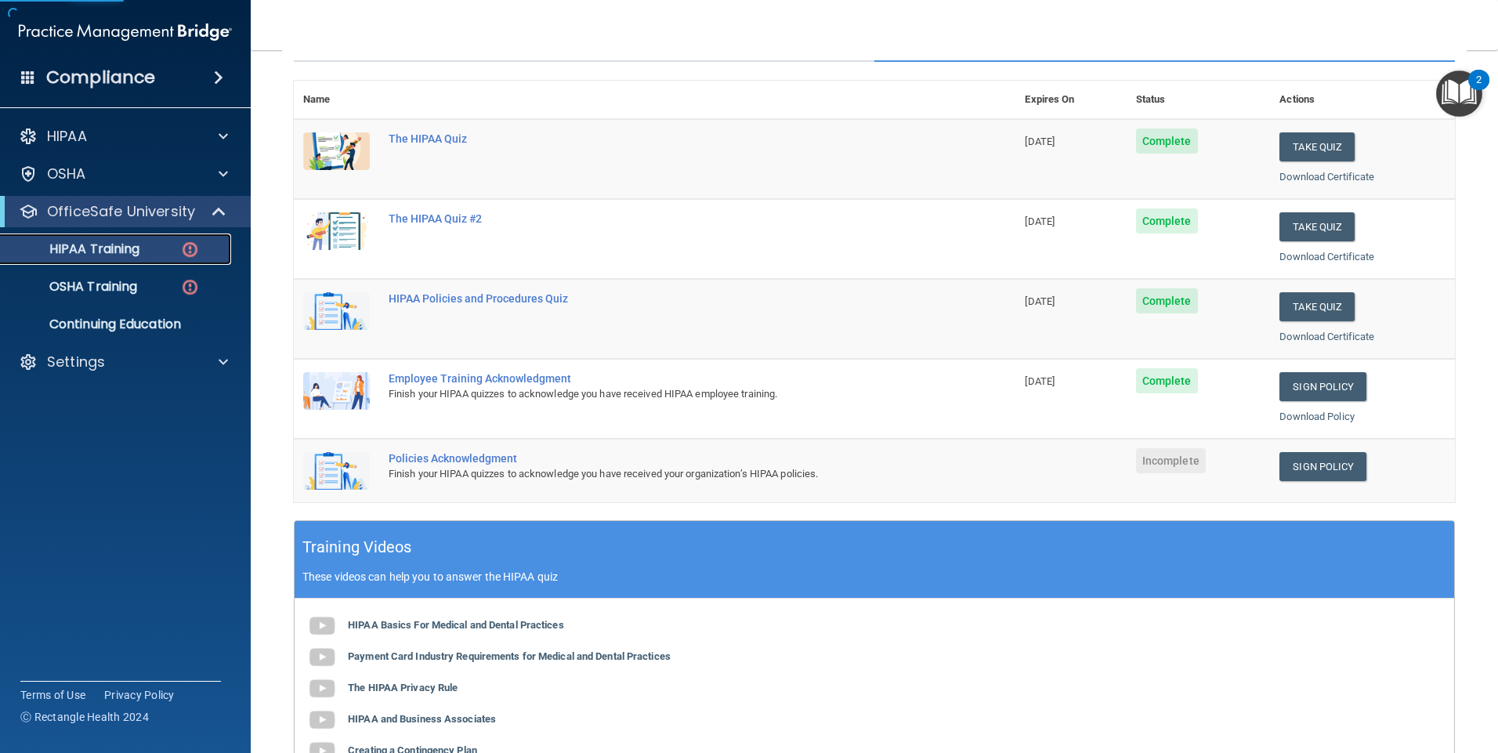
scroll to position [235, 0]
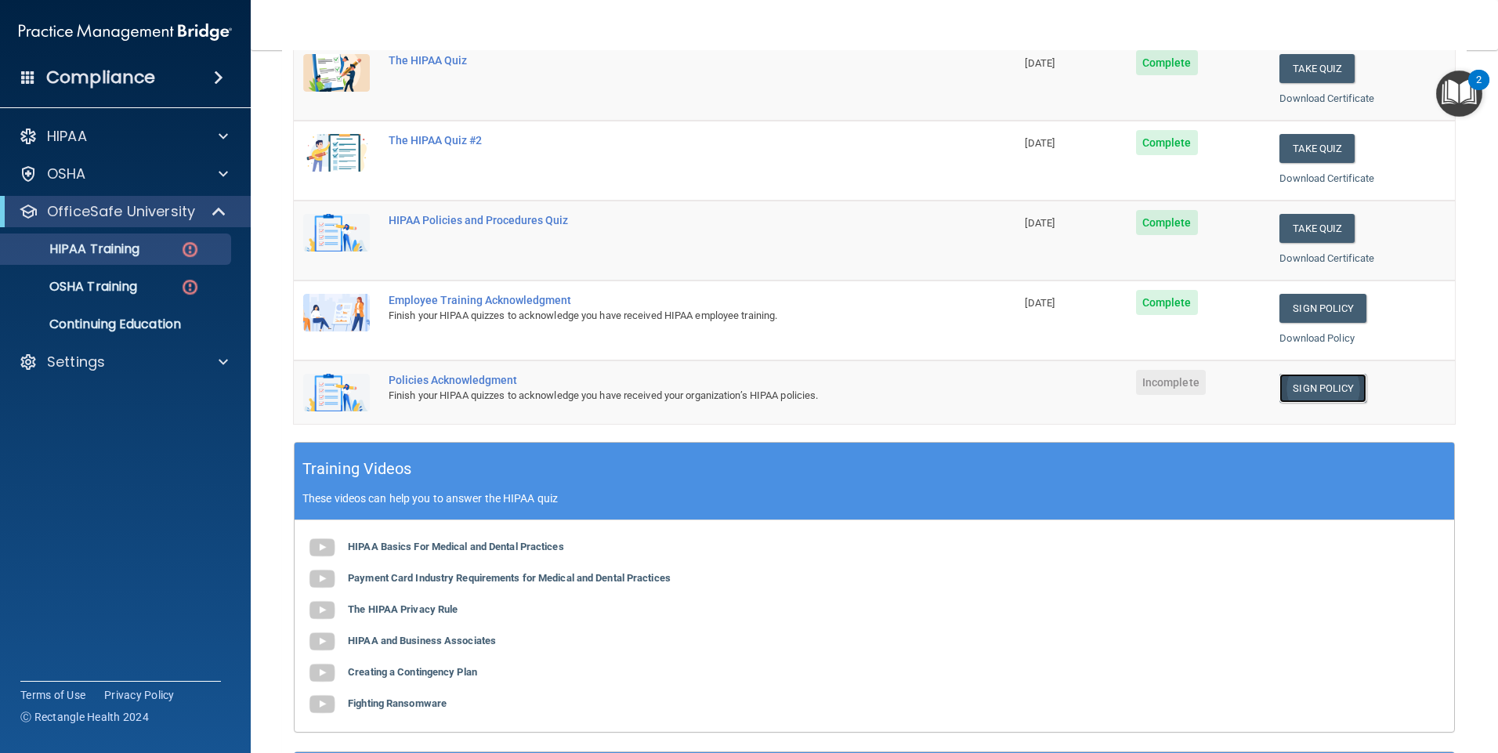
click at [1289, 387] on link "Sign Policy" at bounding box center [1322, 388] width 87 height 29
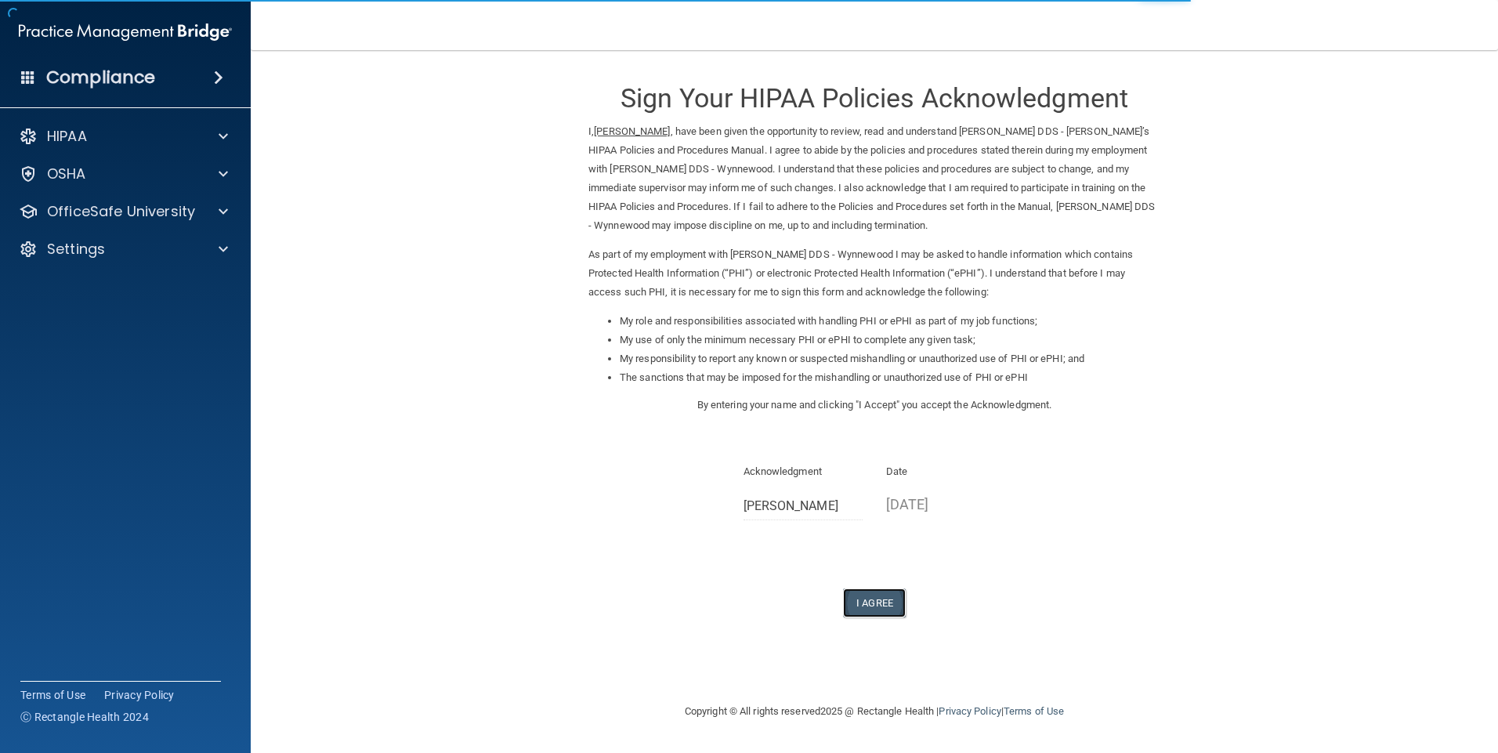
click at [859, 601] on button "I Agree" at bounding box center [874, 602] width 63 height 29
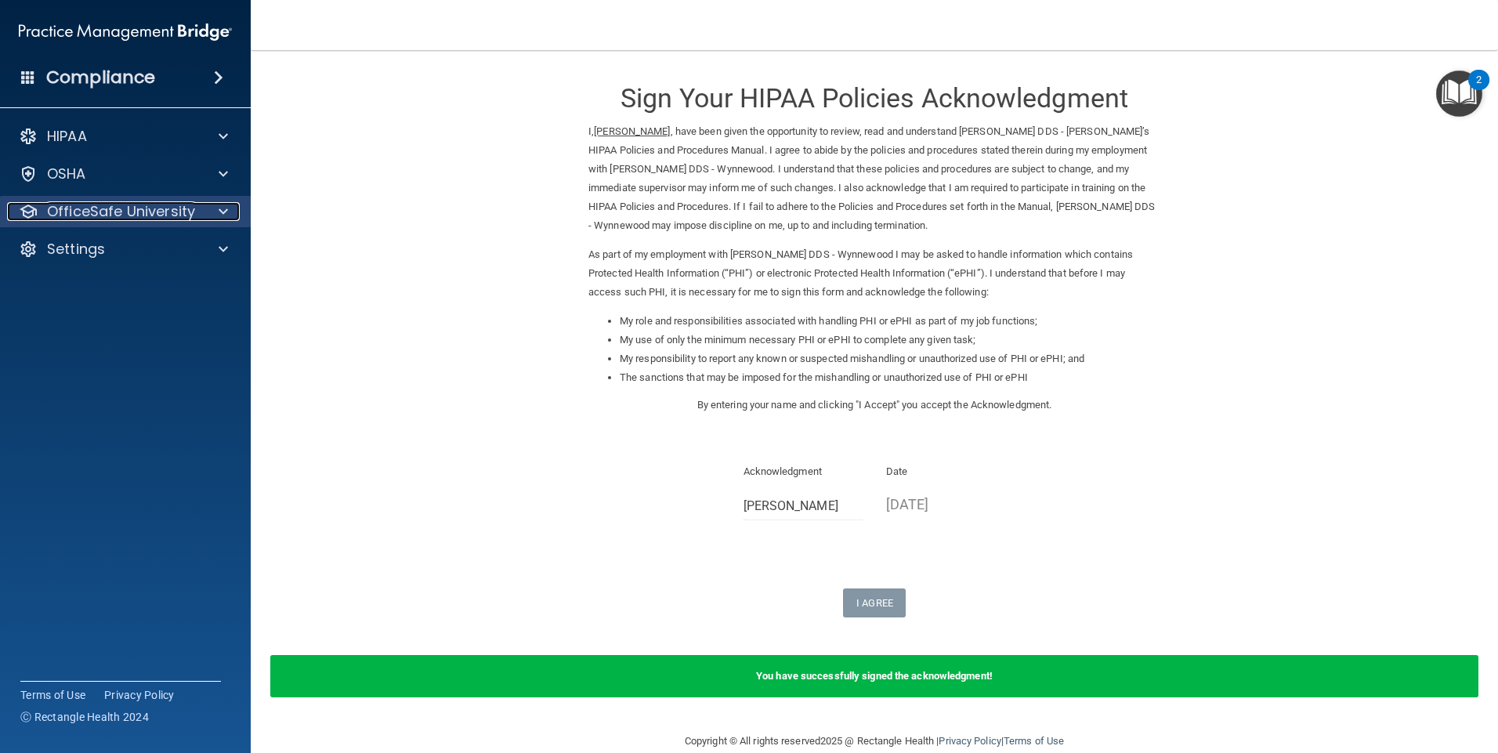
click at [222, 204] on span at bounding box center [223, 211] width 9 height 19
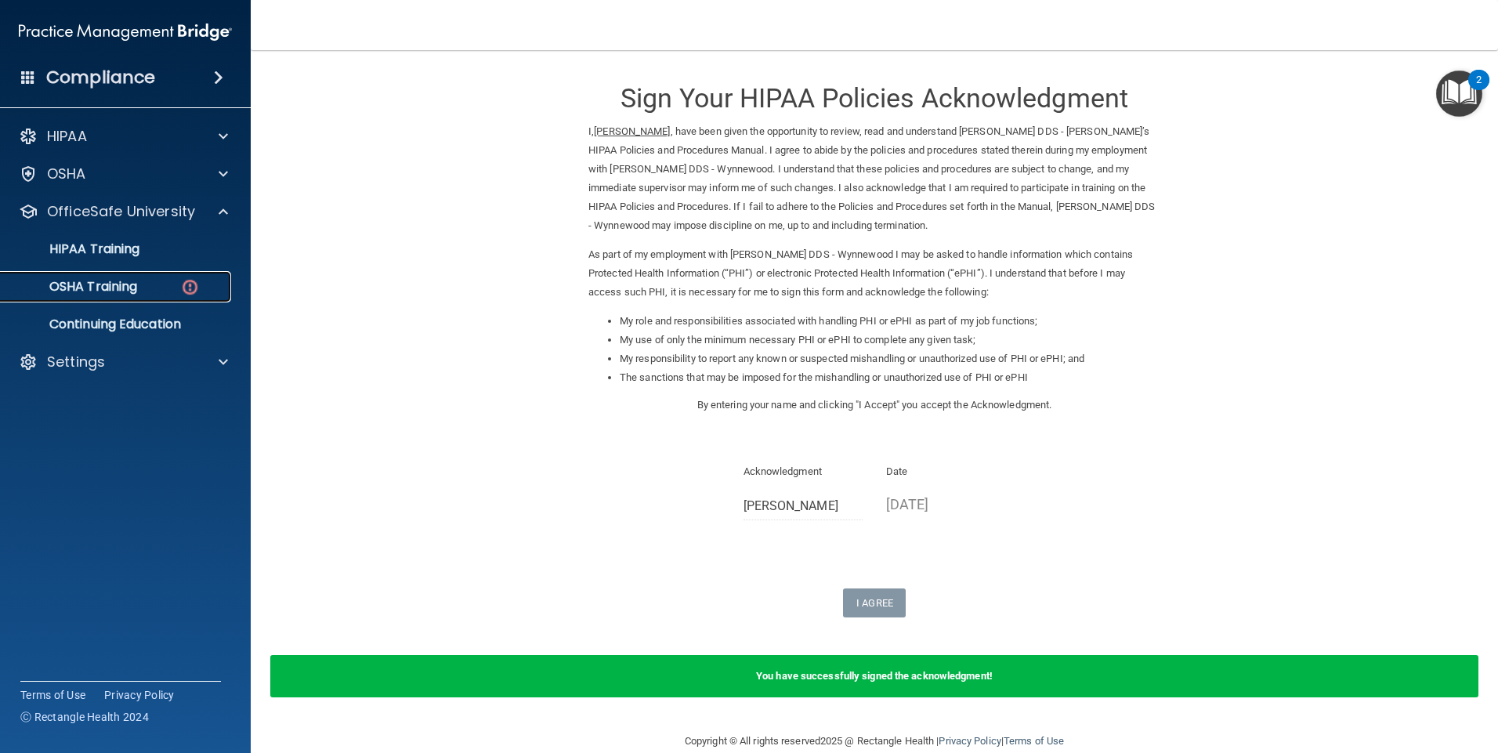
click at [122, 288] on p "OSHA Training" at bounding box center [73, 287] width 127 height 16
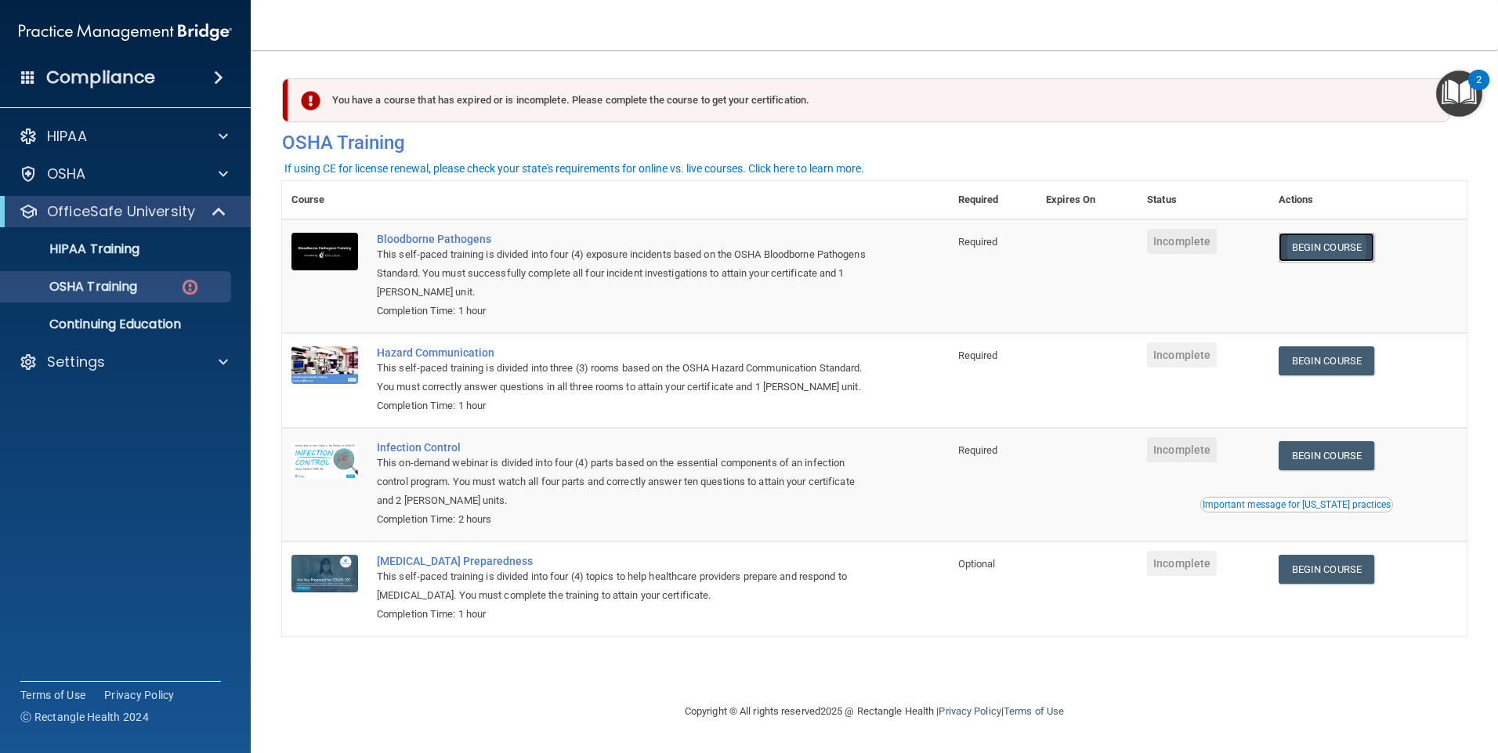
click at [1337, 247] on link "Begin Course" at bounding box center [1327, 247] width 96 height 29
click at [118, 282] on p "OSHA Training" at bounding box center [73, 287] width 127 height 16
click at [198, 285] on img at bounding box center [190, 287] width 20 height 20
click at [189, 288] on img at bounding box center [190, 287] width 20 height 20
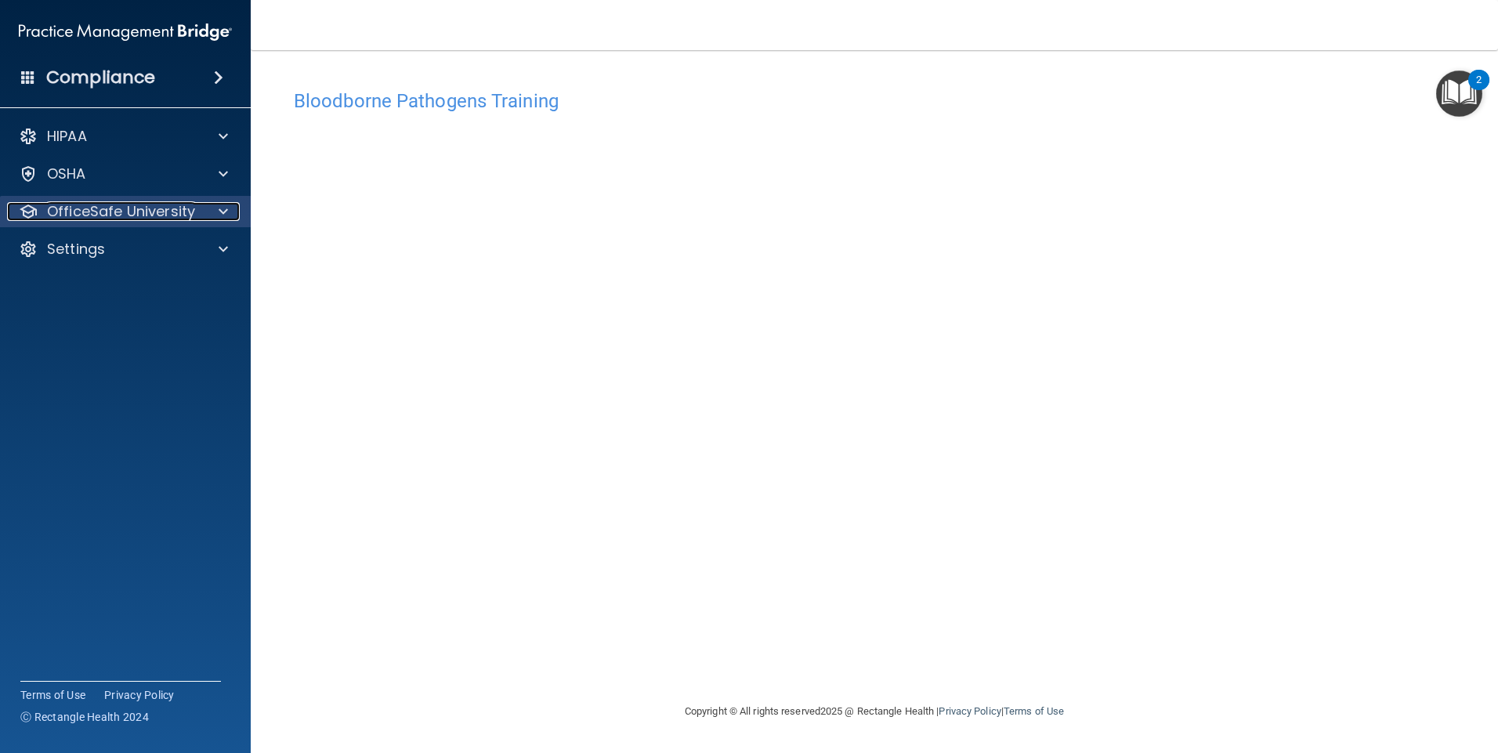
click at [175, 216] on p "OfficeSafe University" at bounding box center [121, 211] width 148 height 19
click at [172, 209] on p "OfficeSafe University" at bounding box center [121, 211] width 148 height 19
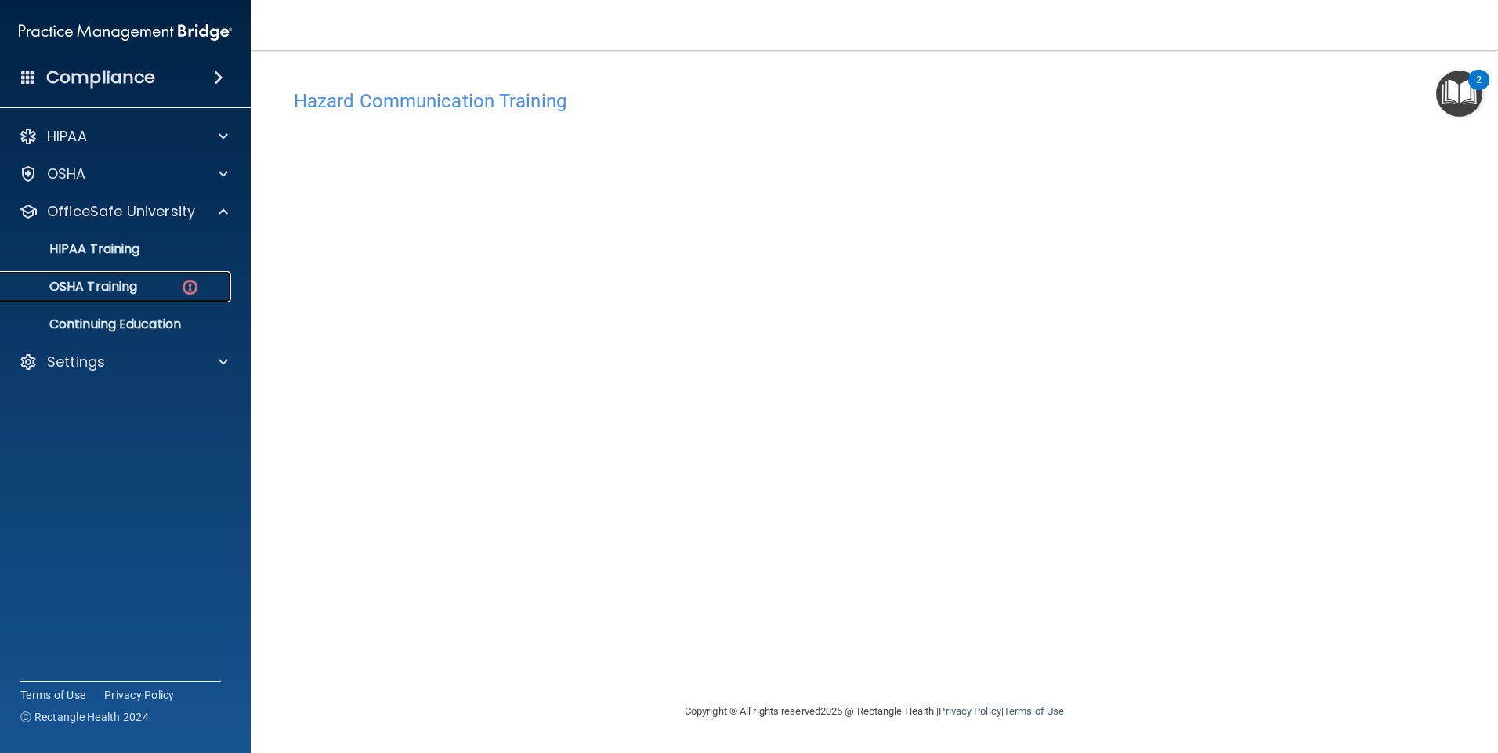
click at [150, 285] on div "OSHA Training" at bounding box center [117, 287] width 214 height 16
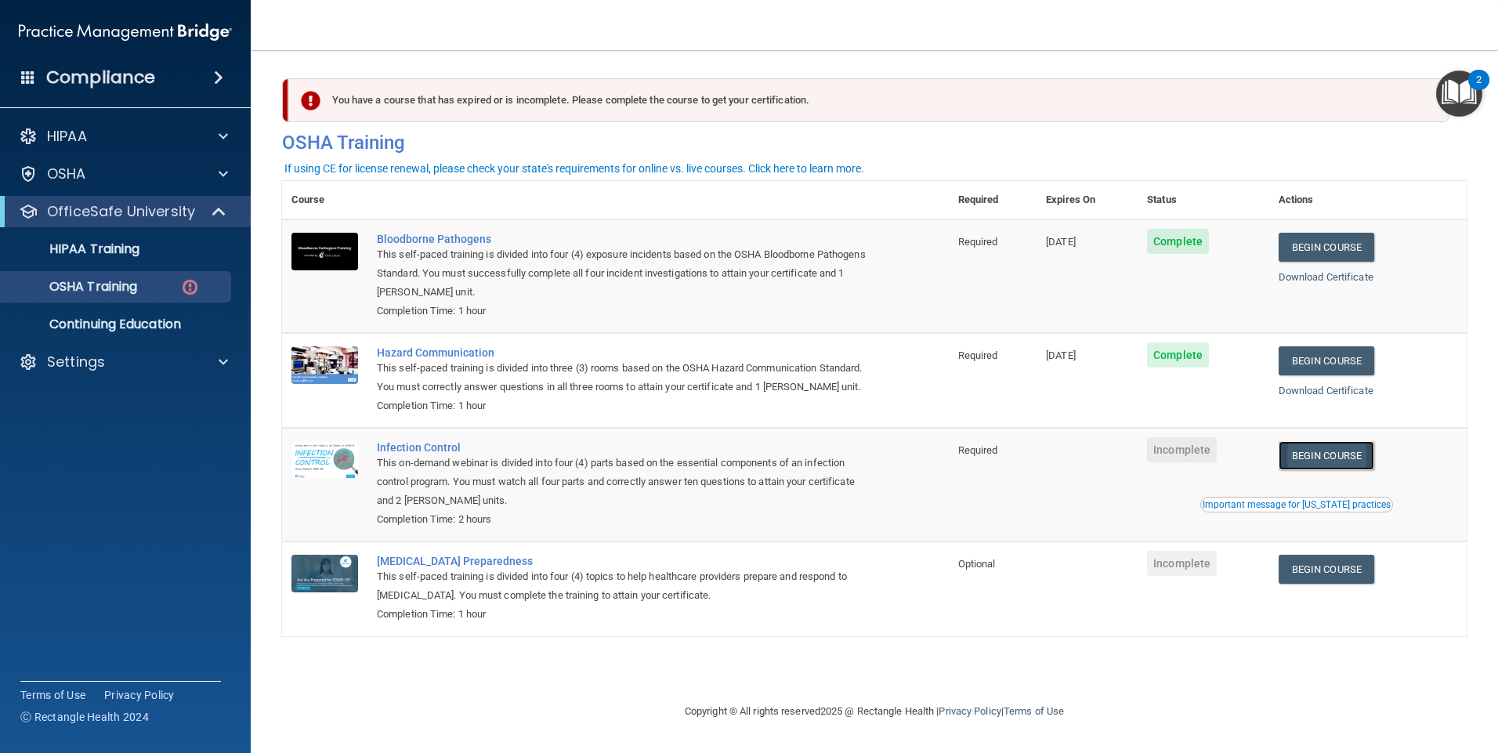
click at [1326, 470] on link "Begin Course" at bounding box center [1327, 455] width 96 height 29
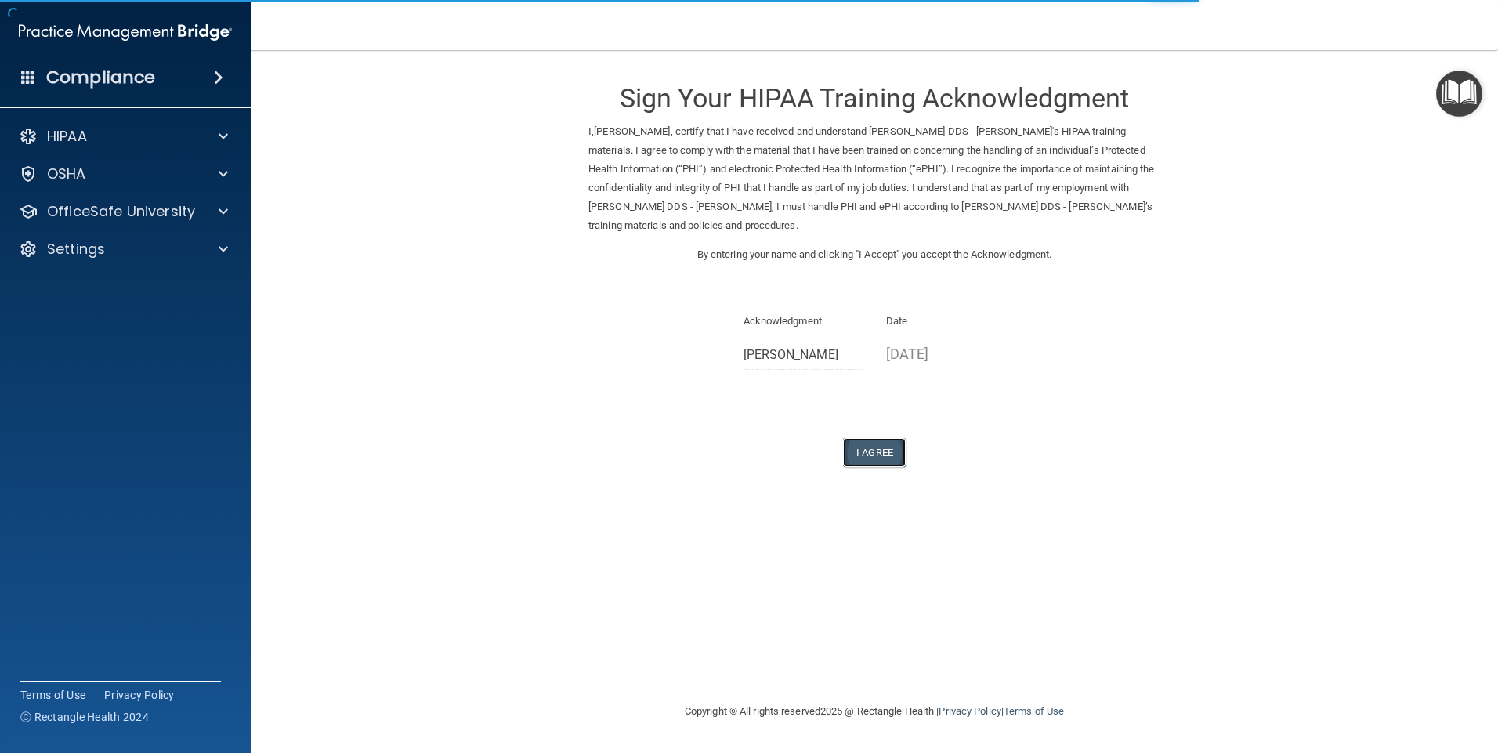
click at [859, 458] on button "I Agree" at bounding box center [874, 452] width 63 height 29
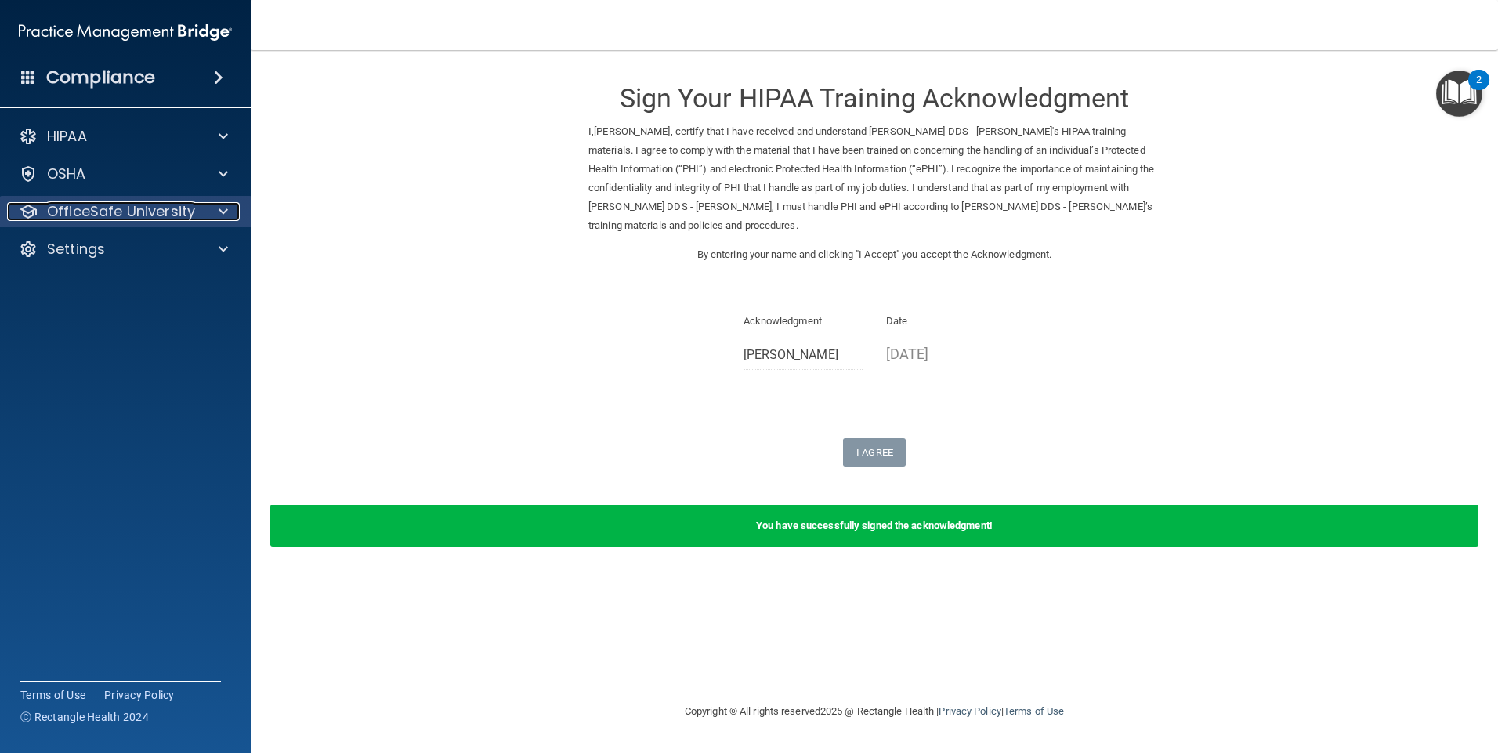
click at [136, 210] on p "OfficeSafe University" at bounding box center [121, 211] width 148 height 19
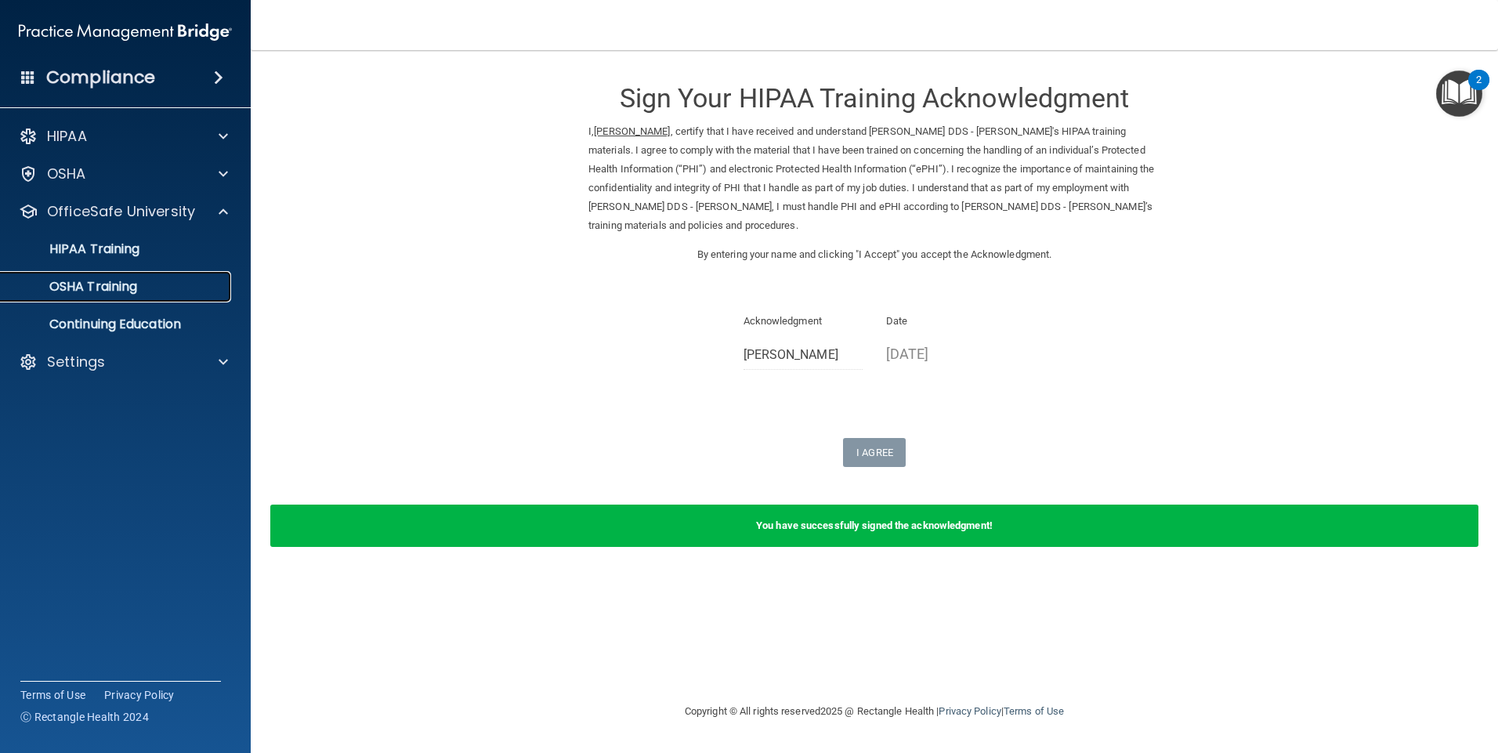
click at [125, 280] on p "OSHA Training" at bounding box center [73, 287] width 127 height 16
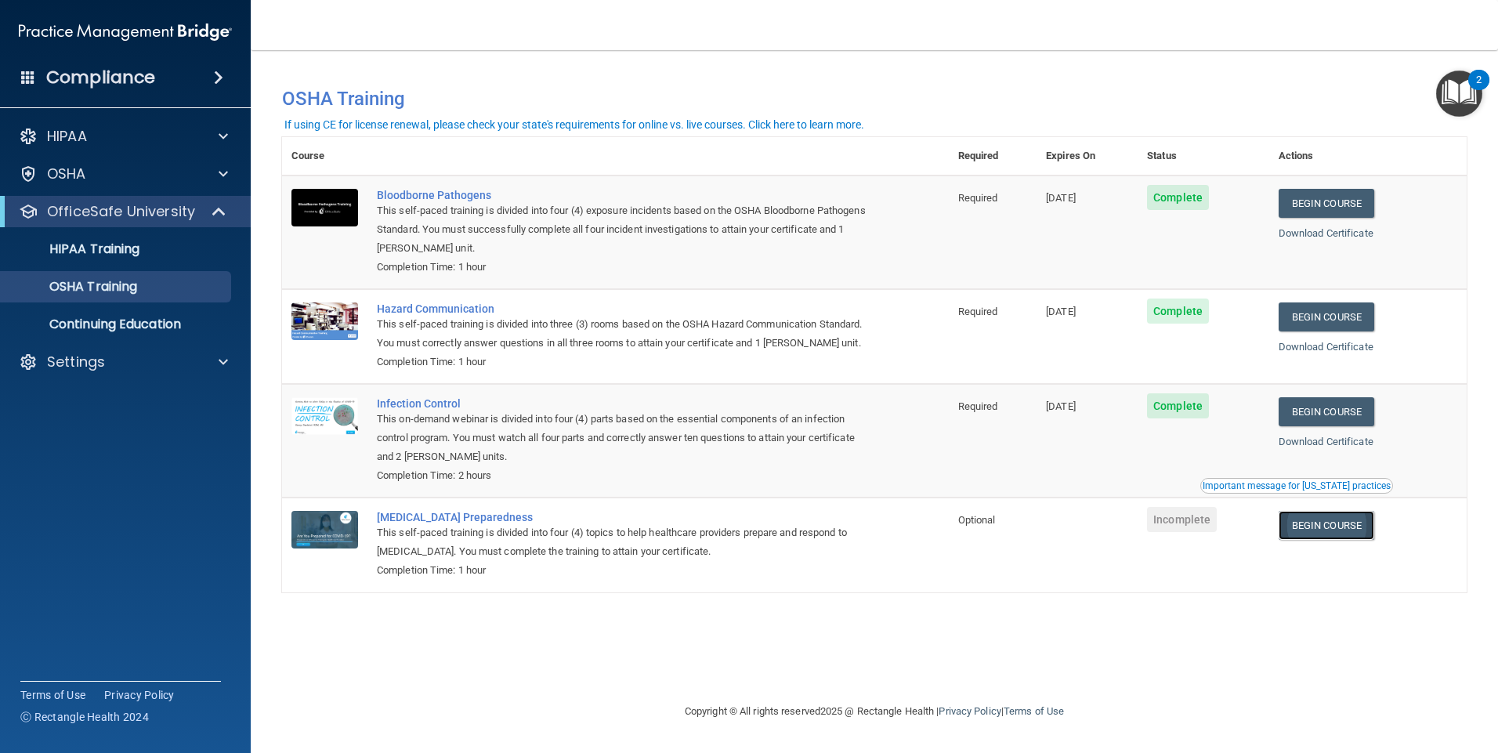
click at [1330, 540] on link "Begin Course" at bounding box center [1327, 525] width 96 height 29
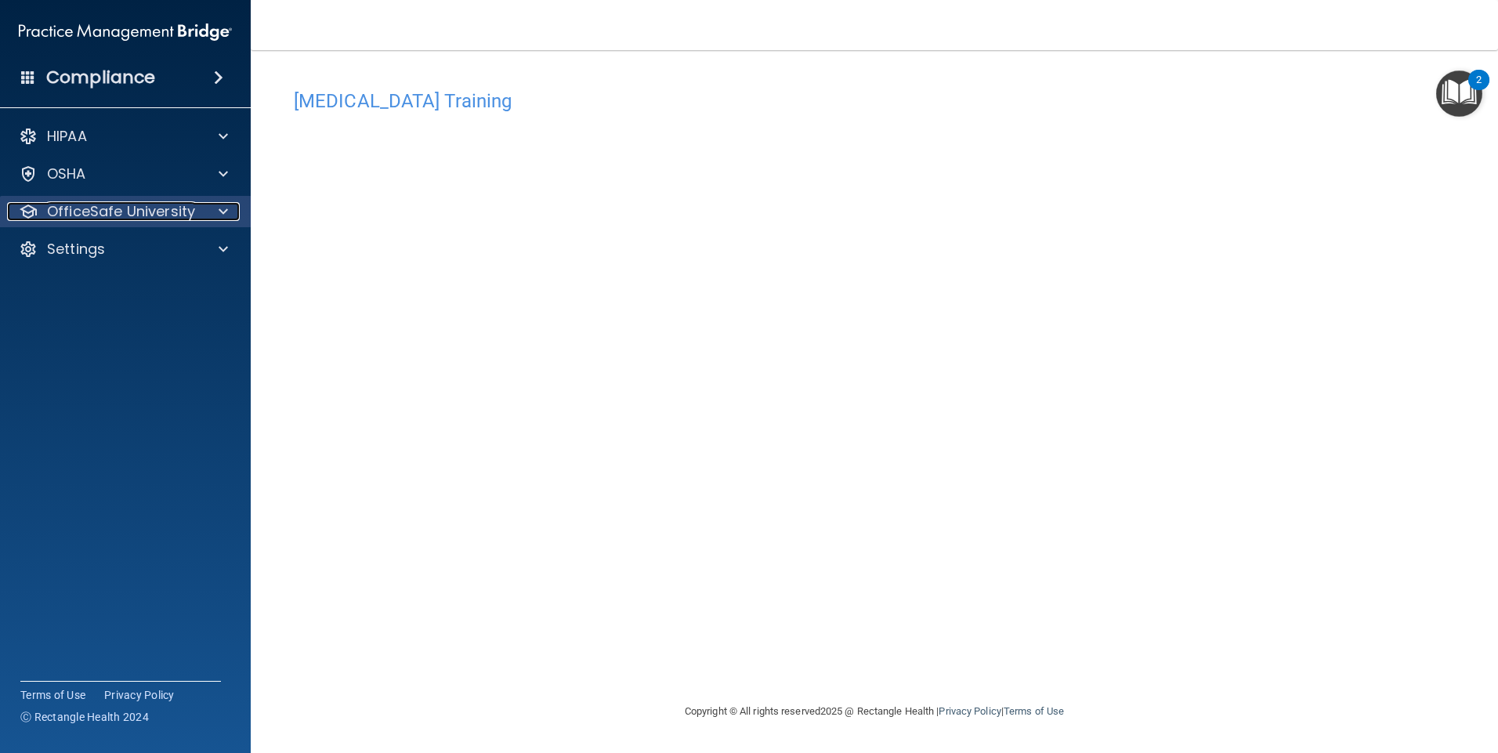
click at [229, 208] on div at bounding box center [220, 211] width 39 height 19
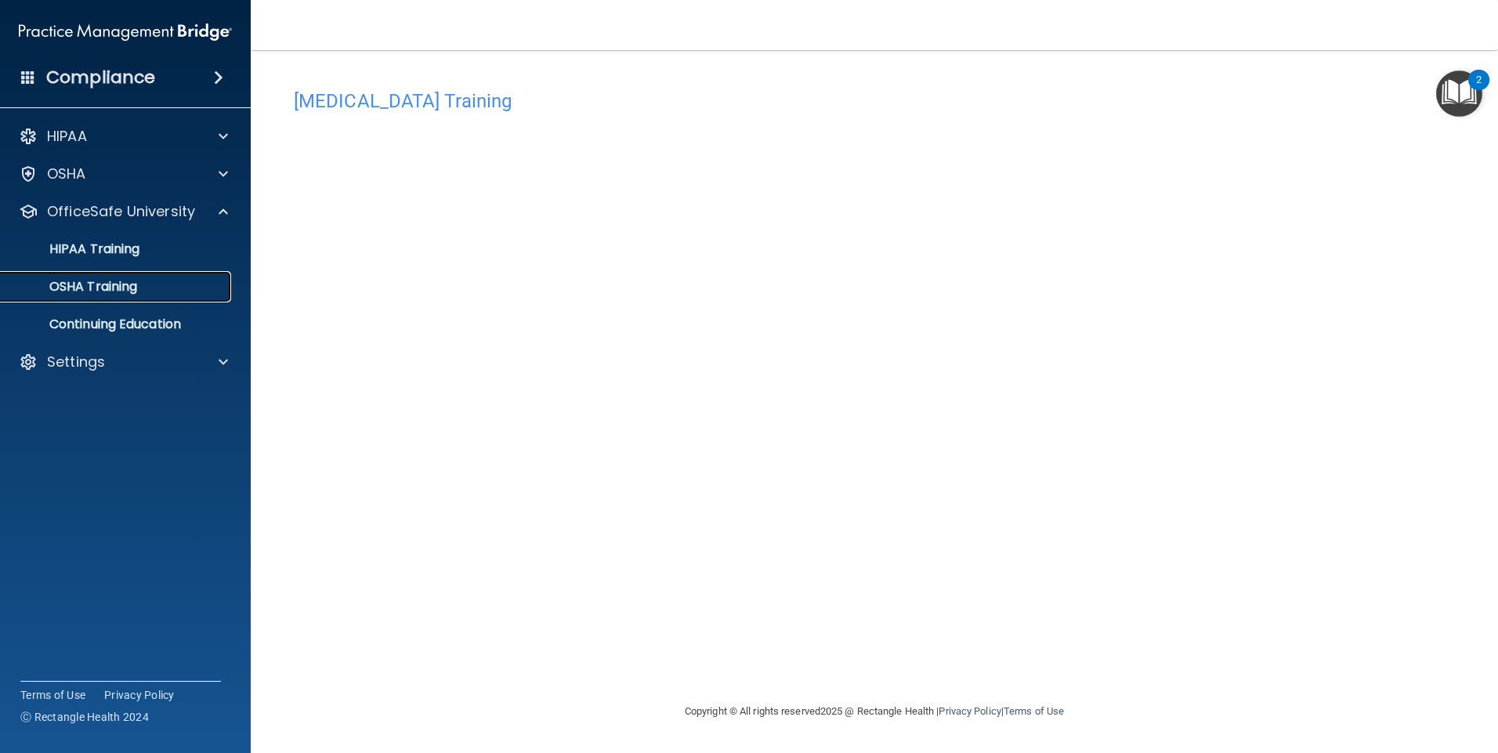
click at [143, 289] on div "OSHA Training" at bounding box center [117, 287] width 214 height 16
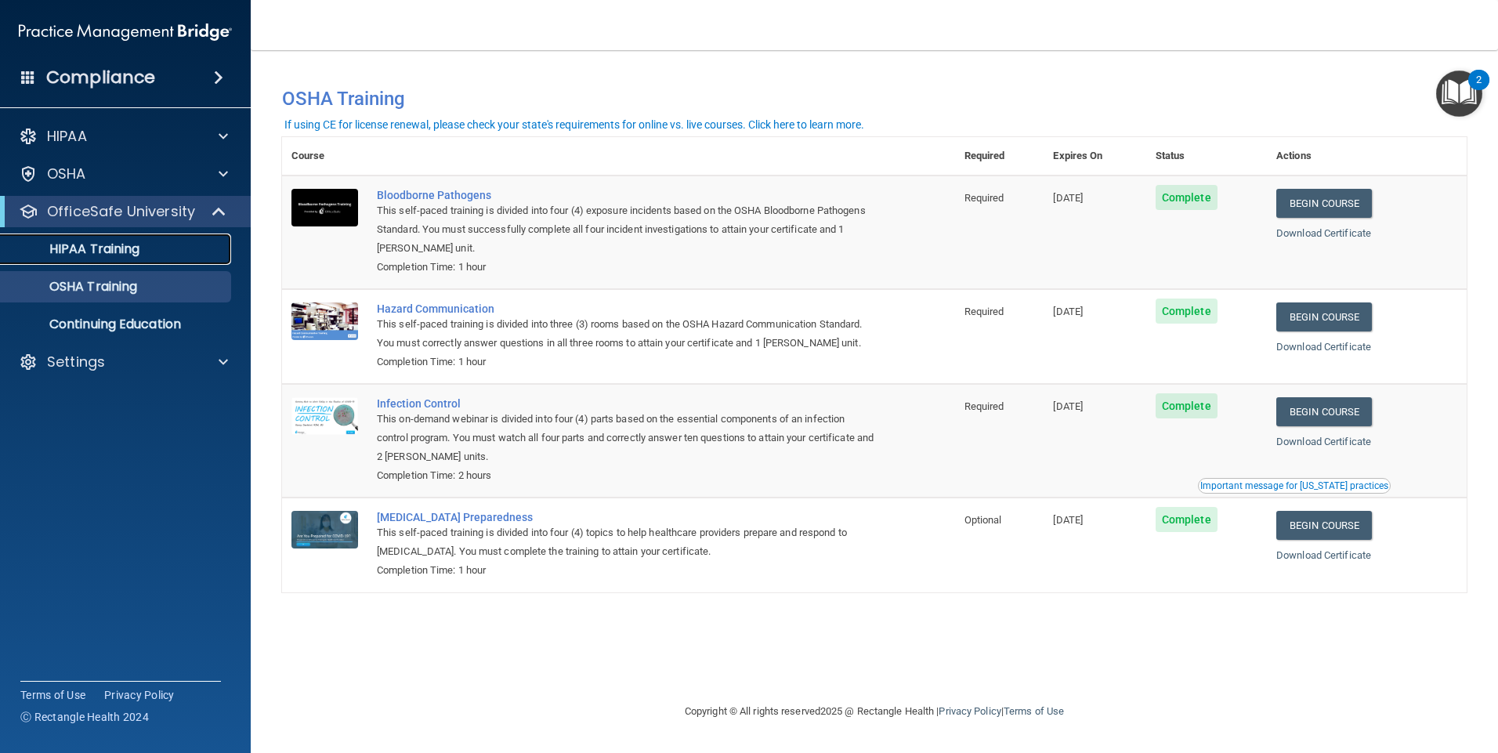
click at [132, 250] on p "HIPAA Training" at bounding box center [74, 249] width 129 height 16
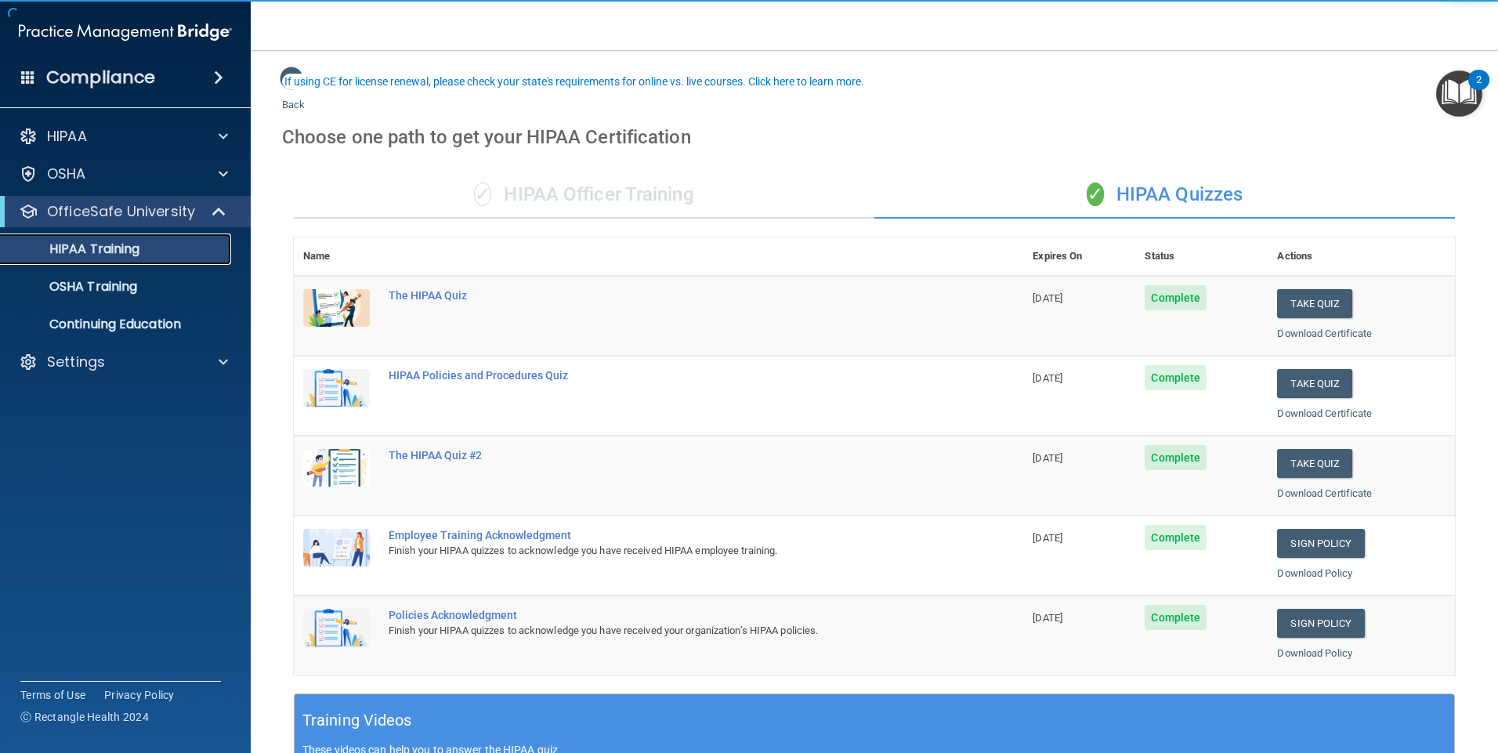
scroll to position [78, 0]
